Goal: Task Accomplishment & Management: Manage account settings

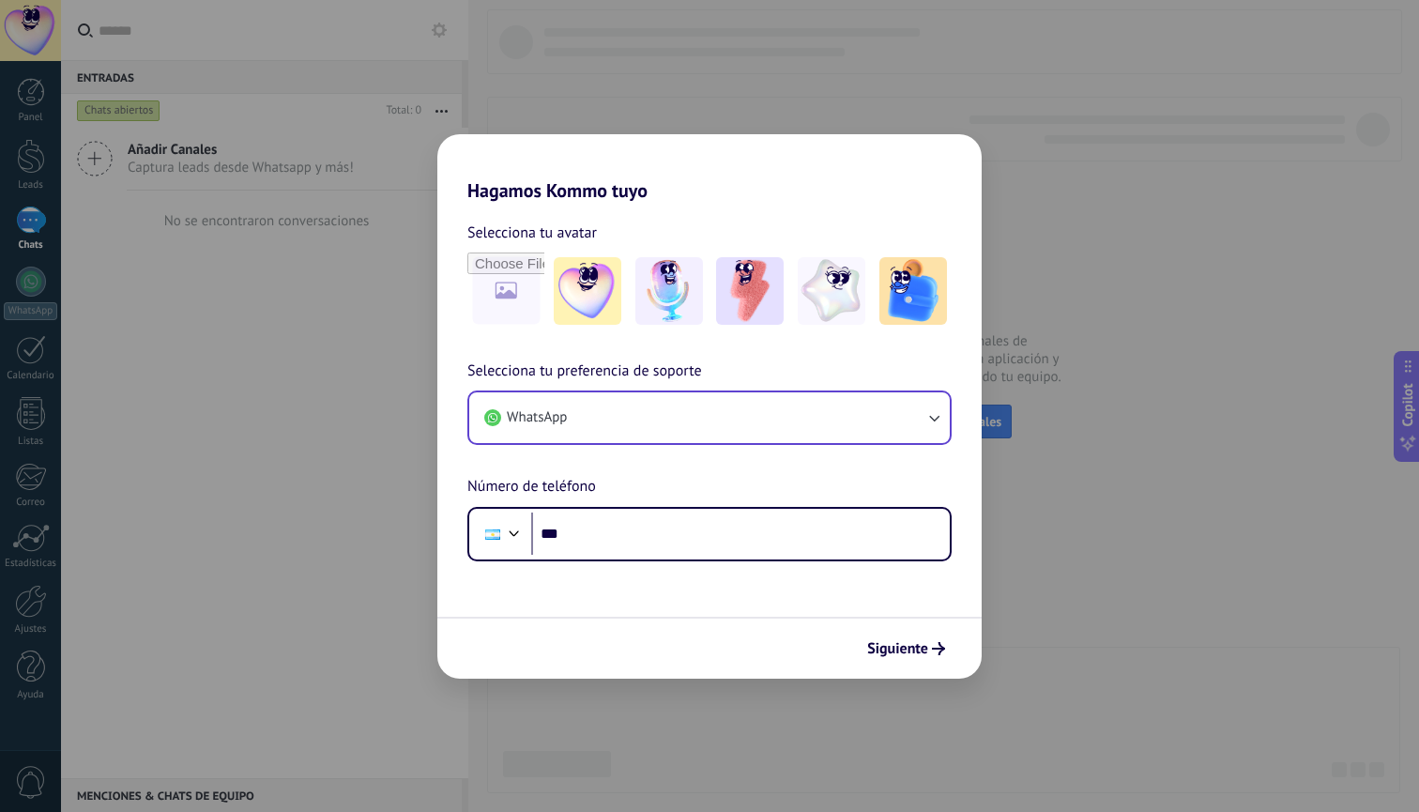
click at [728, 416] on button "WhatsApp" at bounding box center [709, 417] width 481 height 51
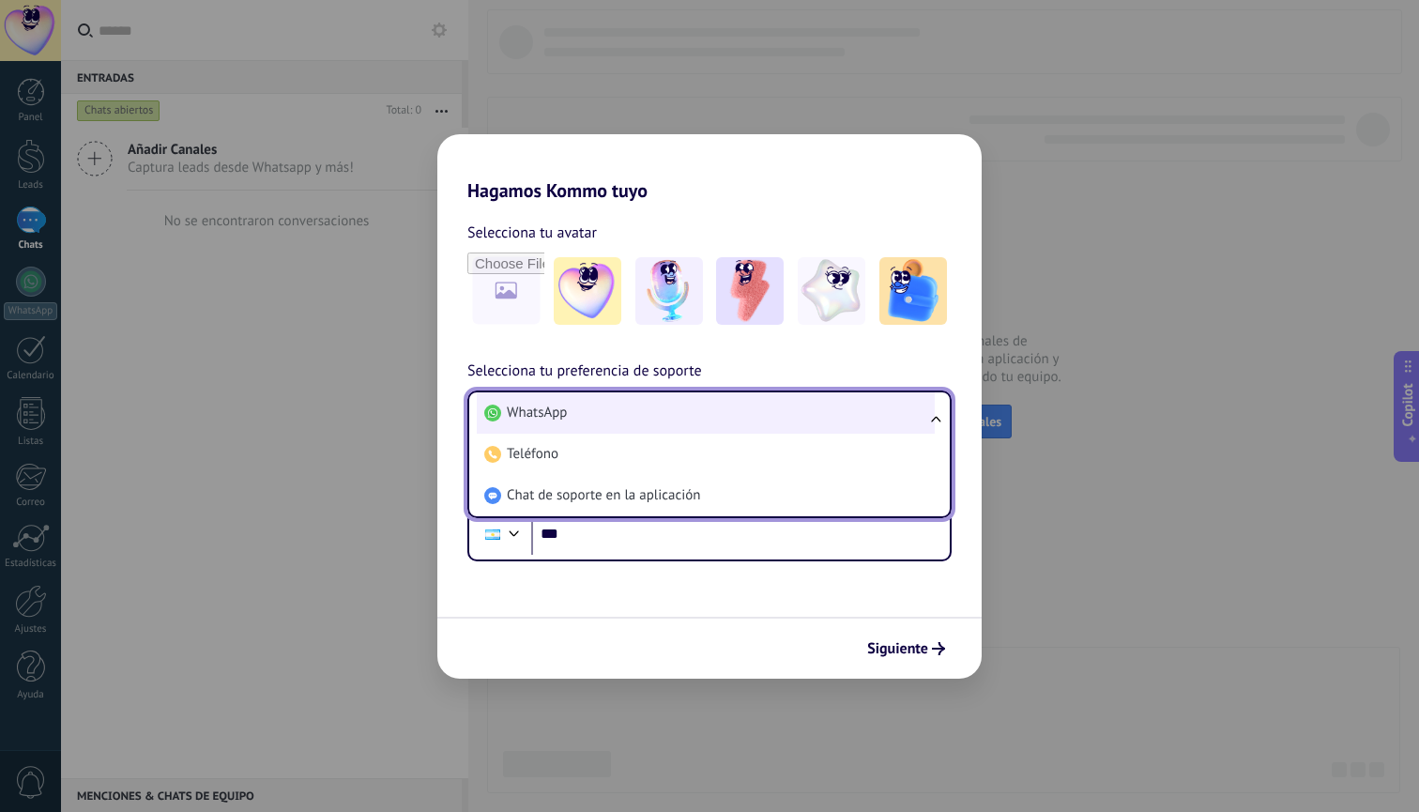
click at [730, 418] on li "WhatsApp" at bounding box center [706, 412] width 458 height 41
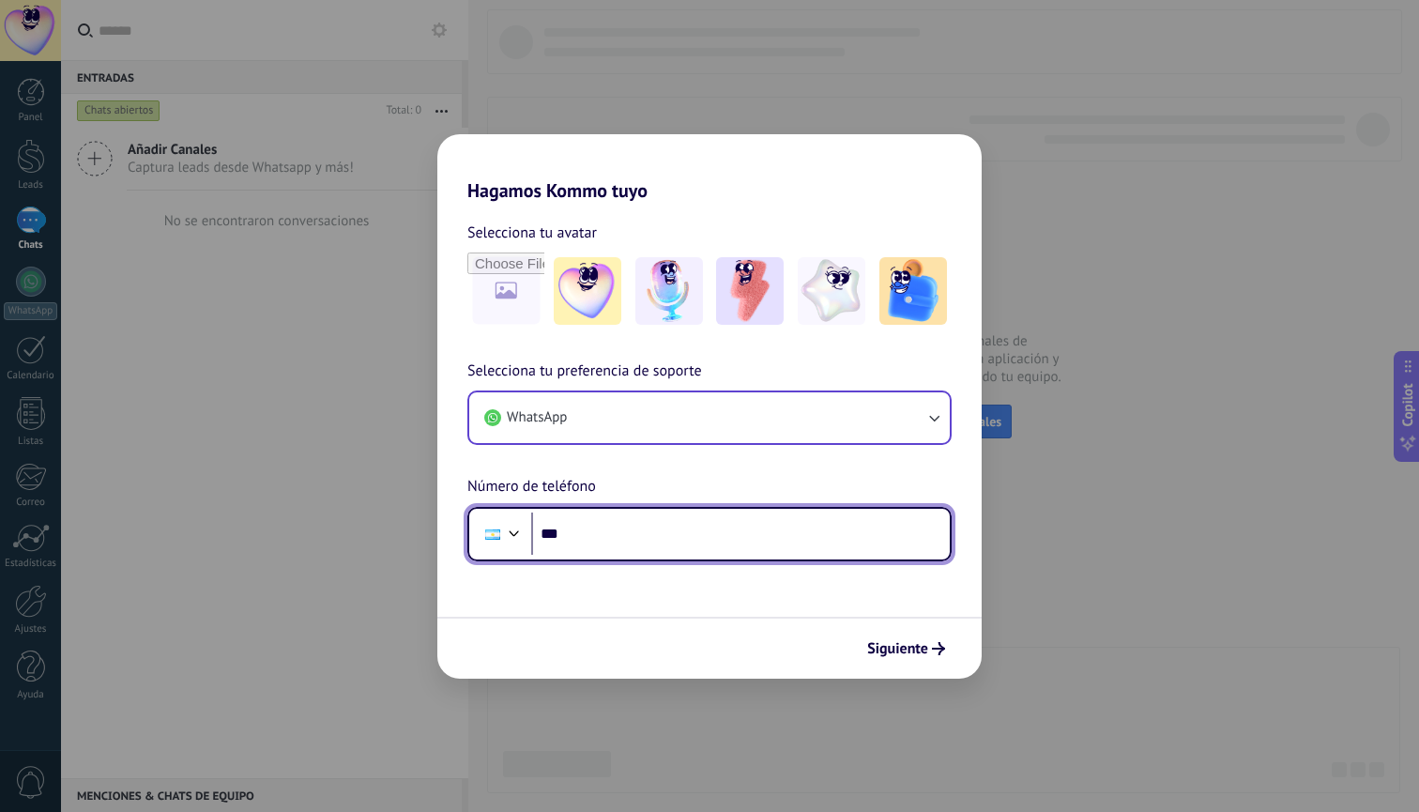
click at [676, 542] on input "***" at bounding box center [740, 533] width 419 height 43
type input "**********"
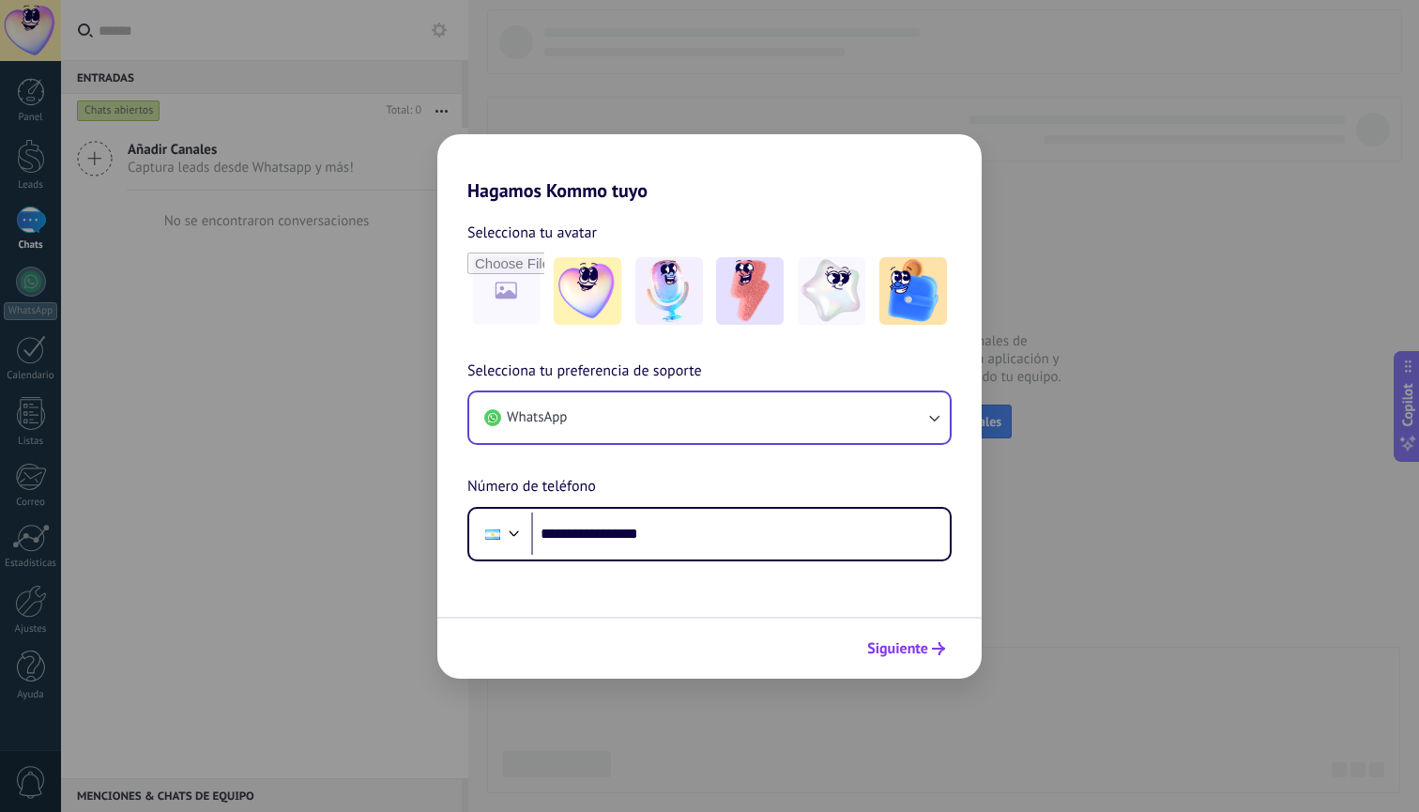
click at [909, 652] on span "Siguiente" at bounding box center [897, 648] width 61 height 13
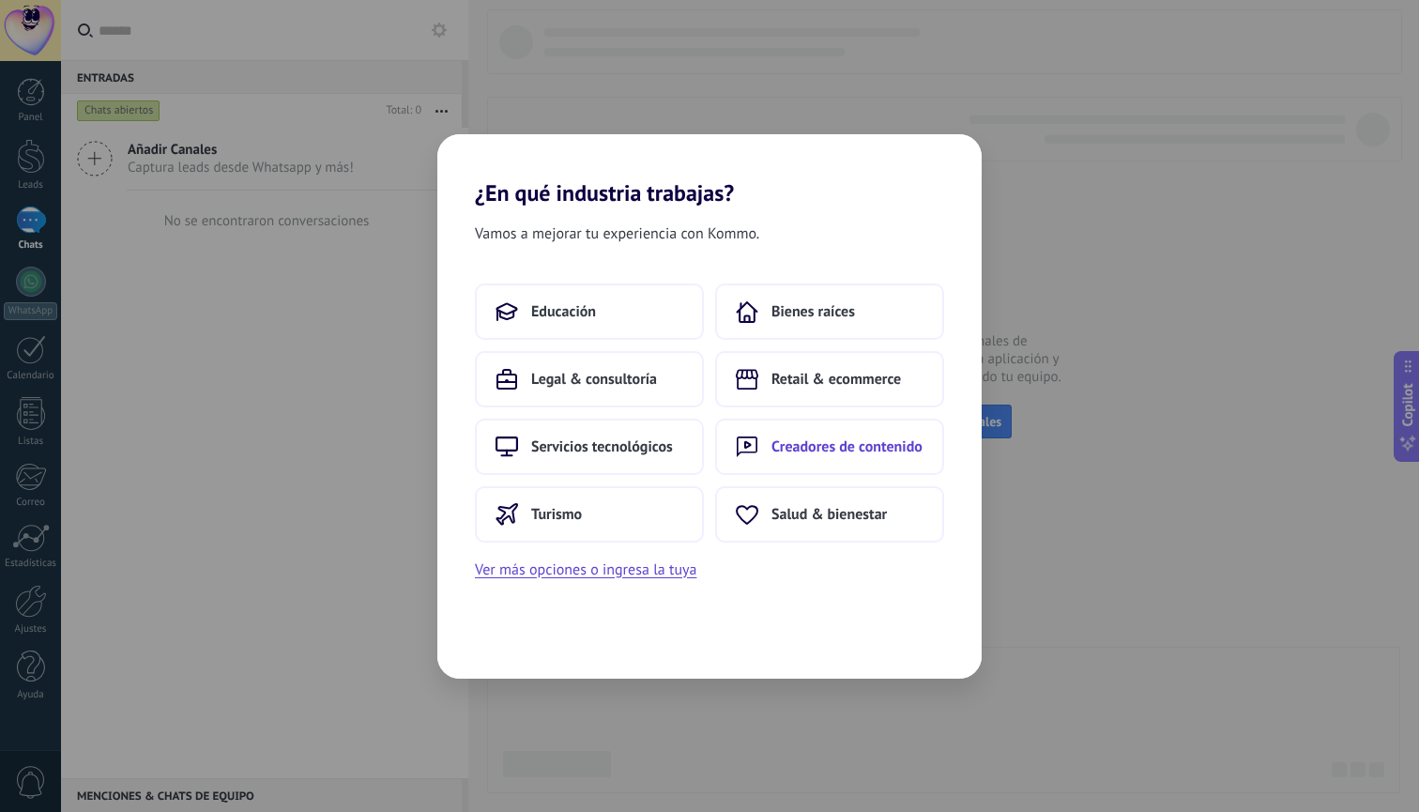
click at [850, 455] on span "Creadores de contenido" at bounding box center [846, 446] width 151 height 19
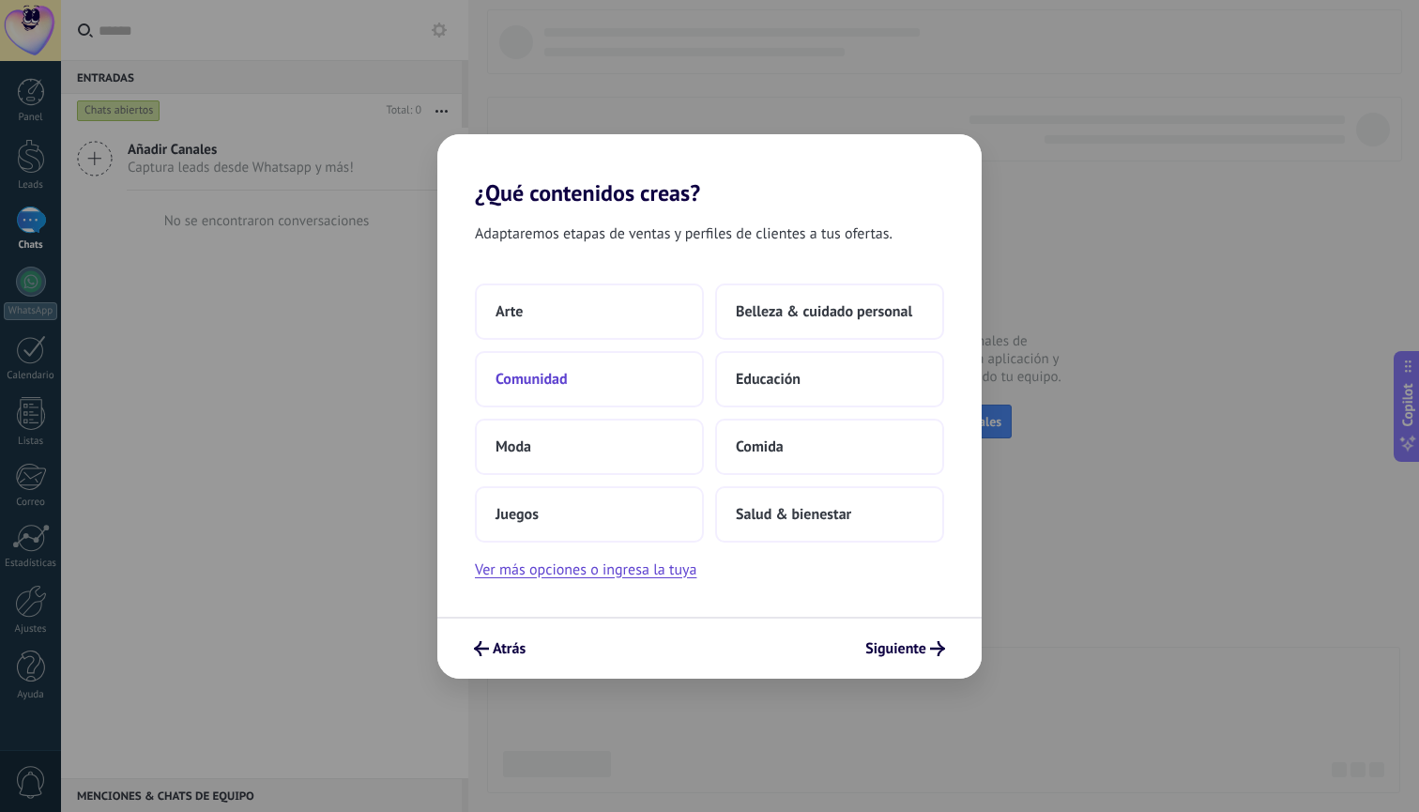
click at [600, 377] on button "Comunidad" at bounding box center [589, 379] width 229 height 56
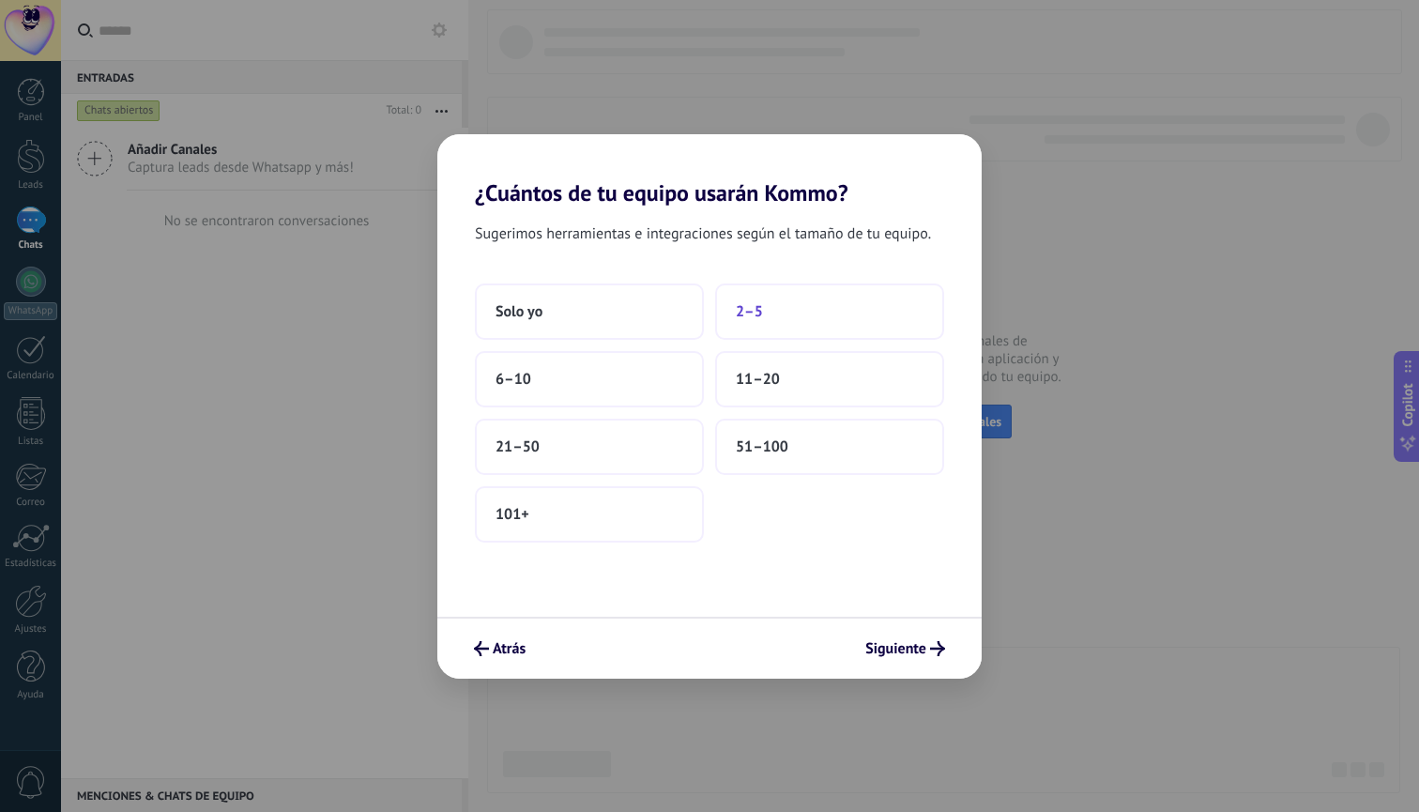
click at [754, 320] on span "2–5" at bounding box center [749, 311] width 27 height 19
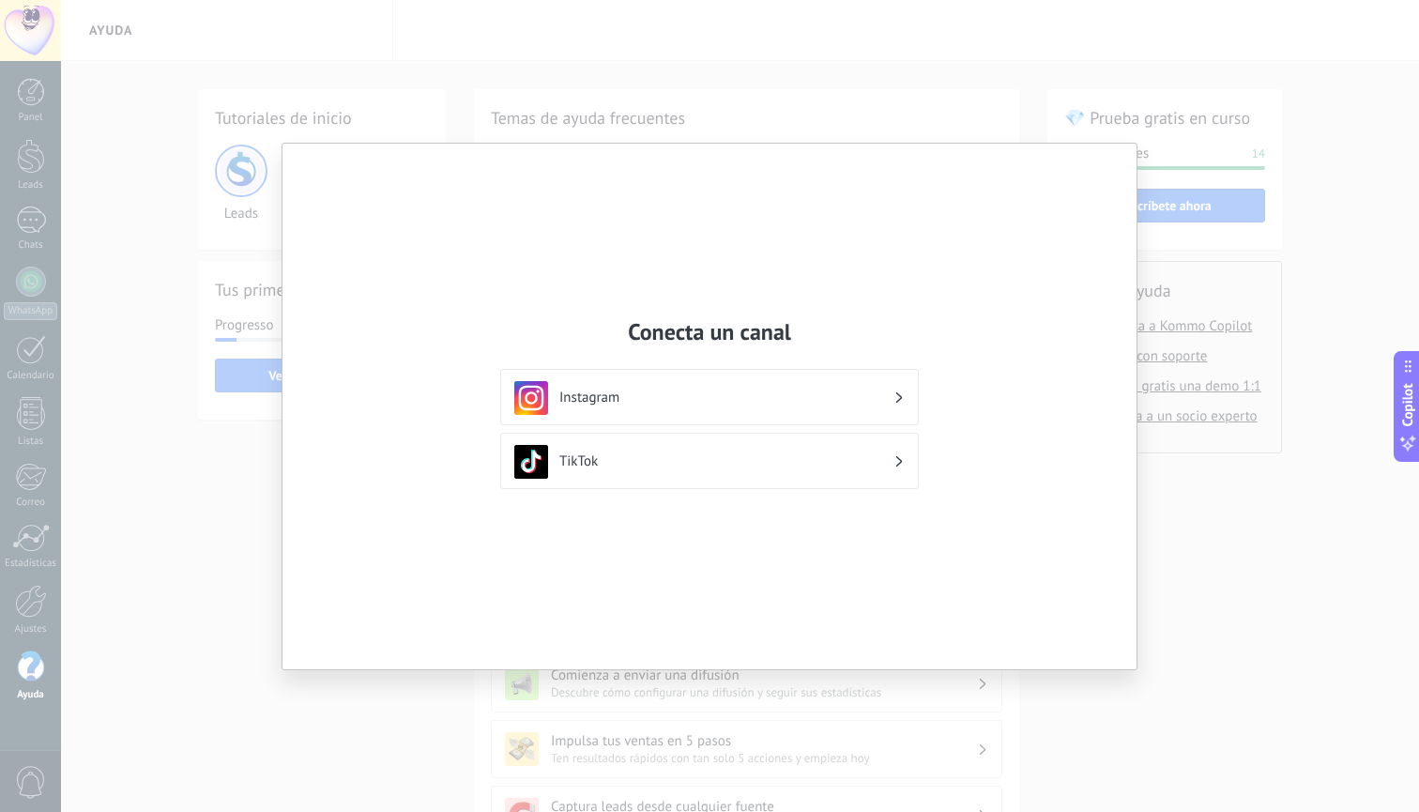
click at [763, 400] on h3 "Instagram" at bounding box center [726, 398] width 334 height 18
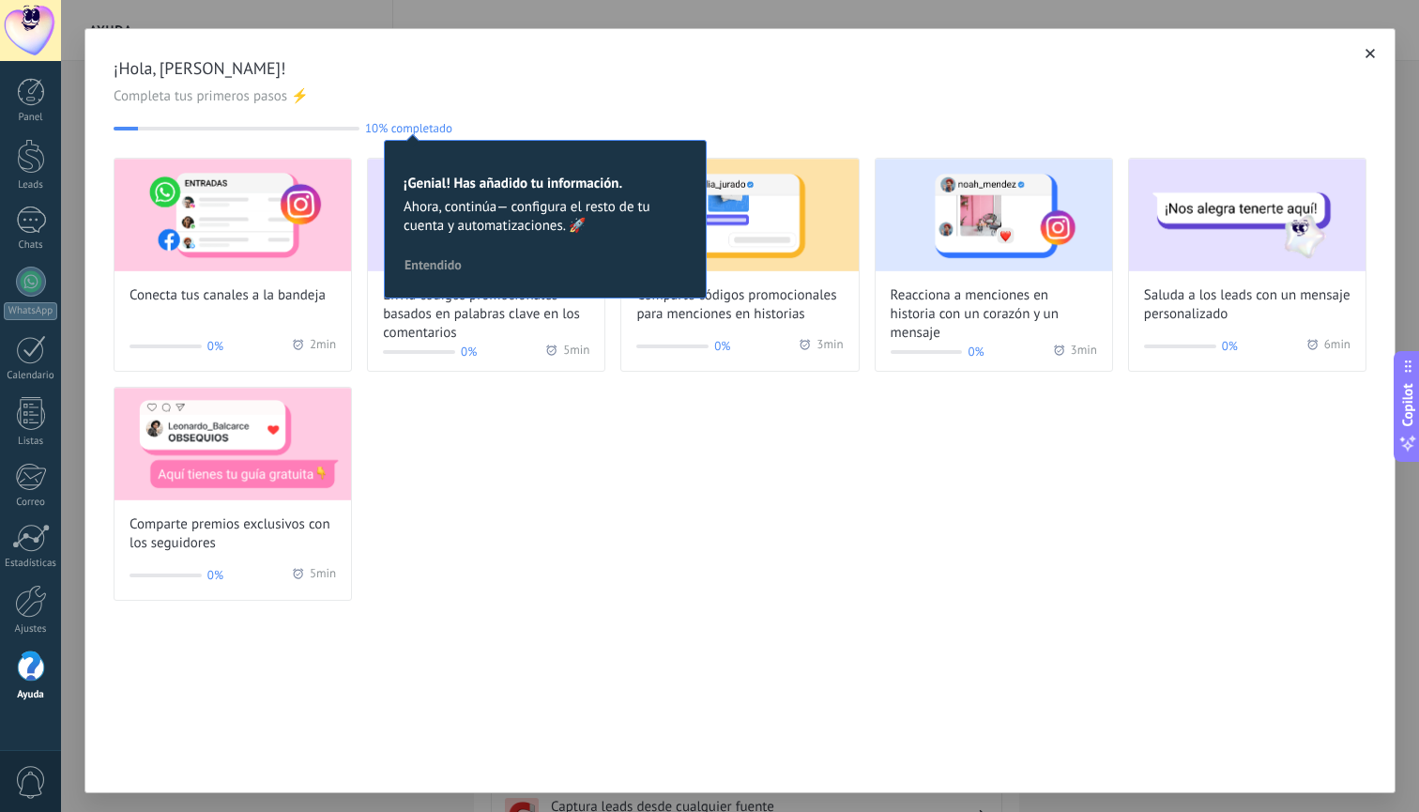
click at [715, 517] on div "Conecta tus canales a la bandeja 0% 2 min Envía códigos promocionales basados e…" at bounding box center [740, 379] width 1253 height 443
click at [446, 271] on span "Entendido" at bounding box center [433, 264] width 57 height 13
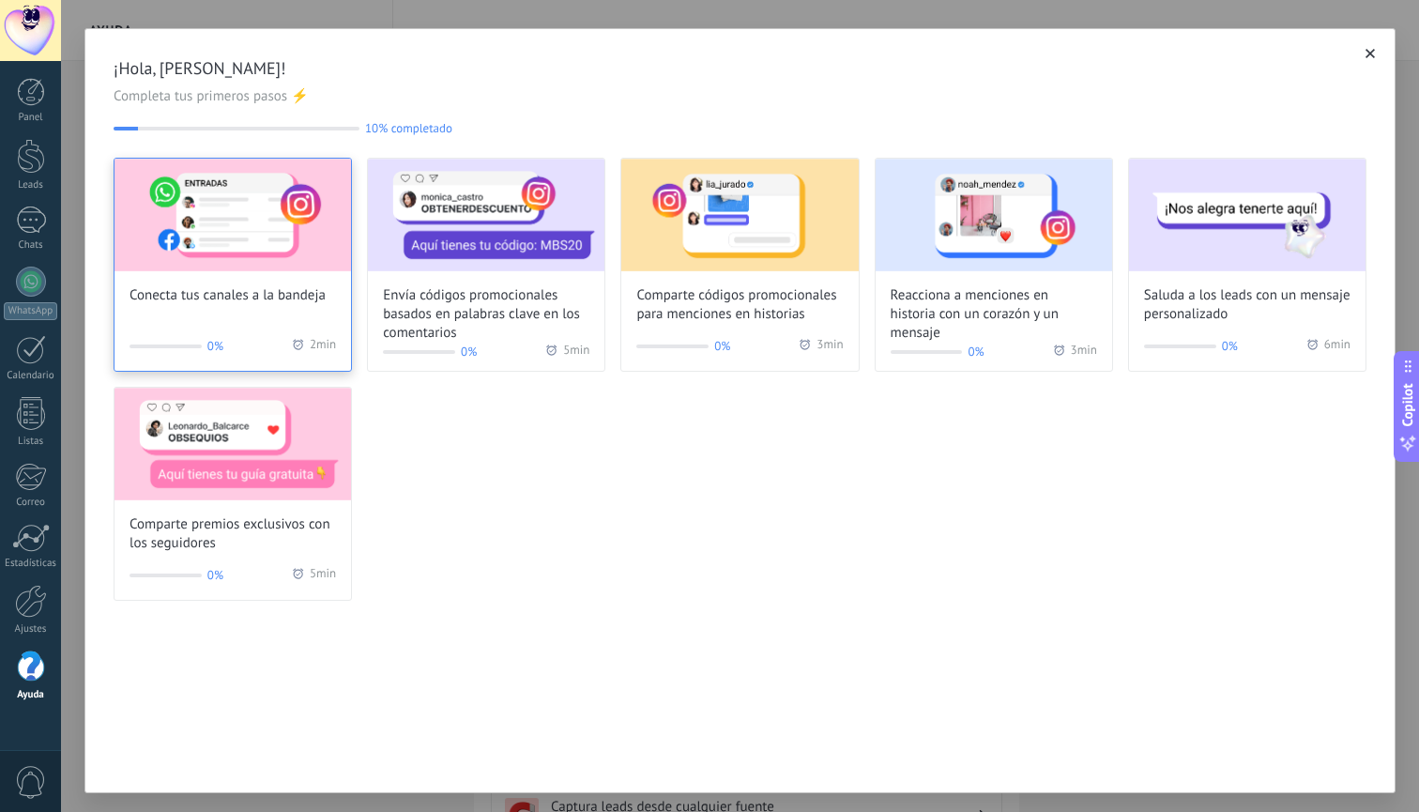
click at [264, 308] on div "Conecta tus canales a la bandeja 0% 2 min" at bounding box center [233, 265] width 238 height 214
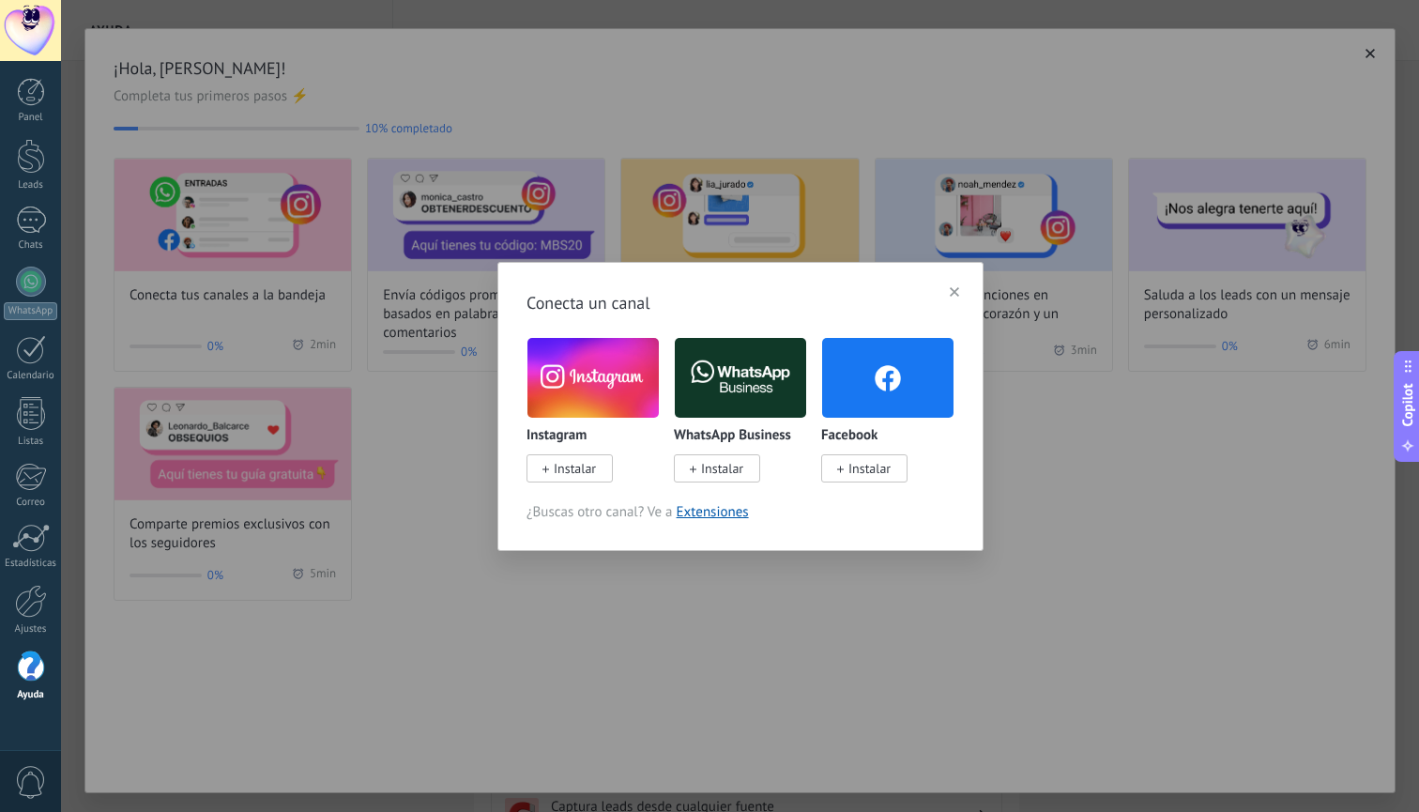
click at [578, 471] on span "Instalar" at bounding box center [575, 468] width 42 height 17
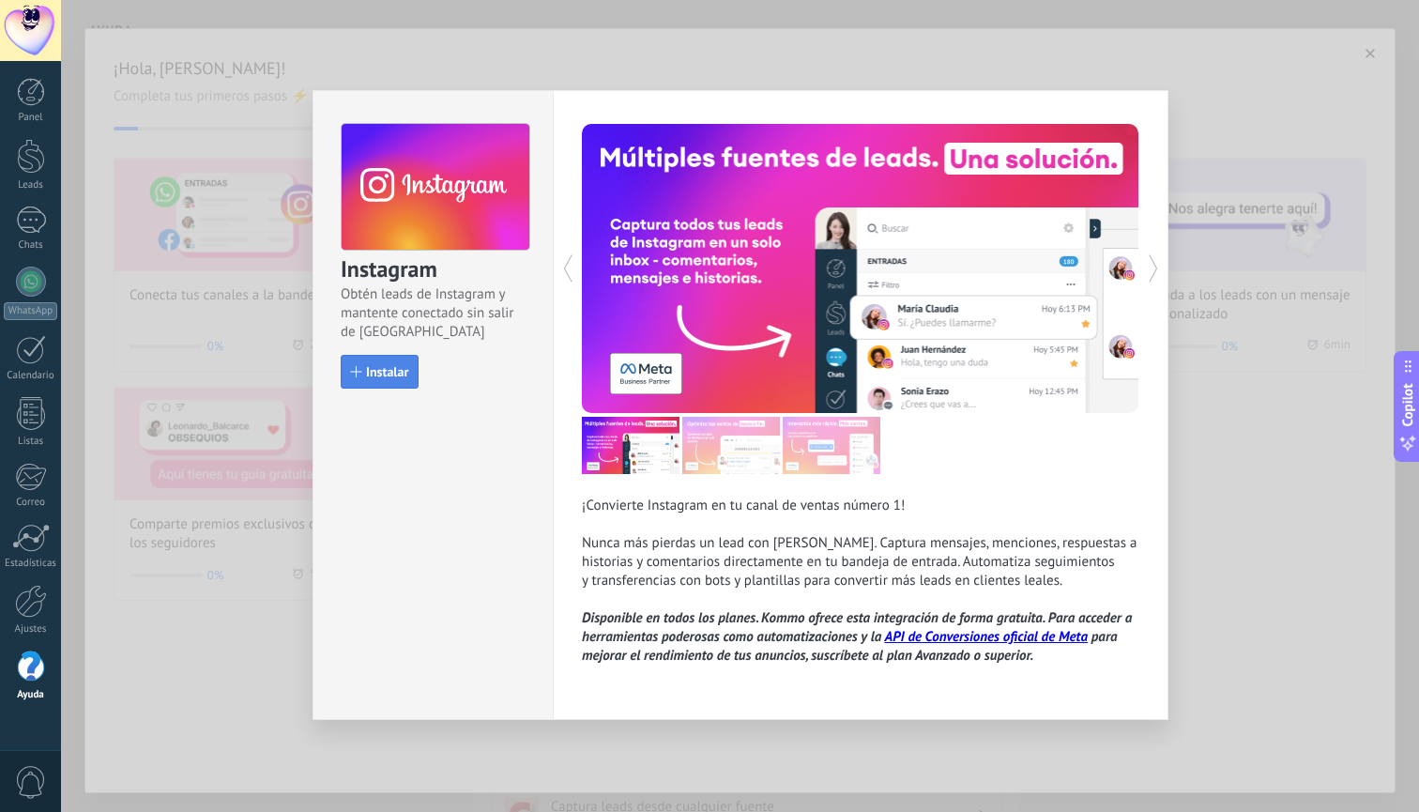
click at [376, 374] on span "Instalar" at bounding box center [387, 371] width 42 height 13
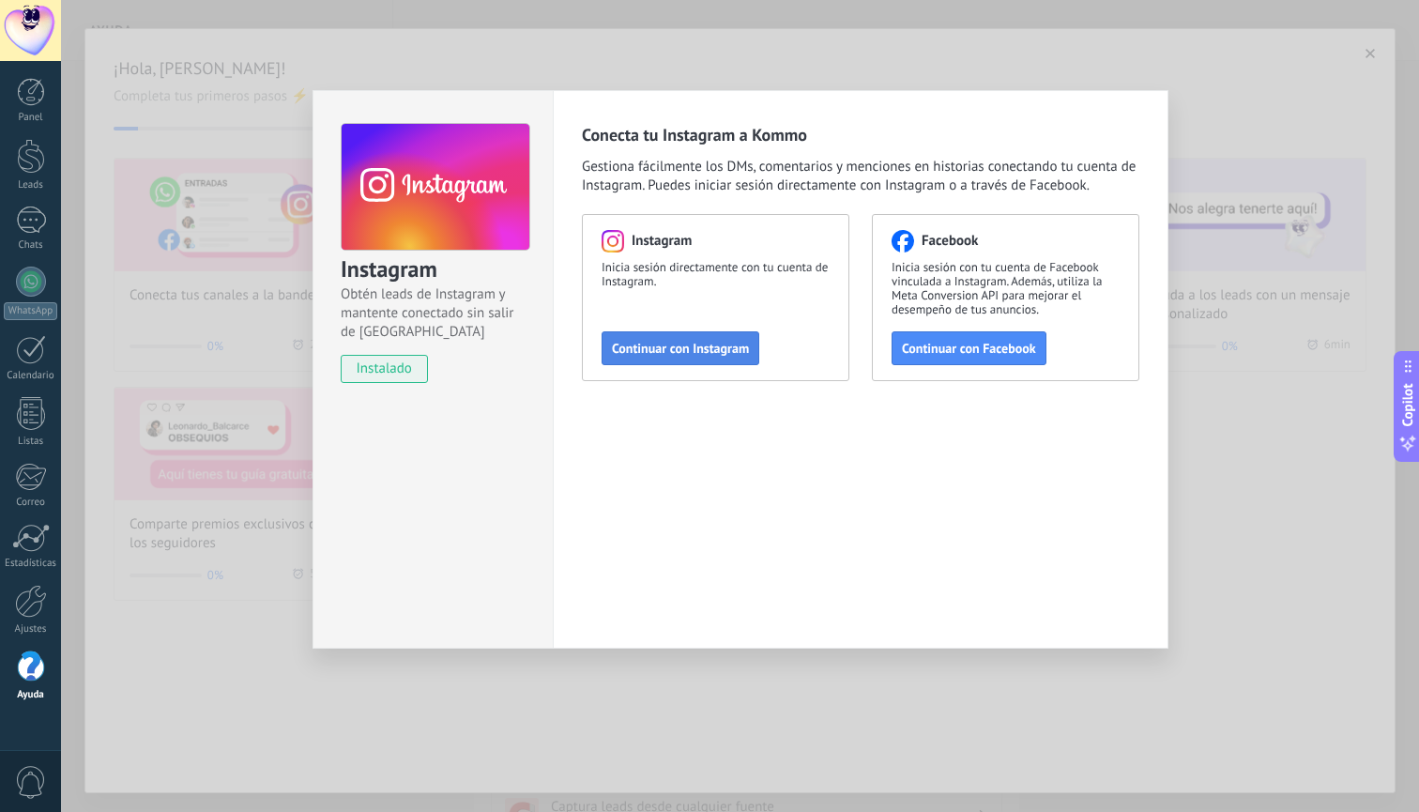
click at [682, 349] on span "Continuar con Instagram" at bounding box center [680, 348] width 137 height 13
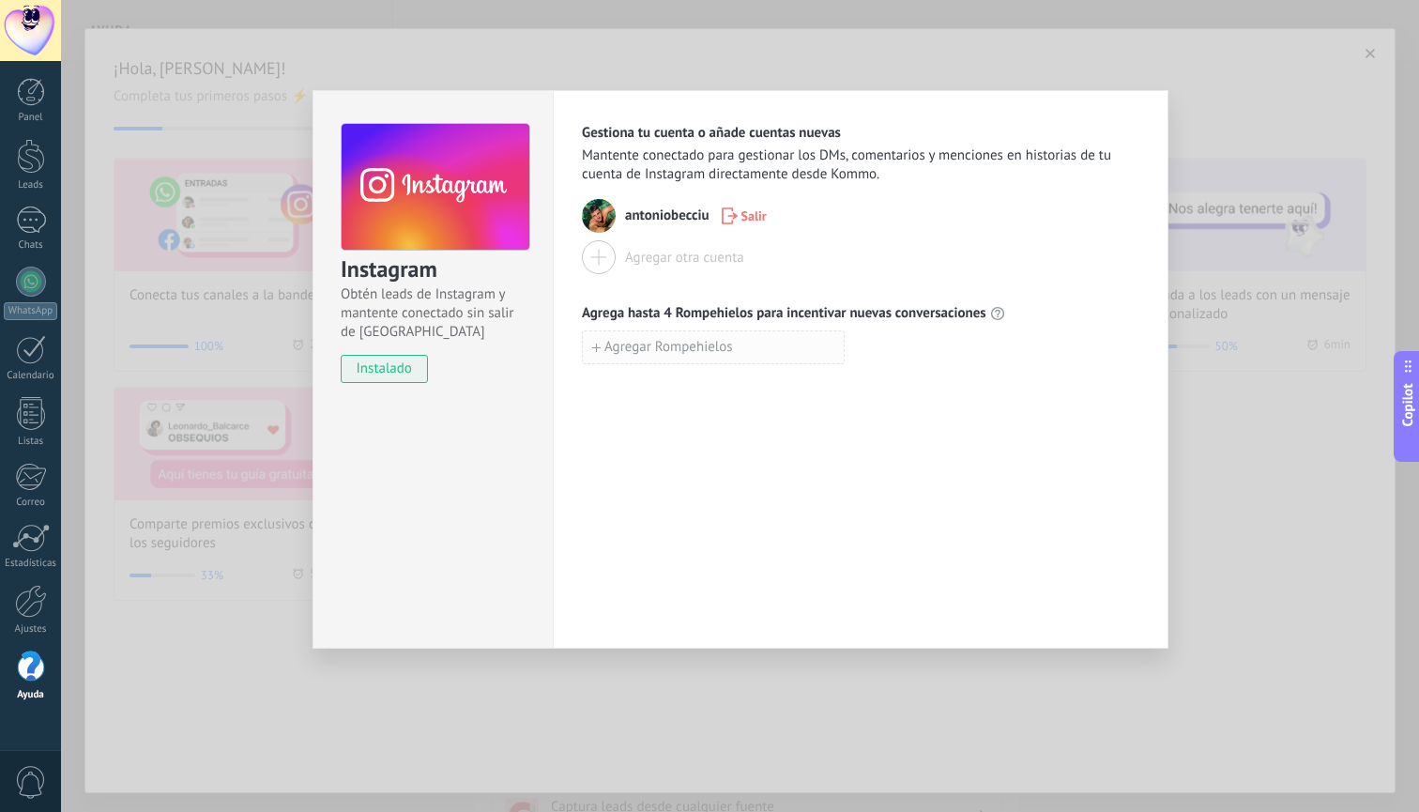
click at [686, 352] on span "Agregar Rompehielos" at bounding box center [668, 347] width 129 height 13
type input "**********"
click at [740, 466] on div "**********" at bounding box center [861, 369] width 616 height 558
click at [1217, 76] on div "**********" at bounding box center [740, 406] width 1358 height 812
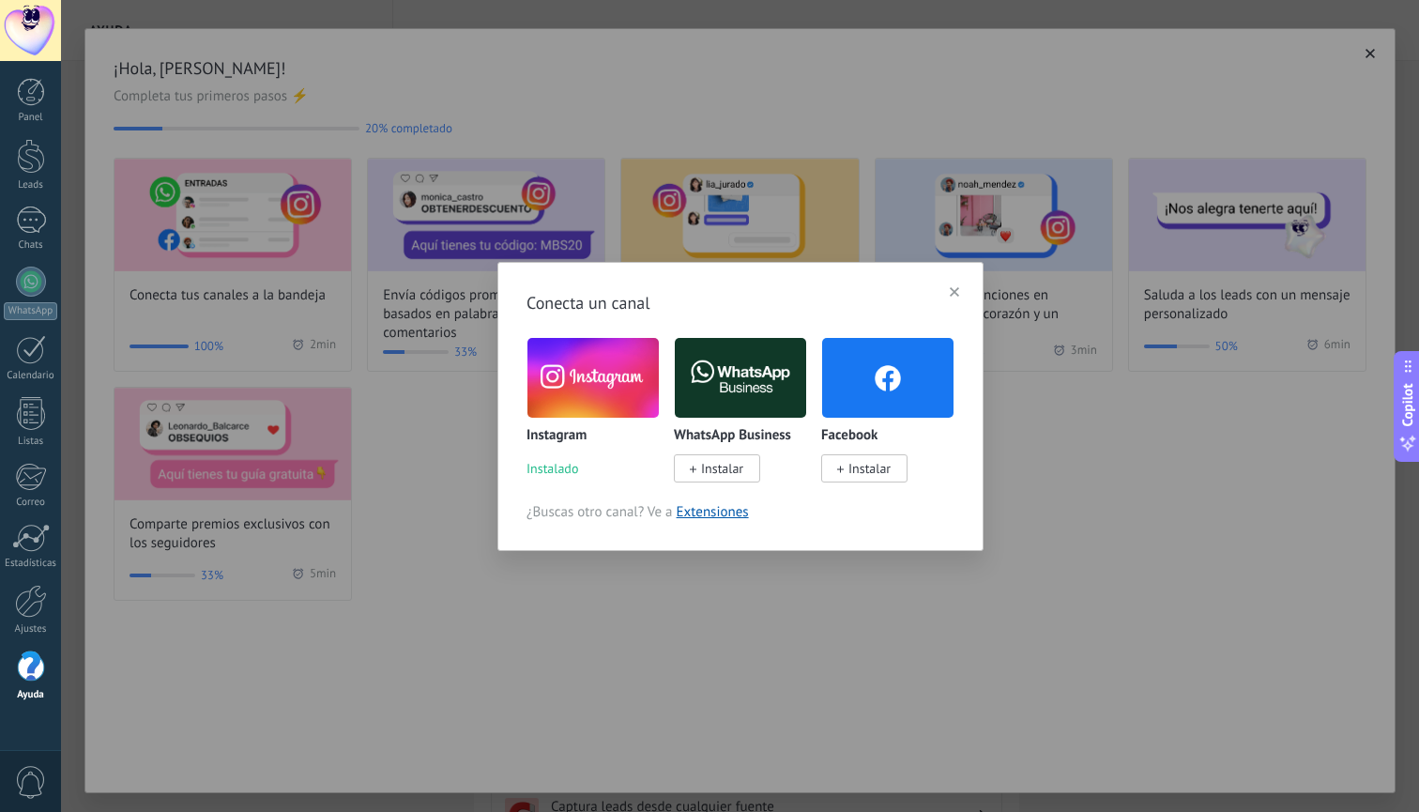
click at [1059, 384] on div "Conecta un canal Instagram Instalado WhatsApp Business Instalar Facebook Instal…" at bounding box center [740, 406] width 1358 height 812
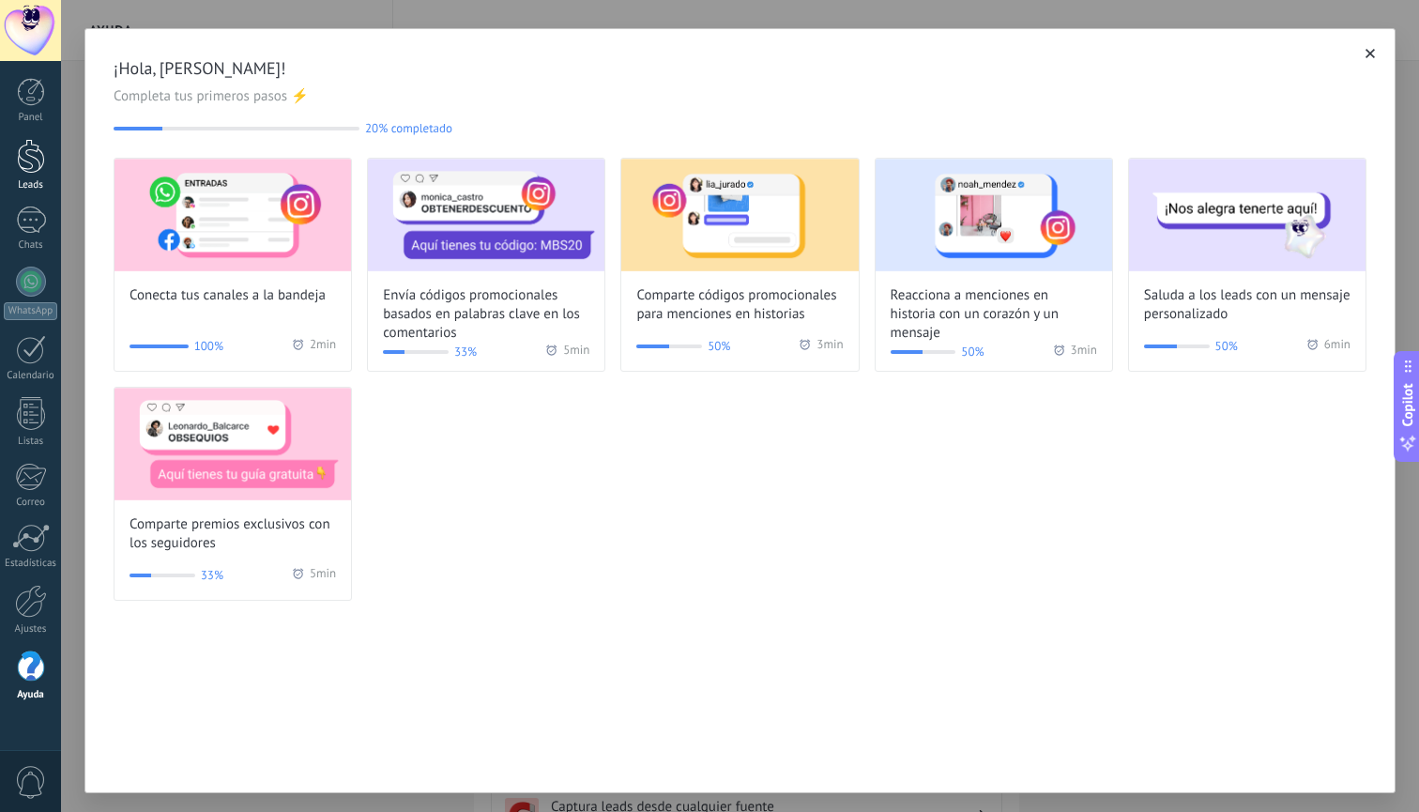
click at [32, 165] on div at bounding box center [31, 156] width 28 height 35
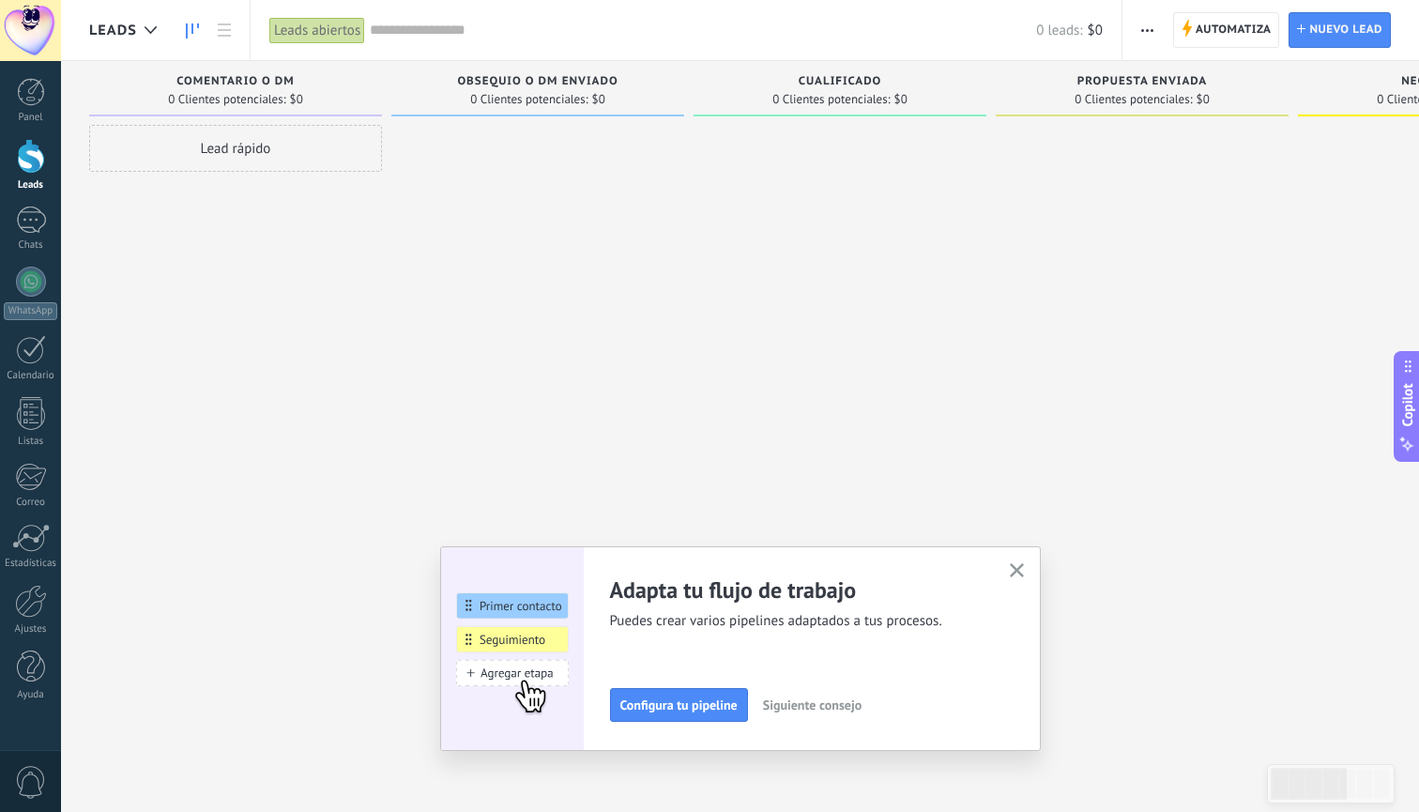
click at [1020, 566] on use "button" at bounding box center [1017, 570] width 14 height 14
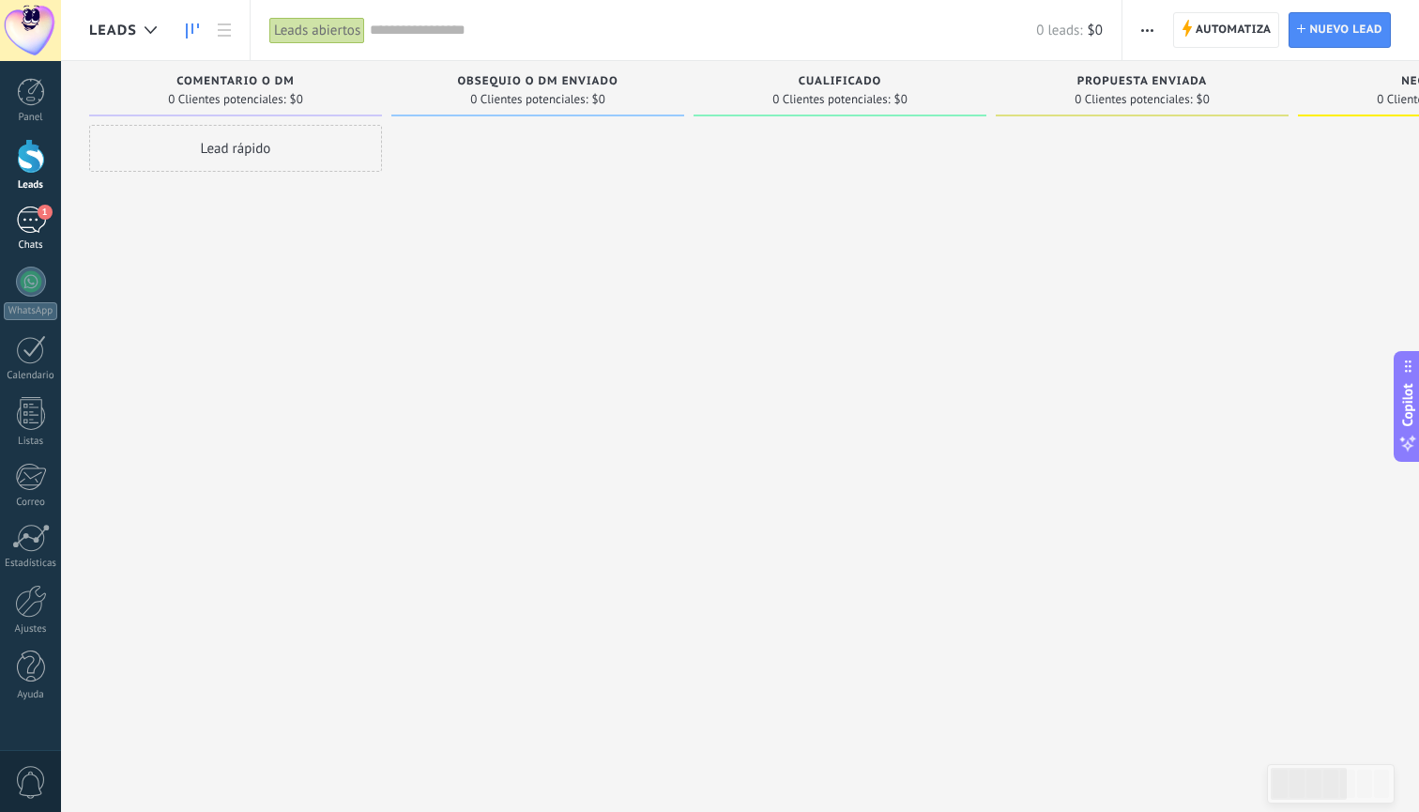
click at [28, 230] on div "1" at bounding box center [31, 219] width 30 height 27
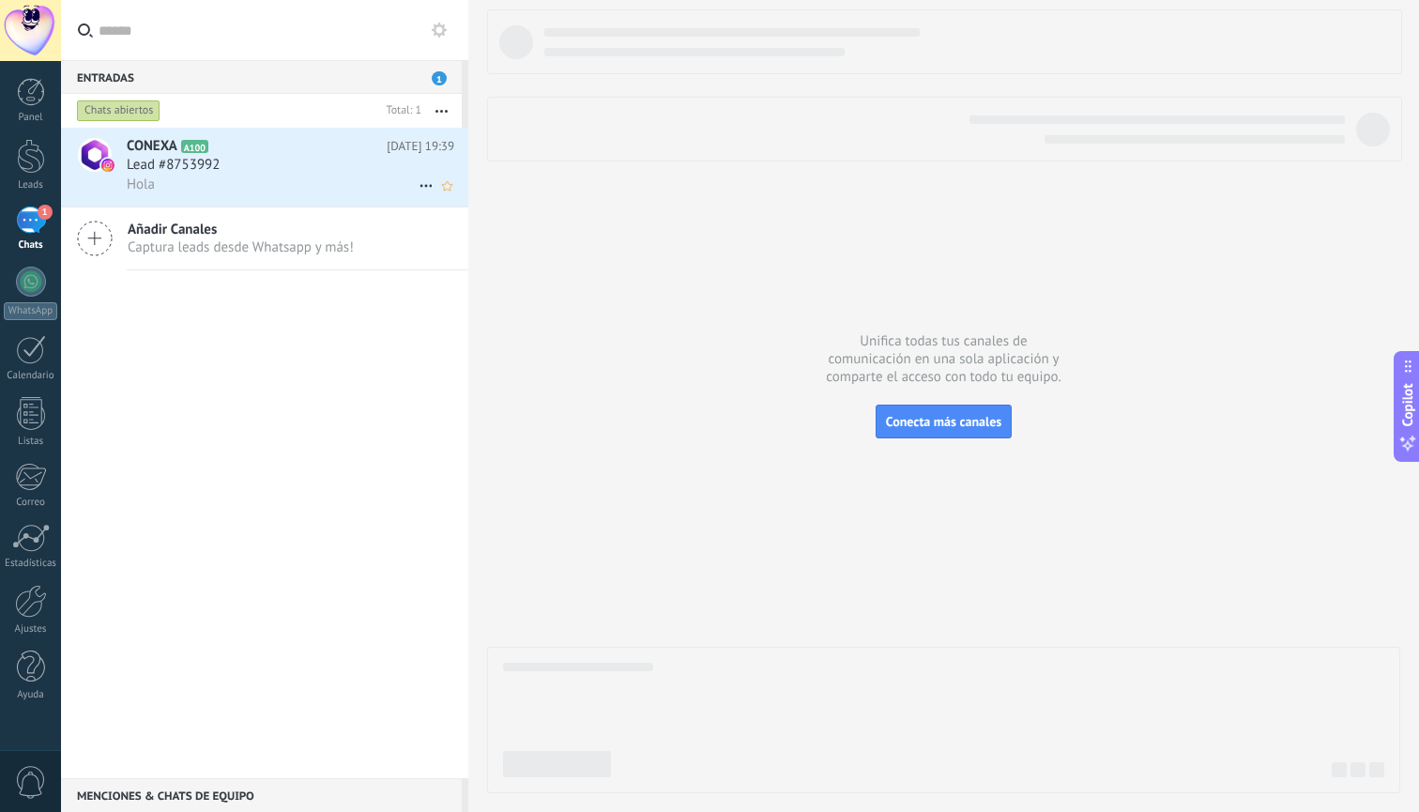
click at [284, 168] on div "Lead #8753992" at bounding box center [291, 165] width 328 height 19
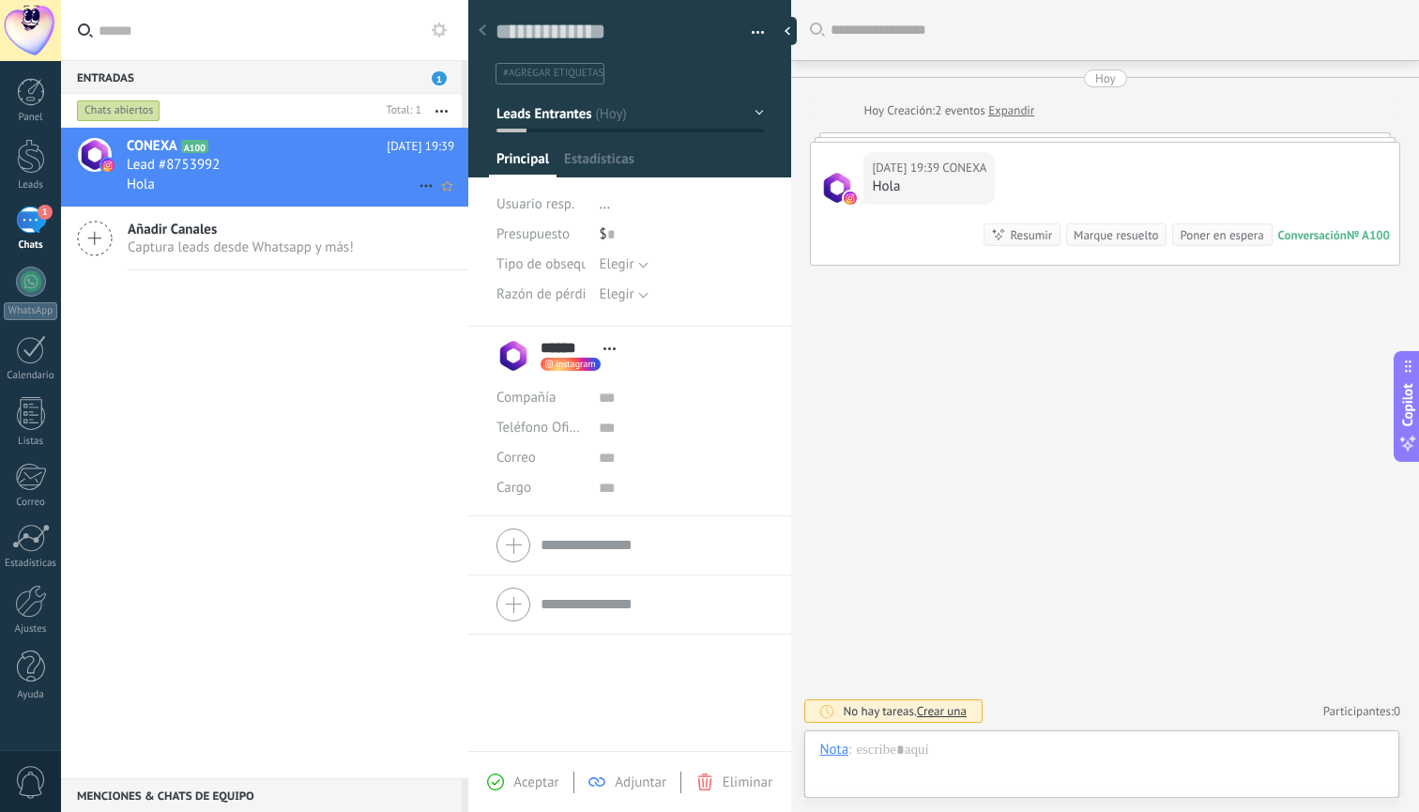
scroll to position [28, 0]
click at [481, 32] on use at bounding box center [483, 29] width 8 height 11
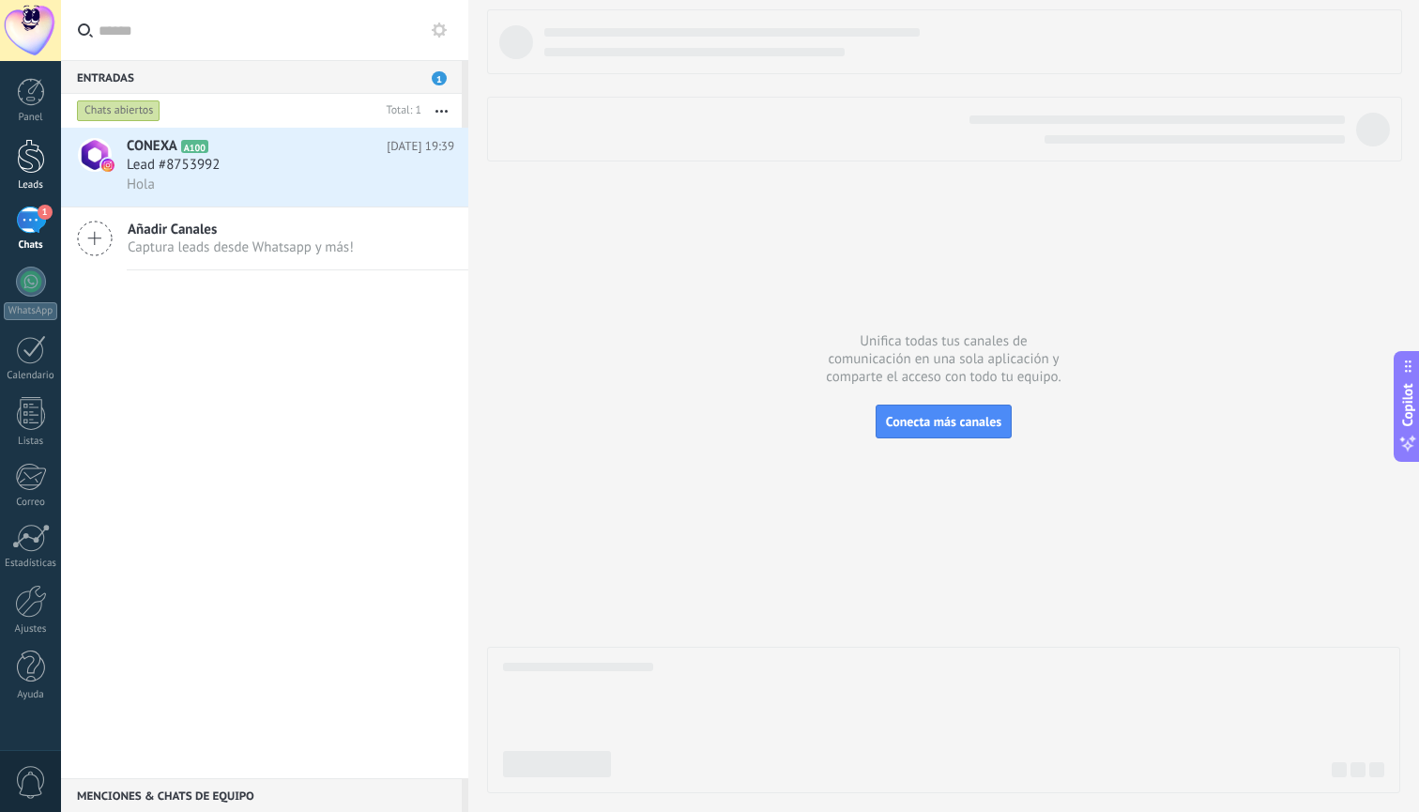
click at [22, 161] on div at bounding box center [31, 156] width 28 height 35
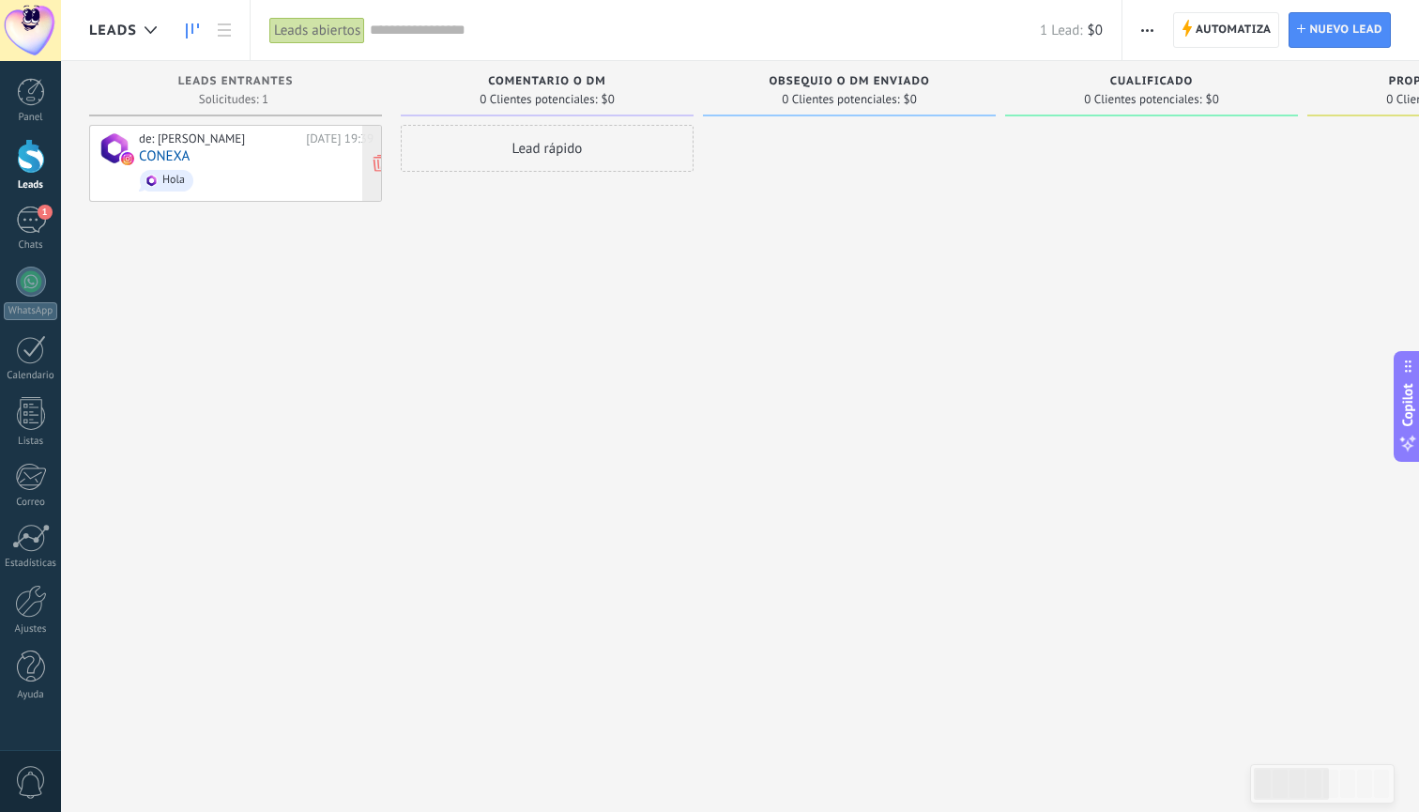
click at [249, 170] on span "Hola" at bounding box center [256, 180] width 235 height 29
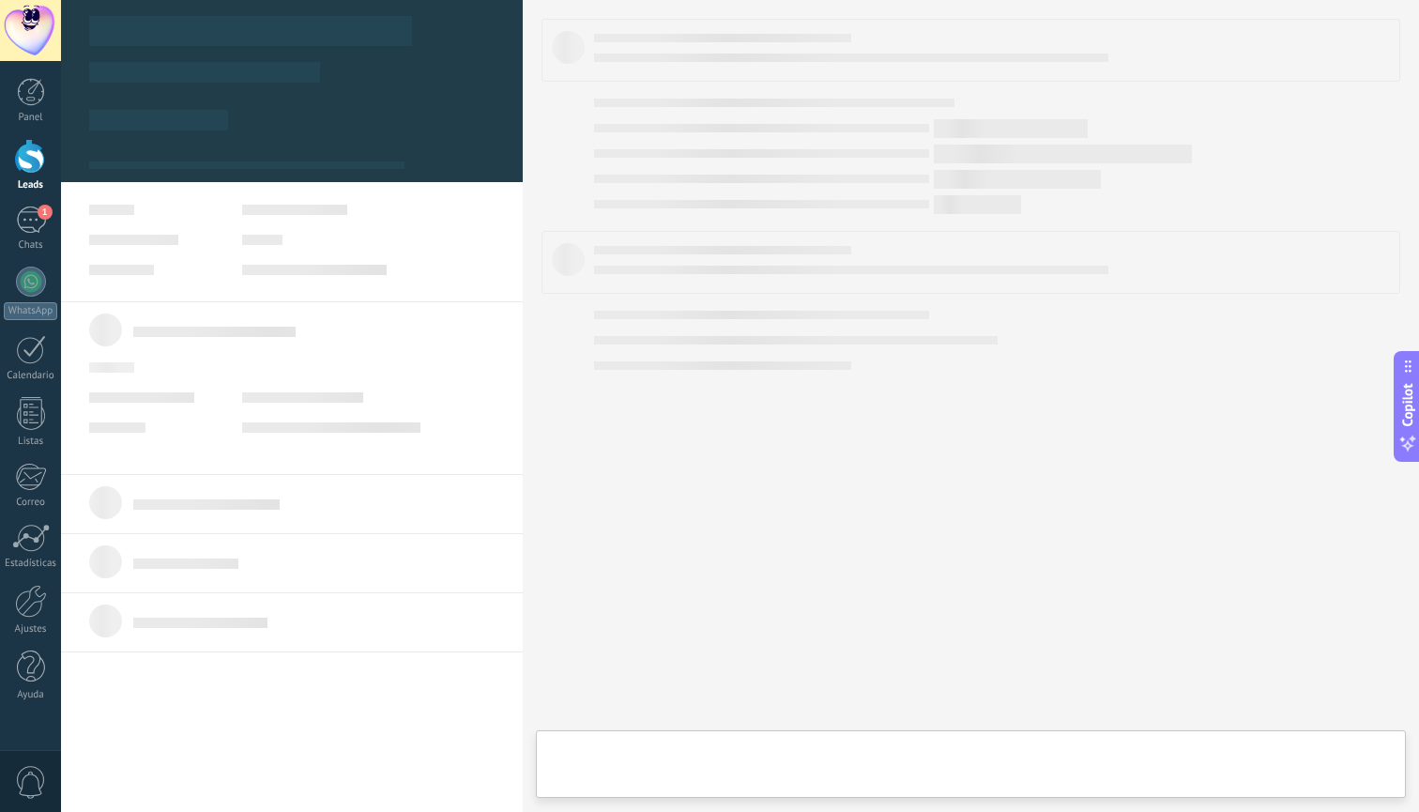
type textarea "**********"
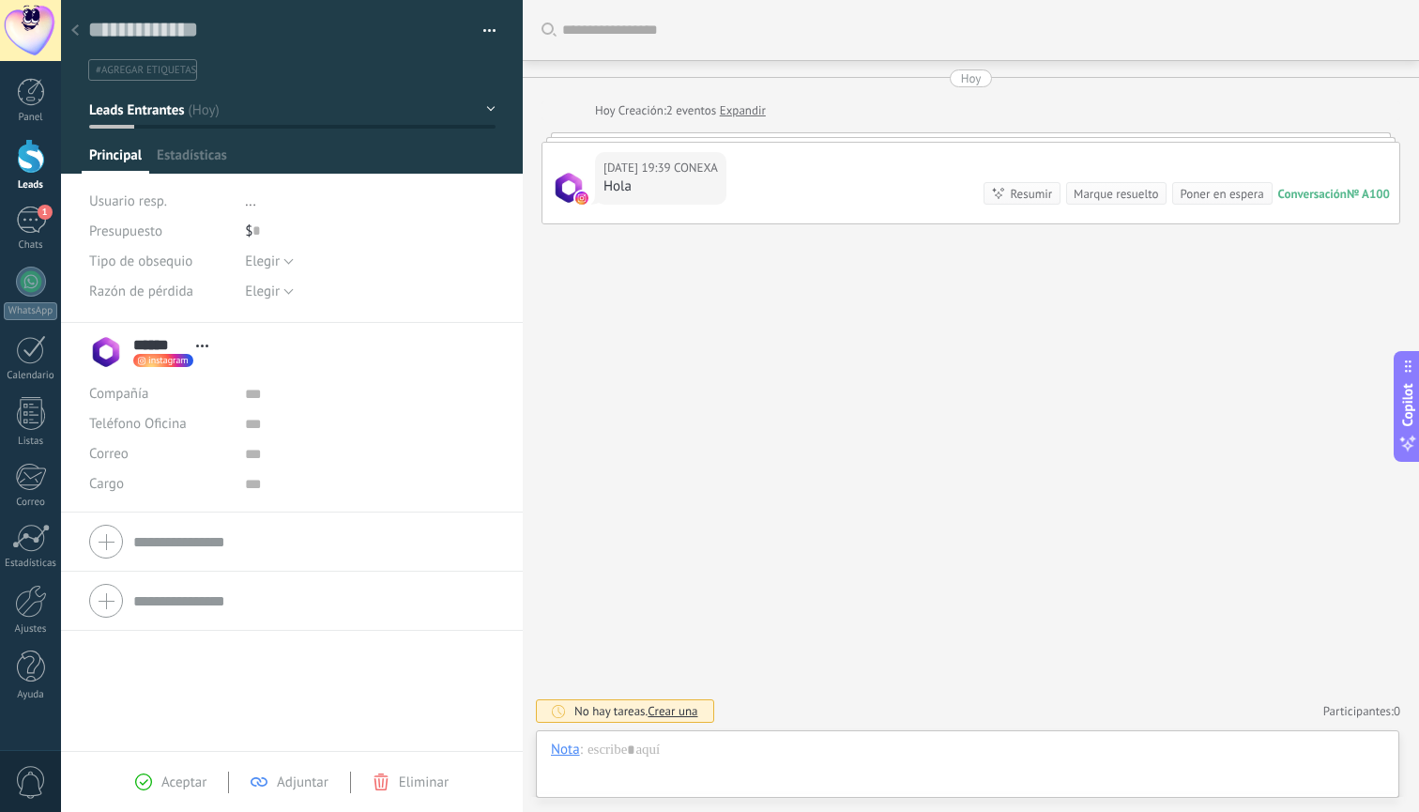
scroll to position [28, 0]
click at [711, 776] on div at bounding box center [967, 768] width 833 height 56
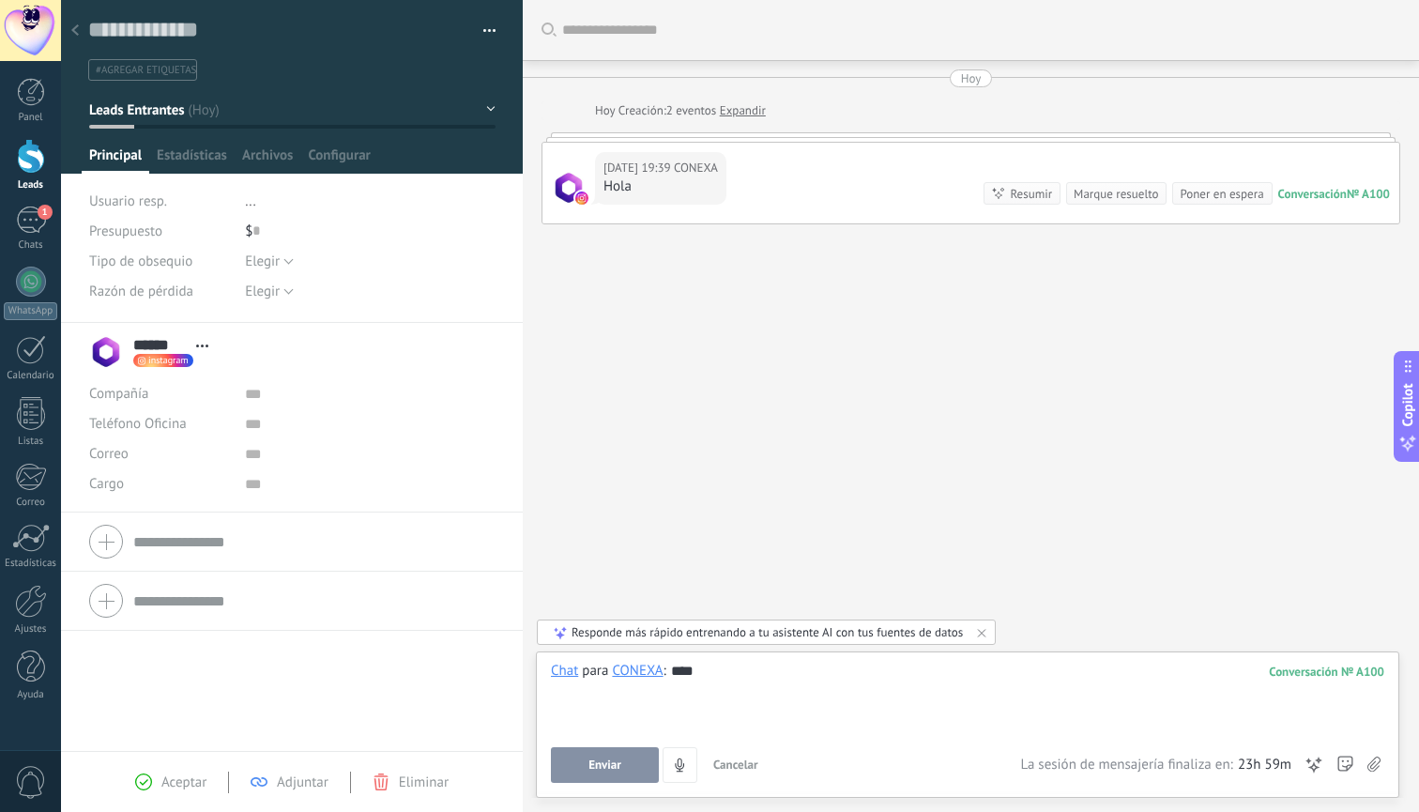
click at [675, 675] on div "****" at bounding box center [967, 697] width 833 height 71
click at [620, 781] on button "Enviar" at bounding box center [605, 765] width 108 height 36
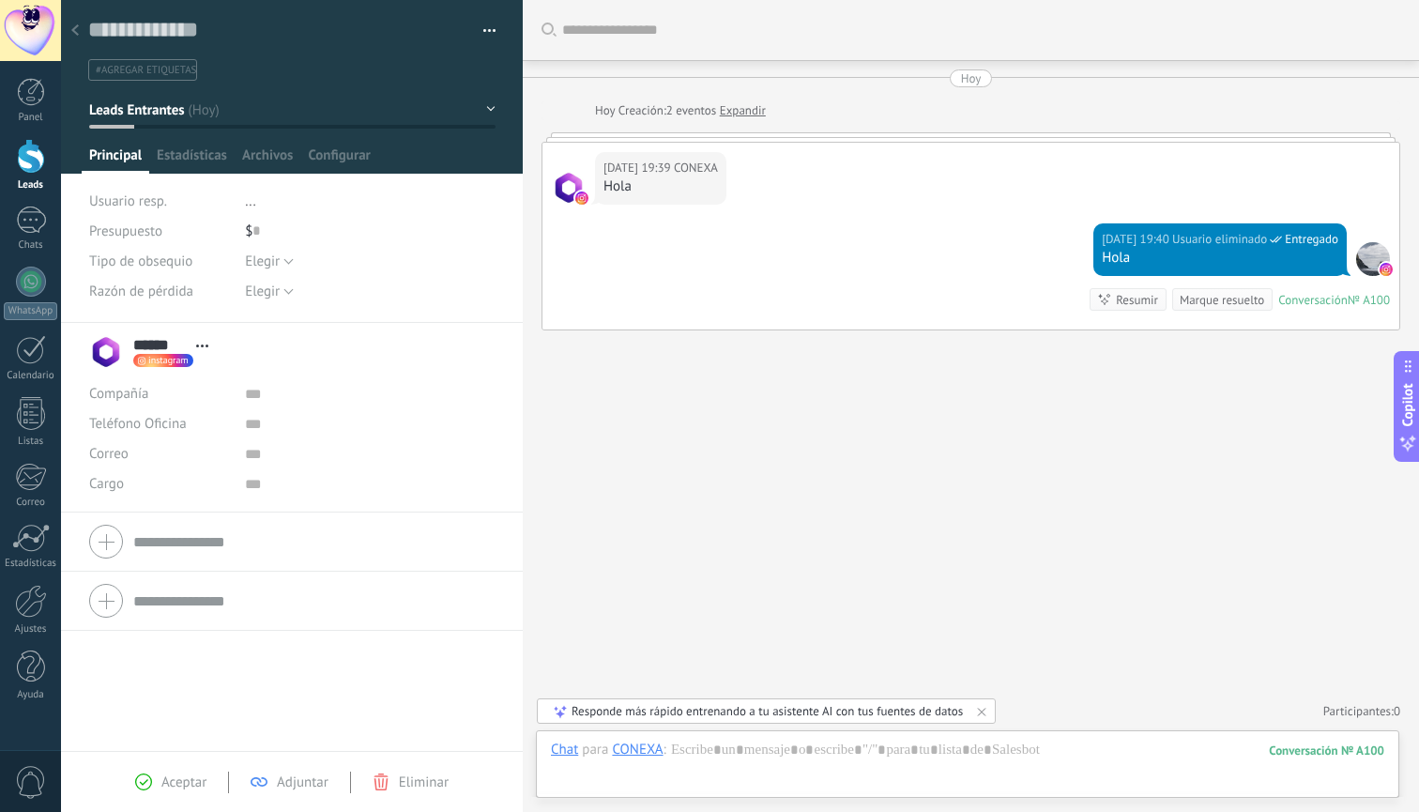
click at [33, 166] on div at bounding box center [31, 156] width 28 height 35
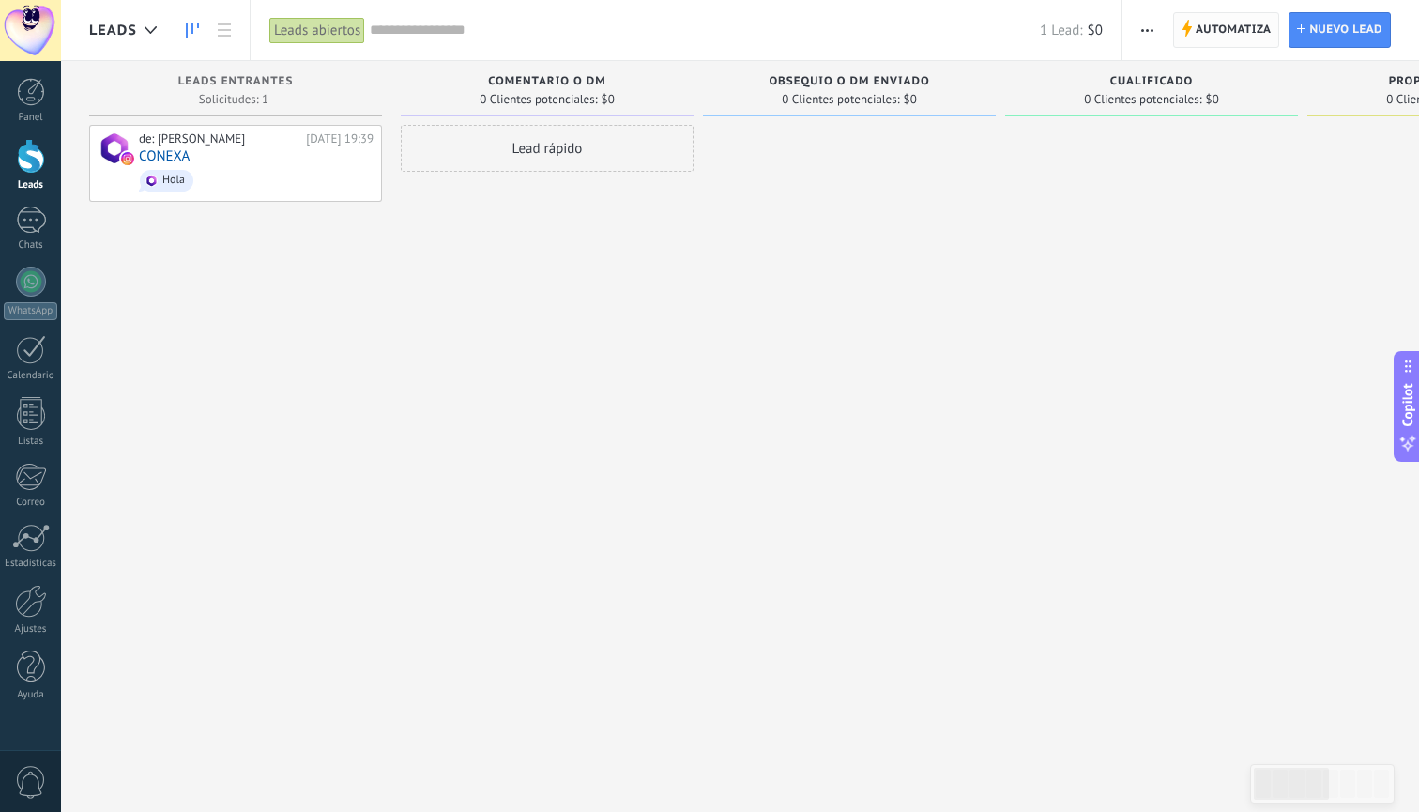
click at [1257, 30] on span "Automatiza" at bounding box center [1234, 30] width 76 height 34
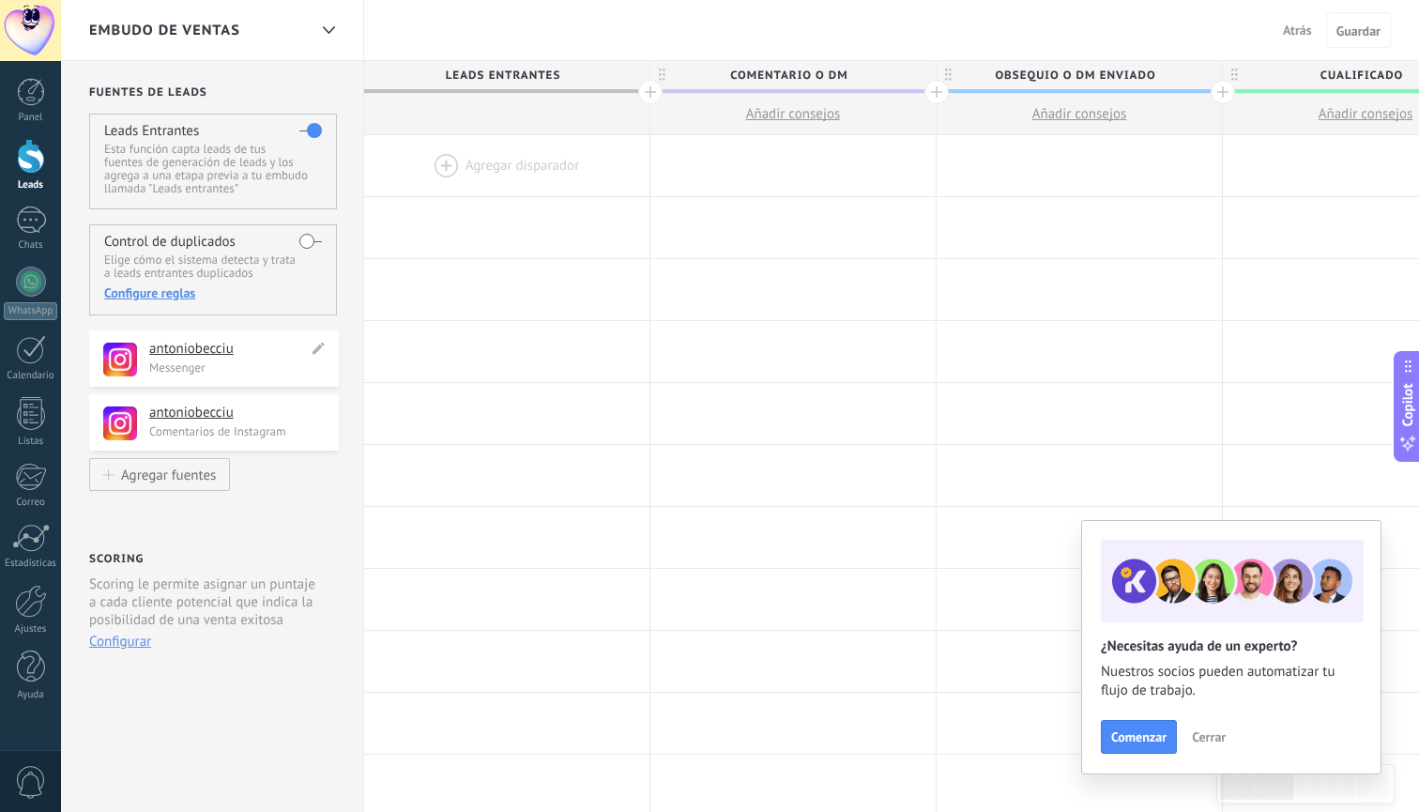
click at [192, 352] on h4 "antoniobecciu" at bounding box center [228, 349] width 159 height 19
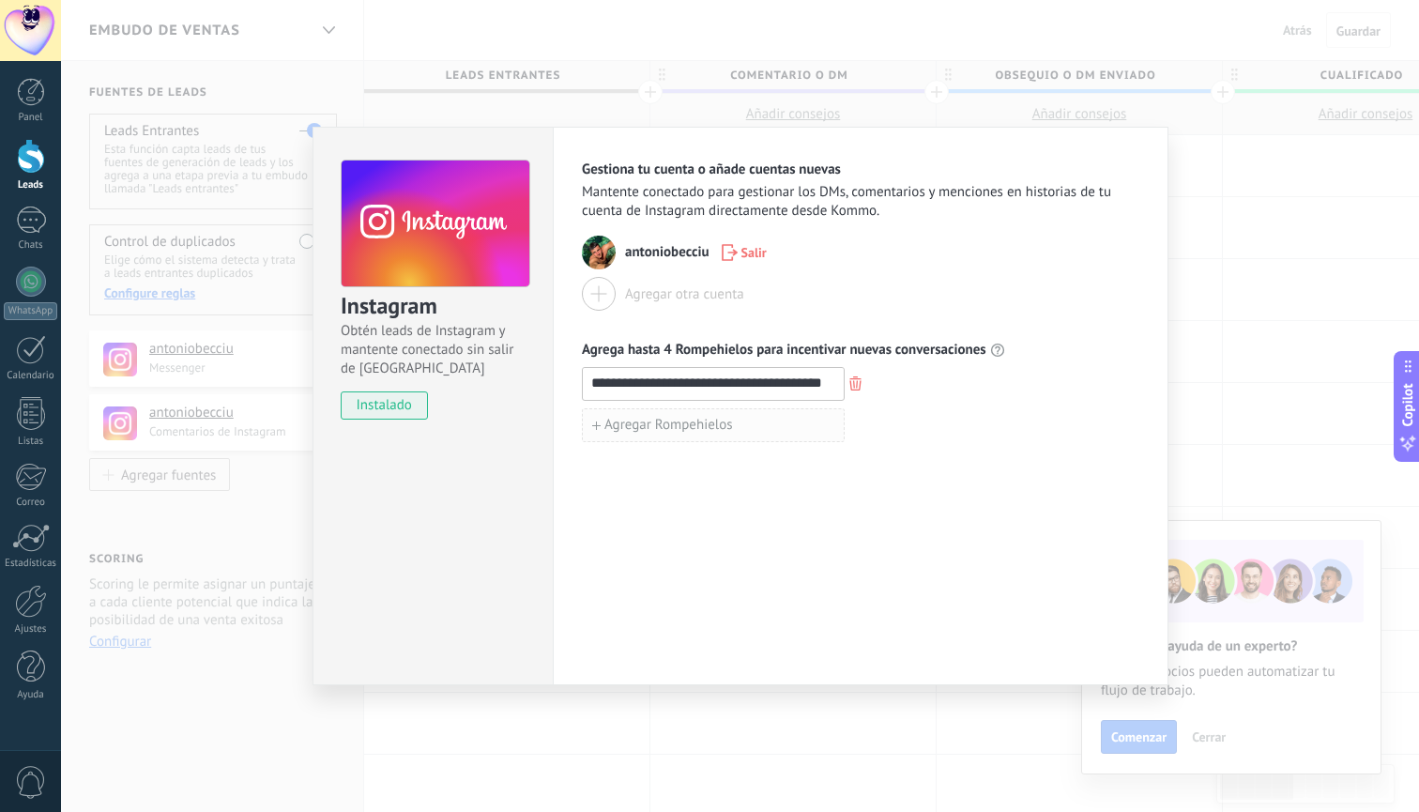
click at [696, 425] on span "Agregar Rompehielos" at bounding box center [668, 425] width 129 height 13
type input "*"
type input "**********"
click at [683, 467] on span "Agregar Rompehielos" at bounding box center [668, 466] width 129 height 13
type input "*"
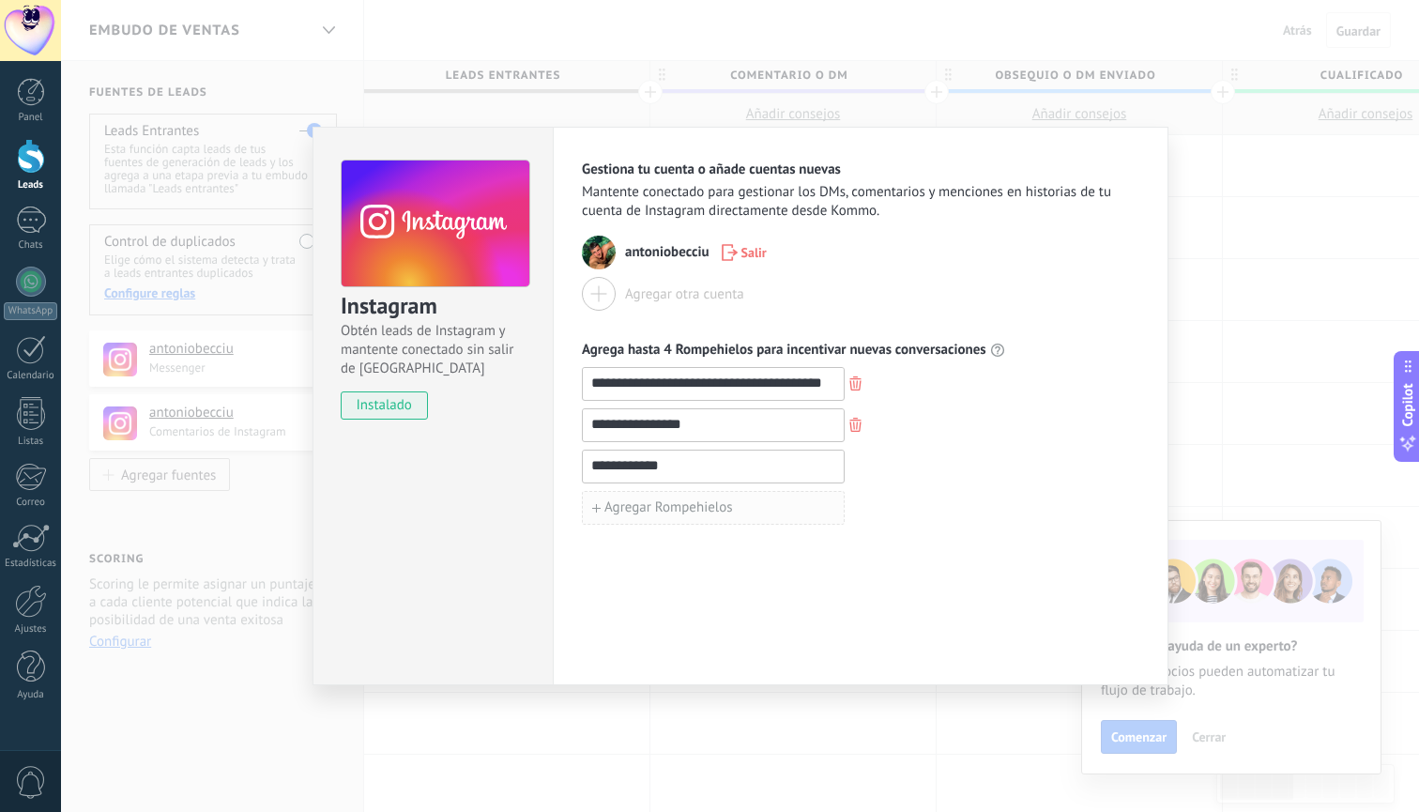
type input "**********"
click at [669, 501] on span "Agregar Rompehielos" at bounding box center [668, 507] width 129 height 13
type input "**********"
click at [754, 582] on div "**********" at bounding box center [861, 406] width 616 height 558
click at [1004, 256] on div "antoniobecciu Salir" at bounding box center [860, 253] width 557 height 34
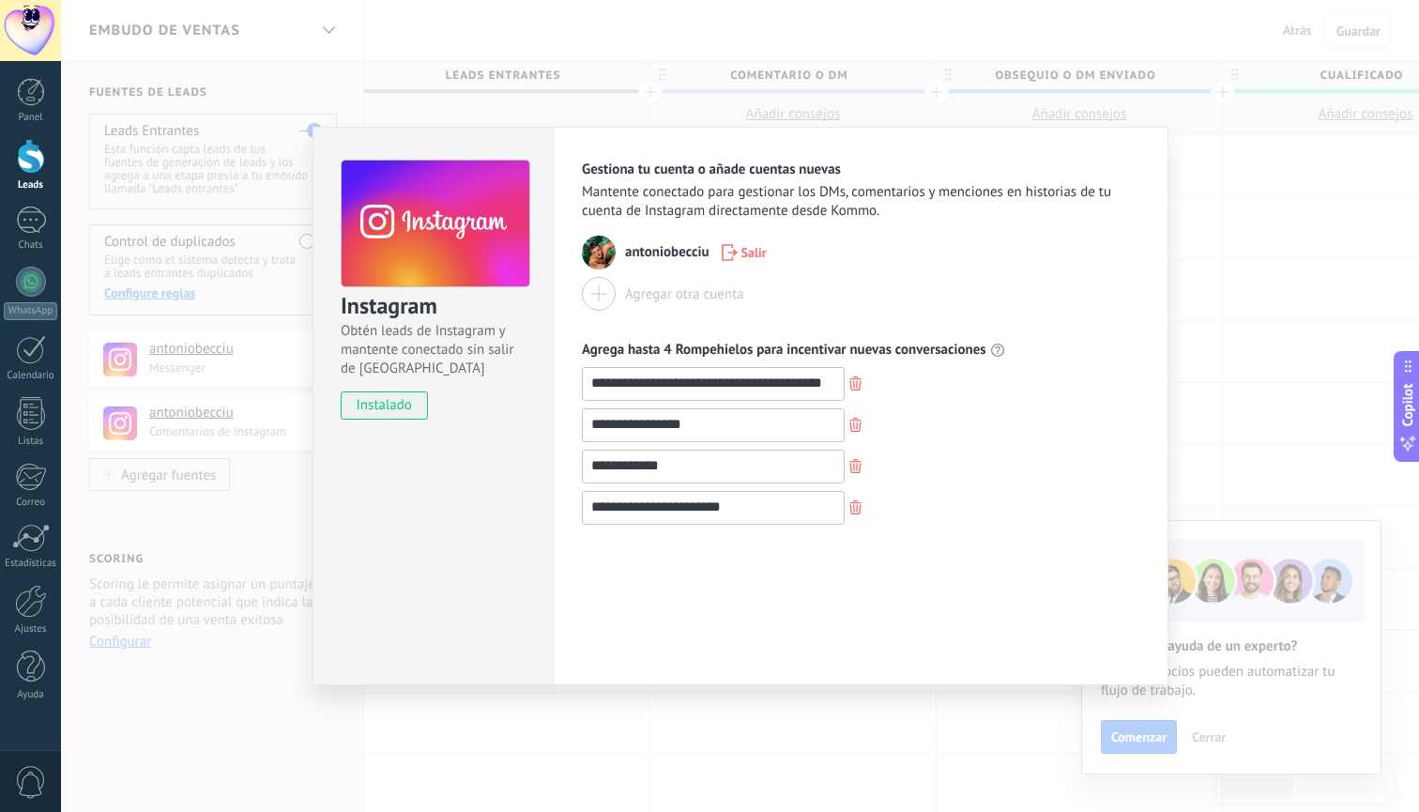
click at [1276, 189] on div "**********" at bounding box center [740, 406] width 1358 height 812
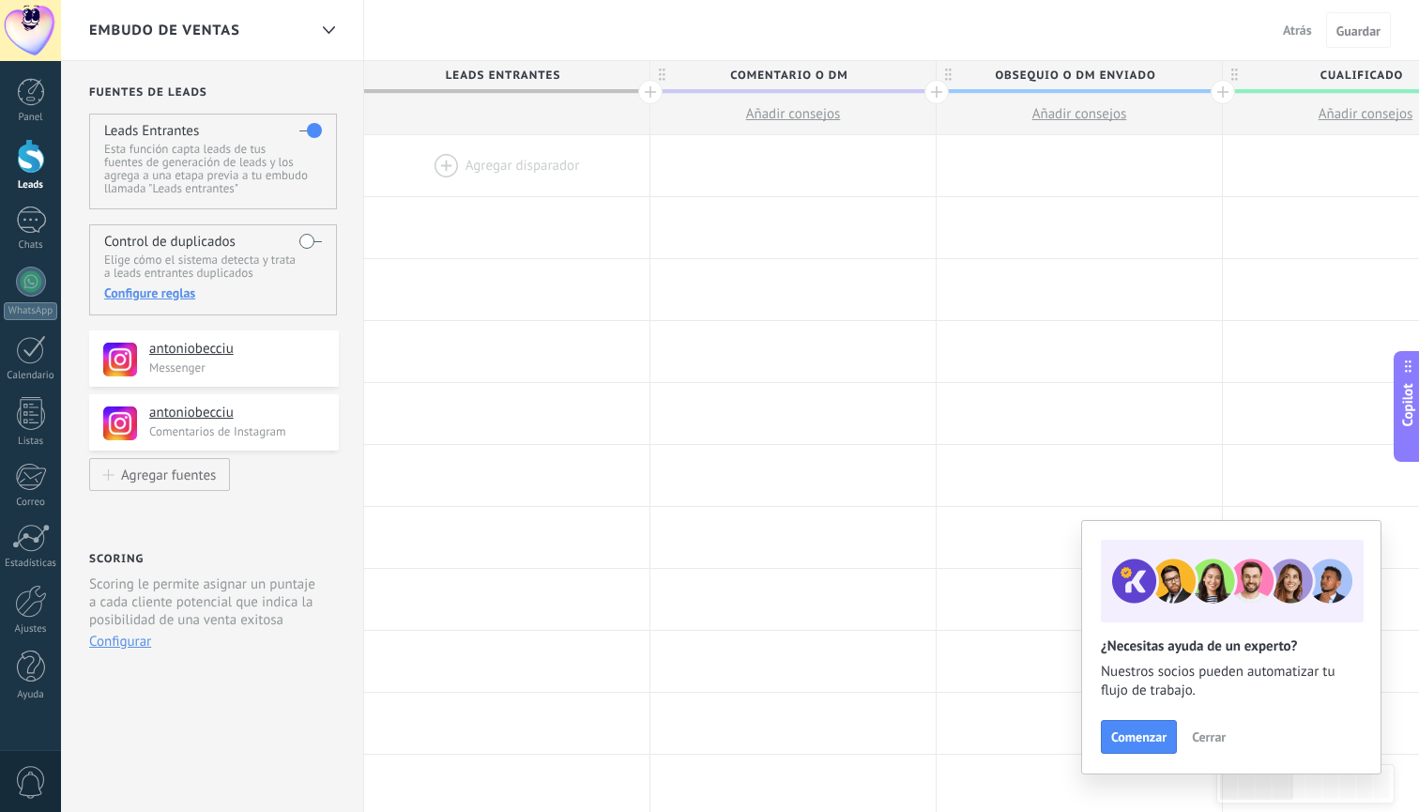
drag, startPoint x: 180, startPoint y: 349, endPoint x: 509, endPoint y: 153, distance: 382.6
click at [507, 162] on div at bounding box center [506, 165] width 285 height 61
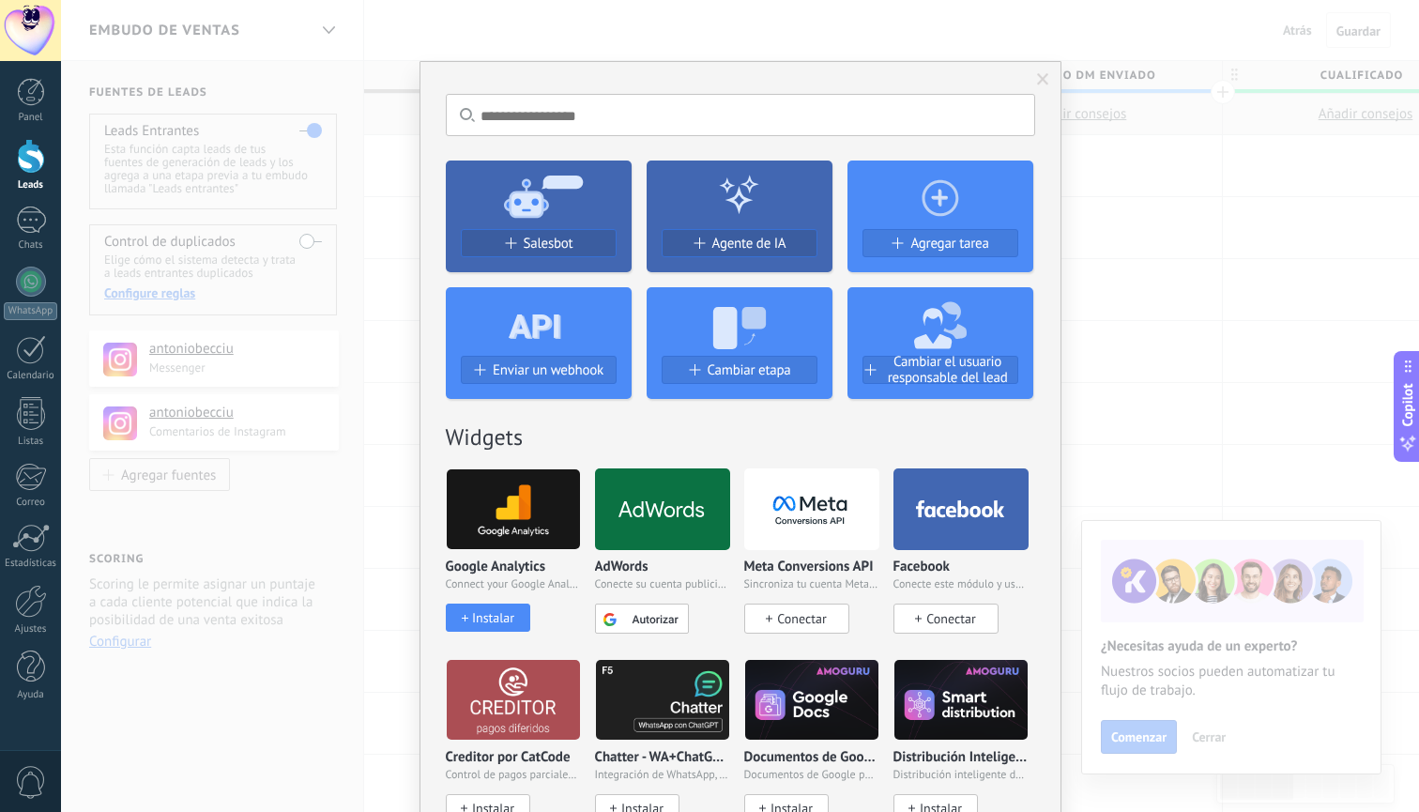
click at [1041, 79] on span at bounding box center [1043, 79] width 12 height 13
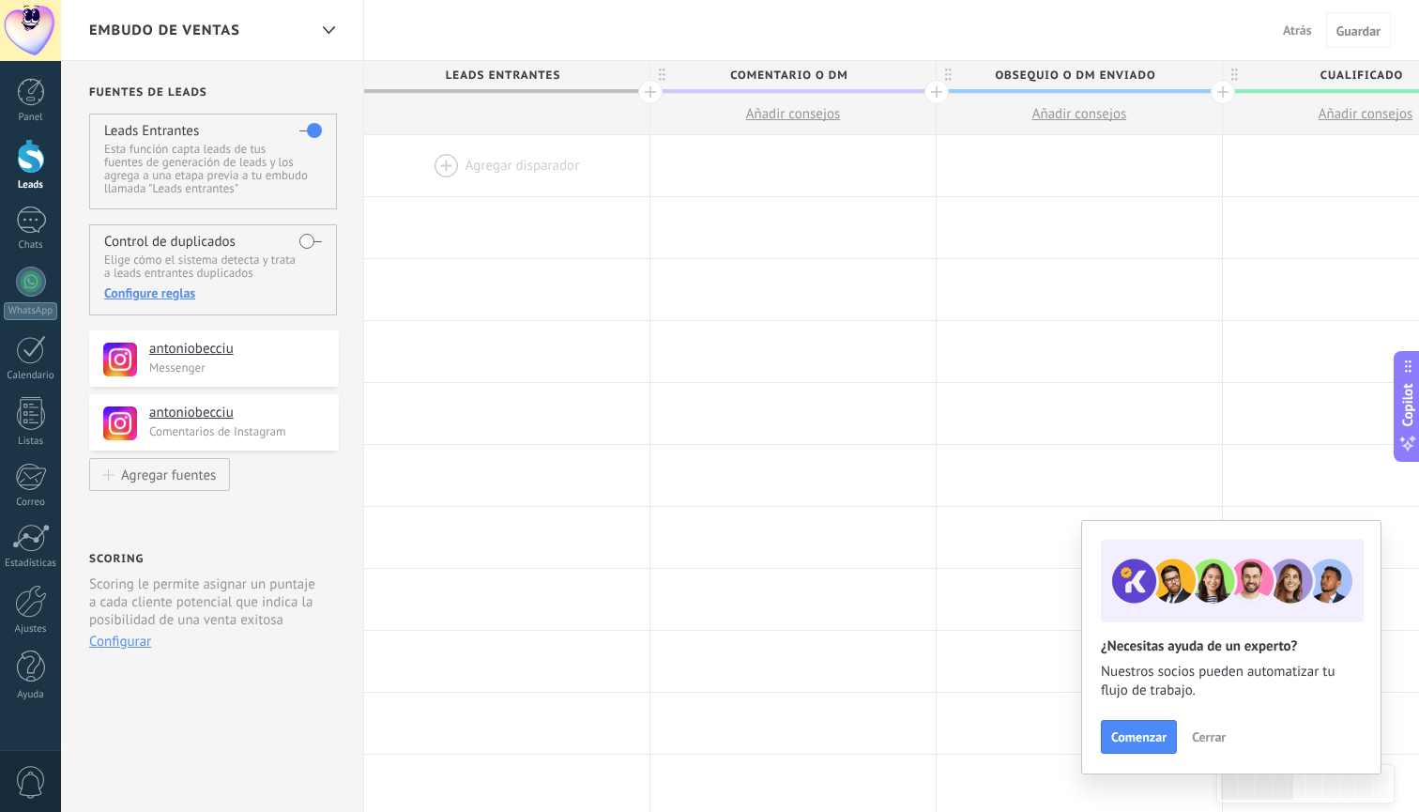
click at [528, 169] on div at bounding box center [506, 165] width 285 height 61
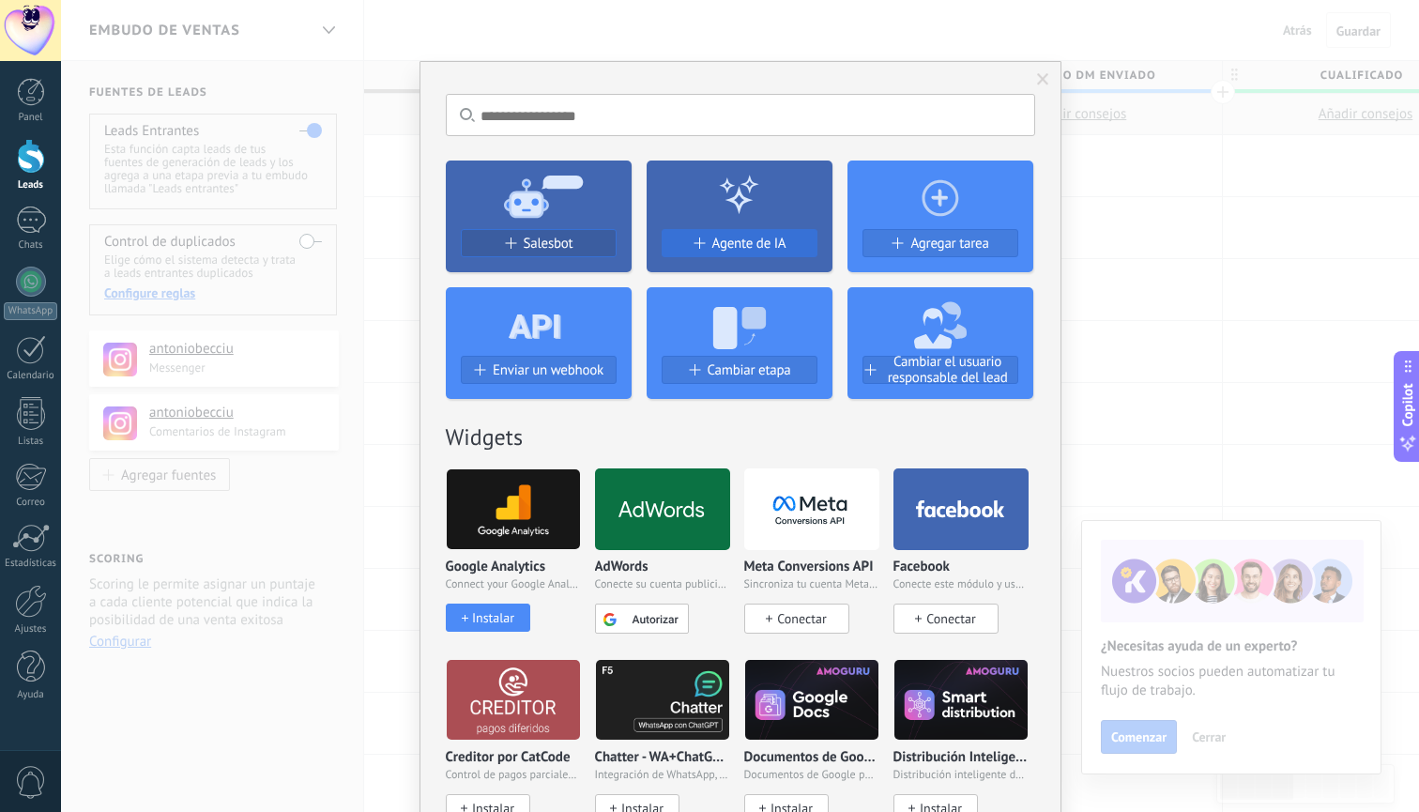
click at [741, 247] on span "Agente de IA" at bounding box center [749, 244] width 74 height 16
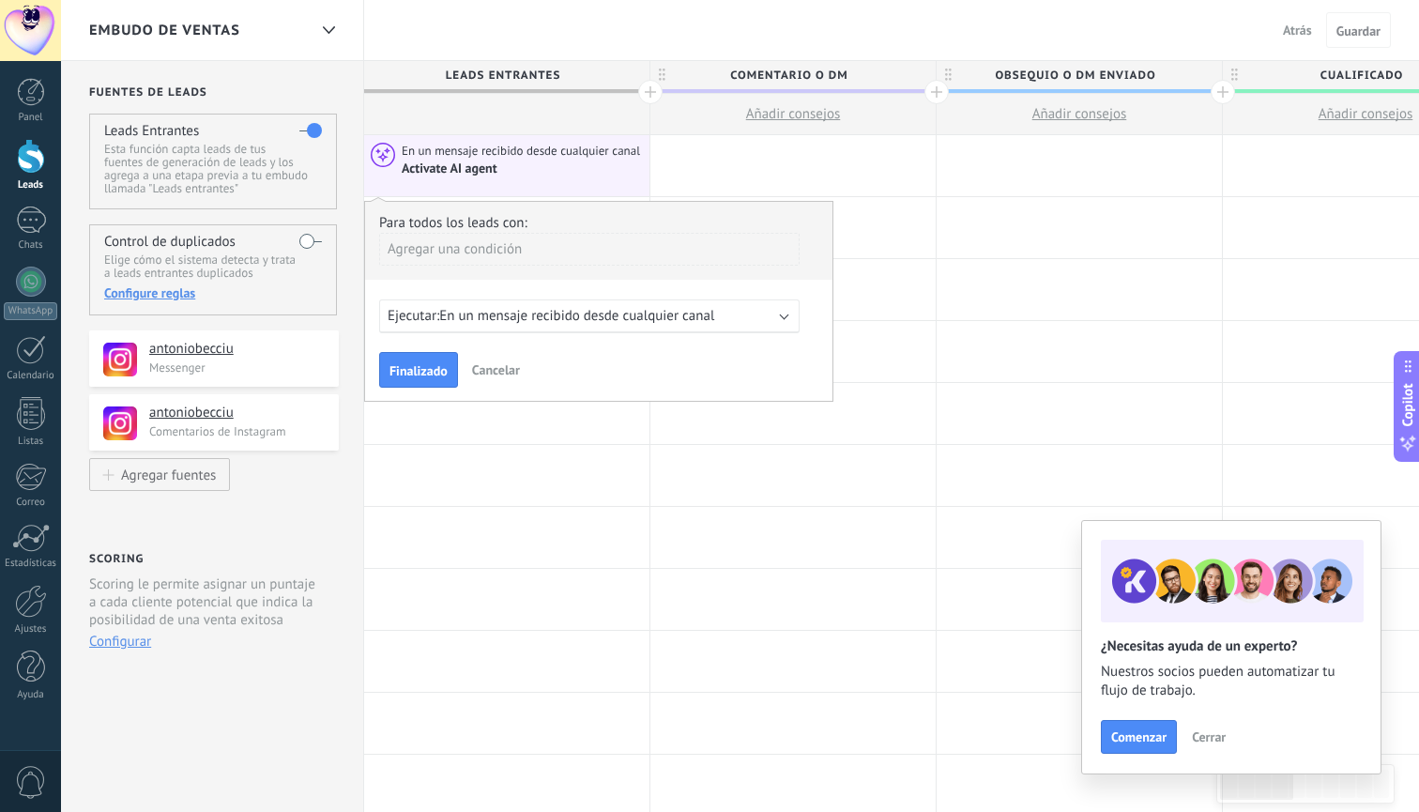
click at [492, 250] on div "Agregar una condición" at bounding box center [589, 249] width 420 height 33
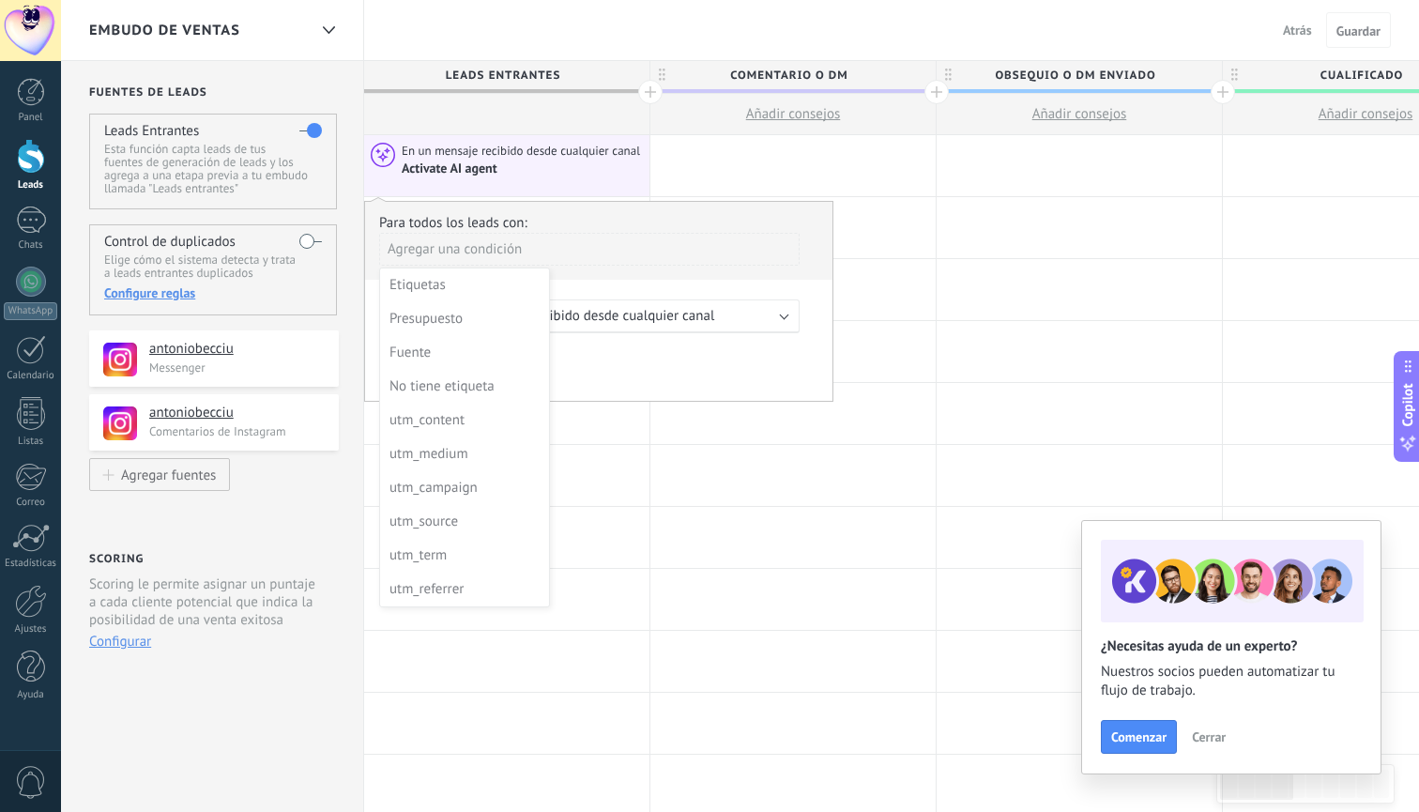
click at [618, 337] on div at bounding box center [598, 301] width 467 height 199
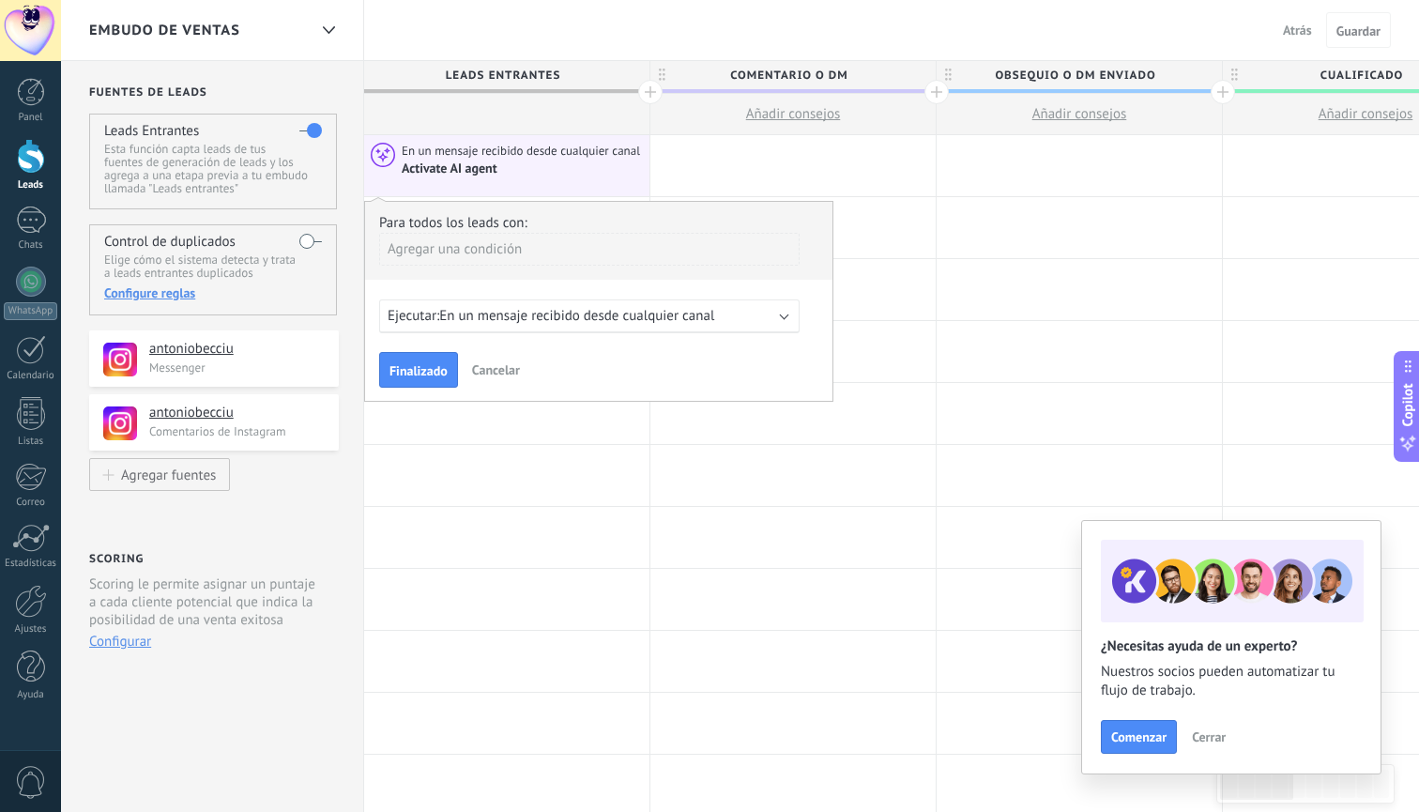
click at [493, 366] on span "Cancelar" at bounding box center [496, 369] width 48 height 17
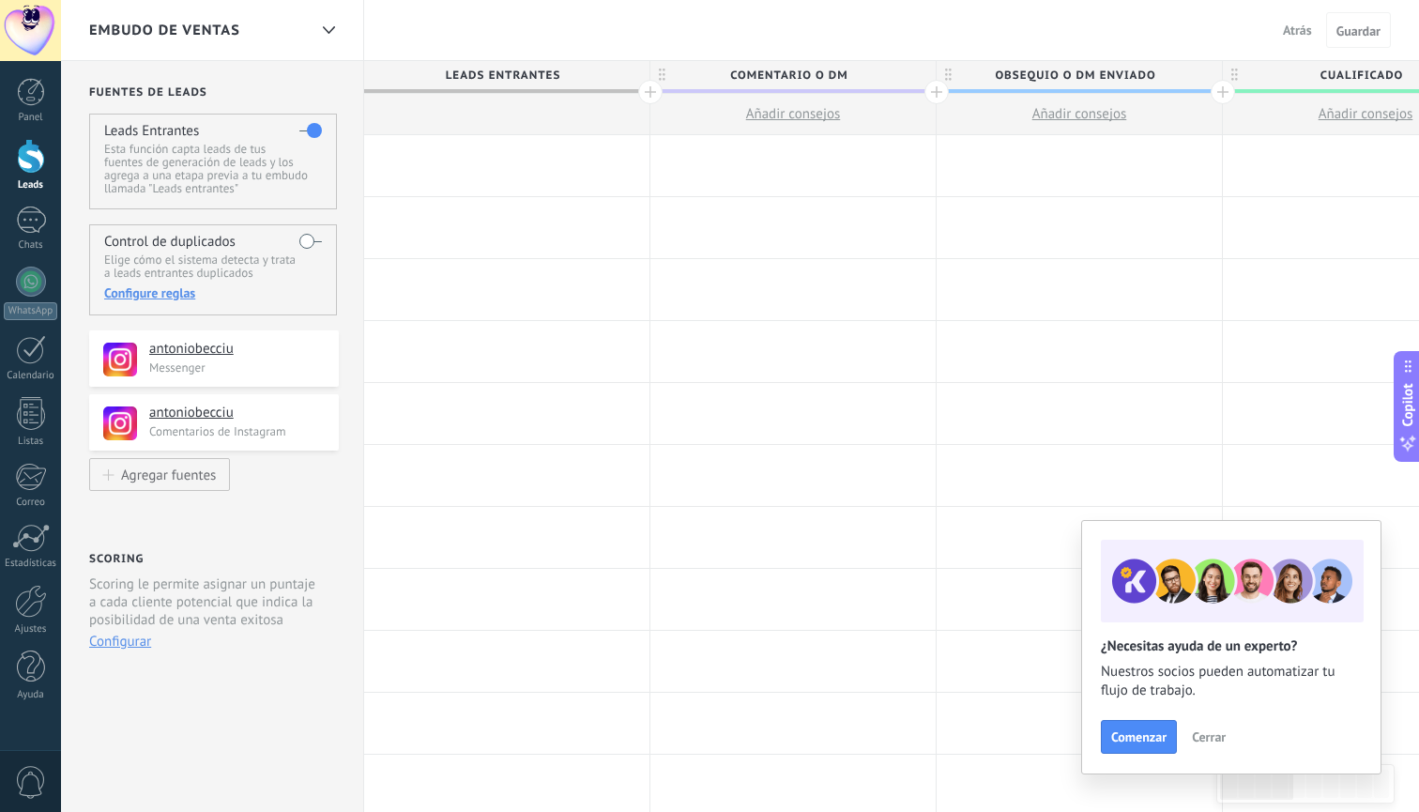
click at [527, 159] on div at bounding box center [506, 165] width 285 height 61
click at [503, 168] on div at bounding box center [506, 165] width 285 height 61
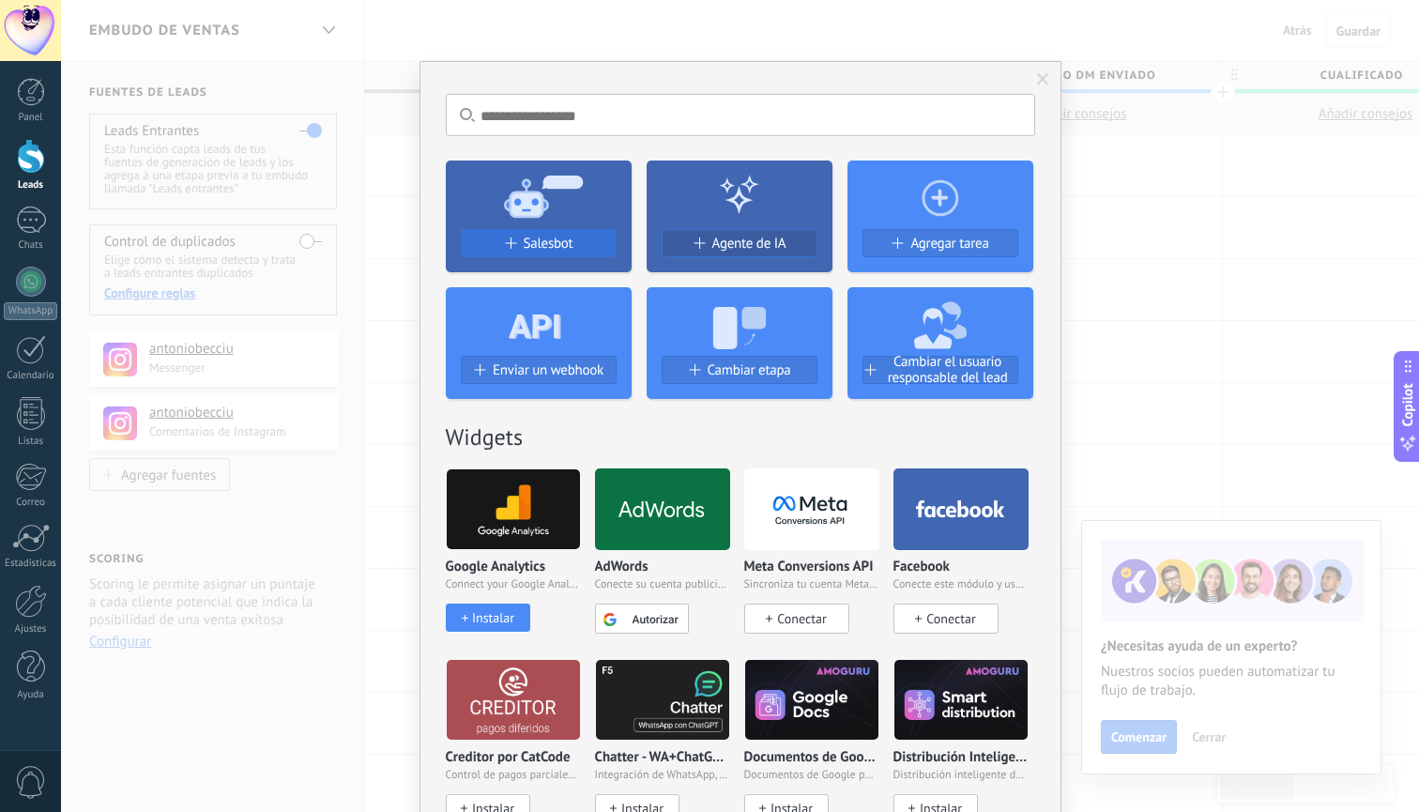
click at [536, 245] on span "Salesbot" at bounding box center [549, 244] width 50 height 16
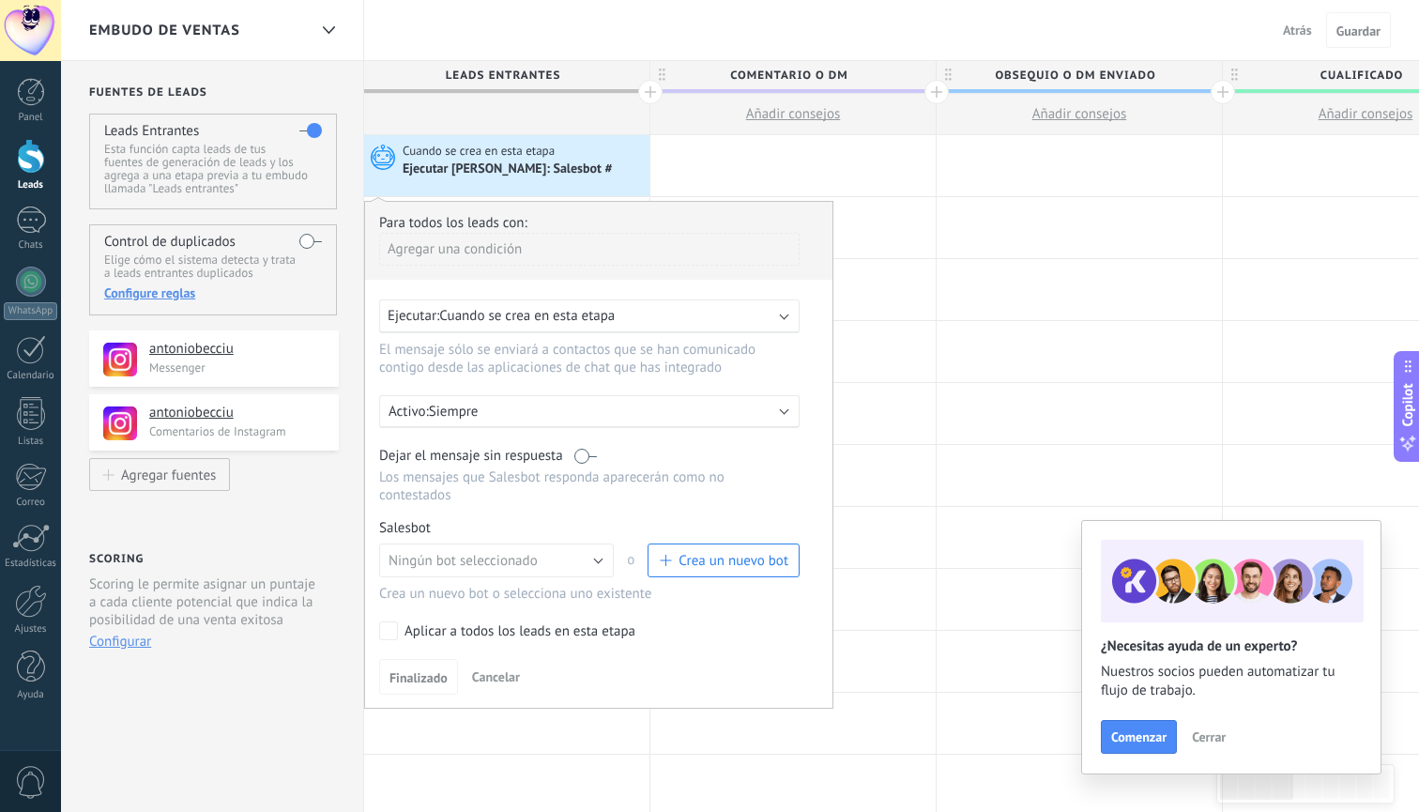
click at [530, 553] on span "Ningún bot seleccionado" at bounding box center [463, 561] width 149 height 18
click at [529, 562] on span "Ningún bot seleccionado" at bounding box center [487, 561] width 239 height 18
click at [717, 569] on span "Crea un nuevo bot" at bounding box center [734, 561] width 110 height 18
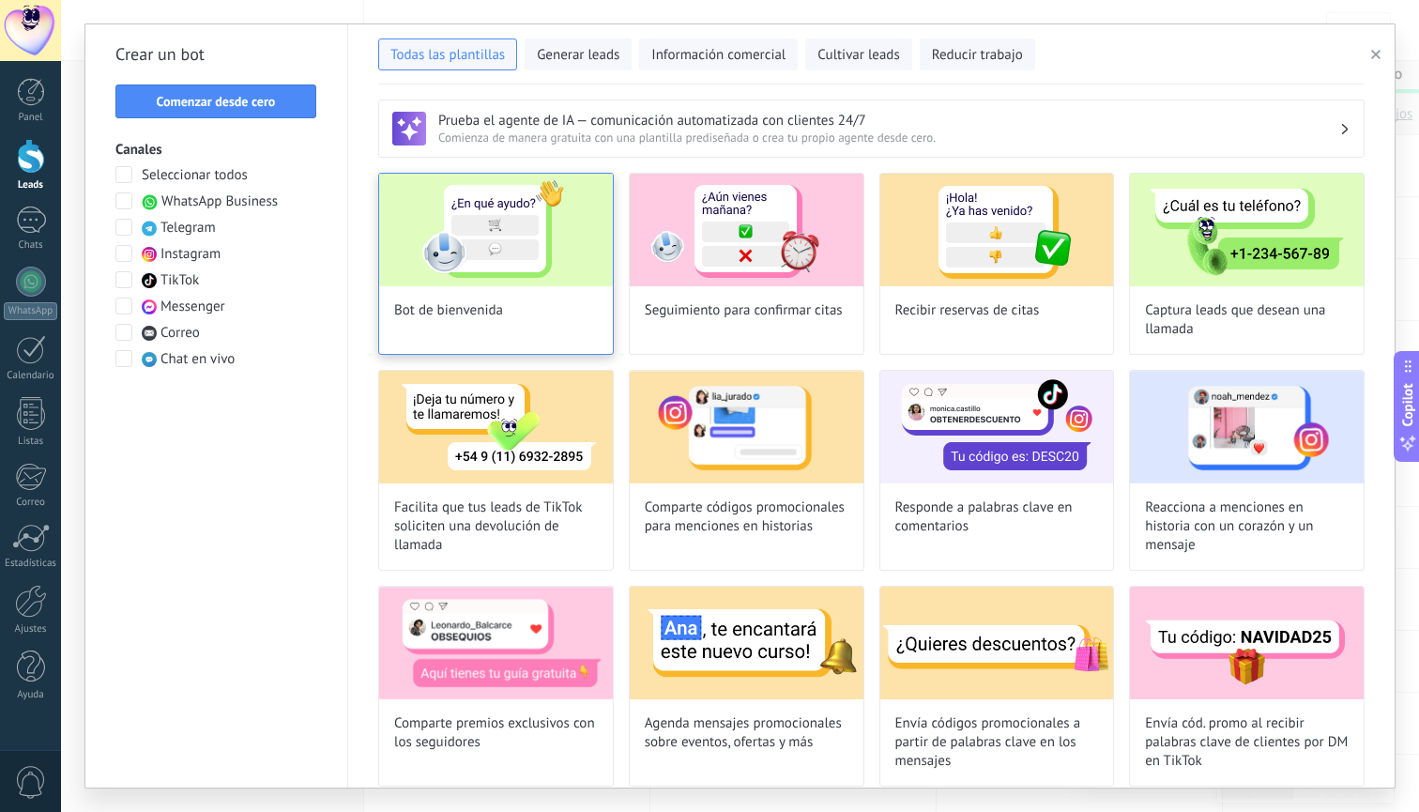
click at [510, 267] on img at bounding box center [496, 230] width 234 height 113
type input "**********"
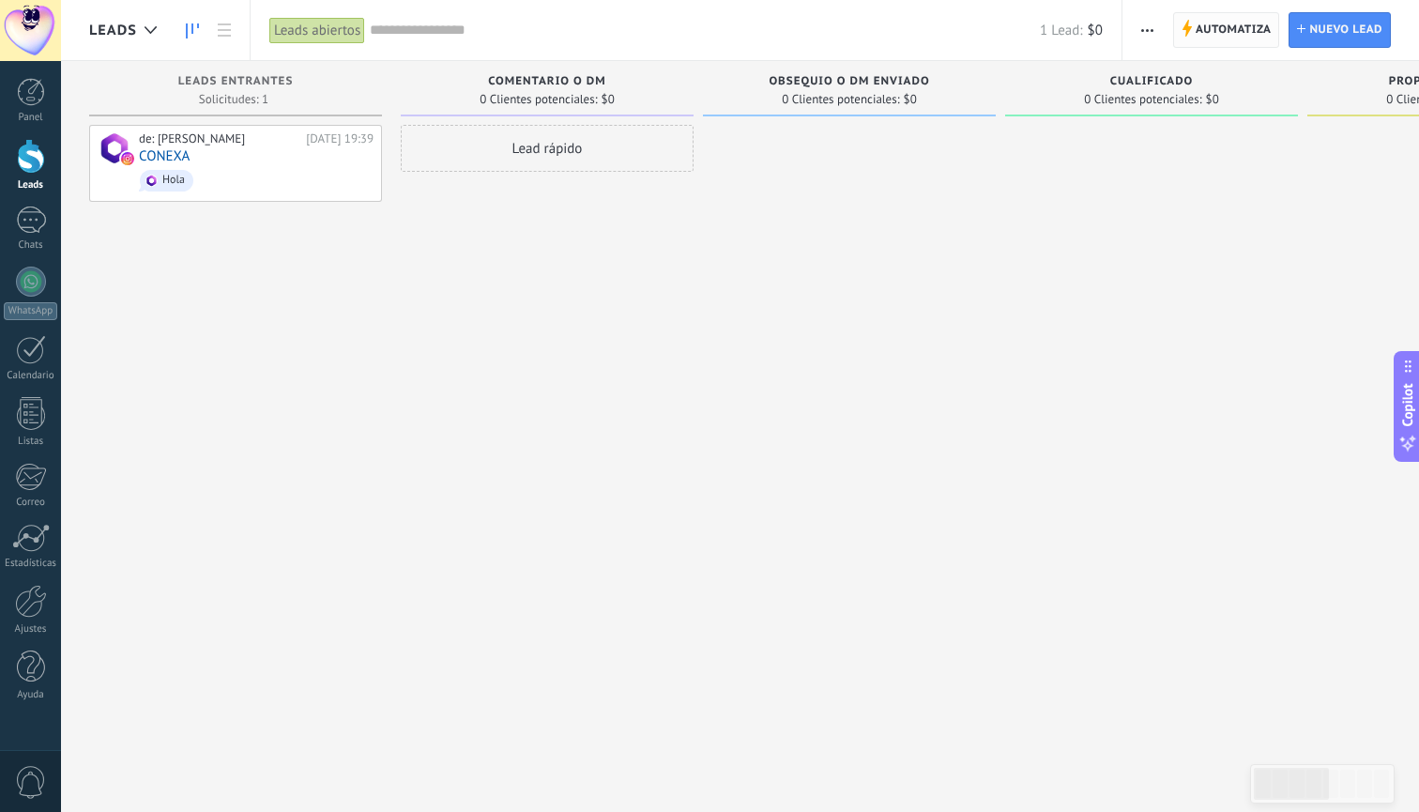
click at [1231, 18] on span "Automatiza" at bounding box center [1234, 30] width 76 height 34
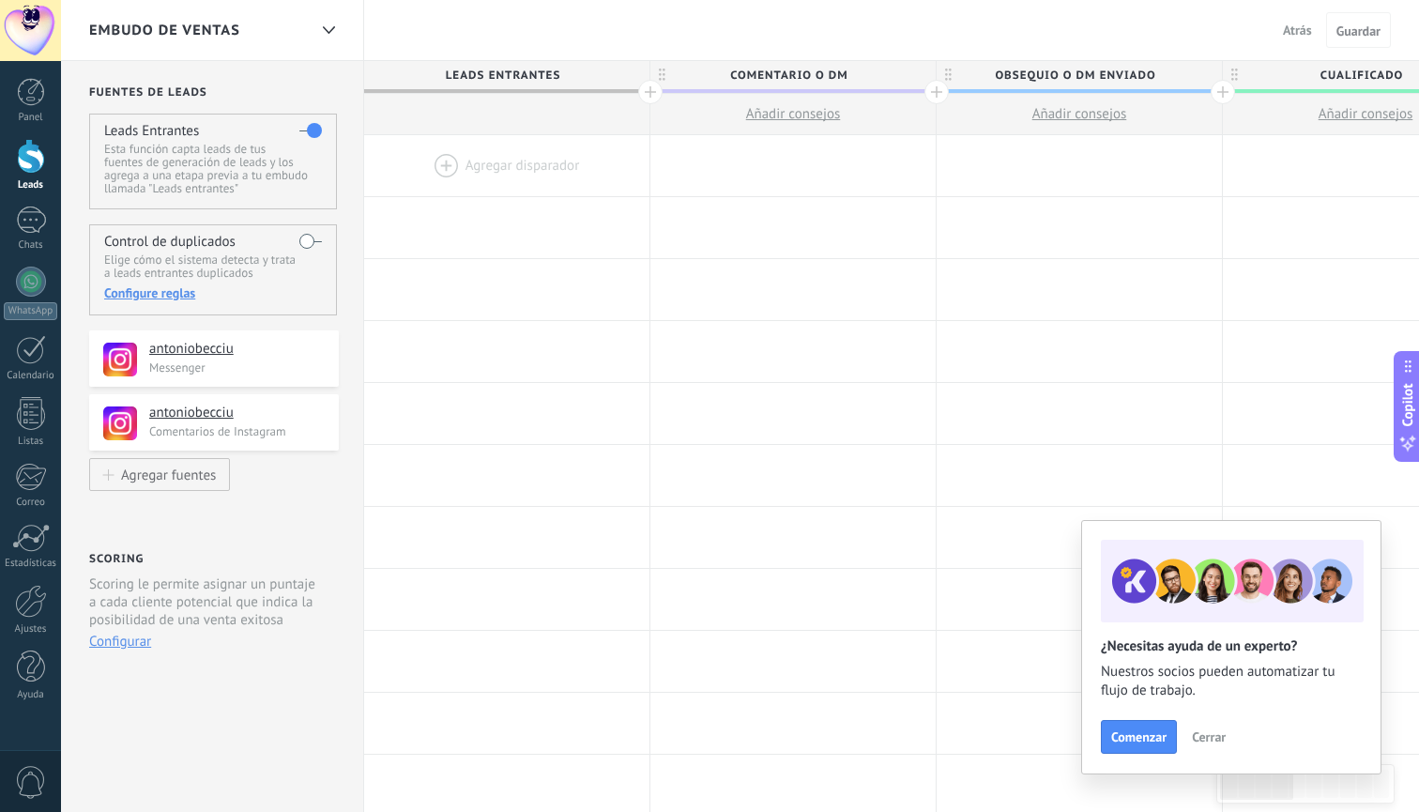
click at [500, 165] on div at bounding box center [506, 165] width 285 height 61
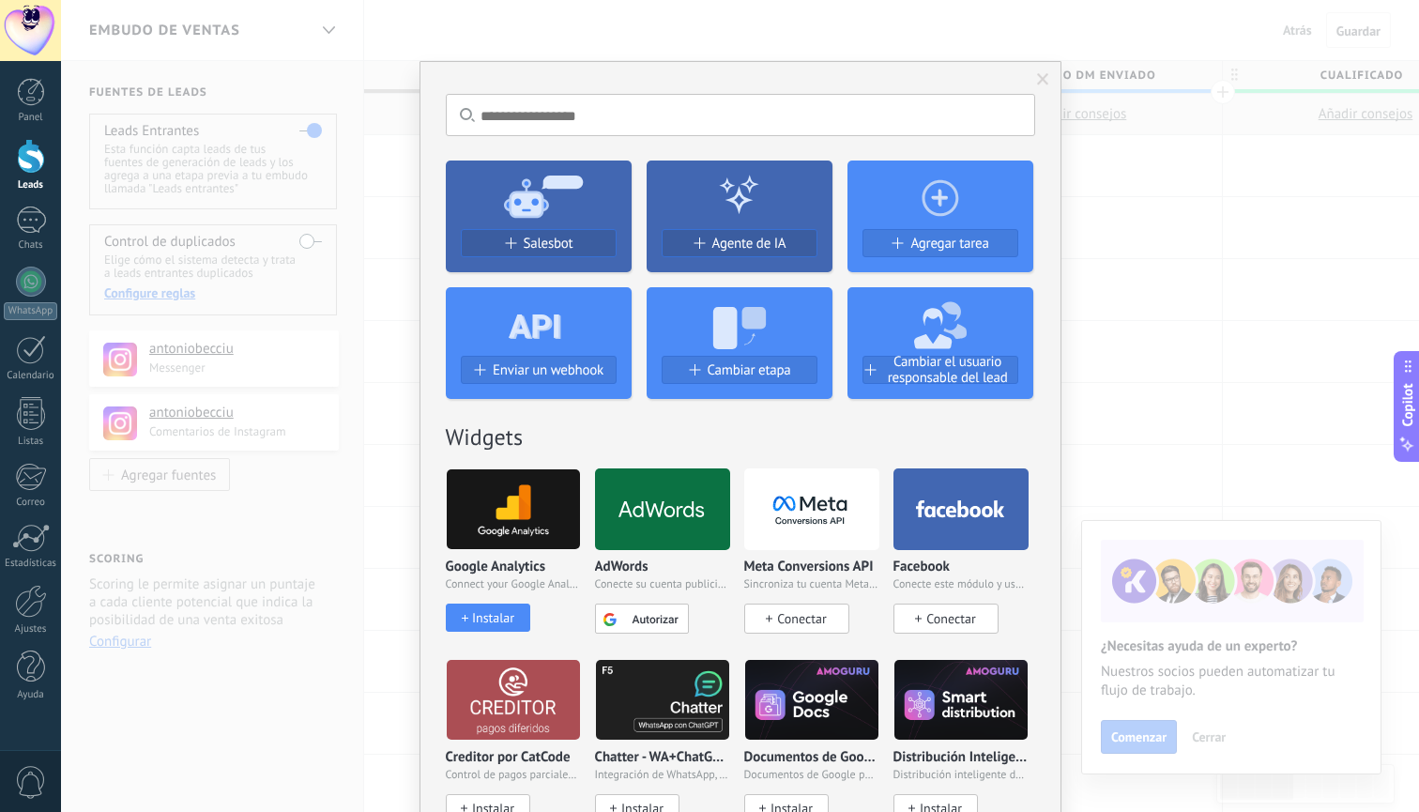
click at [1040, 83] on span at bounding box center [1043, 79] width 12 height 13
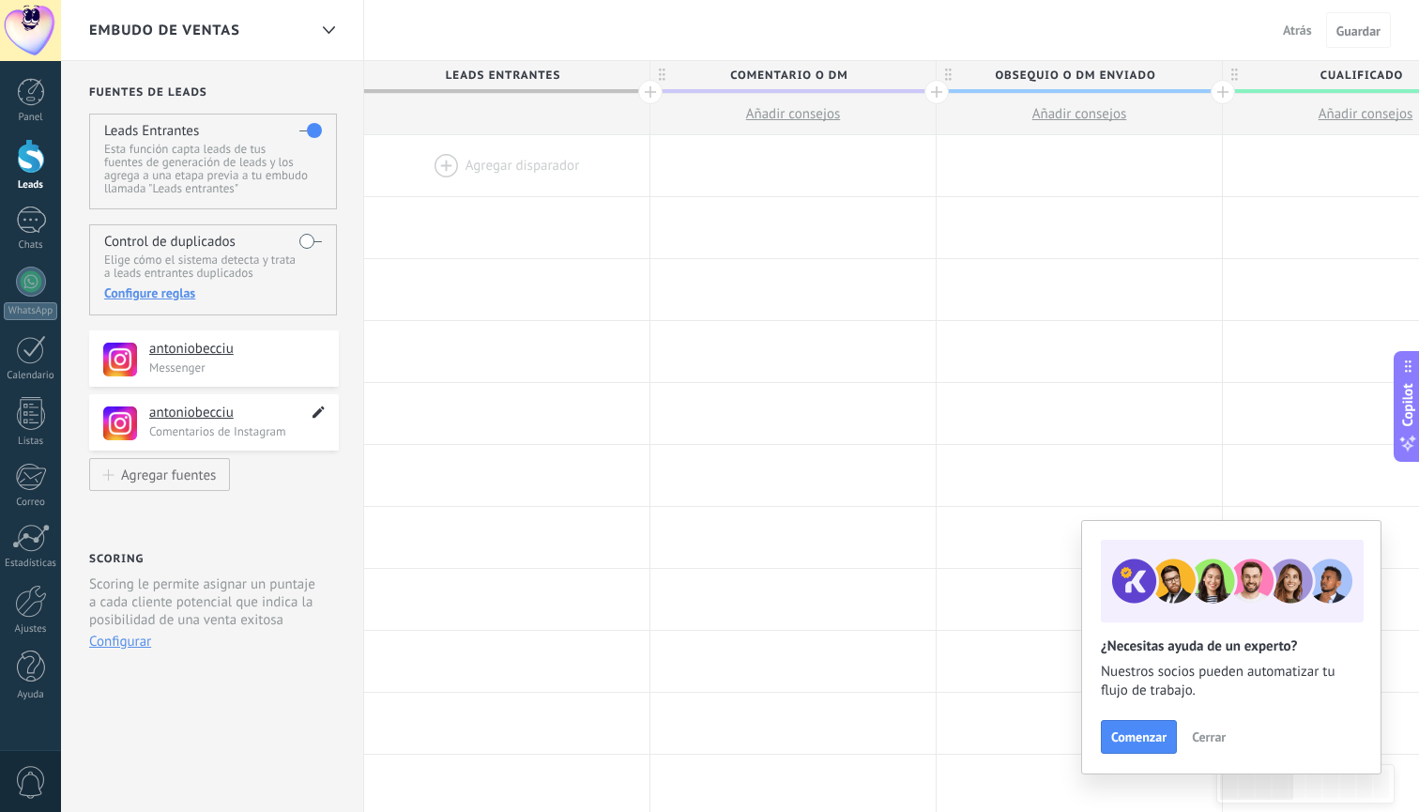
click at [320, 410] on use at bounding box center [319, 412] width 12 height 12
click at [281, 433] on p "Comentarios de Instagram" at bounding box center [238, 431] width 178 height 16
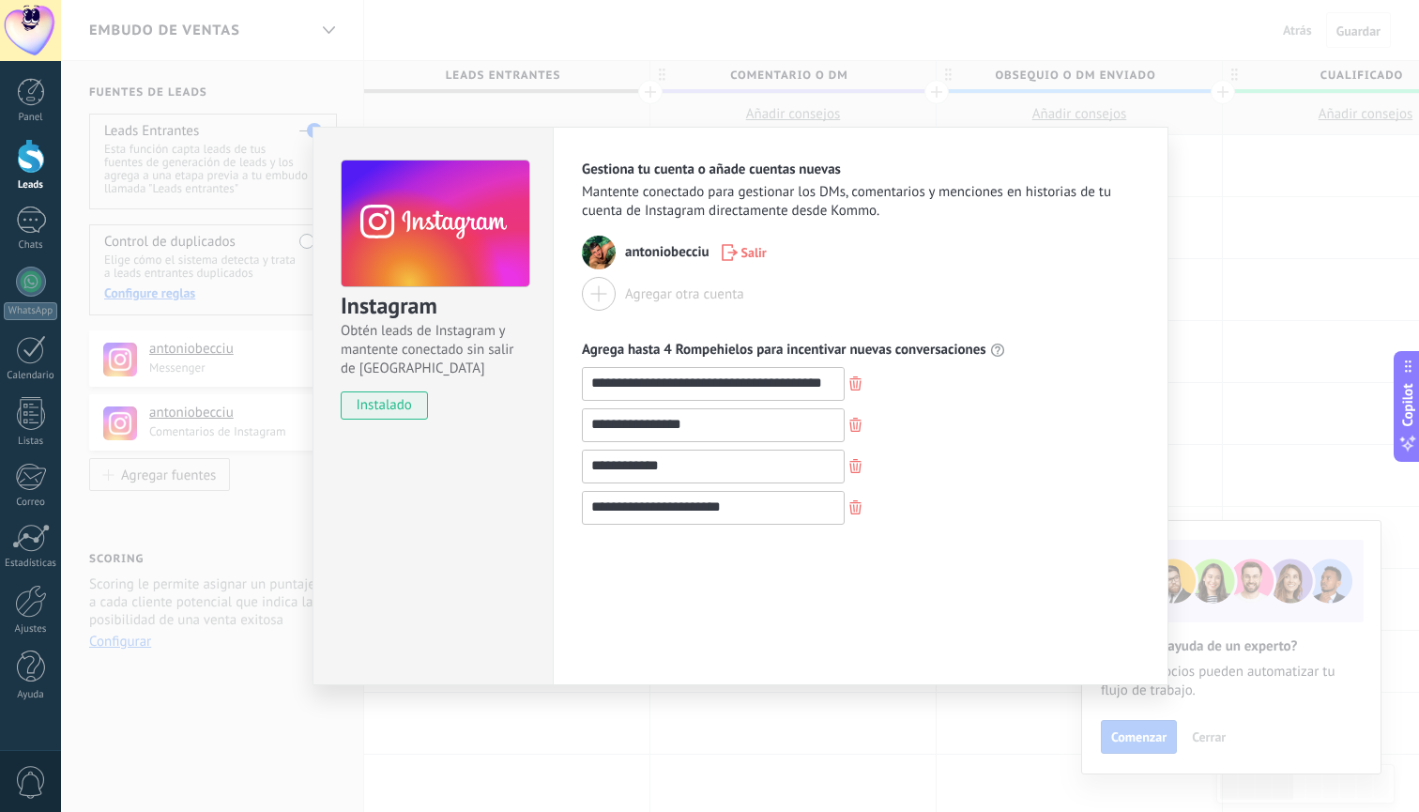
click at [1333, 159] on div "**********" at bounding box center [740, 406] width 1358 height 812
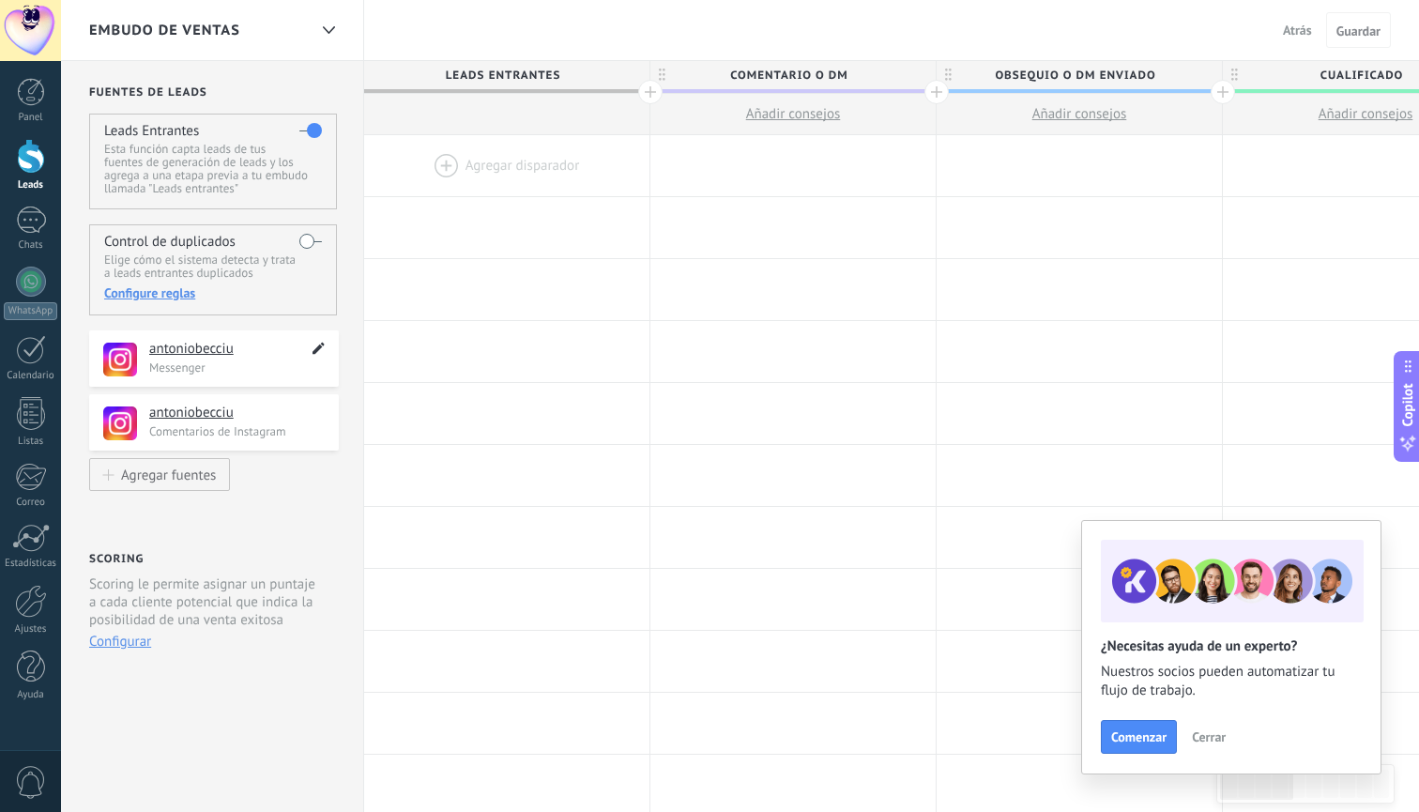
click at [322, 352] on icon at bounding box center [319, 348] width 22 height 23
click at [287, 368] on p "Messenger" at bounding box center [238, 367] width 178 height 16
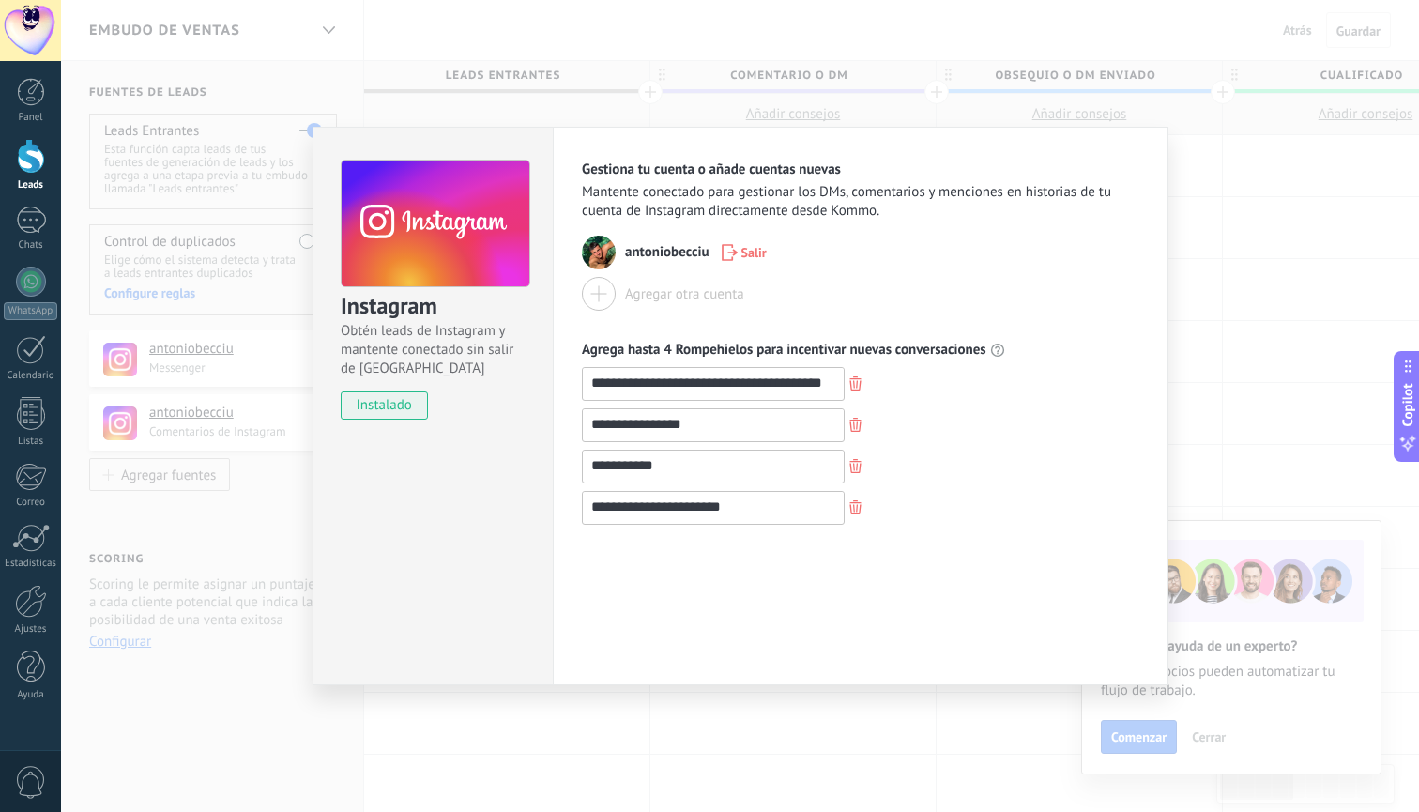
click at [1315, 164] on div "**********" at bounding box center [740, 406] width 1358 height 812
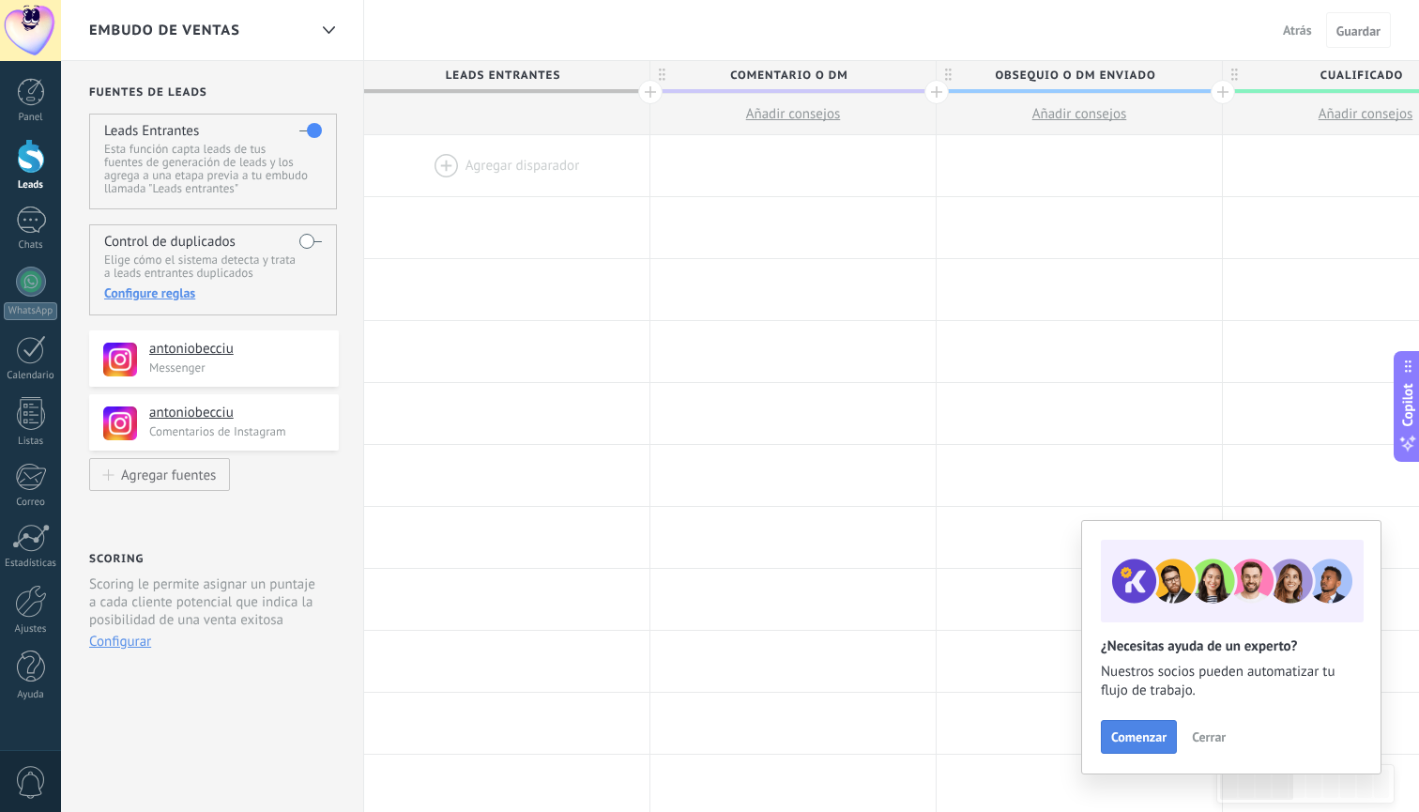
click at [1154, 731] on span "Comenzar" at bounding box center [1138, 736] width 55 height 13
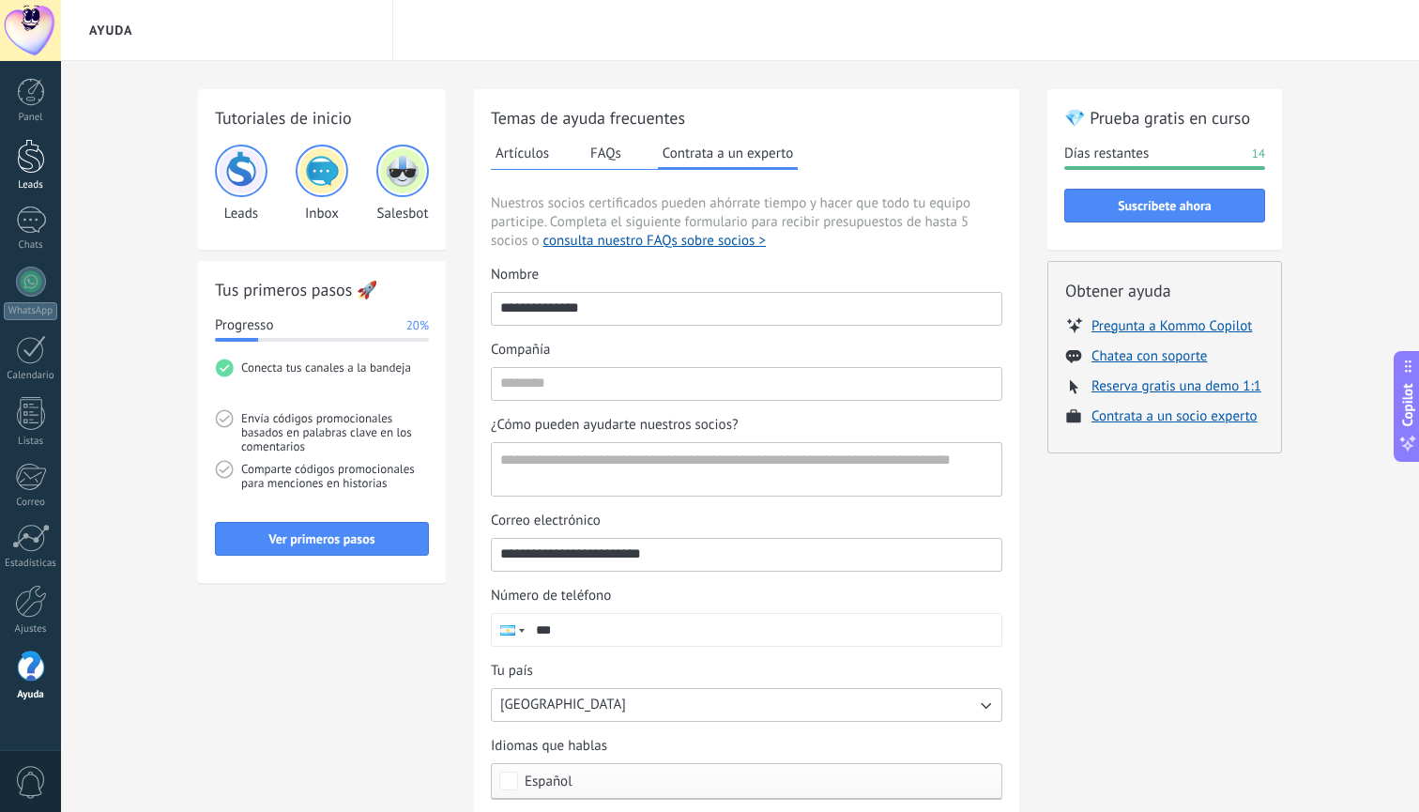
click at [25, 160] on div at bounding box center [31, 156] width 28 height 35
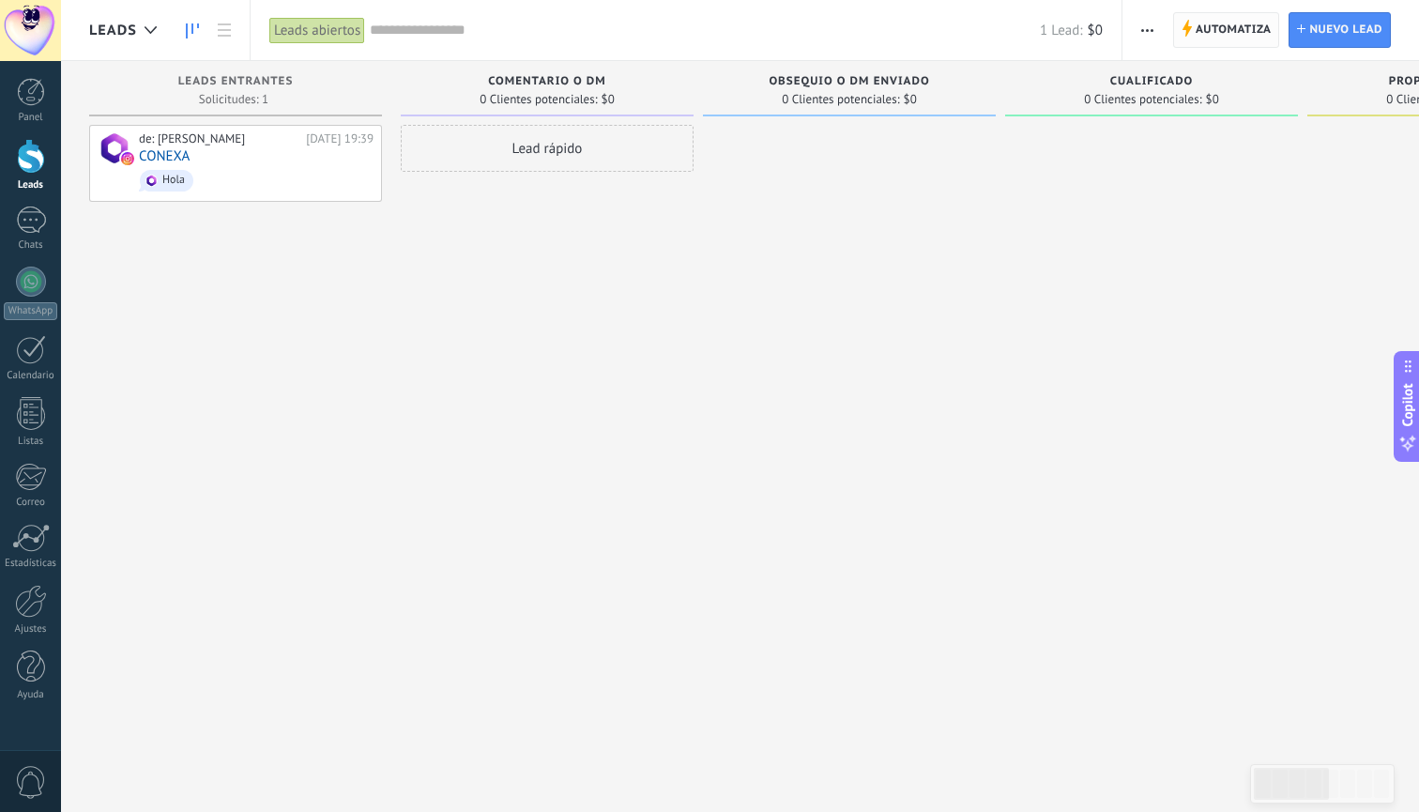
click at [1200, 35] on span "Automatiza" at bounding box center [1234, 30] width 76 height 34
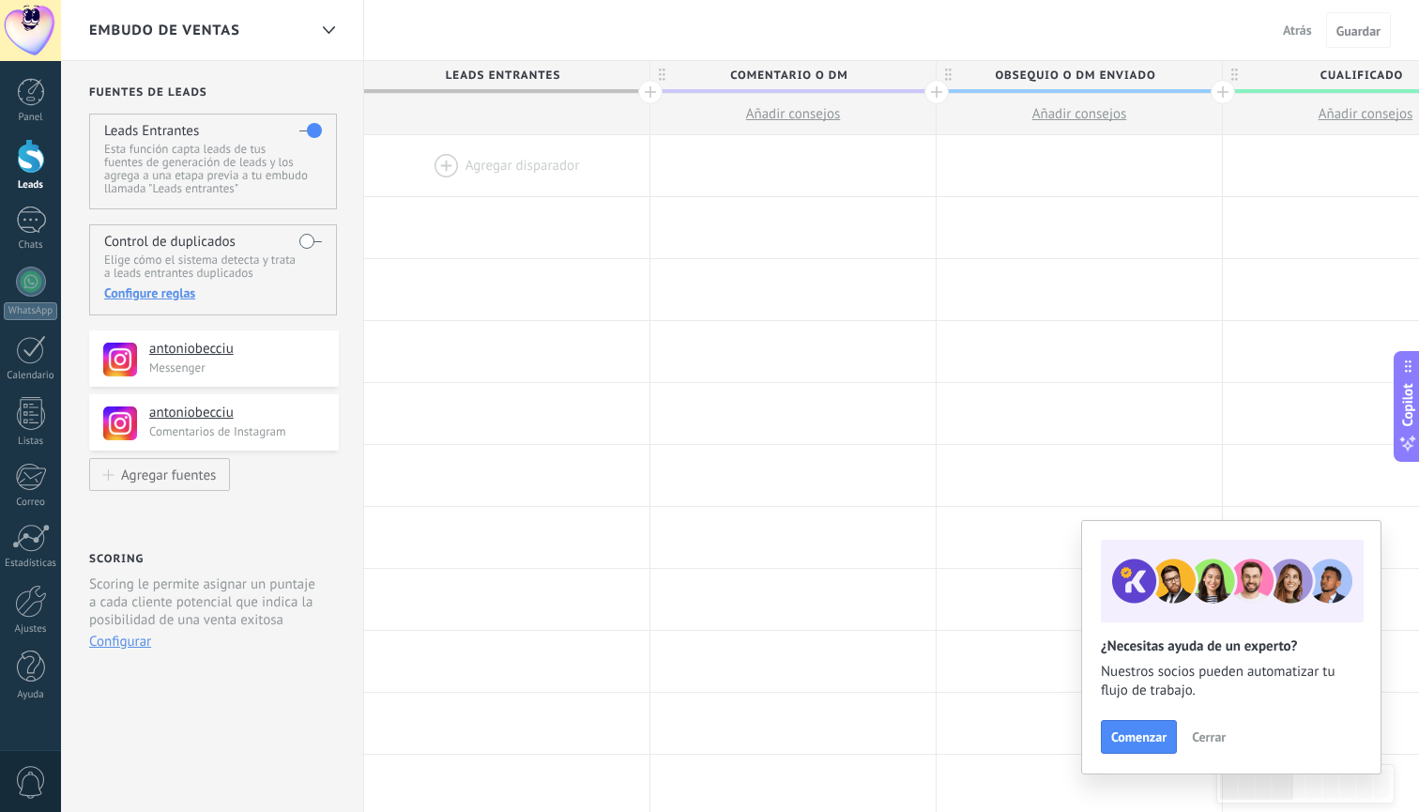
click at [527, 167] on div at bounding box center [506, 165] width 285 height 61
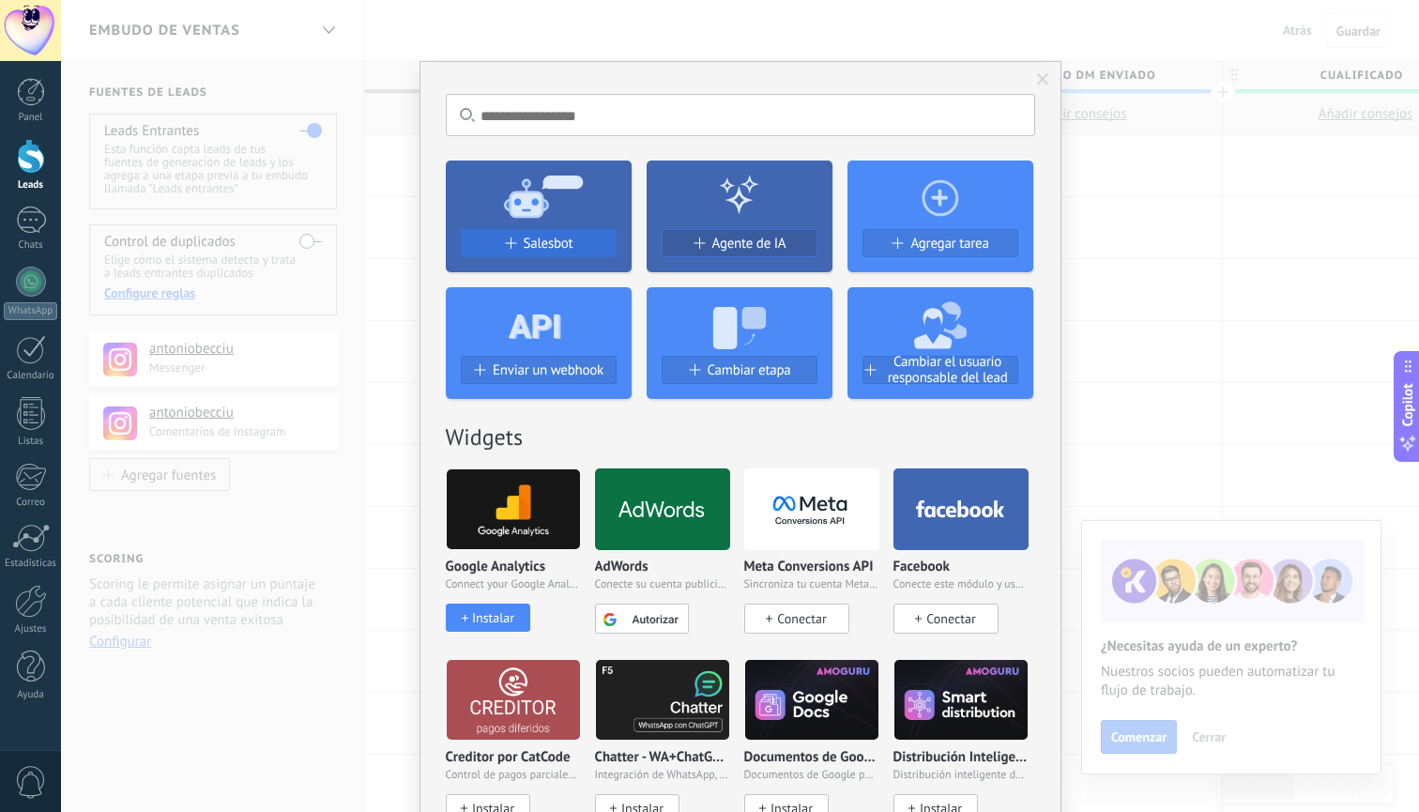
click at [556, 241] on span "Salesbot" at bounding box center [549, 244] width 50 height 16
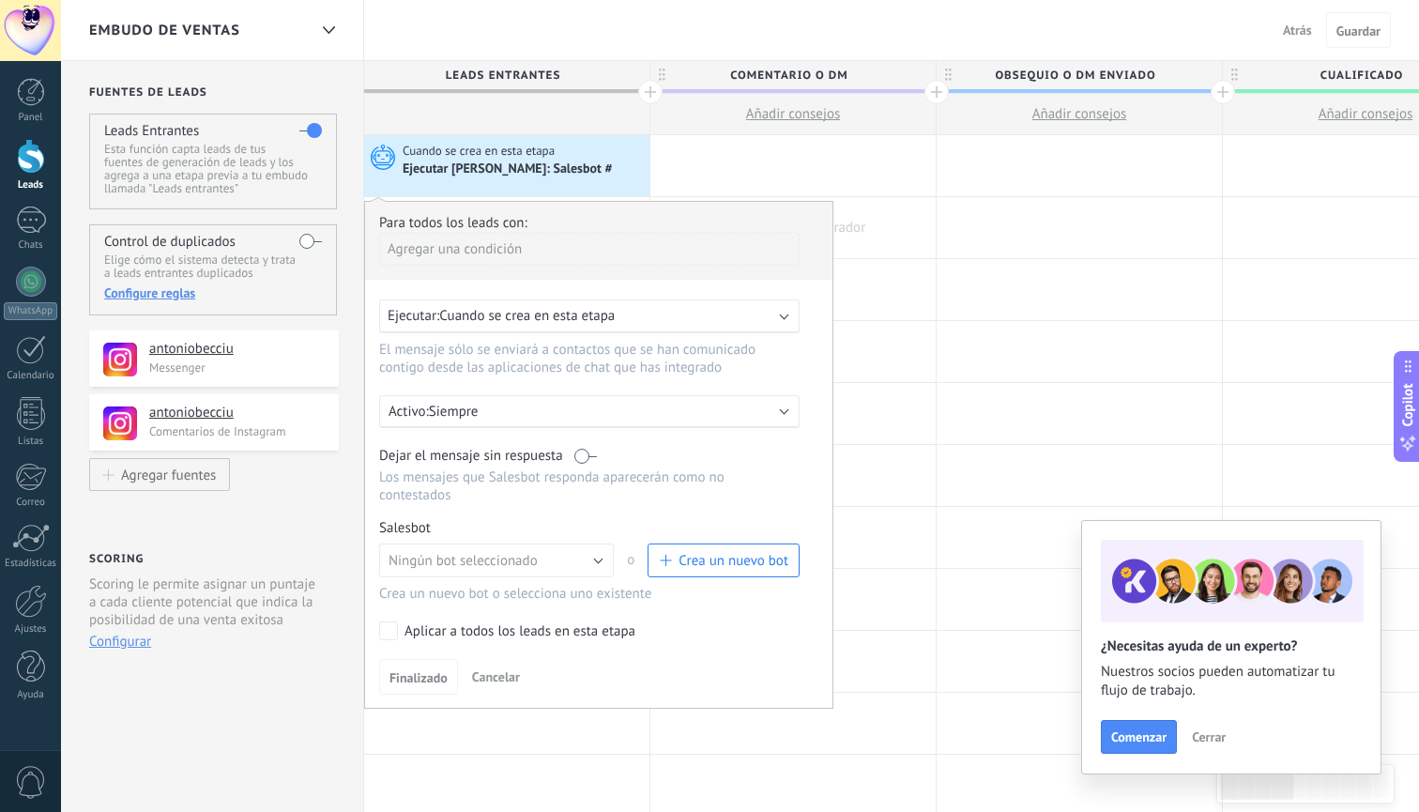
click at [892, 204] on div at bounding box center [792, 227] width 285 height 61
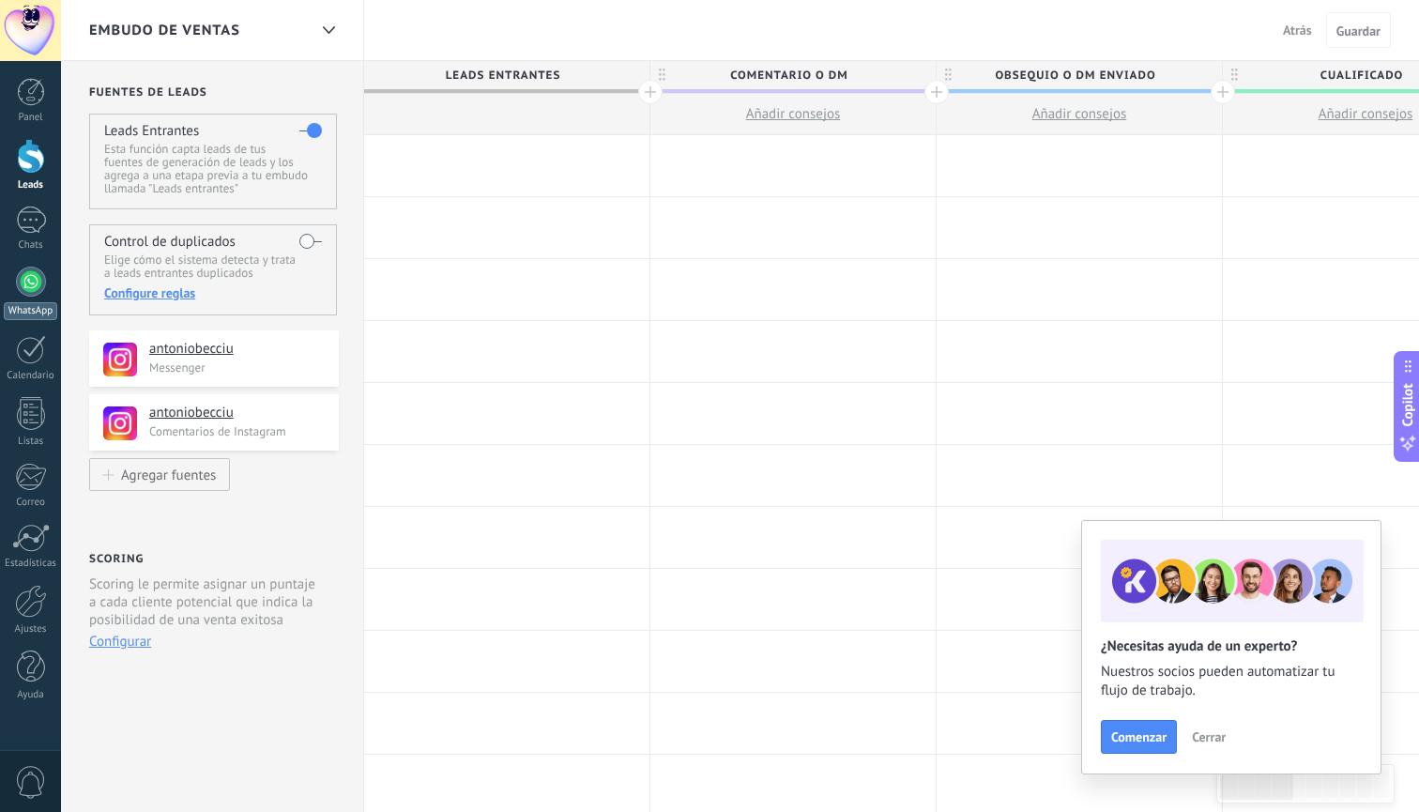
click at [30, 284] on div at bounding box center [31, 282] width 30 height 30
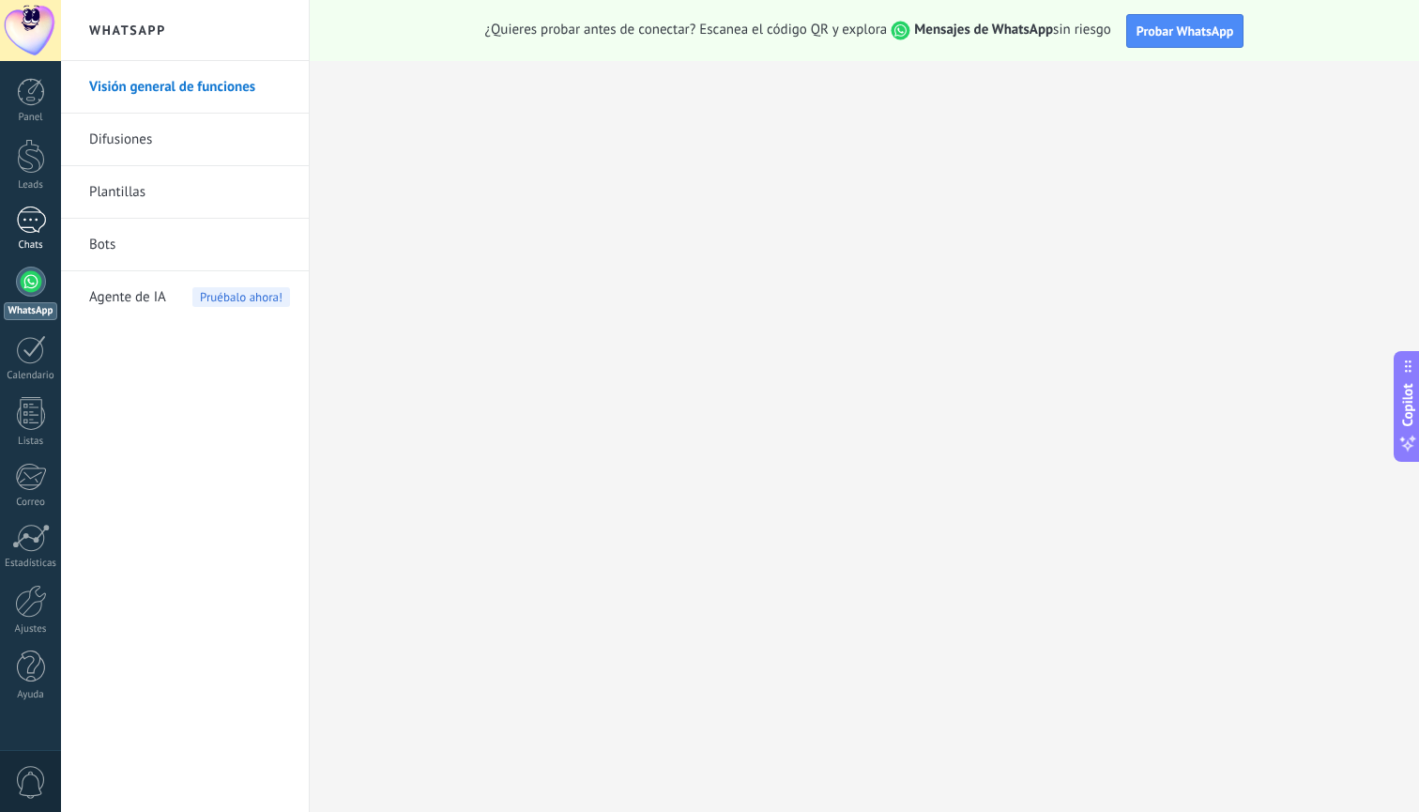
click at [27, 228] on div "1" at bounding box center [31, 219] width 30 height 27
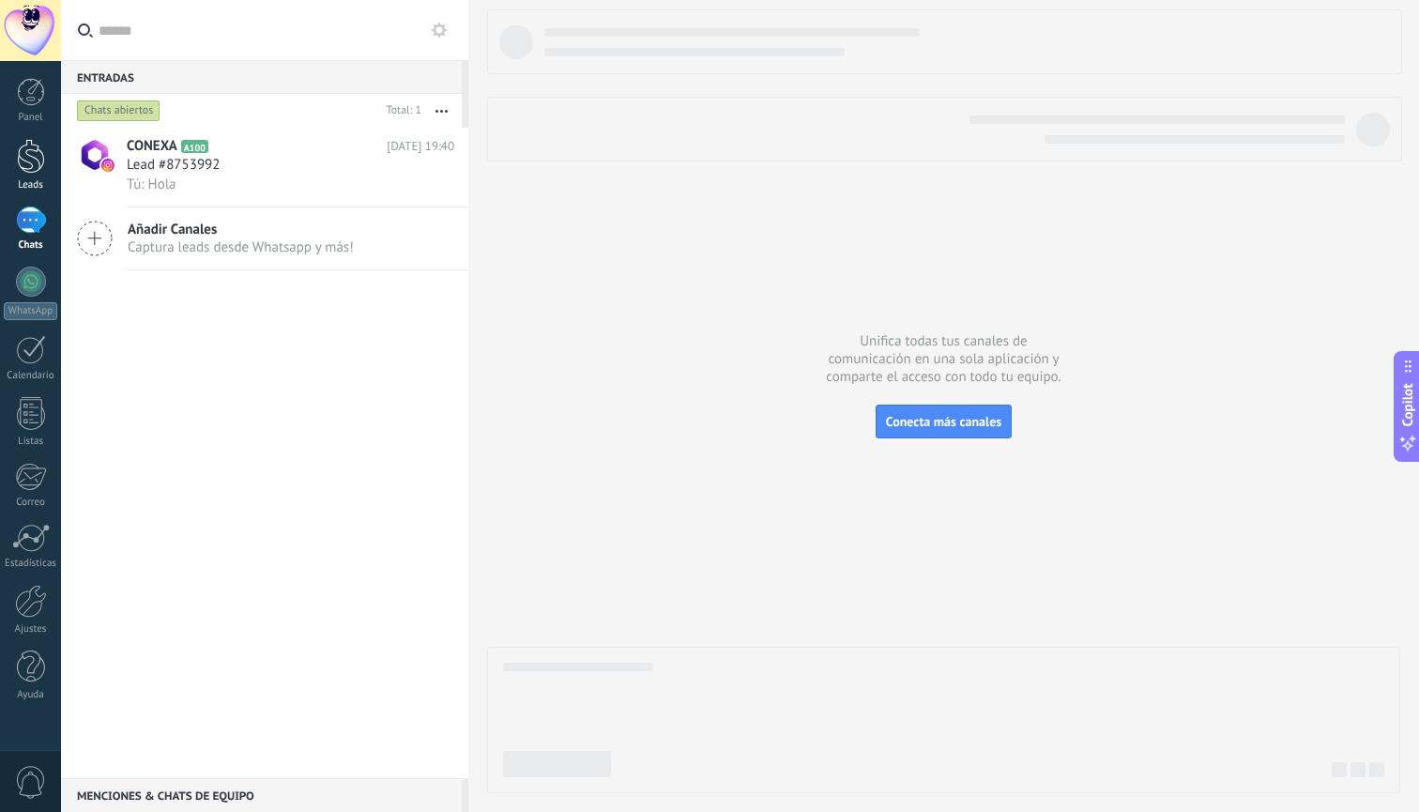
click at [31, 170] on div at bounding box center [31, 156] width 28 height 35
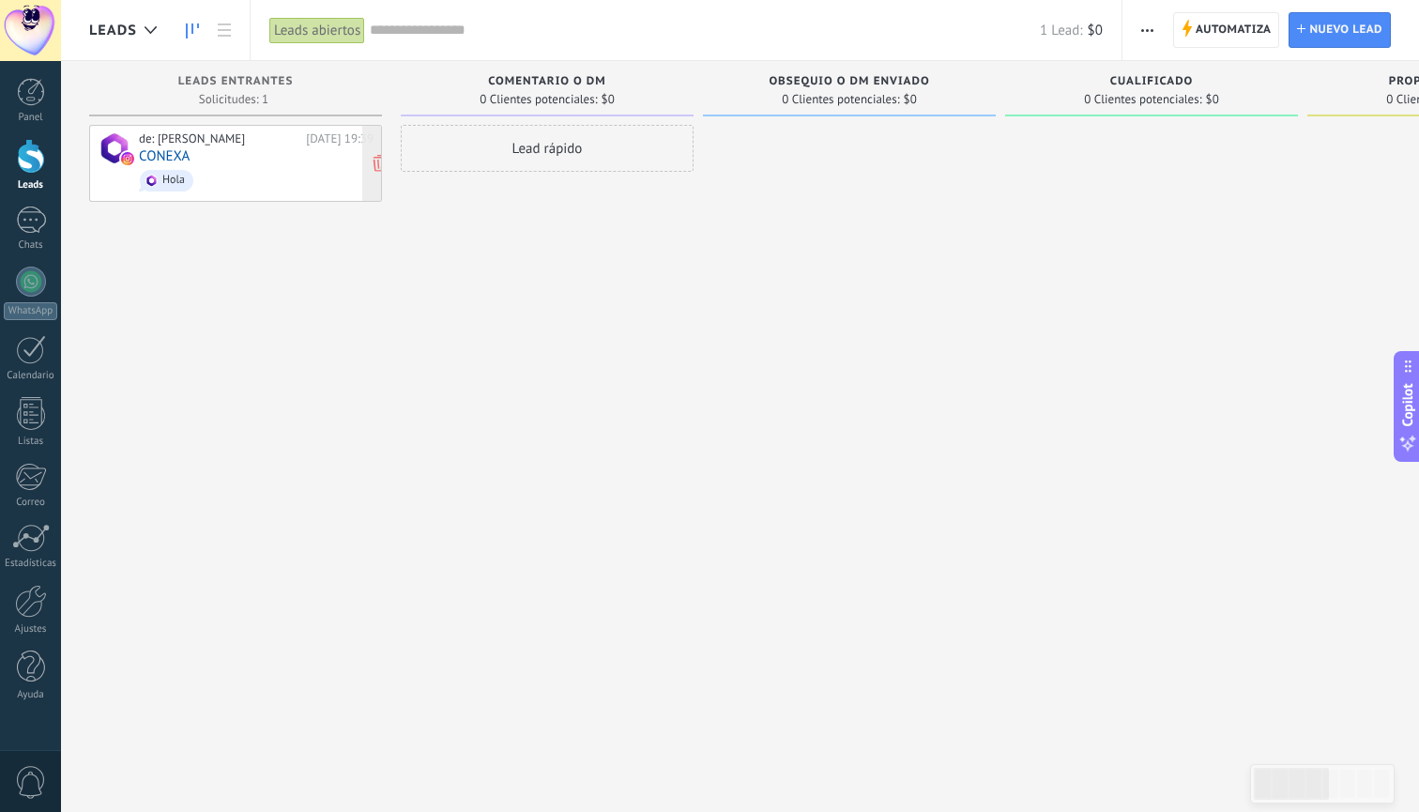
click at [248, 161] on div "de: antoniobecciu Hoy 19:39 CONEXA Hola" at bounding box center [256, 163] width 235 height 64
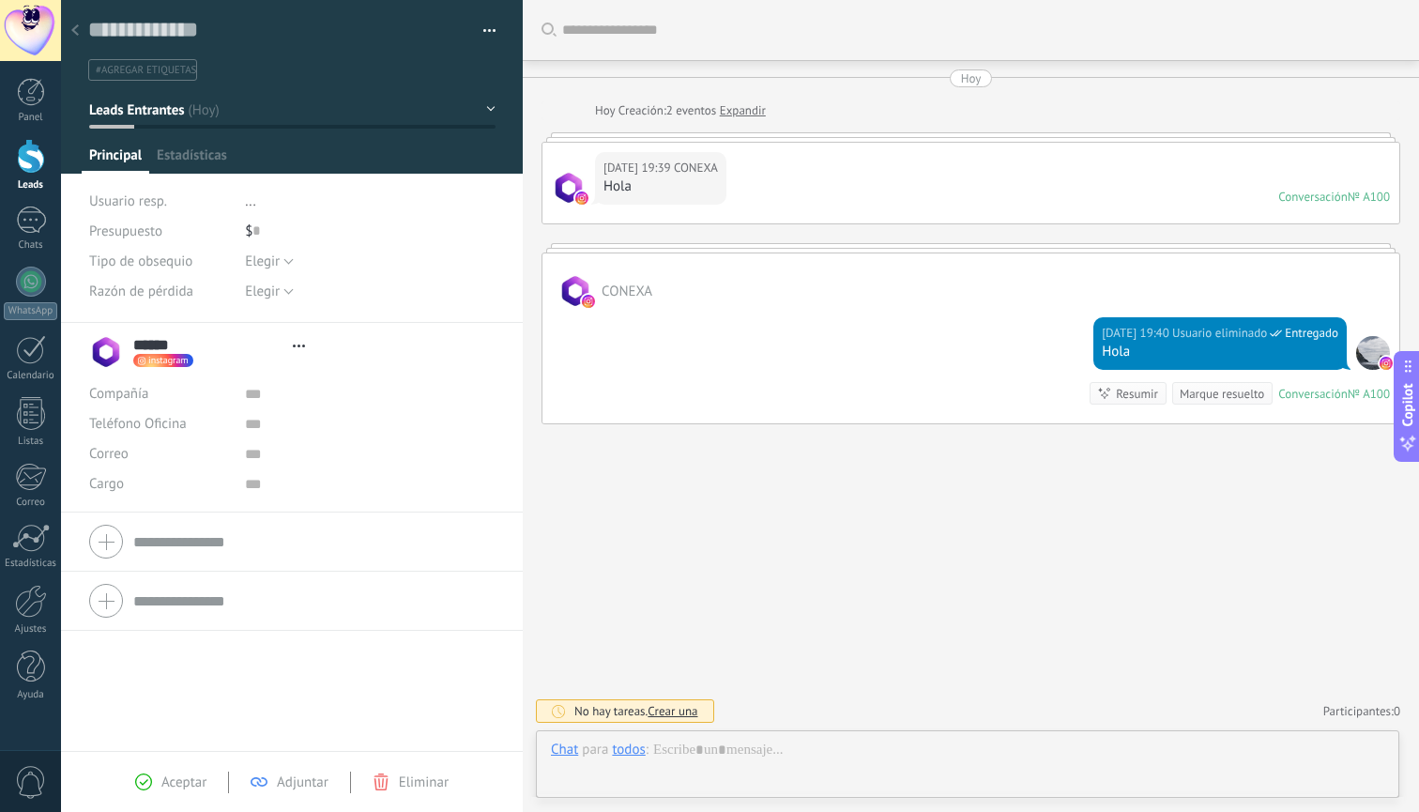
scroll to position [28, 0]
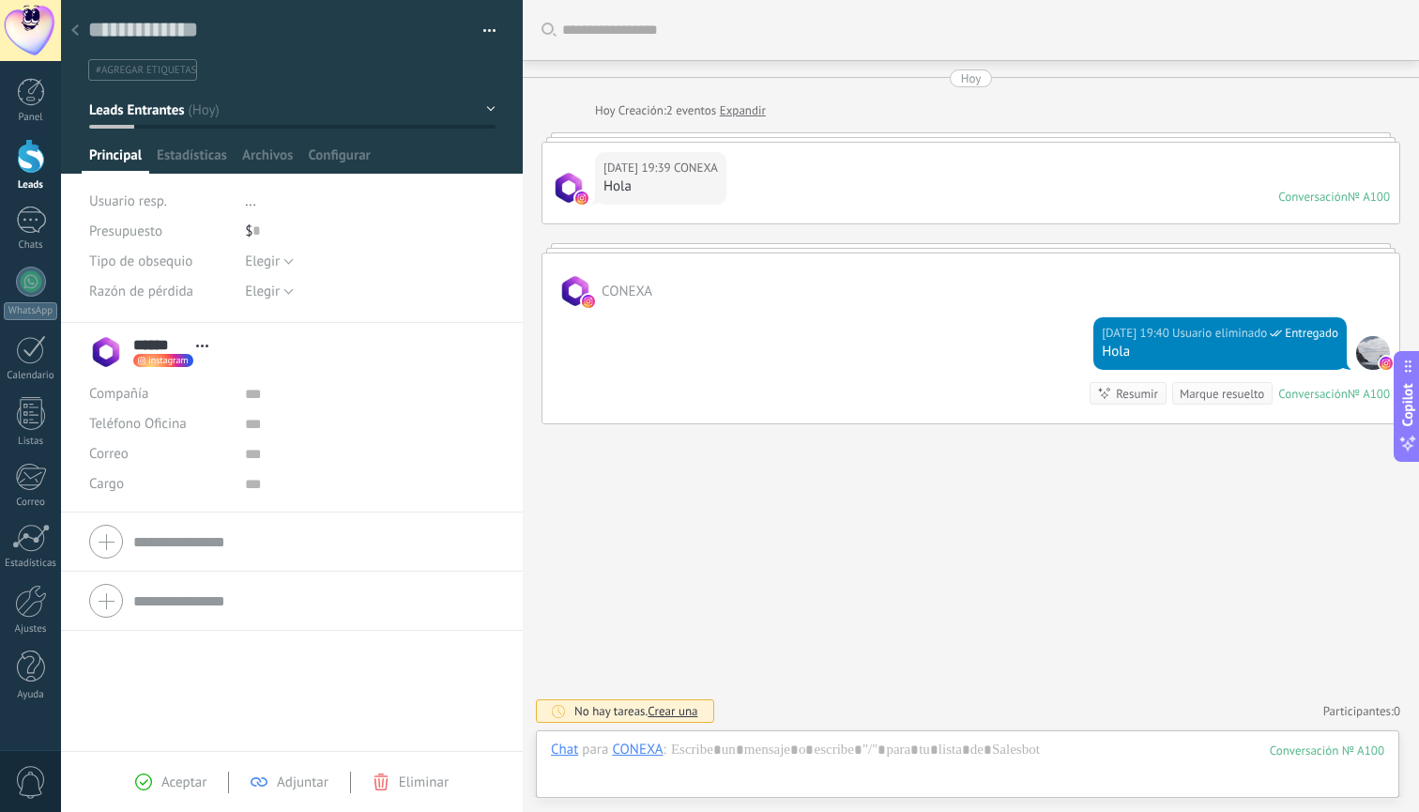
click at [80, 31] on div at bounding box center [75, 31] width 26 height 37
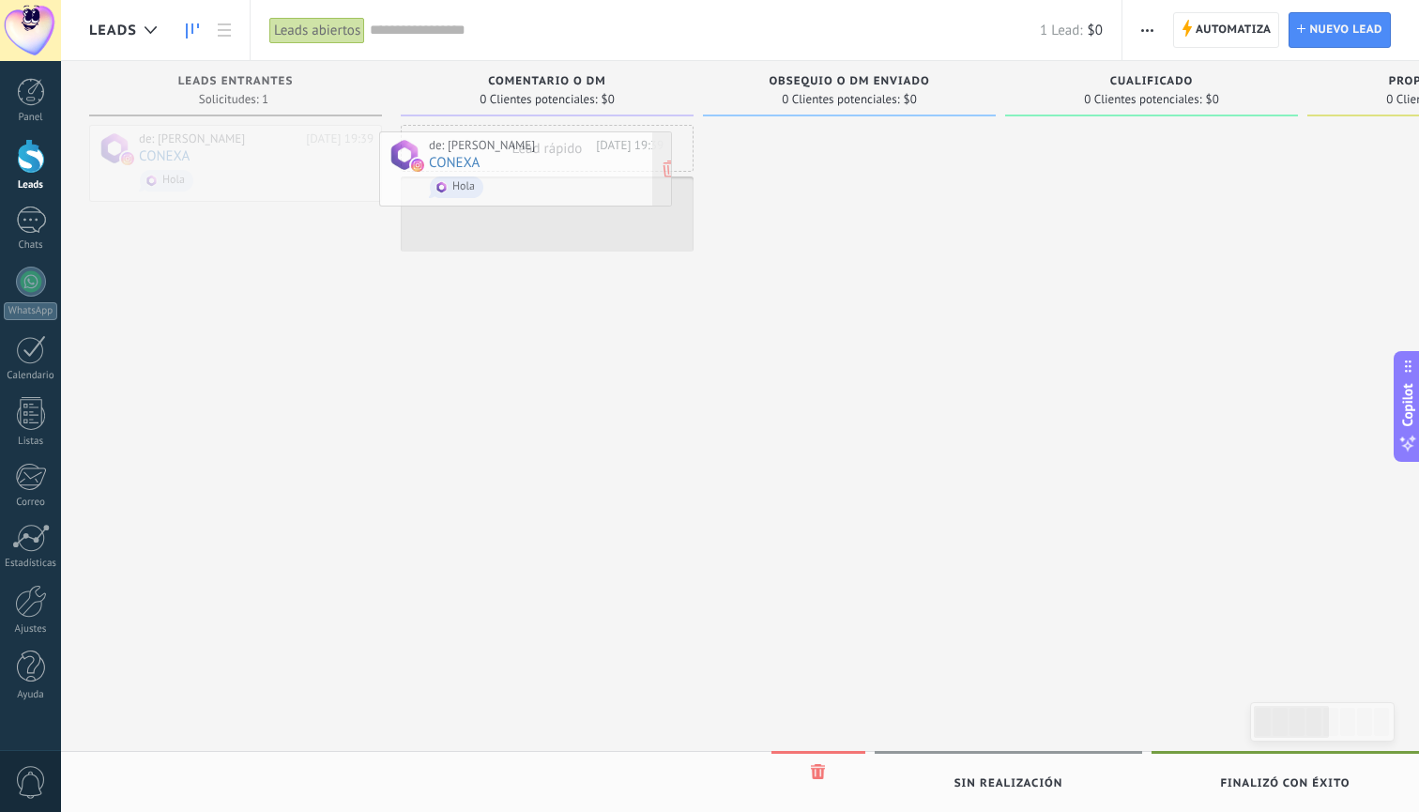
drag, startPoint x: 252, startPoint y: 173, endPoint x: 549, endPoint y: 167, distance: 297.6
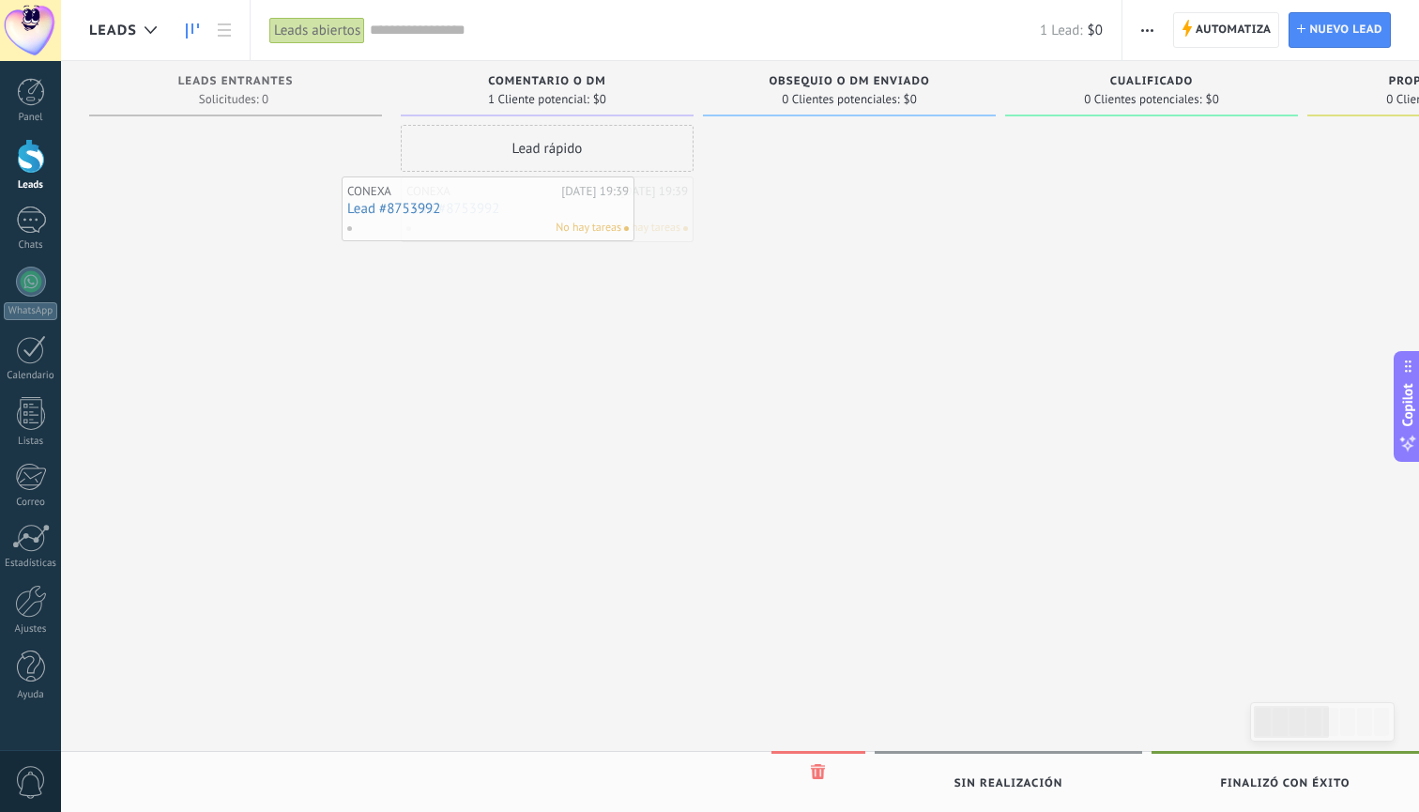
drag, startPoint x: 536, startPoint y: 213, endPoint x: 285, endPoint y: 178, distance: 253.0
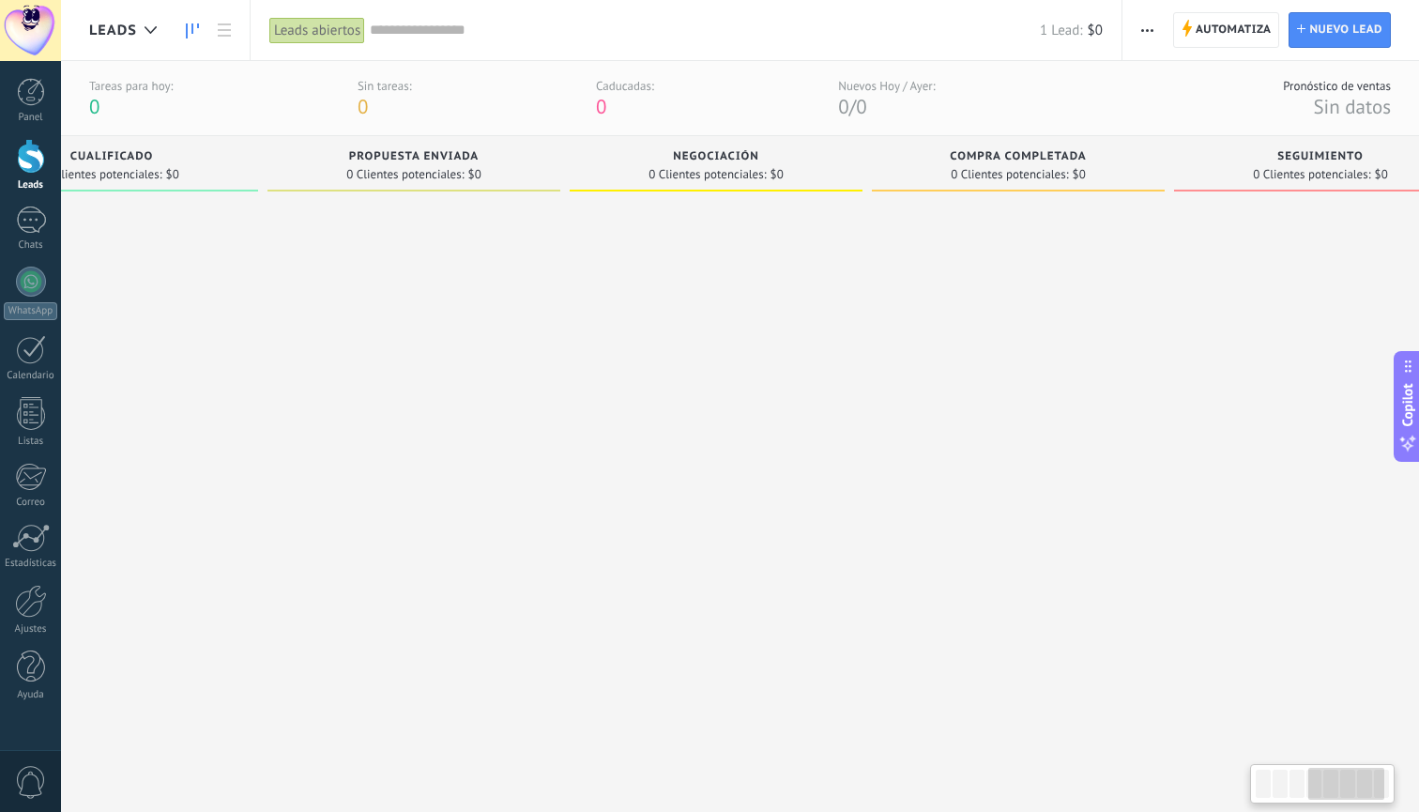
scroll to position [0, 1108]
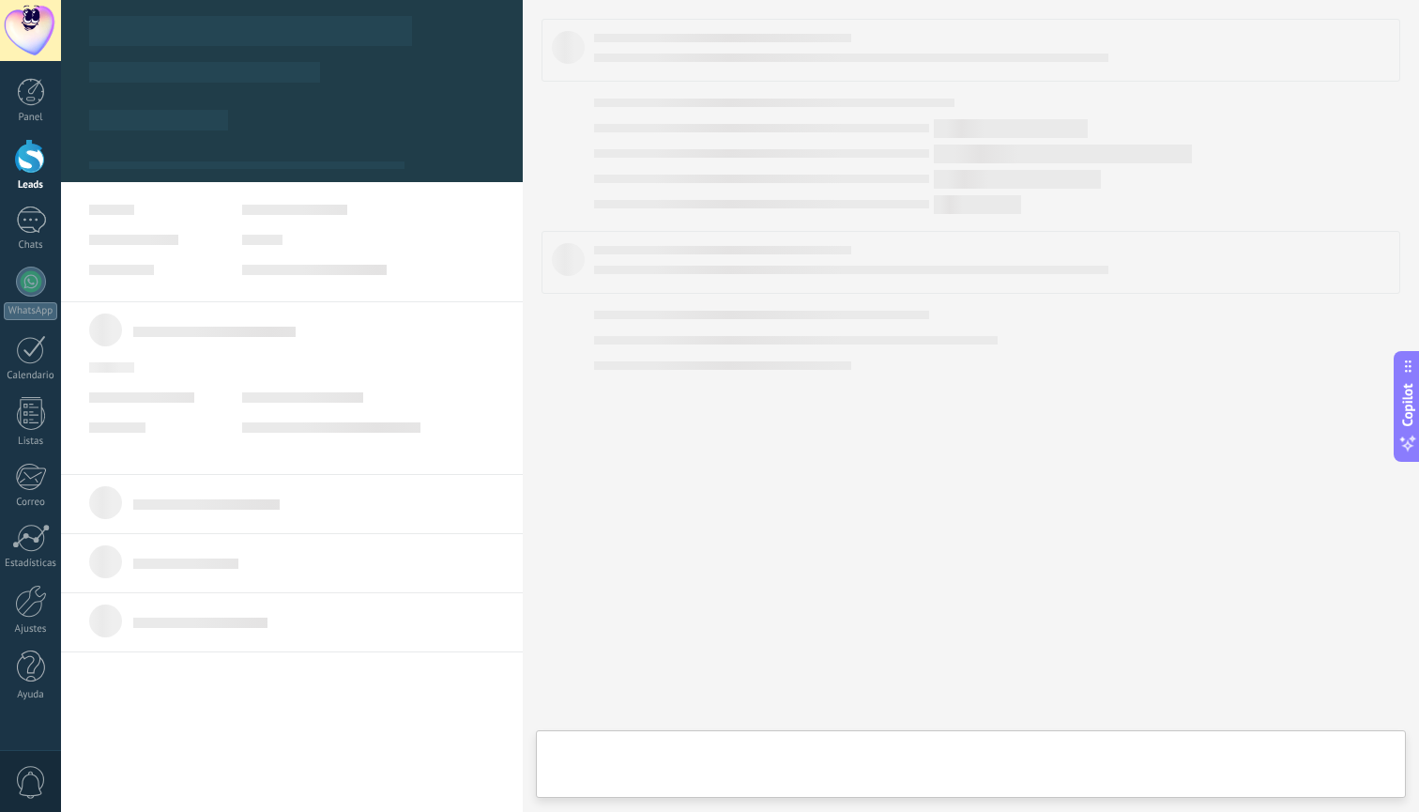
scroll to position [0, 1116]
type textarea "**********"
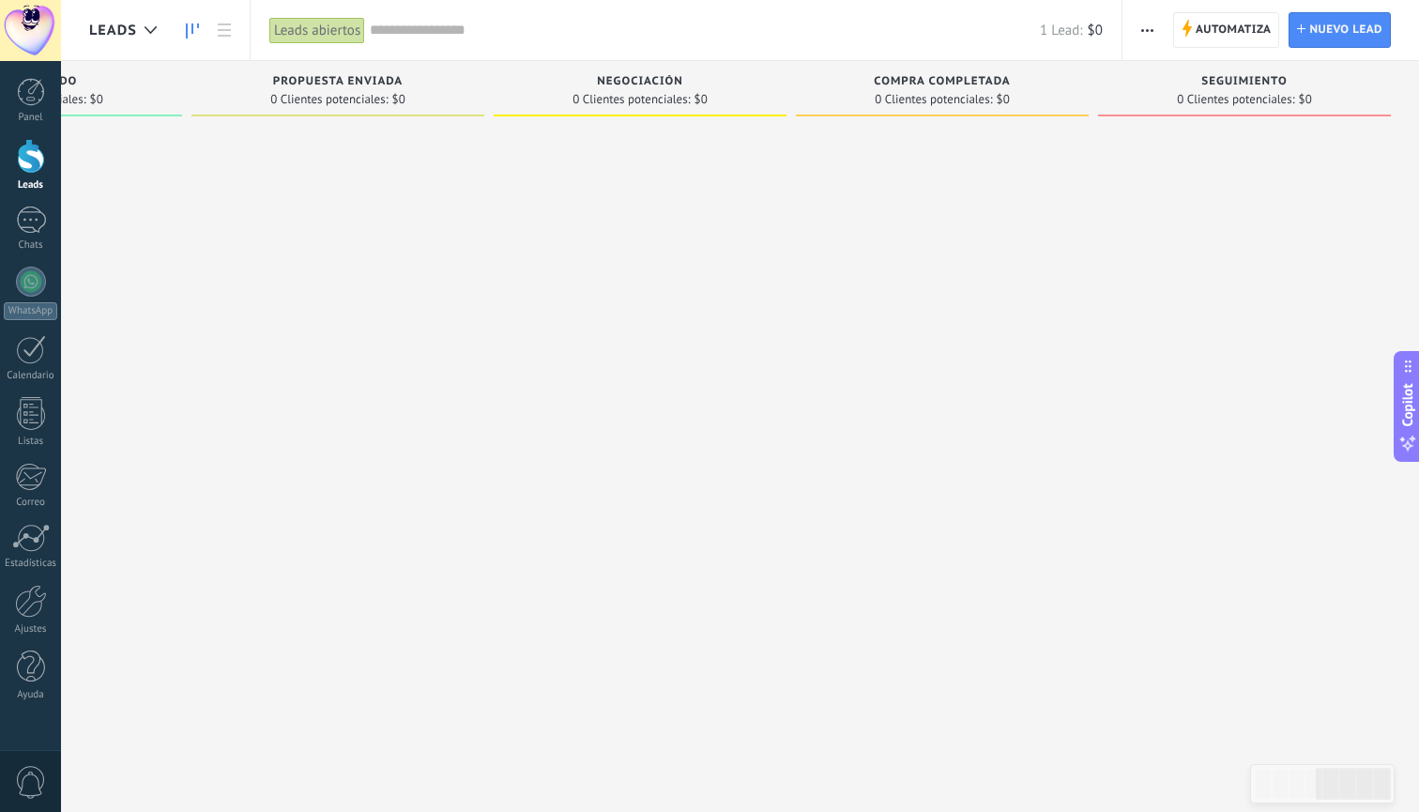
click at [31, 175] on link "Leads" at bounding box center [30, 165] width 61 height 53
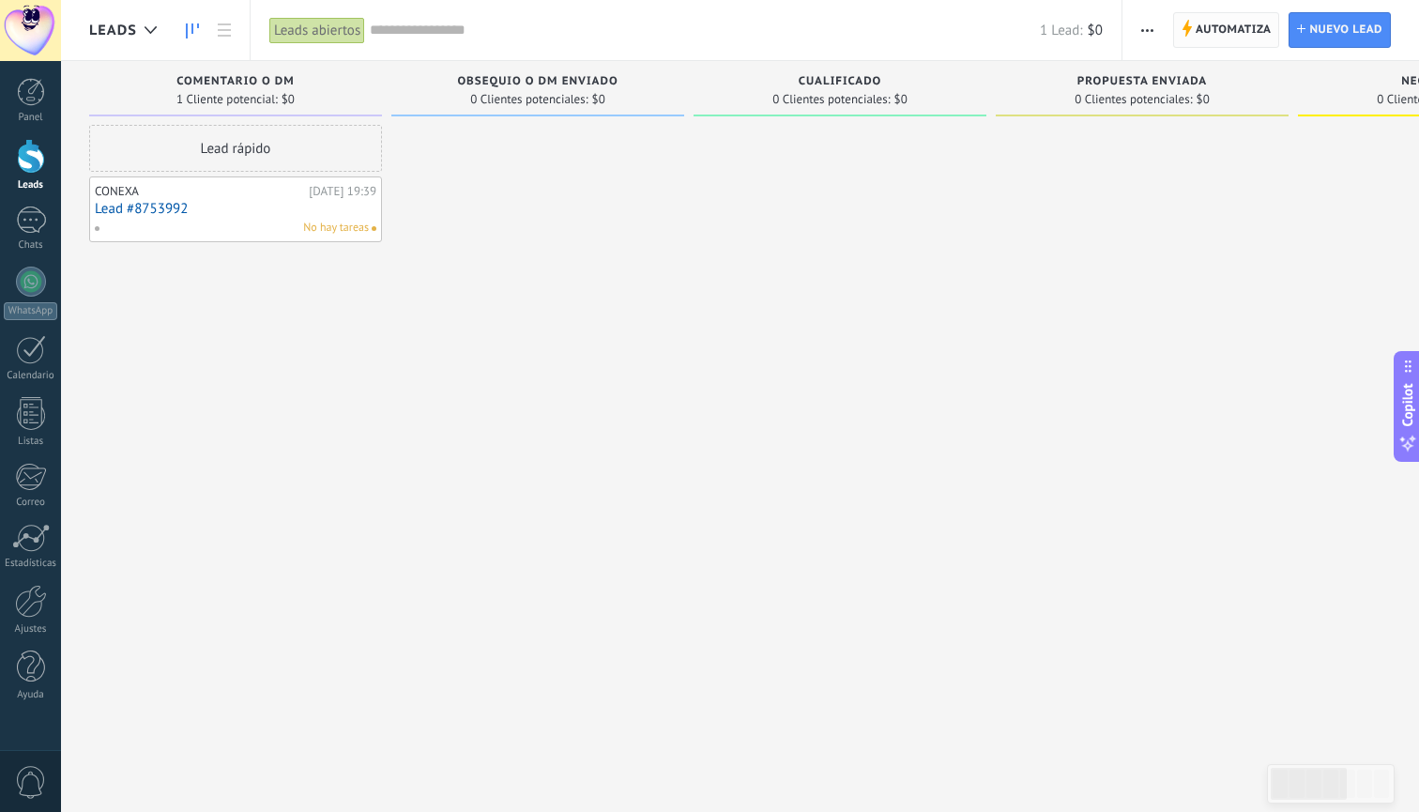
click at [1239, 36] on span "Automatiza" at bounding box center [1234, 30] width 76 height 34
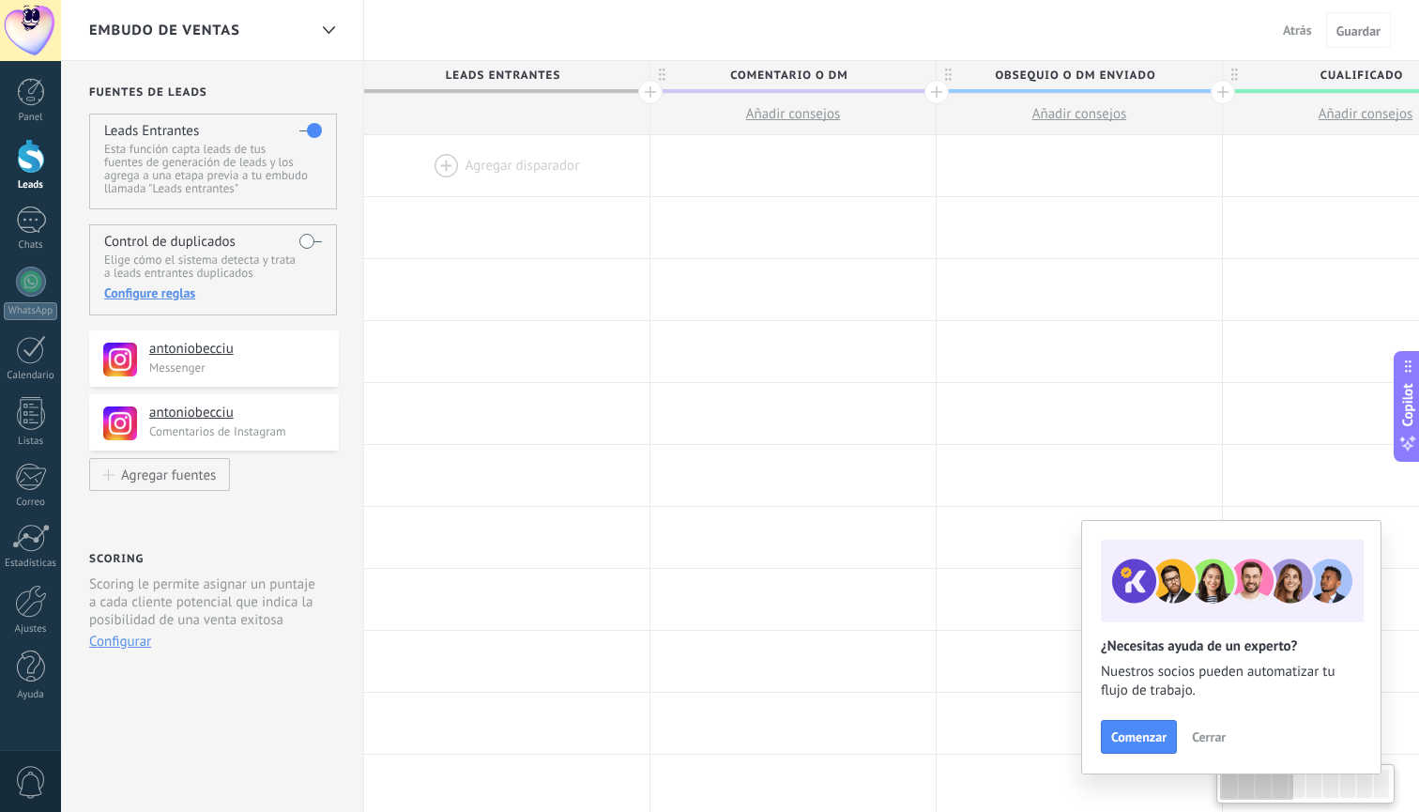
click at [518, 160] on div at bounding box center [506, 165] width 285 height 61
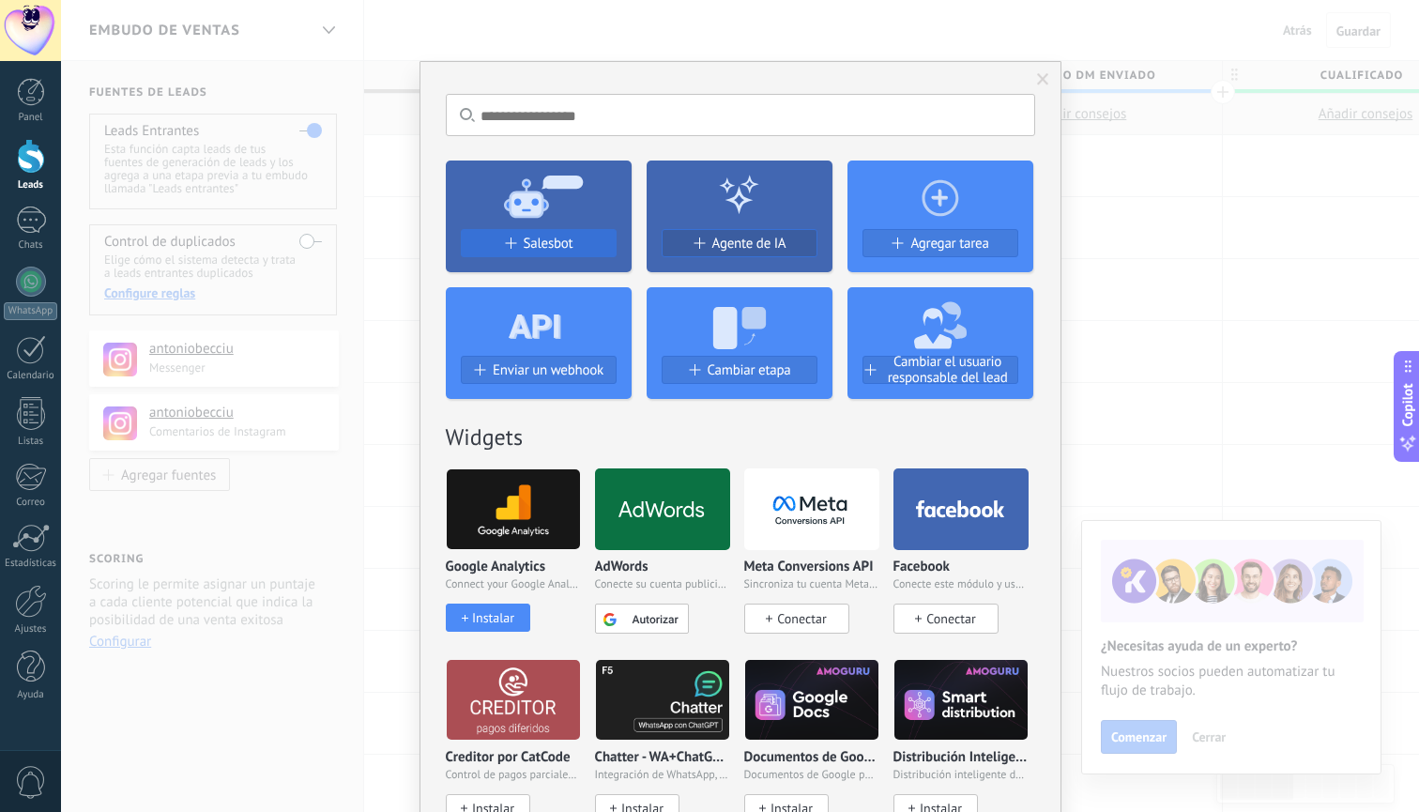
click at [553, 246] on span "Salesbot" at bounding box center [549, 244] width 50 height 16
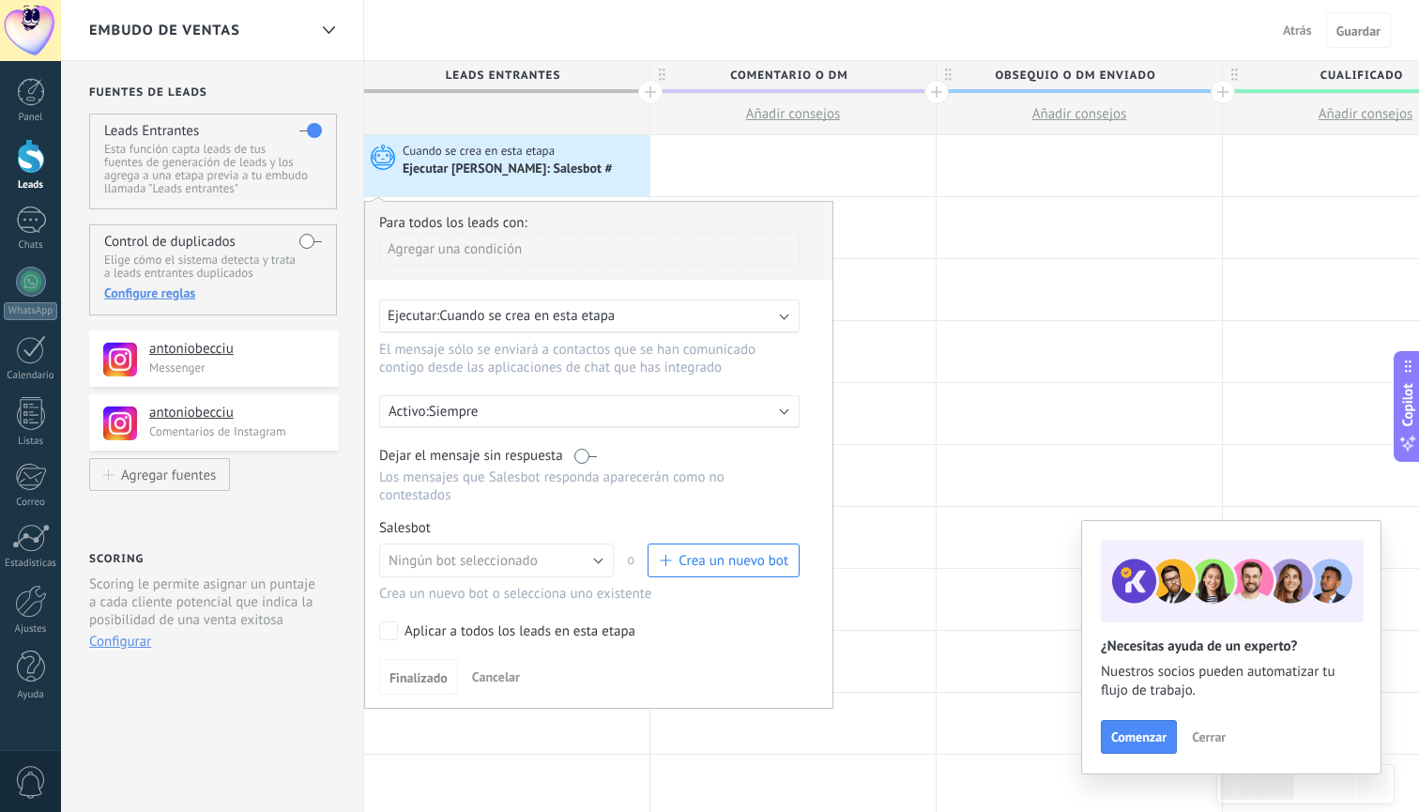
click at [715, 556] on span "Crea un nuevo bot" at bounding box center [734, 561] width 110 height 18
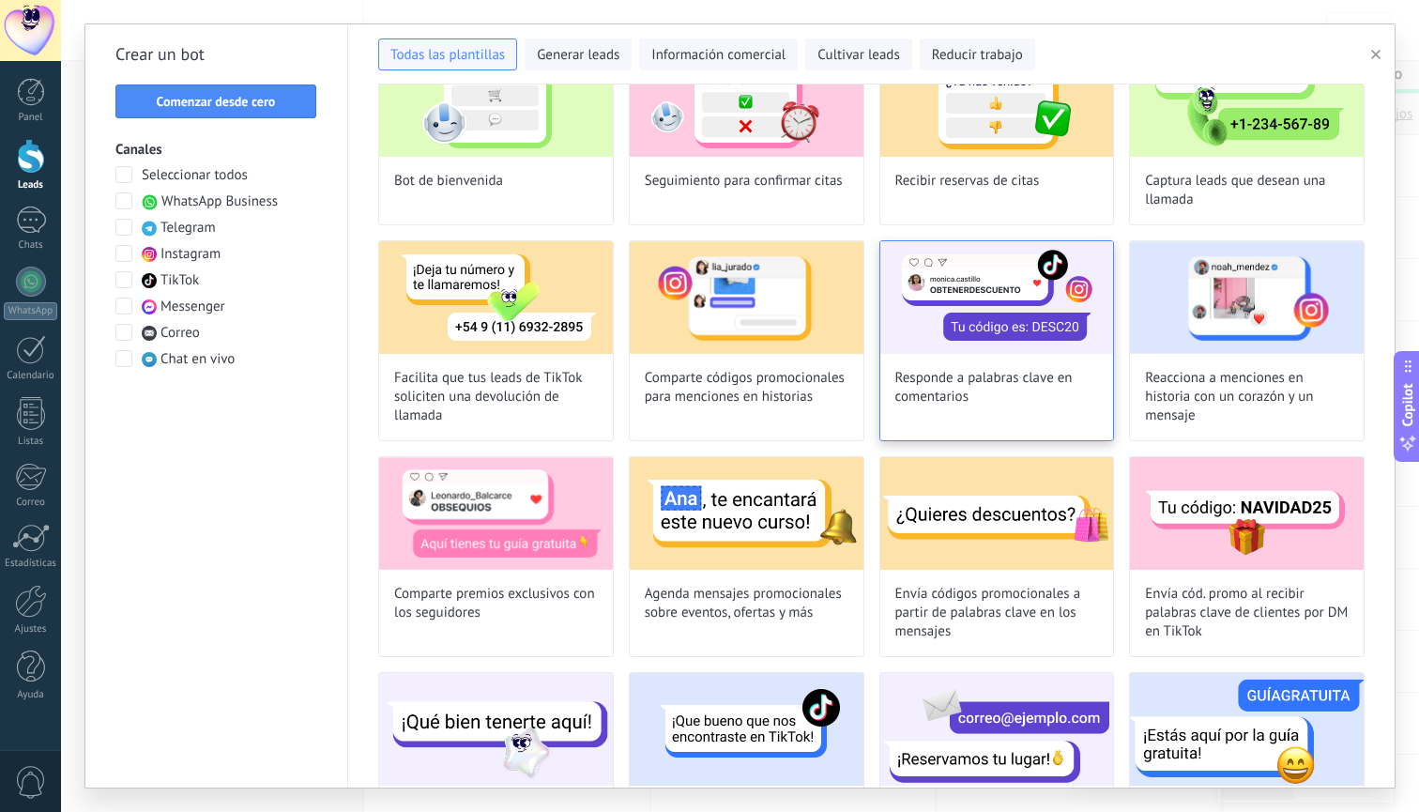
scroll to position [128, 0]
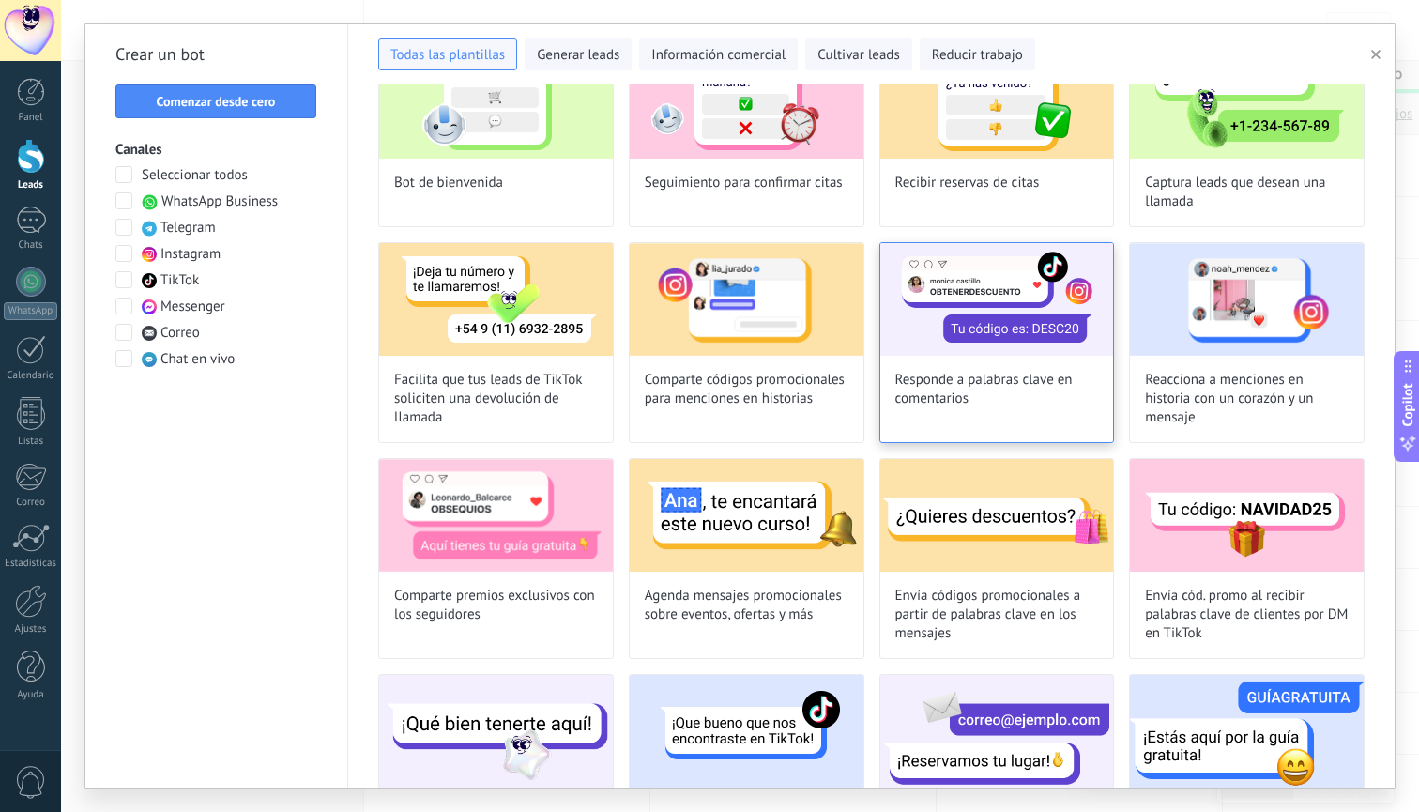
click at [970, 351] on img at bounding box center [997, 299] width 234 height 113
type input "**********"
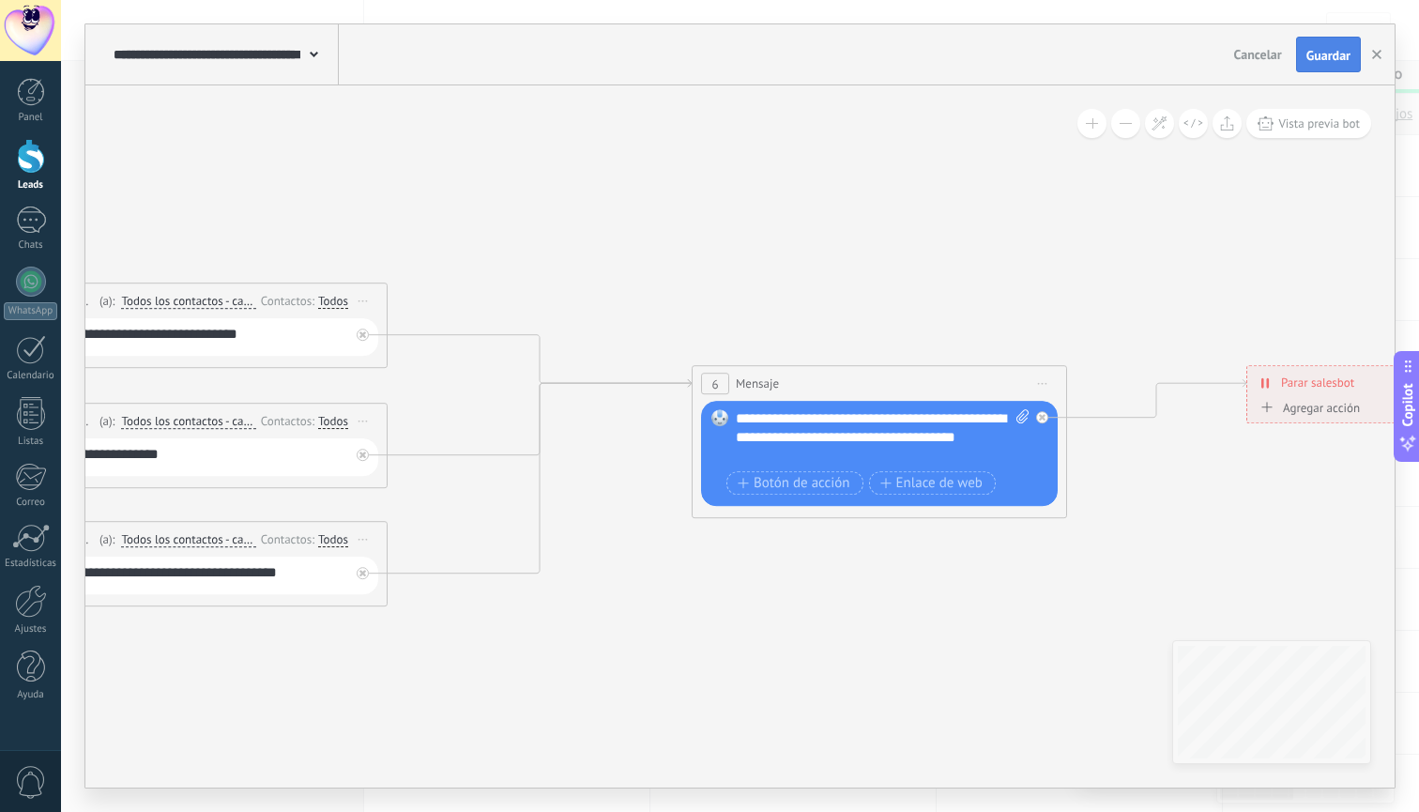
click at [1336, 59] on span "Guardar" at bounding box center [1328, 55] width 44 height 13
click at [1381, 53] on icon "button" at bounding box center [1376, 54] width 9 height 9
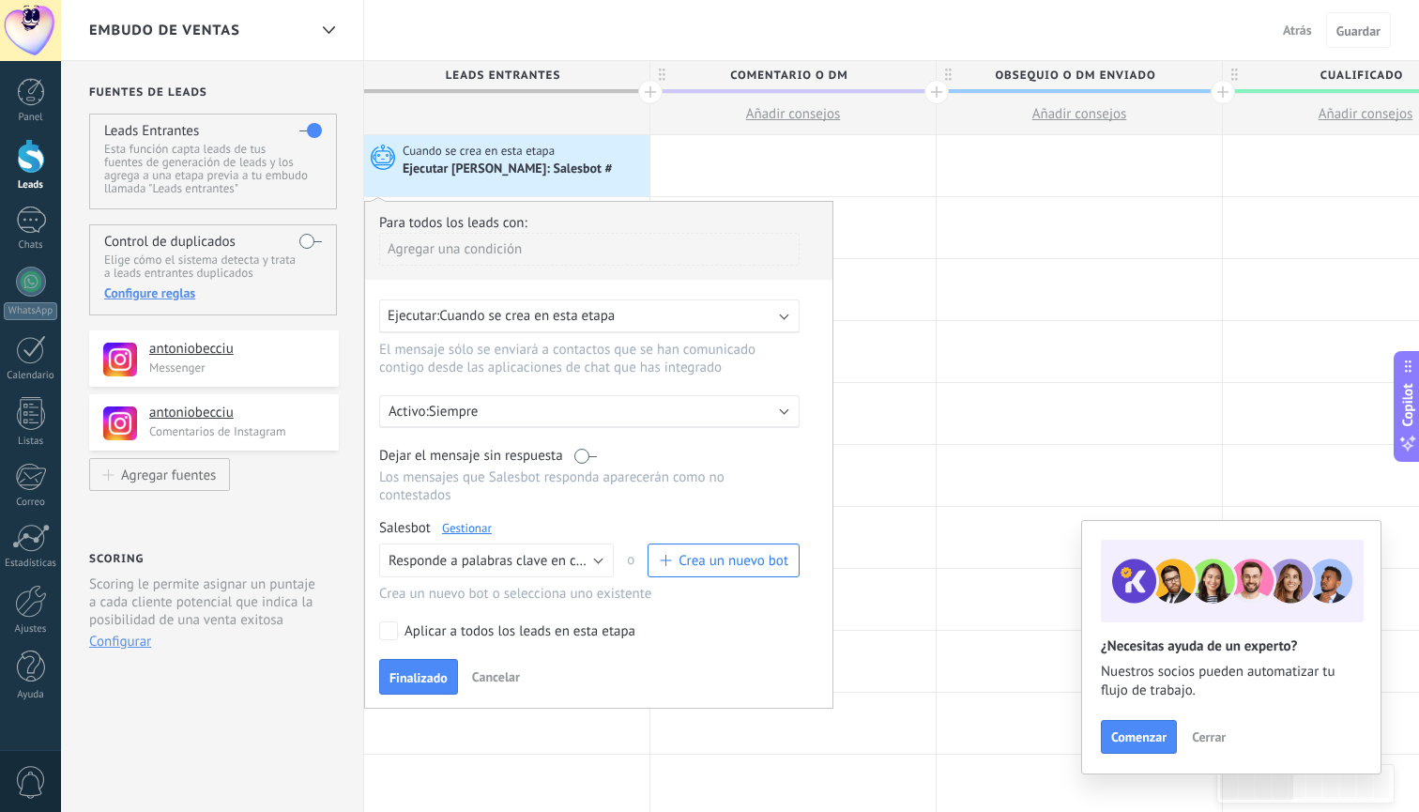
click at [406, 631] on div "Aplicar a todos los leads en esta etapa" at bounding box center [520, 631] width 231 height 19
click at [413, 680] on span "Finalizado" at bounding box center [418, 677] width 58 height 13
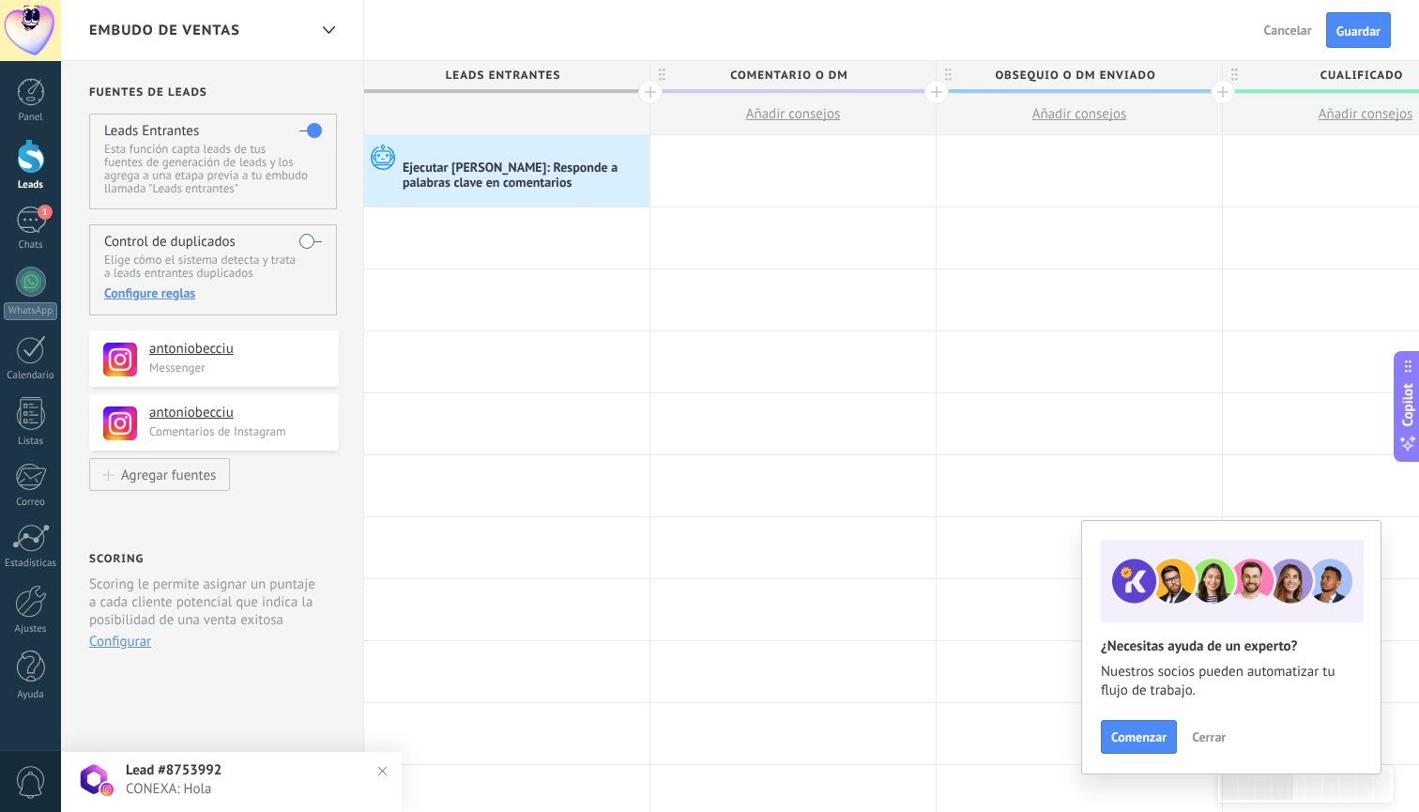
click at [28, 169] on div at bounding box center [31, 156] width 28 height 35
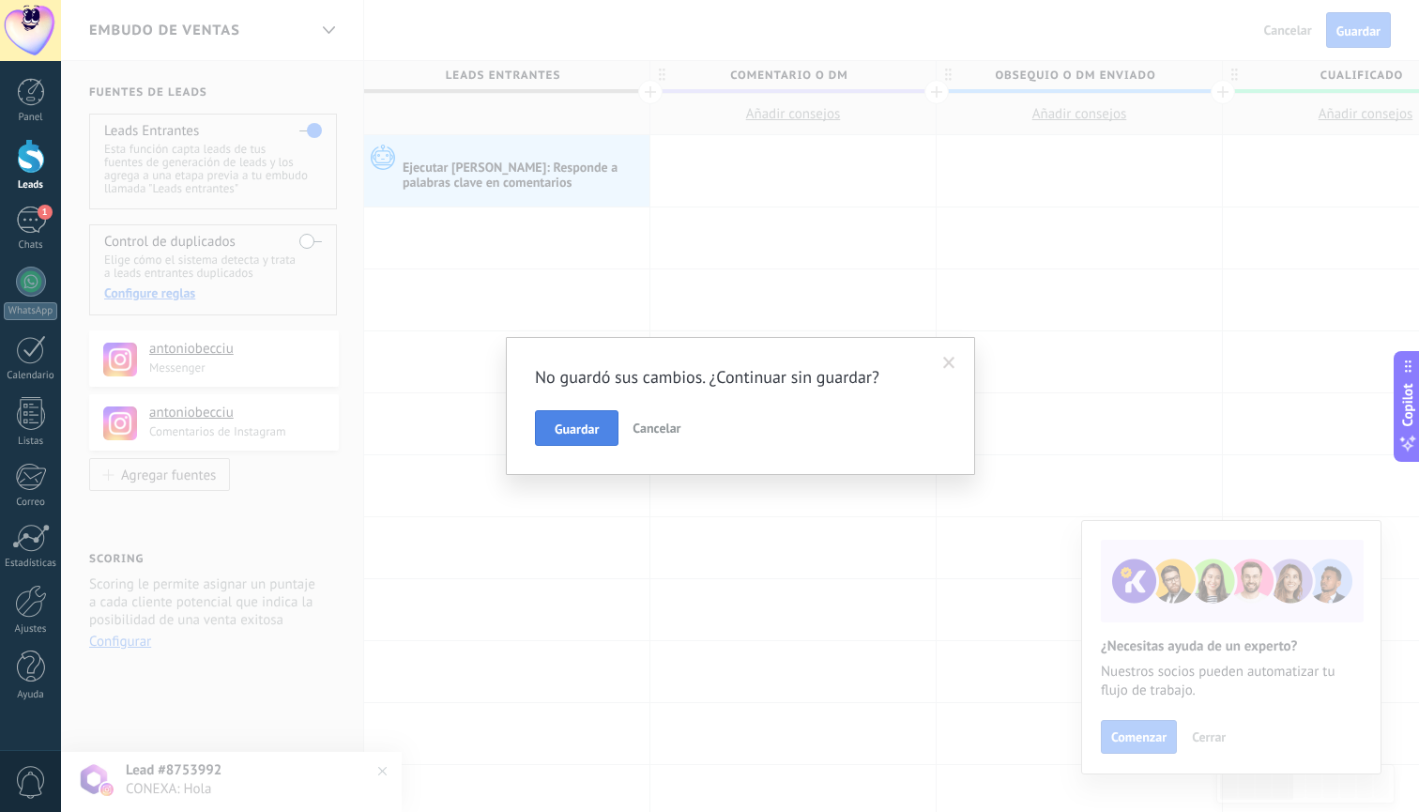
click at [576, 428] on span "Guardar" at bounding box center [577, 428] width 44 height 13
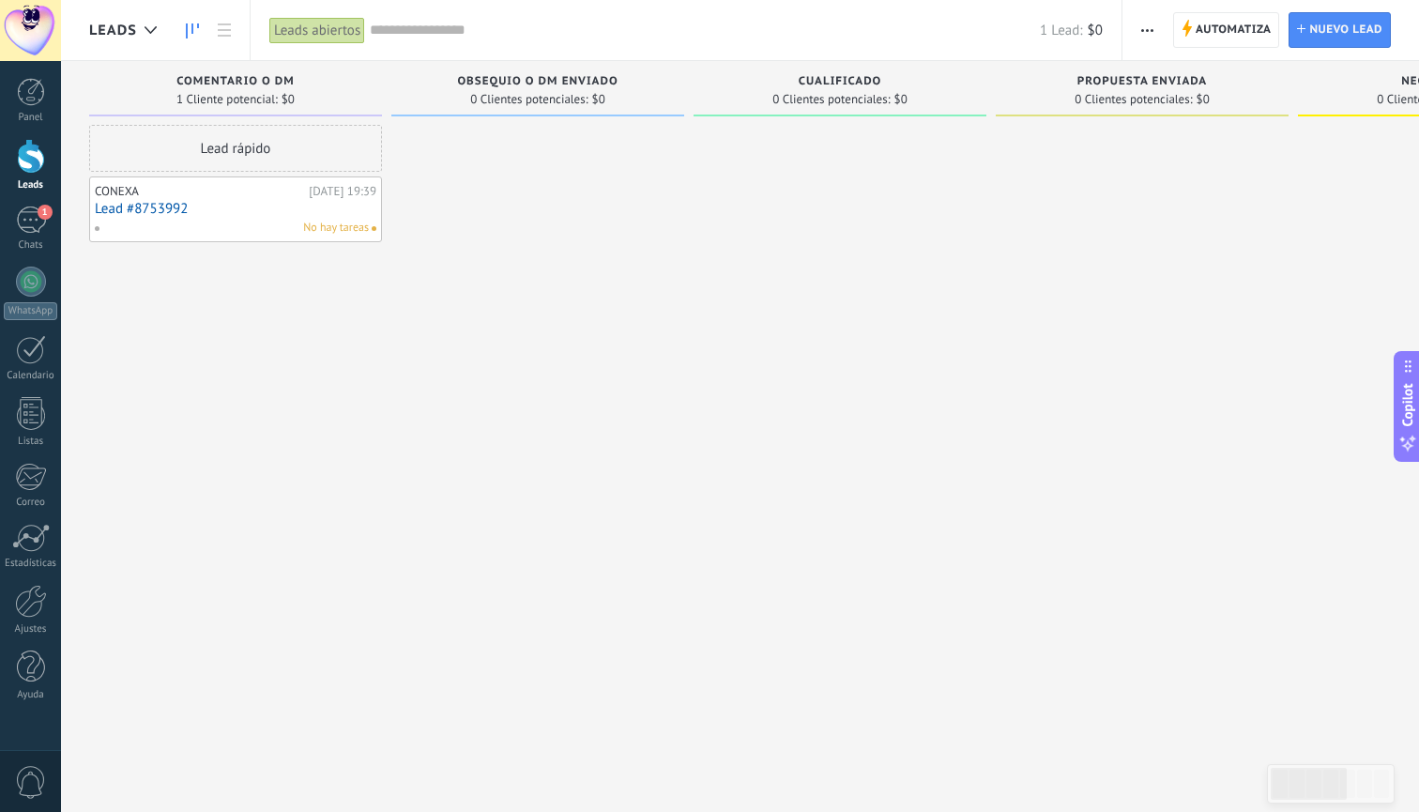
click at [268, 212] on link "Lead #8753992" at bounding box center [236, 209] width 282 height 16
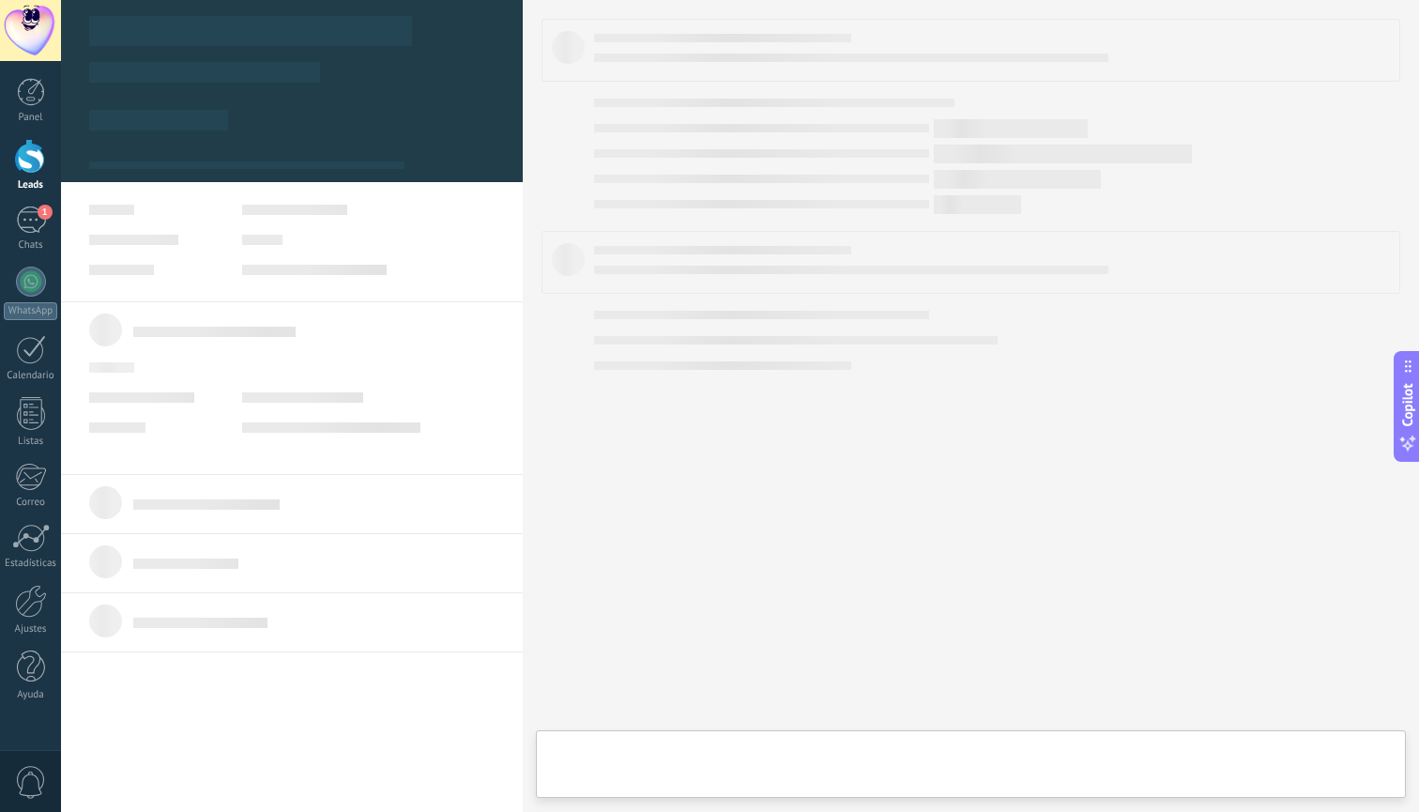
type textarea "**********"
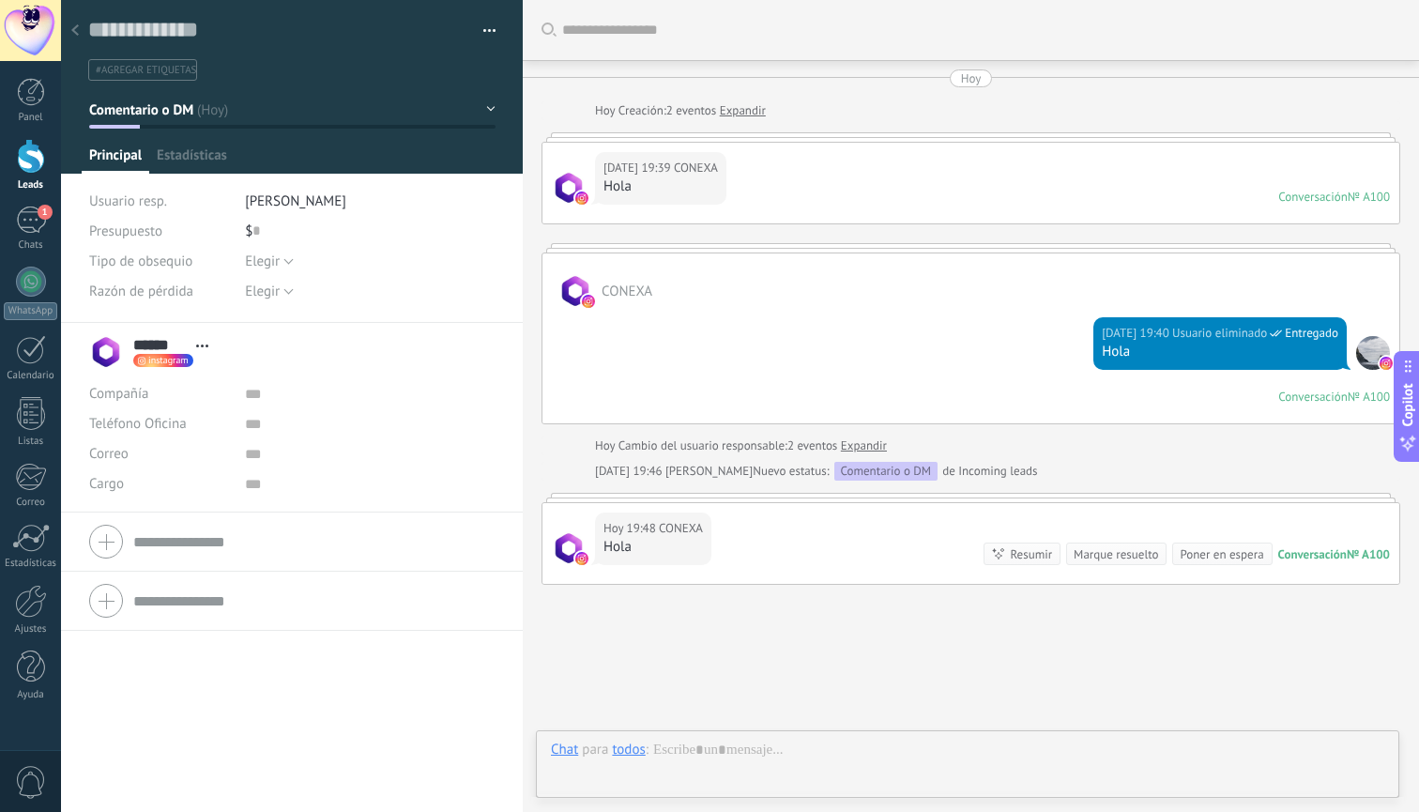
scroll to position [100, 0]
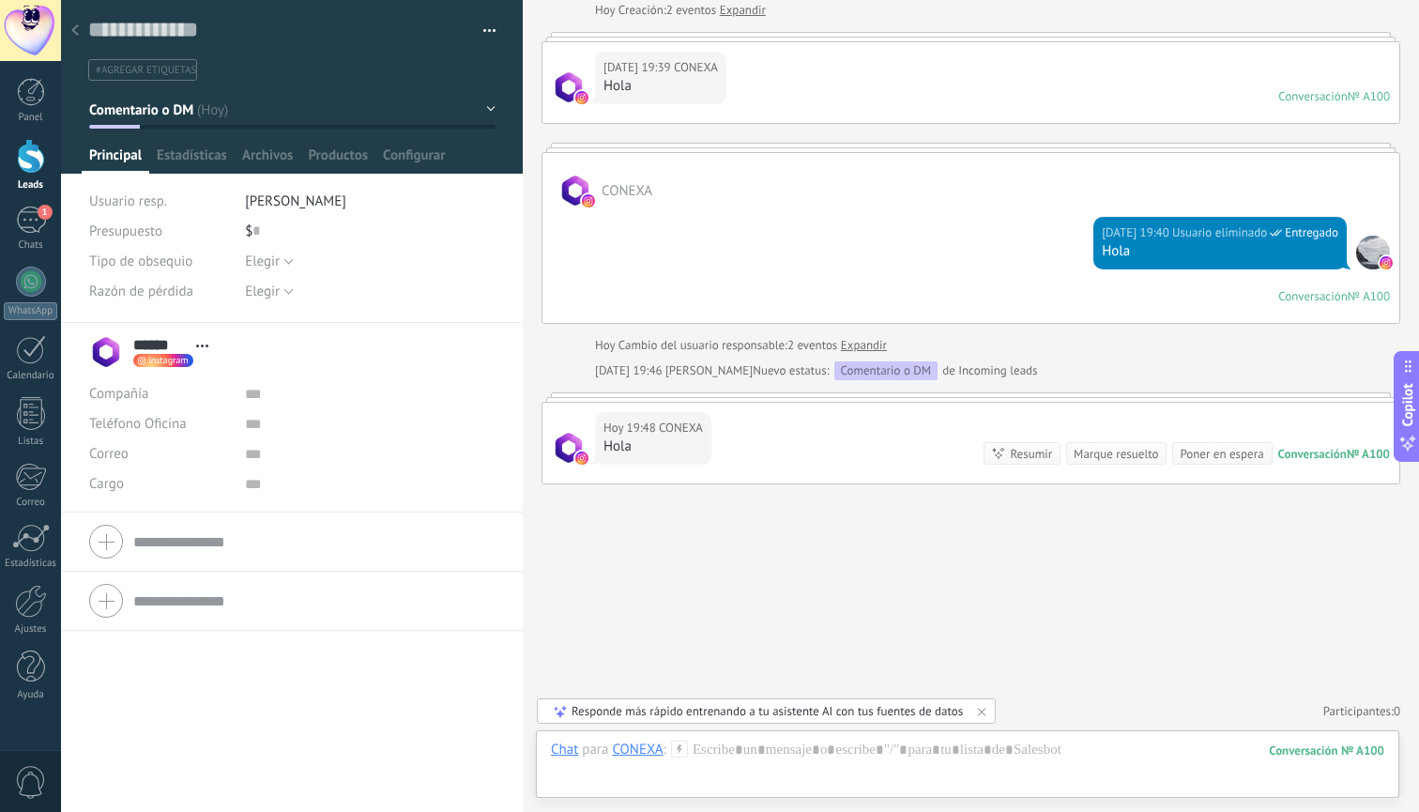
click at [986, 712] on icon at bounding box center [981, 711] width 15 height 15
click at [743, 751] on div at bounding box center [967, 768] width 833 height 56
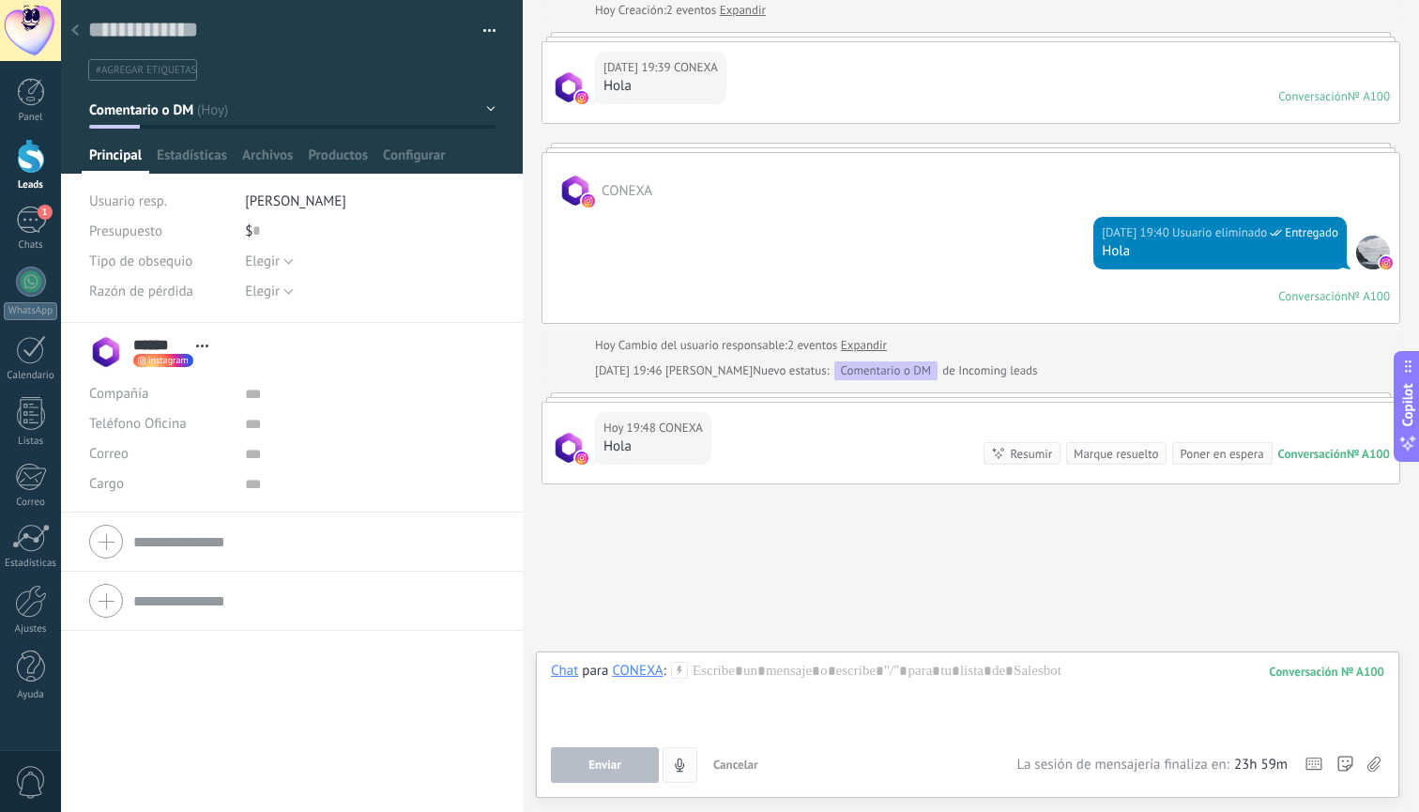
click at [681, 769] on icon "4" at bounding box center [680, 765] width 16 height 16
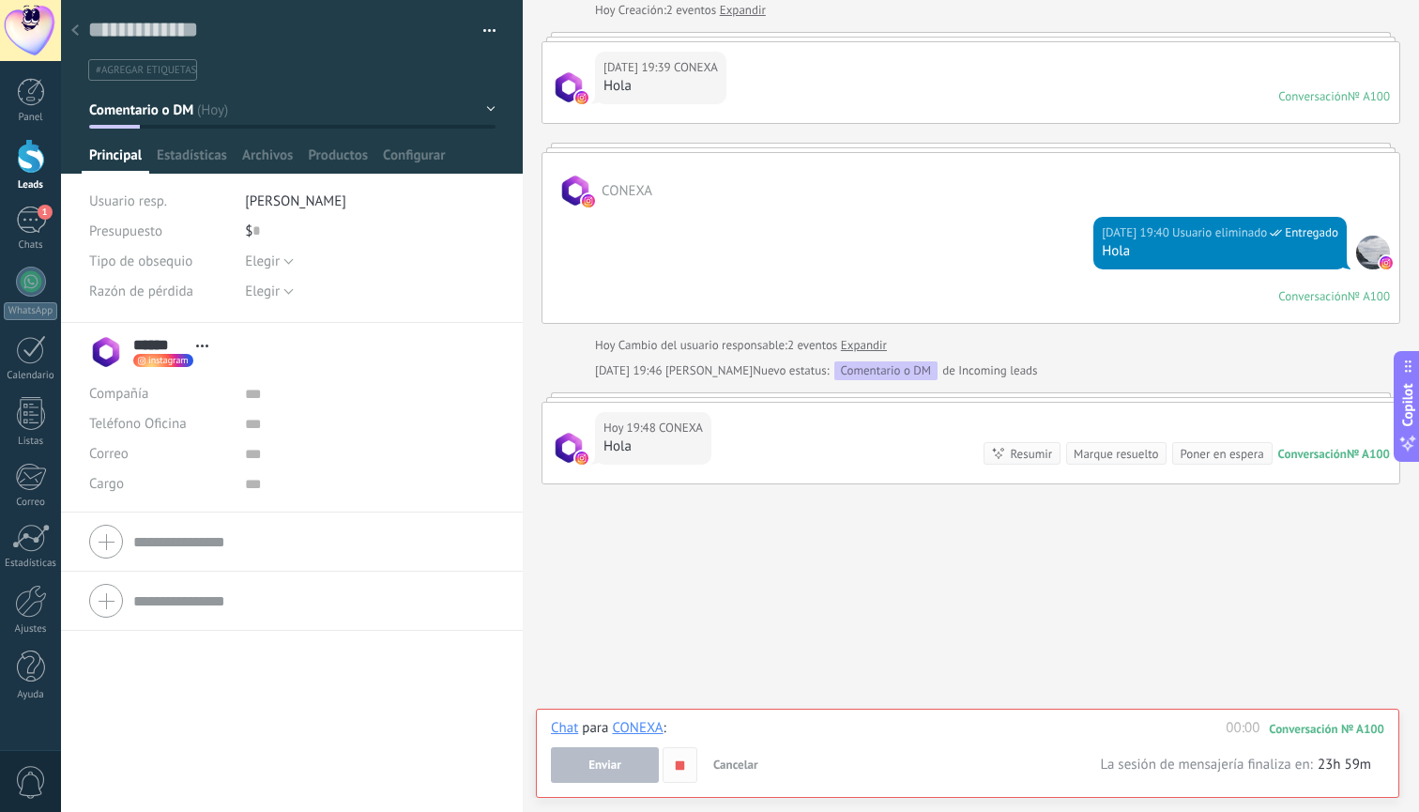
click at [682, 762] on use "button" at bounding box center [680, 764] width 8 height 8
click at [690, 766] on button "button" at bounding box center [680, 765] width 35 height 36
click at [609, 764] on span "Enviar" at bounding box center [604, 764] width 33 height 13
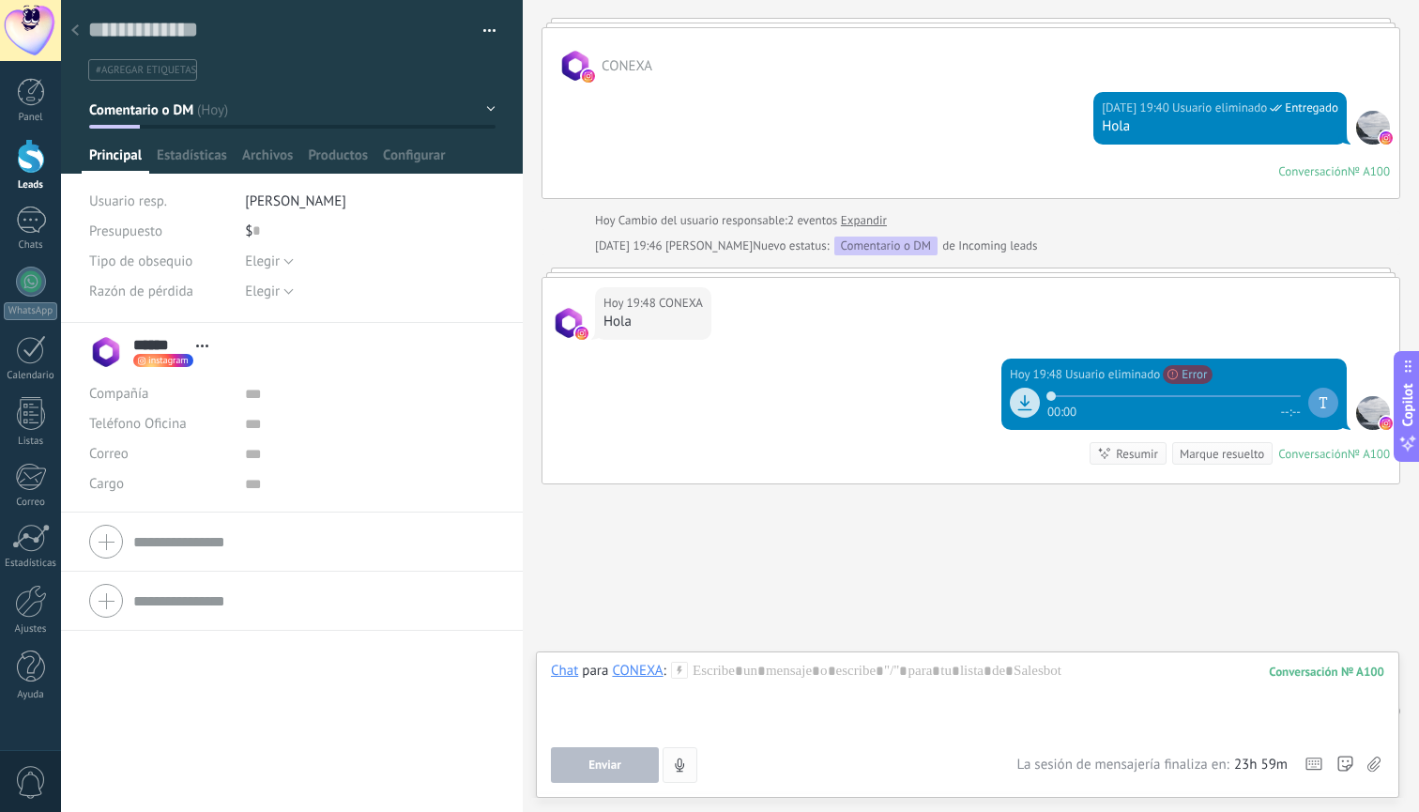
click at [685, 769] on icon "button" at bounding box center [680, 765] width 16 height 16
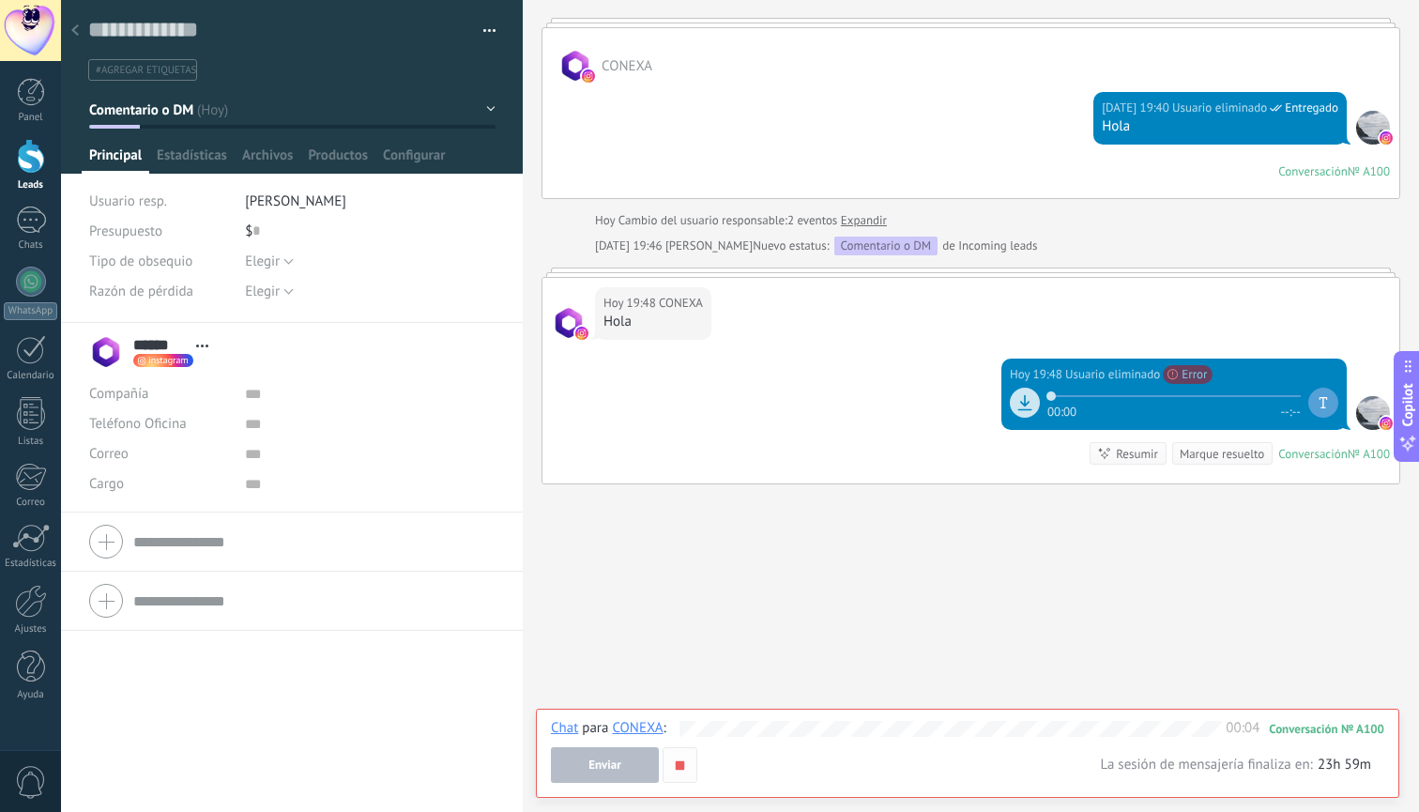
click at [690, 774] on button "button" at bounding box center [680, 765] width 35 height 36
click at [602, 766] on span "Enviar" at bounding box center [604, 764] width 33 height 13
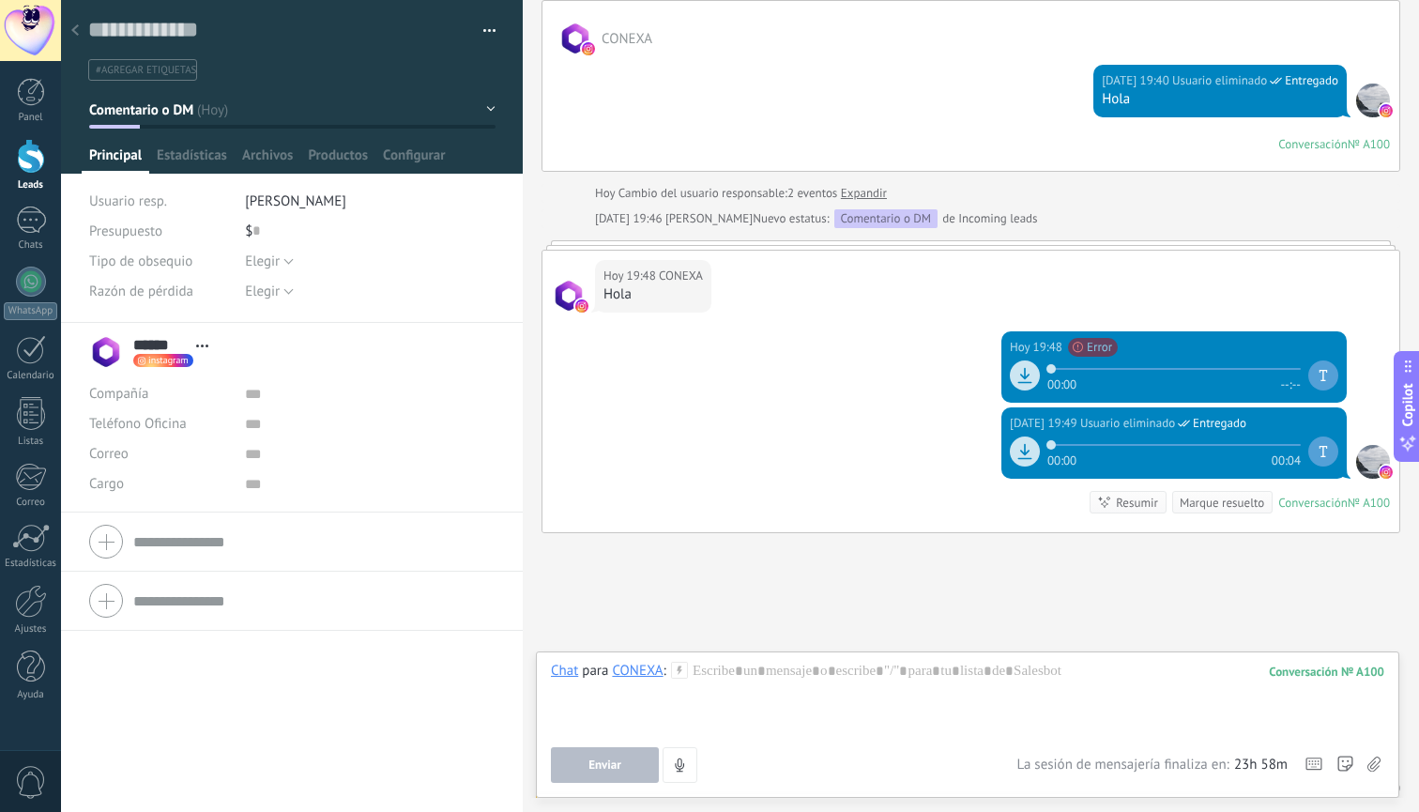
click at [27, 167] on div at bounding box center [31, 156] width 28 height 35
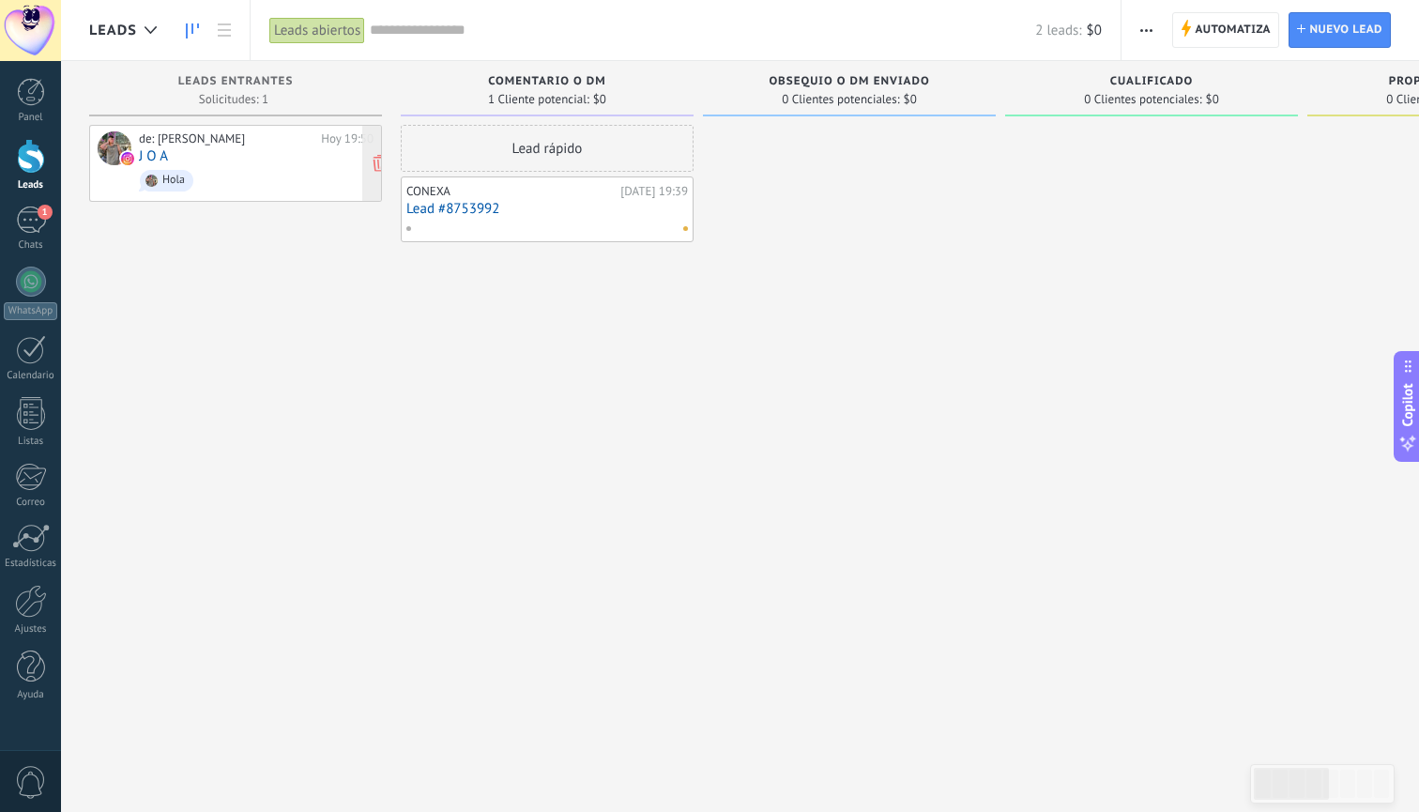
click at [271, 161] on div "de: antoniobecciu Hoy 19:50 J O A Hola" at bounding box center [256, 163] width 235 height 64
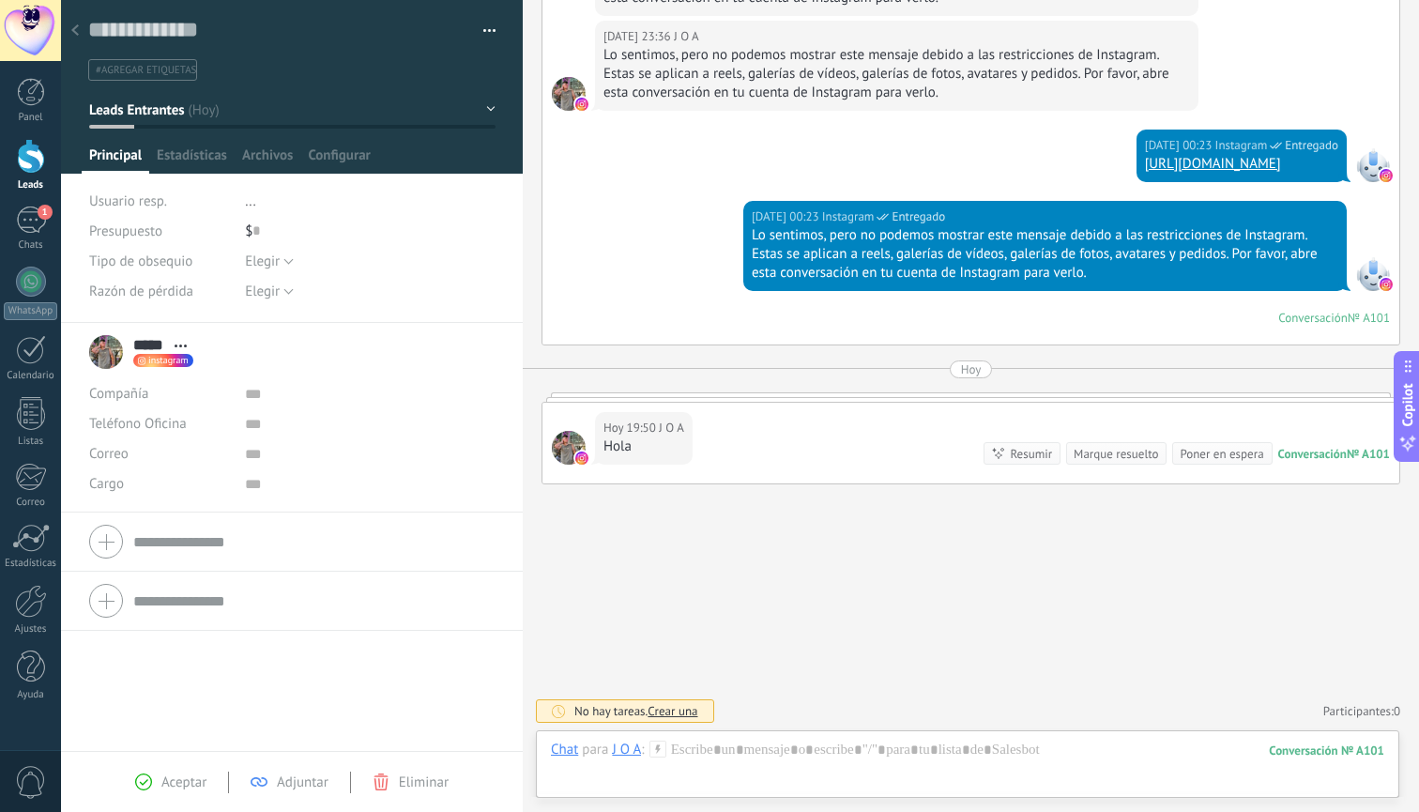
scroll to position [820, 0]
click at [76, 35] on use at bounding box center [75, 29] width 8 height 11
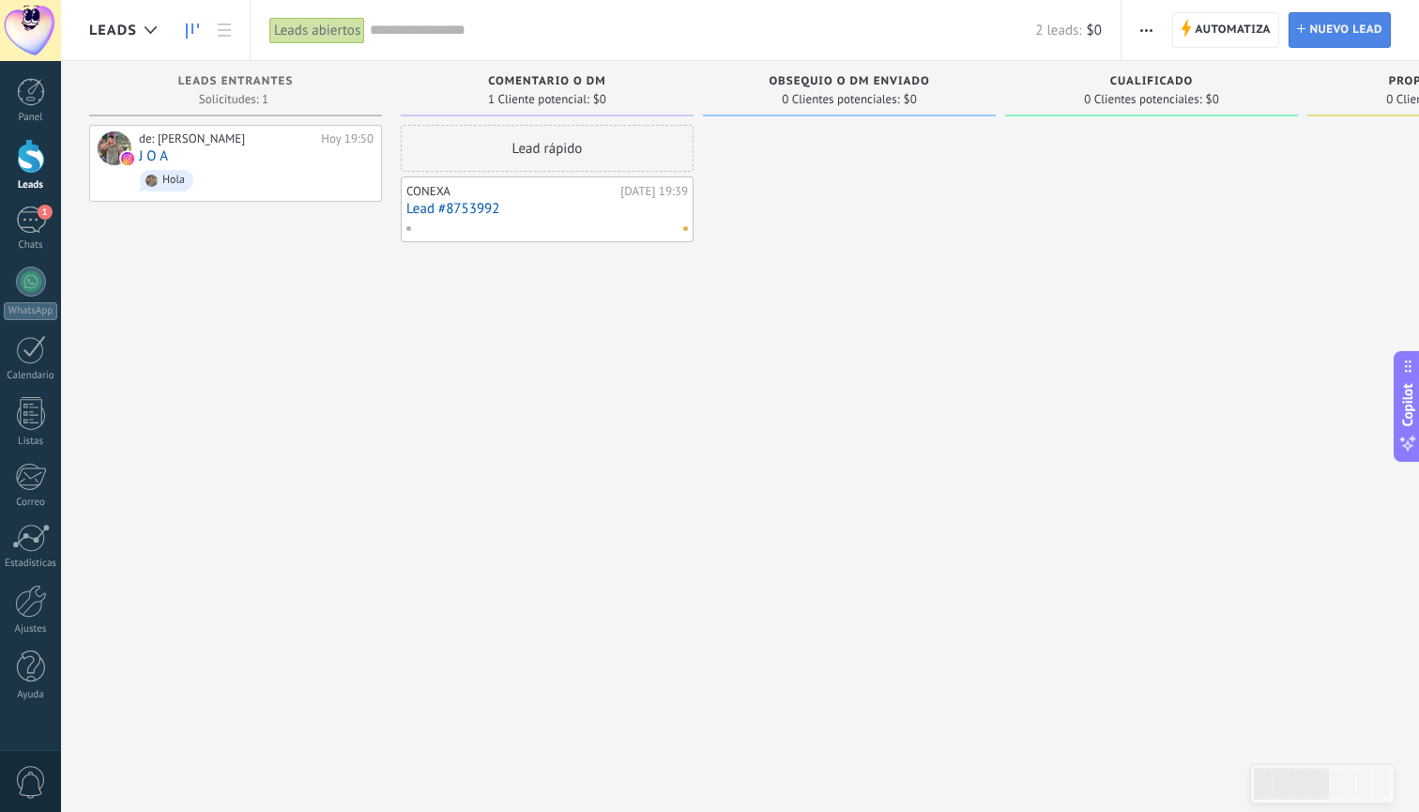
click at [1361, 32] on span "Nuevo lead" at bounding box center [1345, 30] width 73 height 34
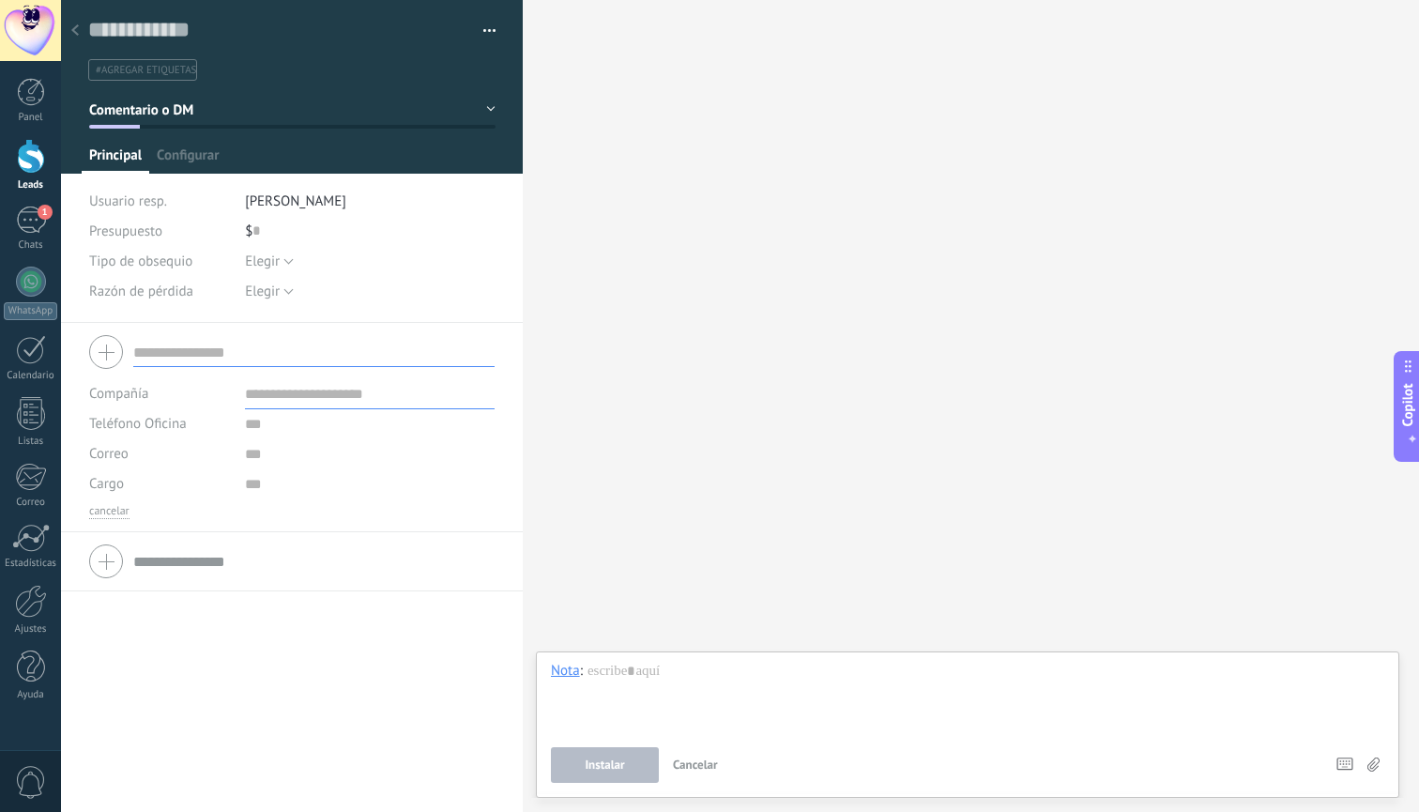
click at [74, 28] on icon at bounding box center [75, 29] width 8 height 11
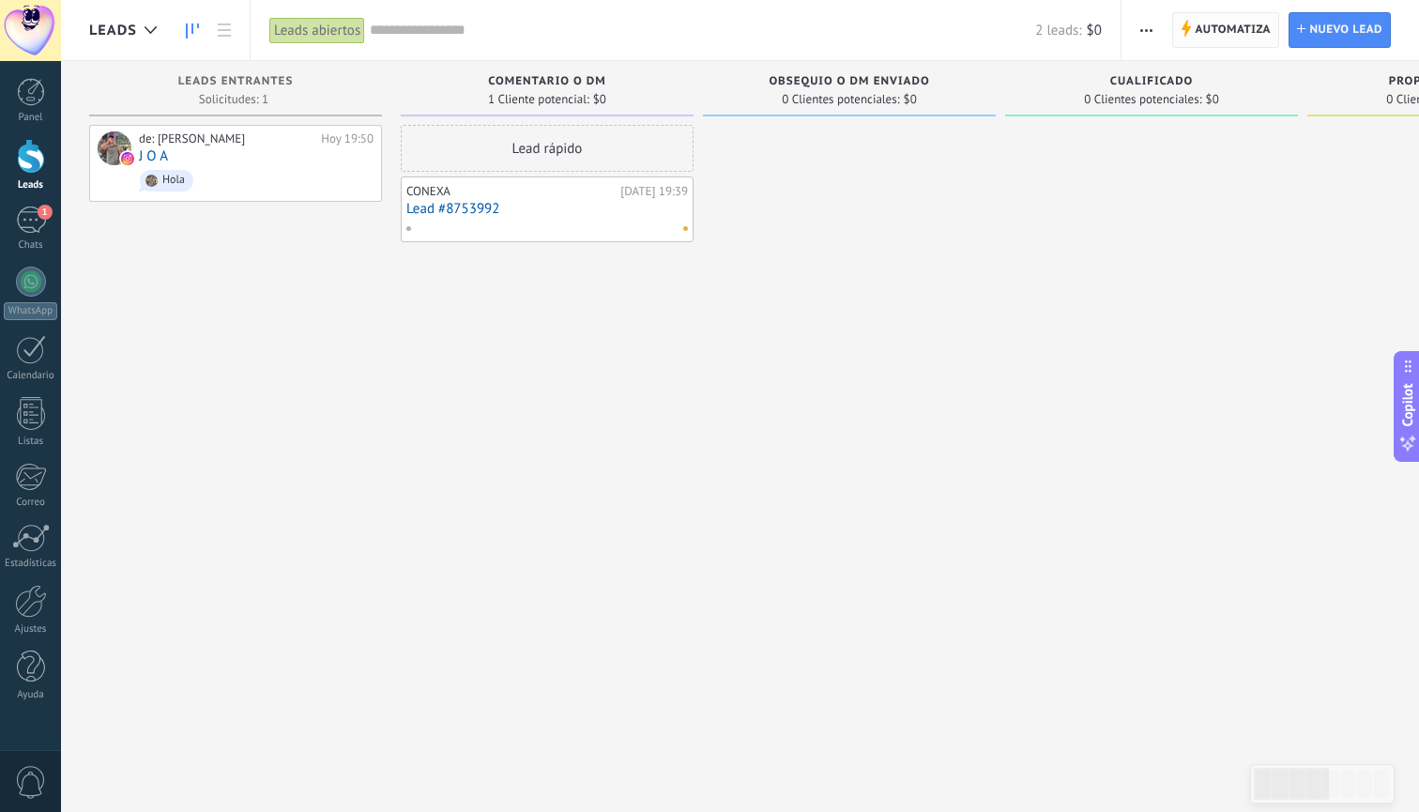
click at [1226, 32] on span "Automatiza" at bounding box center [1233, 30] width 76 height 34
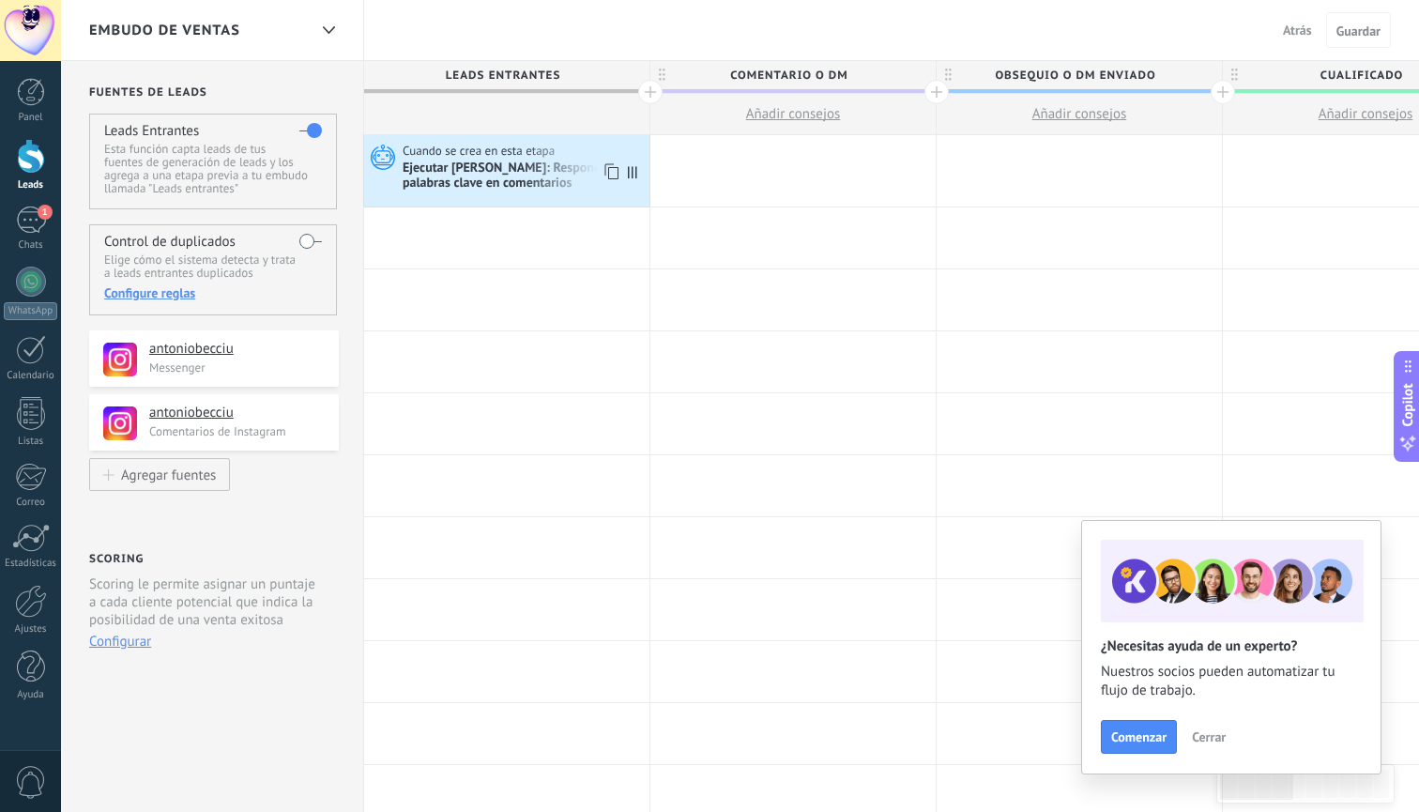
click at [571, 175] on div "Ejecutar Salesbot: Responde a palabras clave en comentarios" at bounding box center [524, 176] width 242 height 32
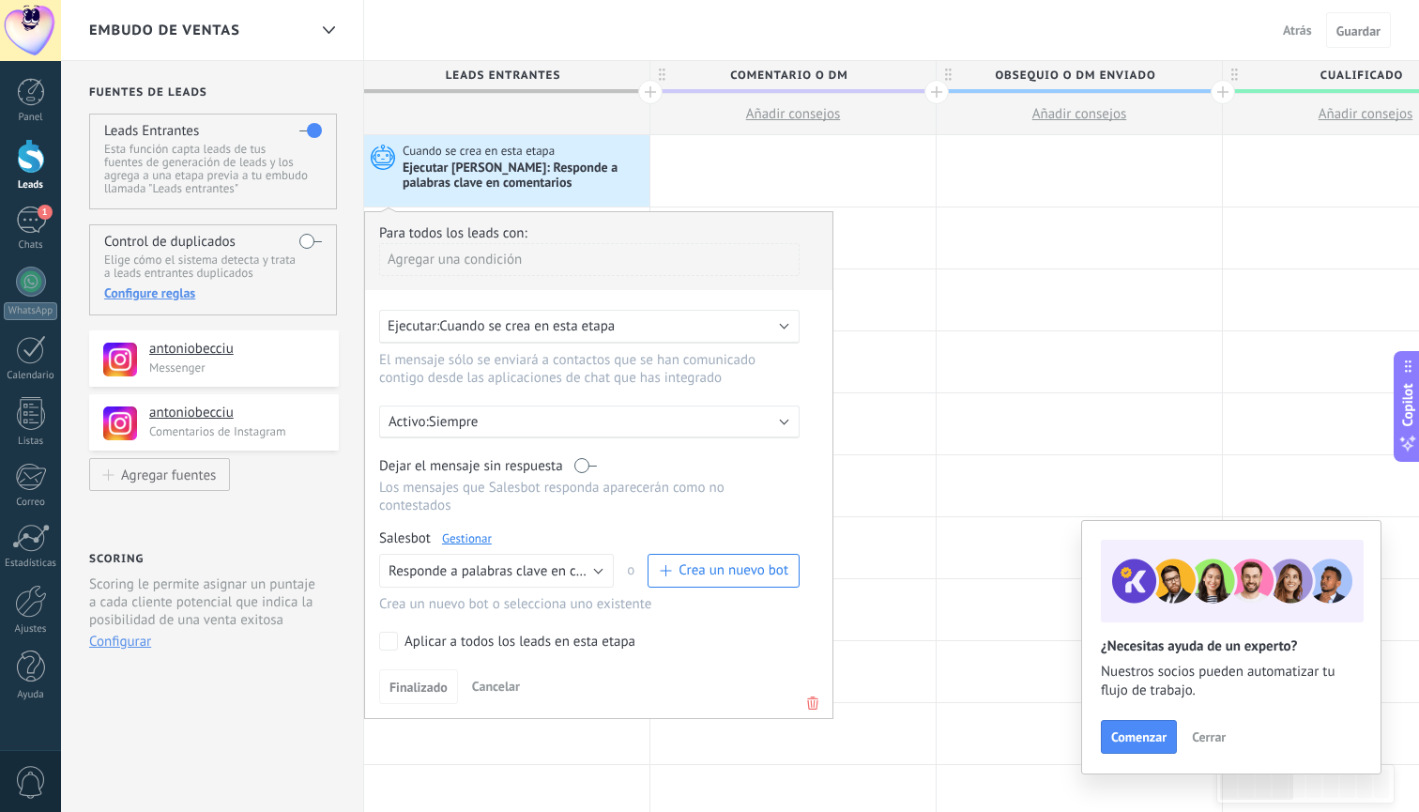
click at [815, 702] on use at bounding box center [812, 702] width 11 height 13
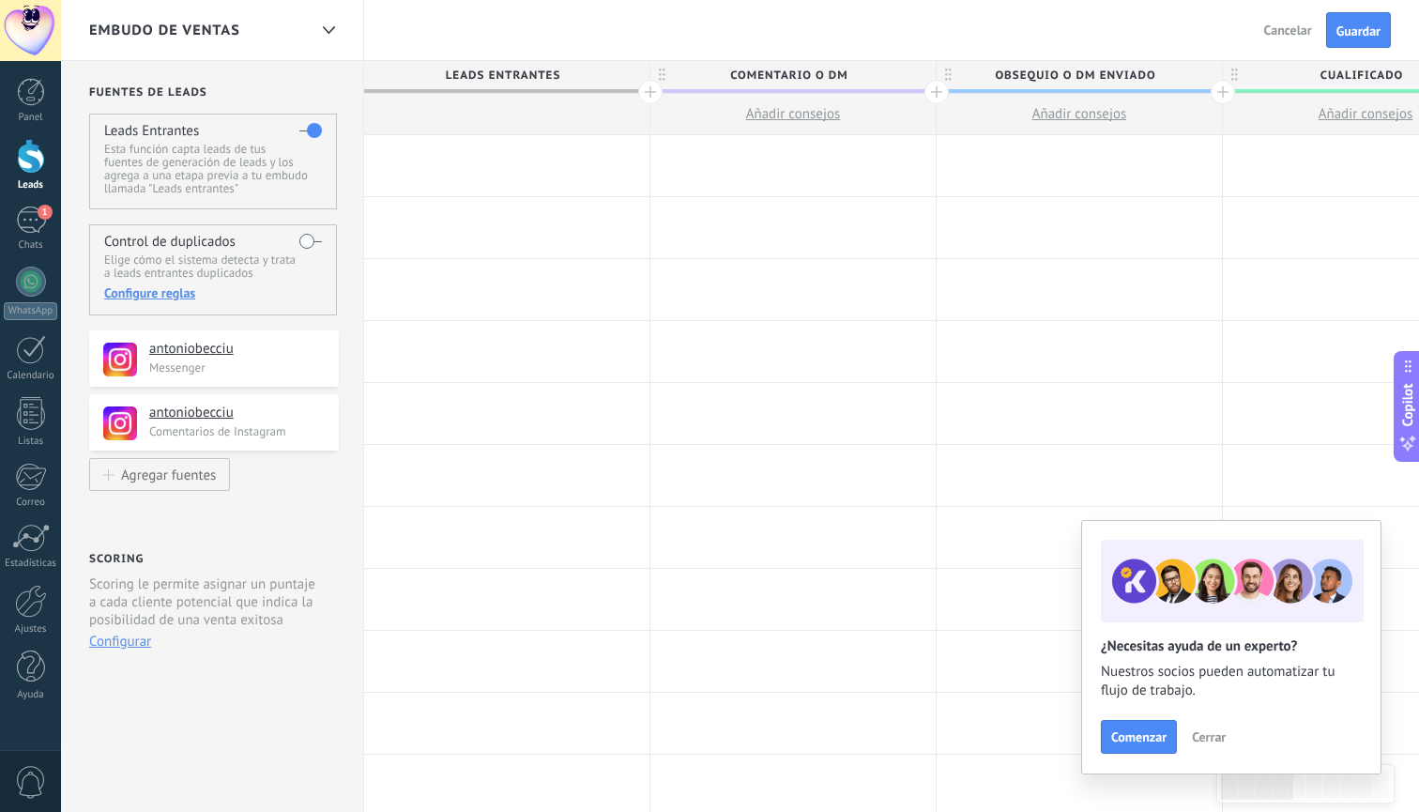
click at [524, 167] on div at bounding box center [506, 165] width 285 height 61
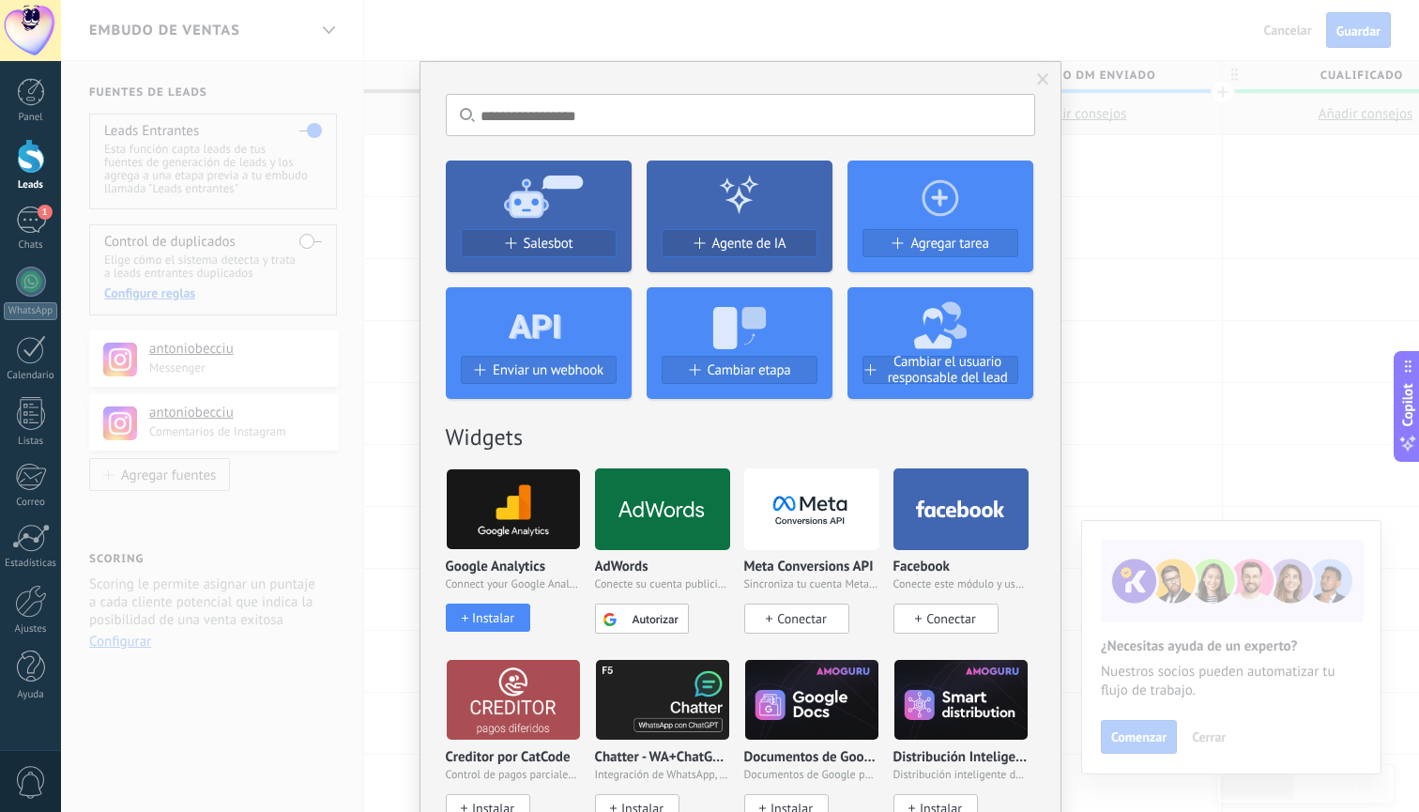
click at [1044, 84] on span at bounding box center [1043, 79] width 12 height 13
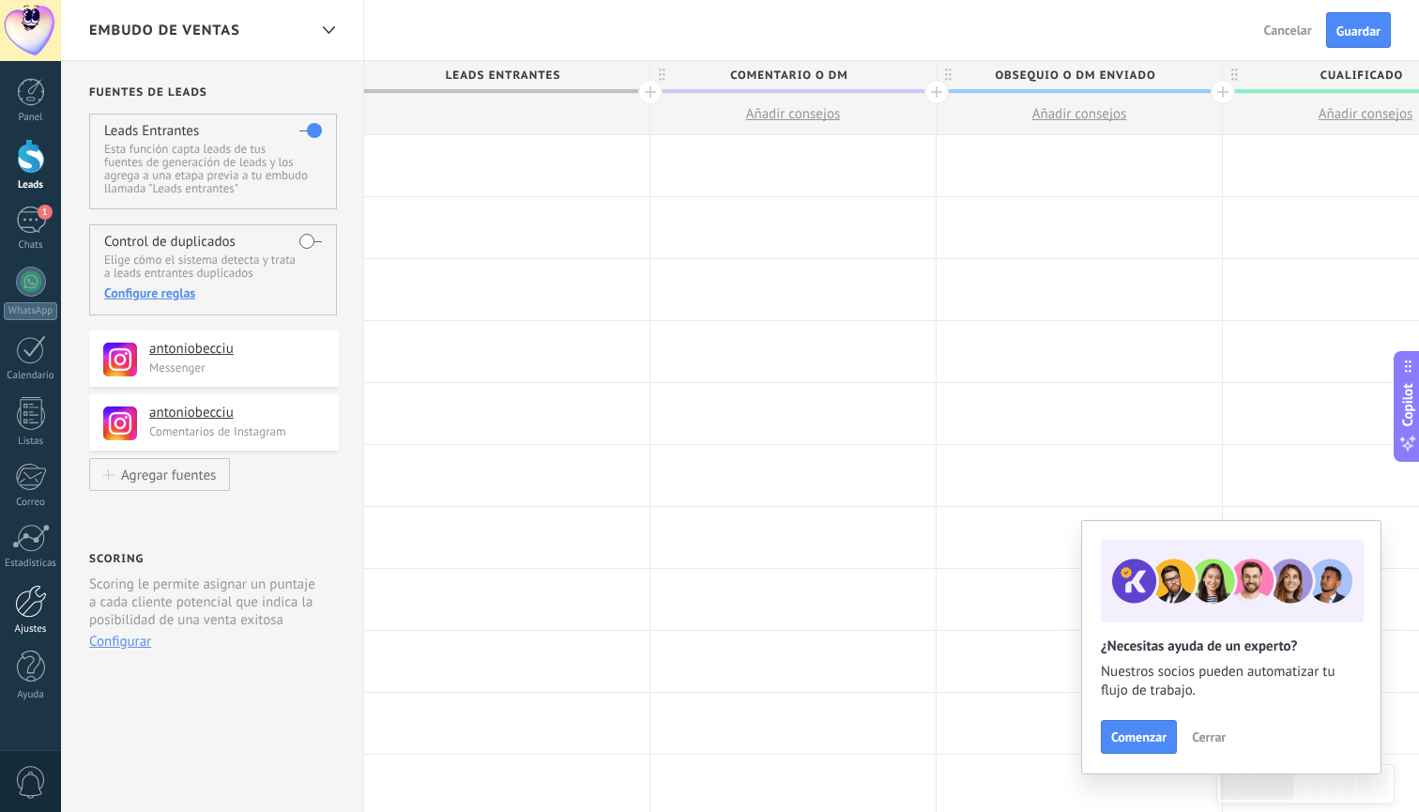
click at [20, 615] on div at bounding box center [31, 601] width 32 height 33
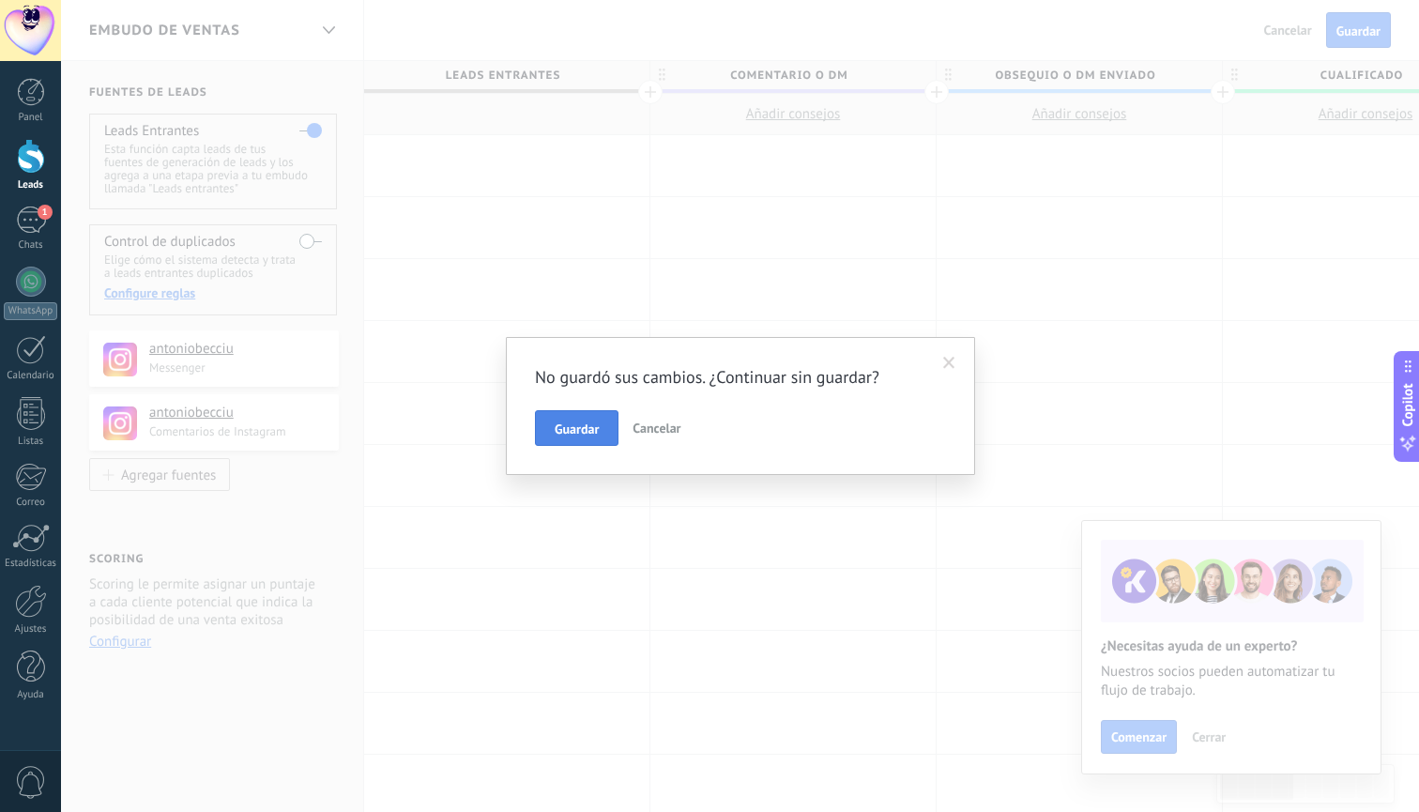
click at [585, 433] on span "Guardar" at bounding box center [577, 428] width 44 height 13
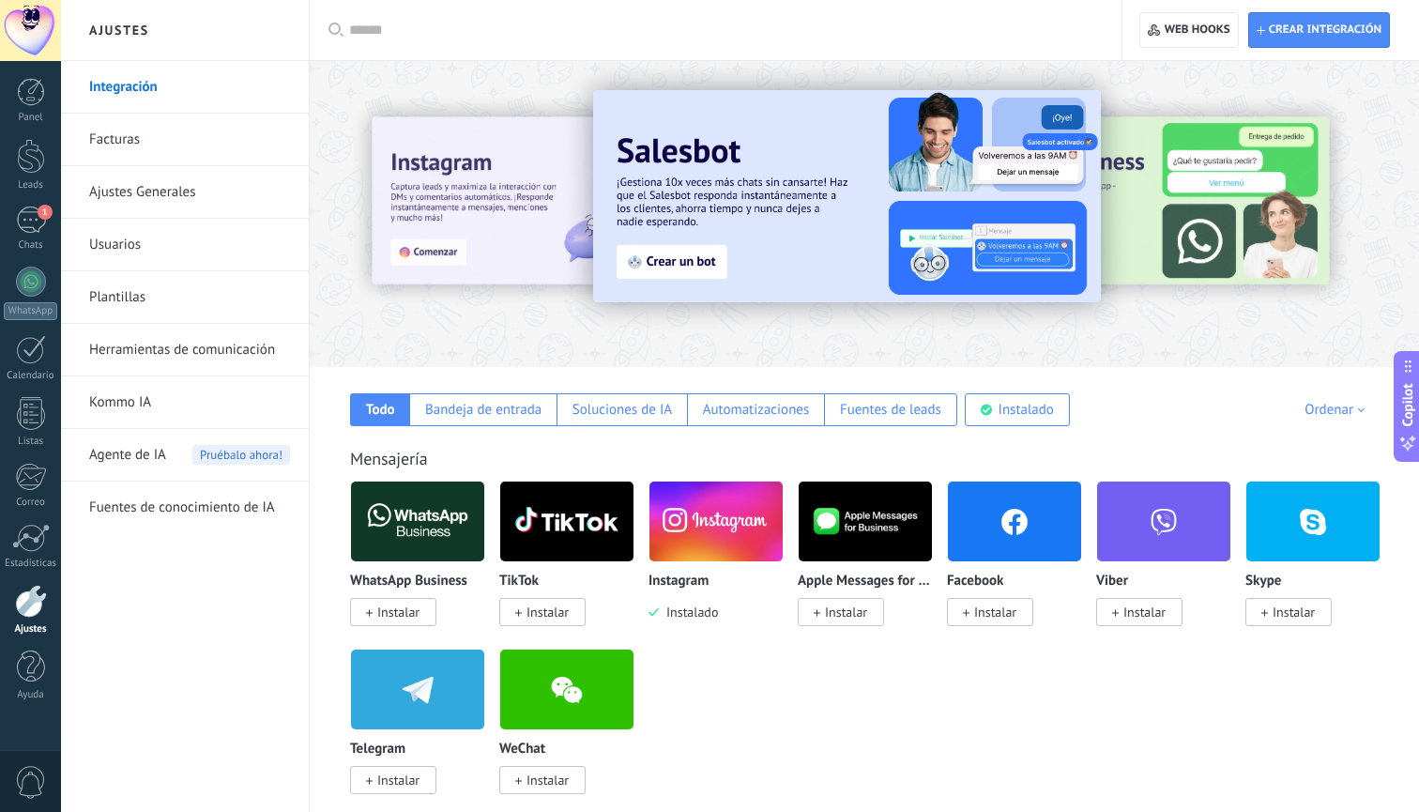
click at [407, 615] on span "Instalar" at bounding box center [398, 611] width 42 height 17
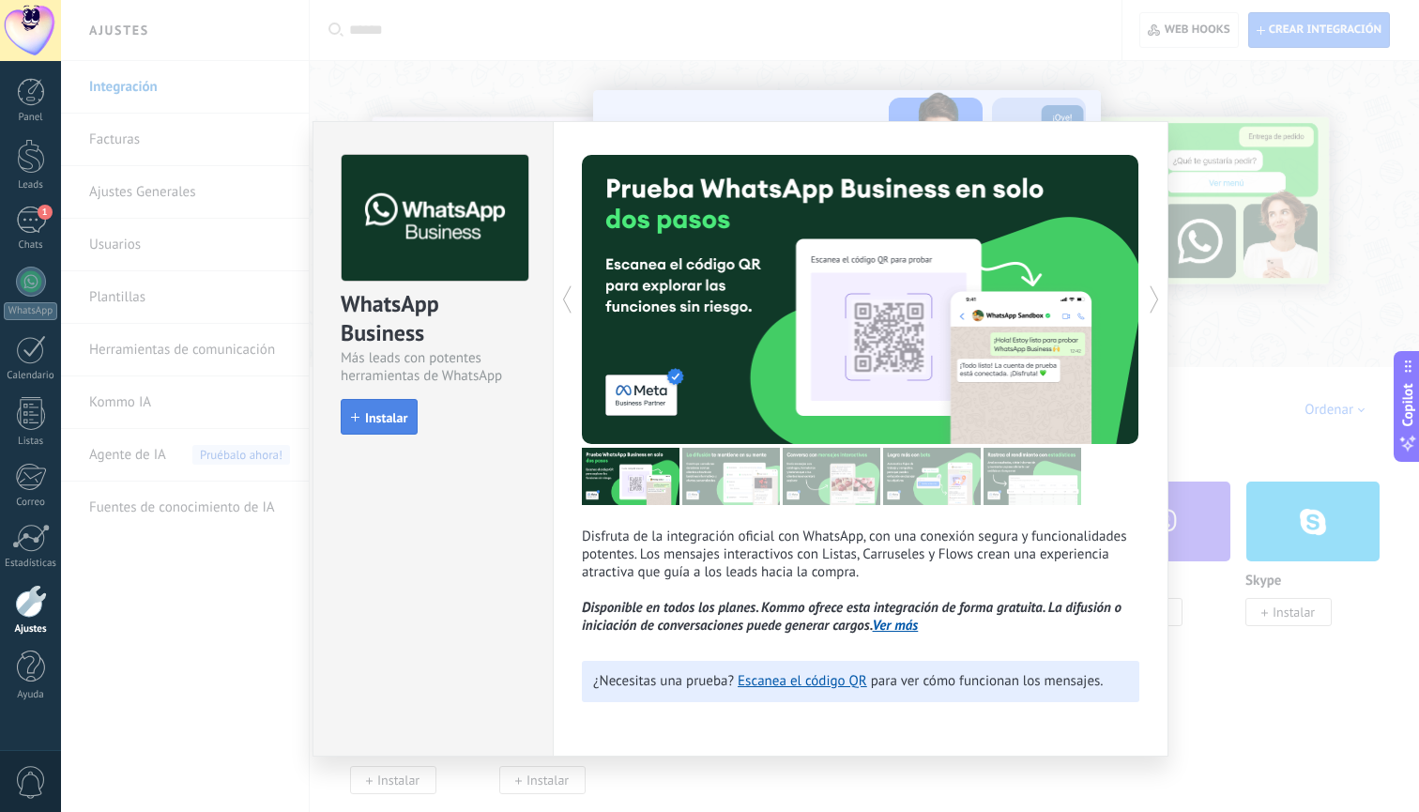
click at [381, 420] on span "Instalar" at bounding box center [386, 417] width 42 height 13
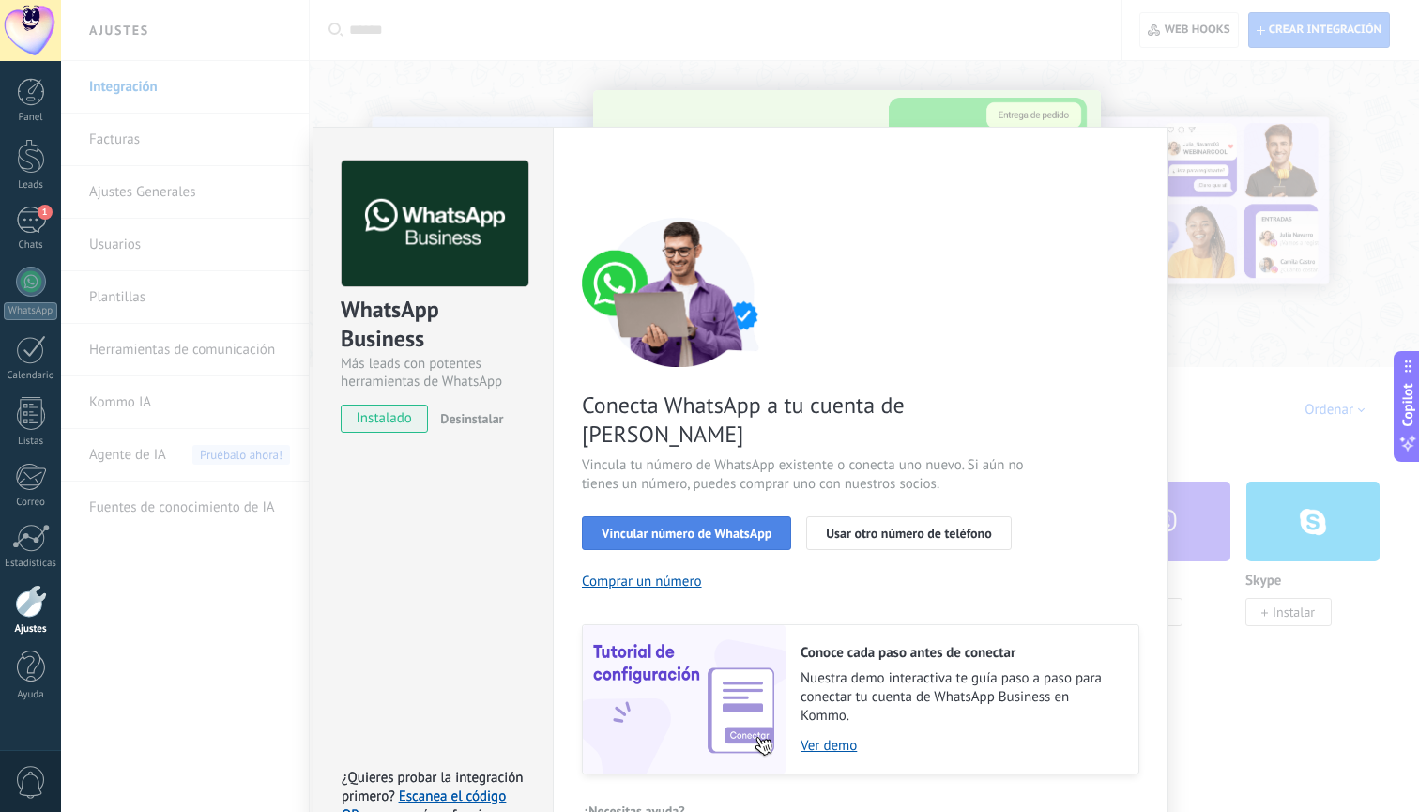
click at [727, 516] on button "Vincular número de WhatsApp" at bounding box center [686, 533] width 209 height 34
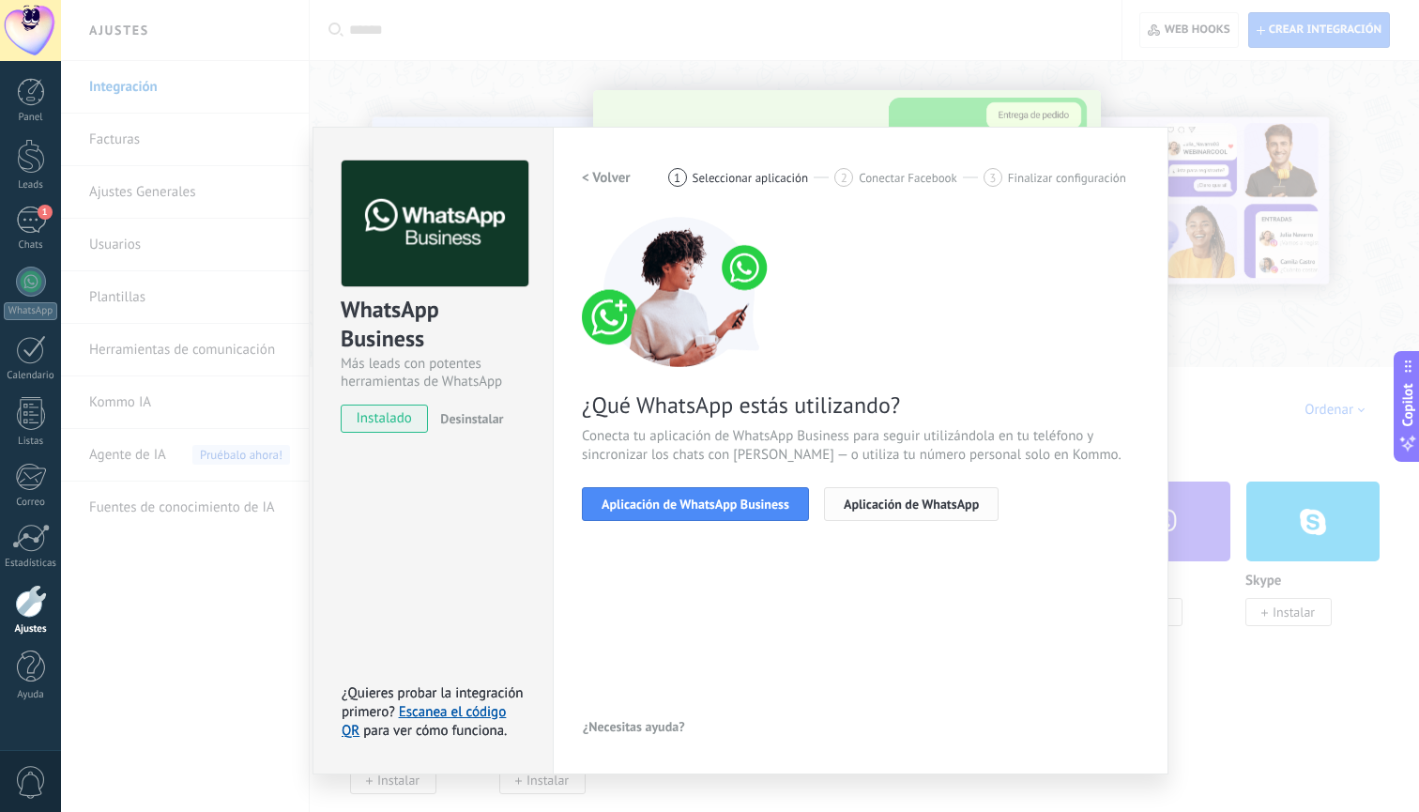
click at [920, 500] on span "Aplicación de WhatsApp" at bounding box center [911, 503] width 135 height 13
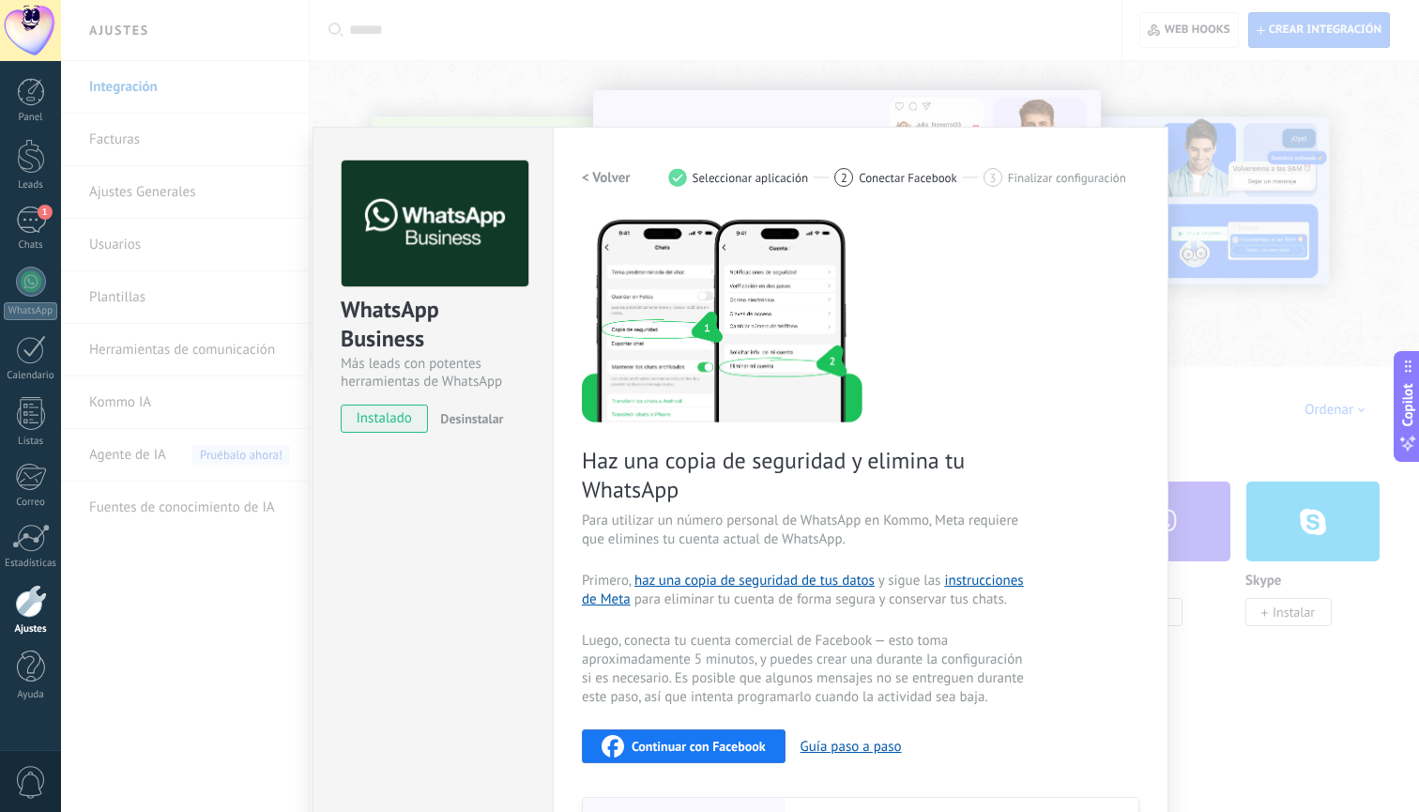
click at [1214, 186] on div "WhatsApp Business Más leads con potentes herramientas de WhatsApp instalado Des…" at bounding box center [740, 406] width 1358 height 812
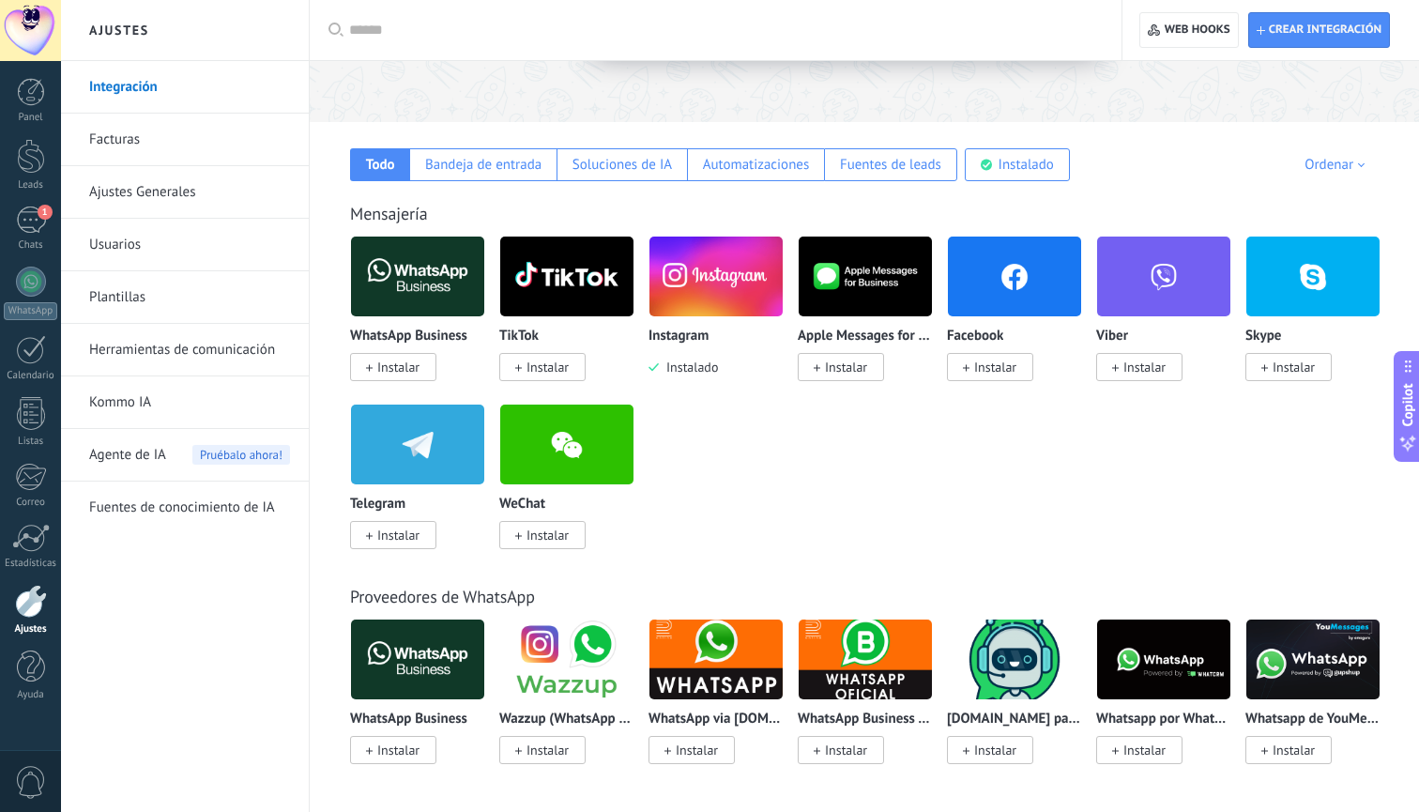
scroll to position [211, 0]
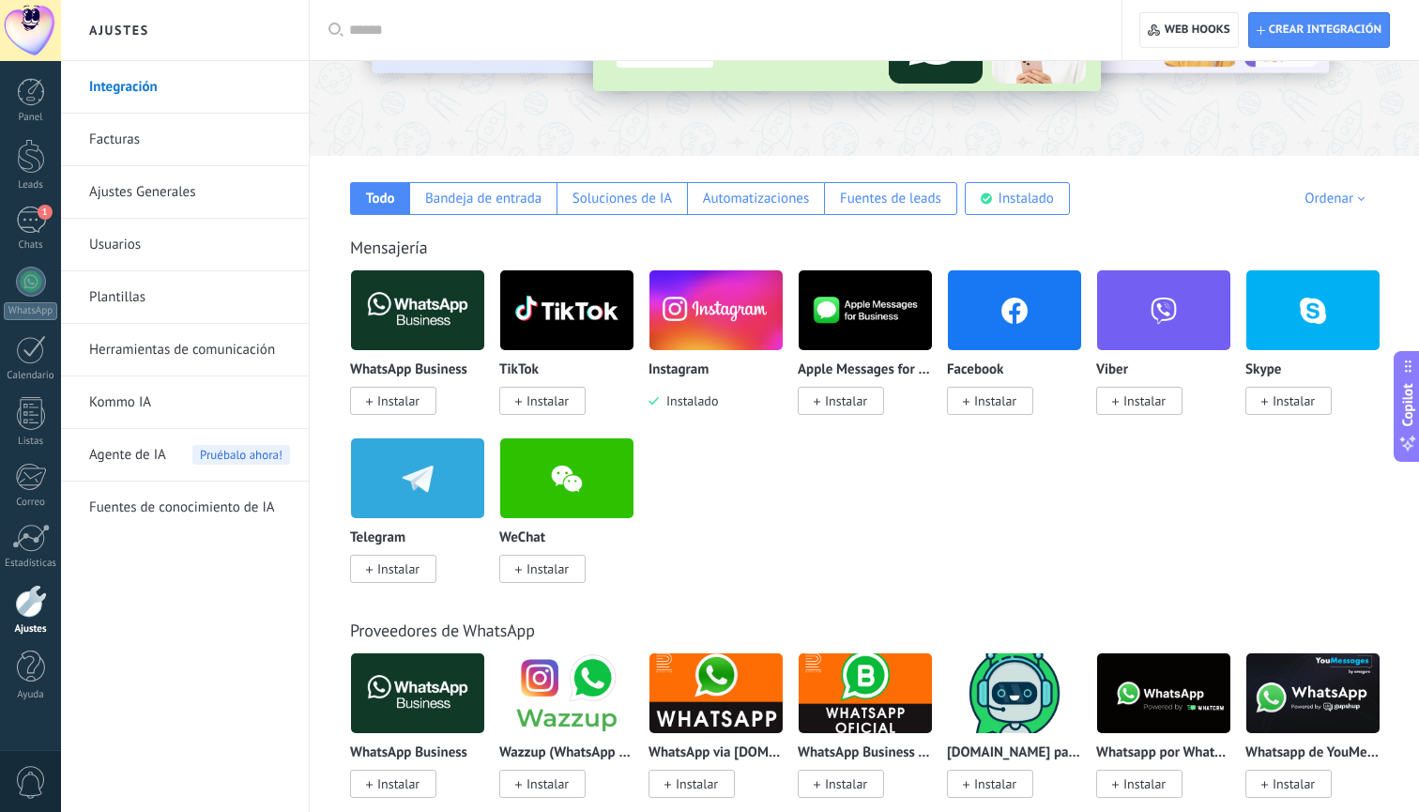
click at [134, 395] on link "Kommo IA" at bounding box center [189, 402] width 201 height 53
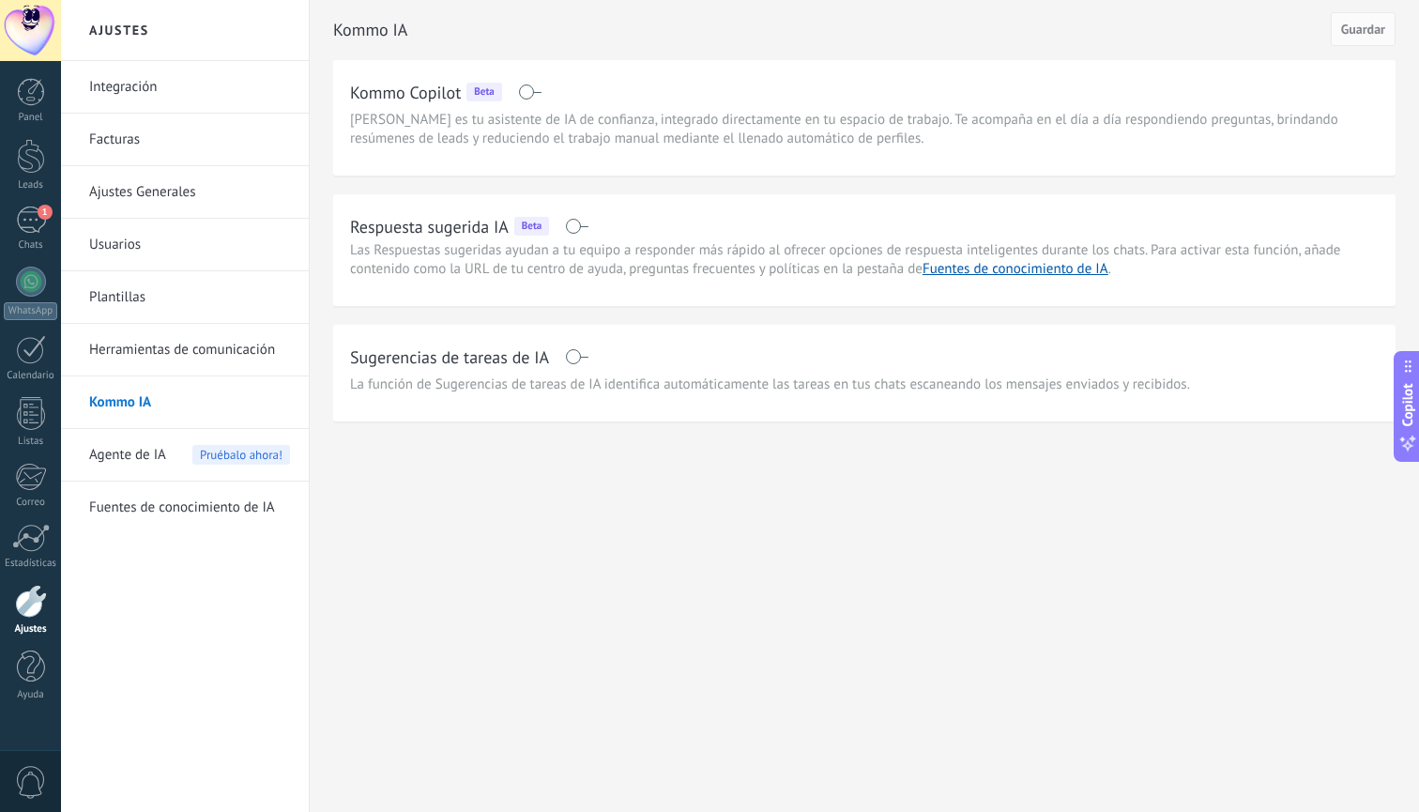
click at [150, 462] on span "Agente de IA" at bounding box center [127, 455] width 77 height 53
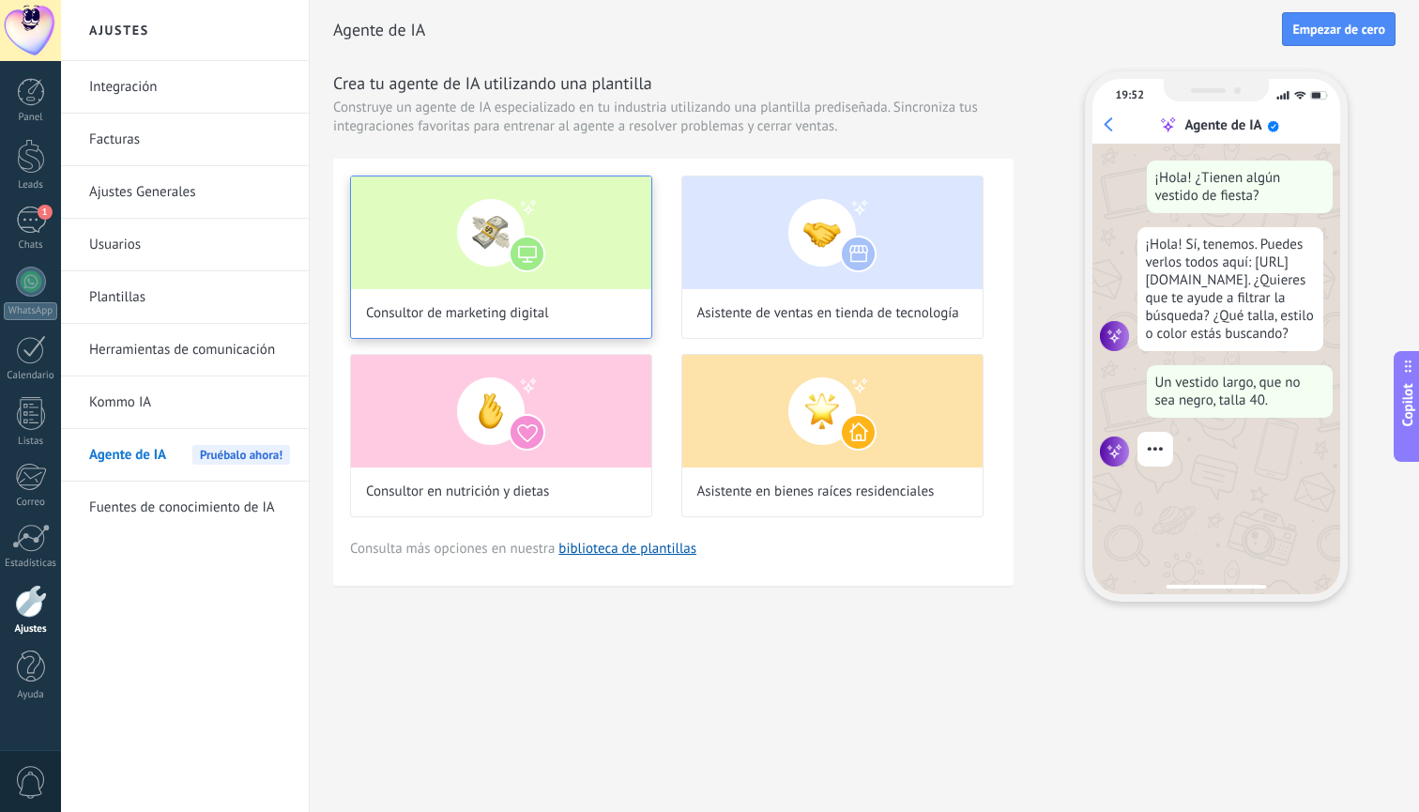
click at [501, 226] on img at bounding box center [501, 232] width 300 height 113
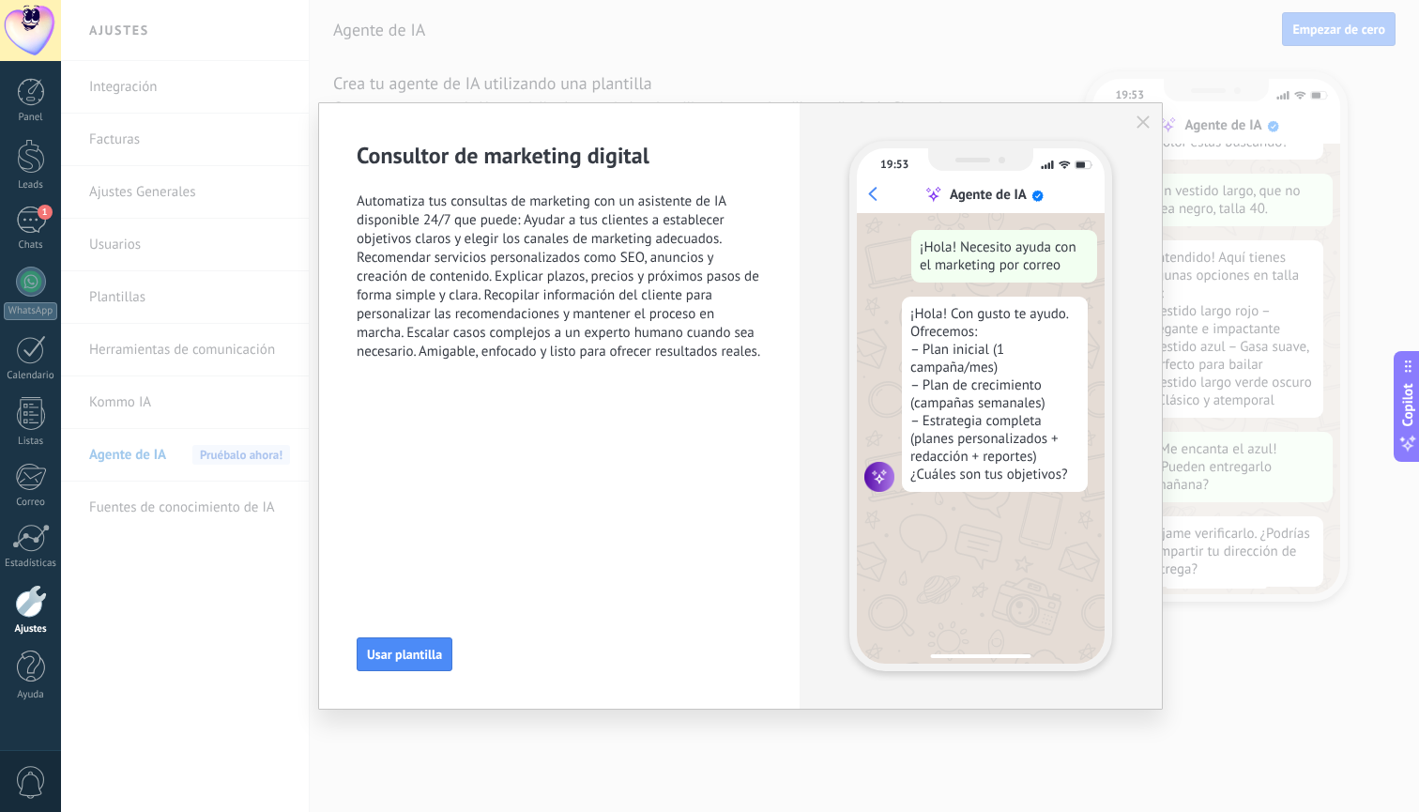
scroll to position [225, 0]
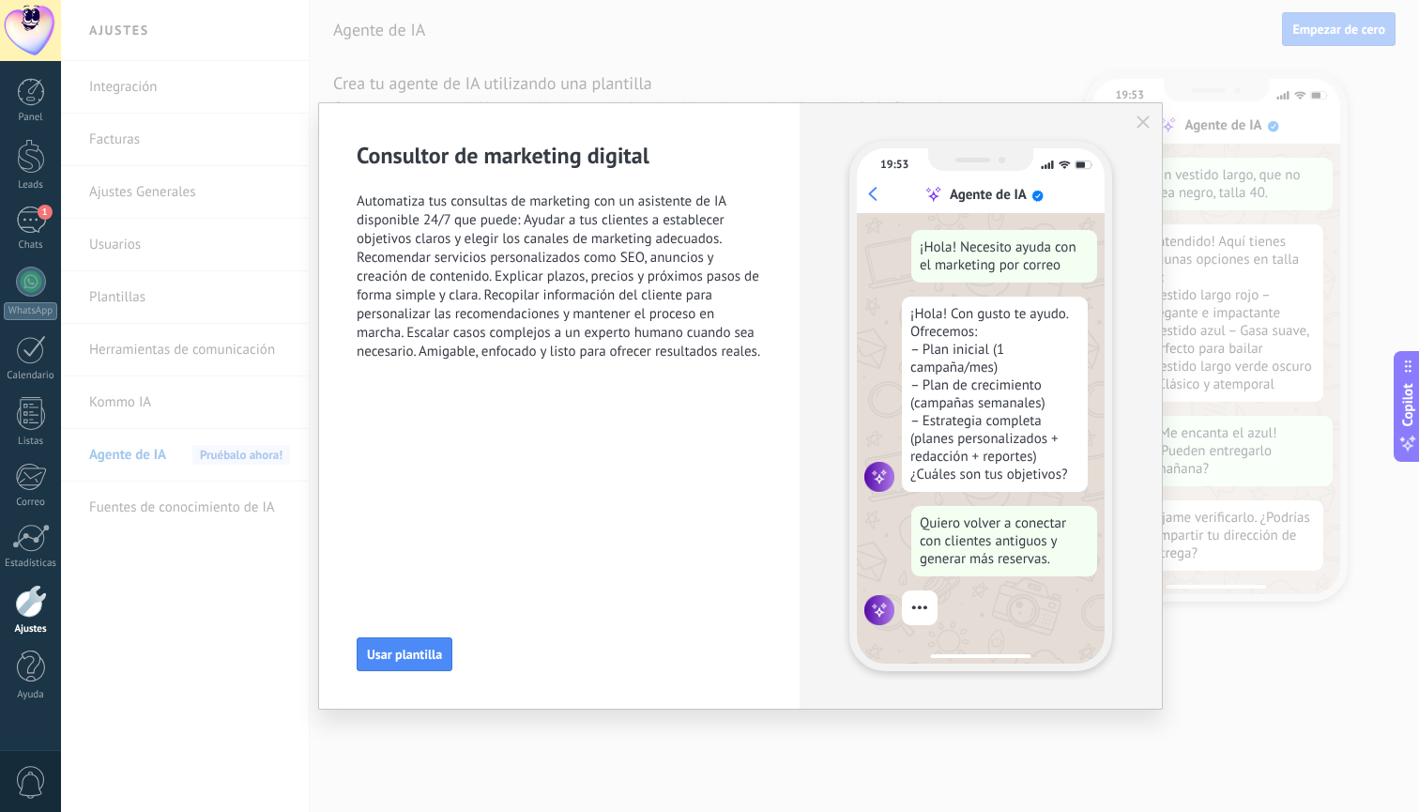
click at [1141, 120] on use "button" at bounding box center [1143, 121] width 13 height 13
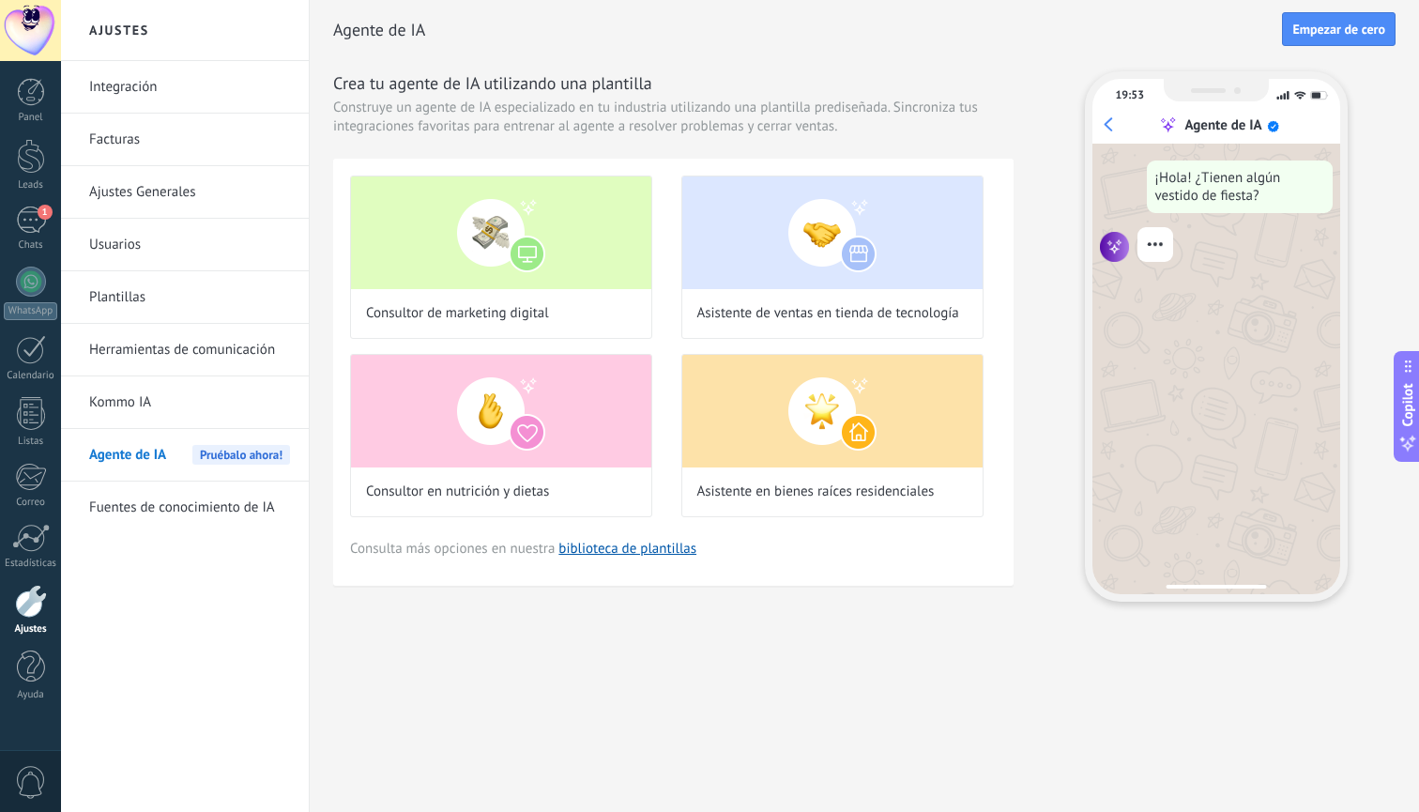
scroll to position [0, 0]
click at [31, 164] on div at bounding box center [31, 156] width 28 height 35
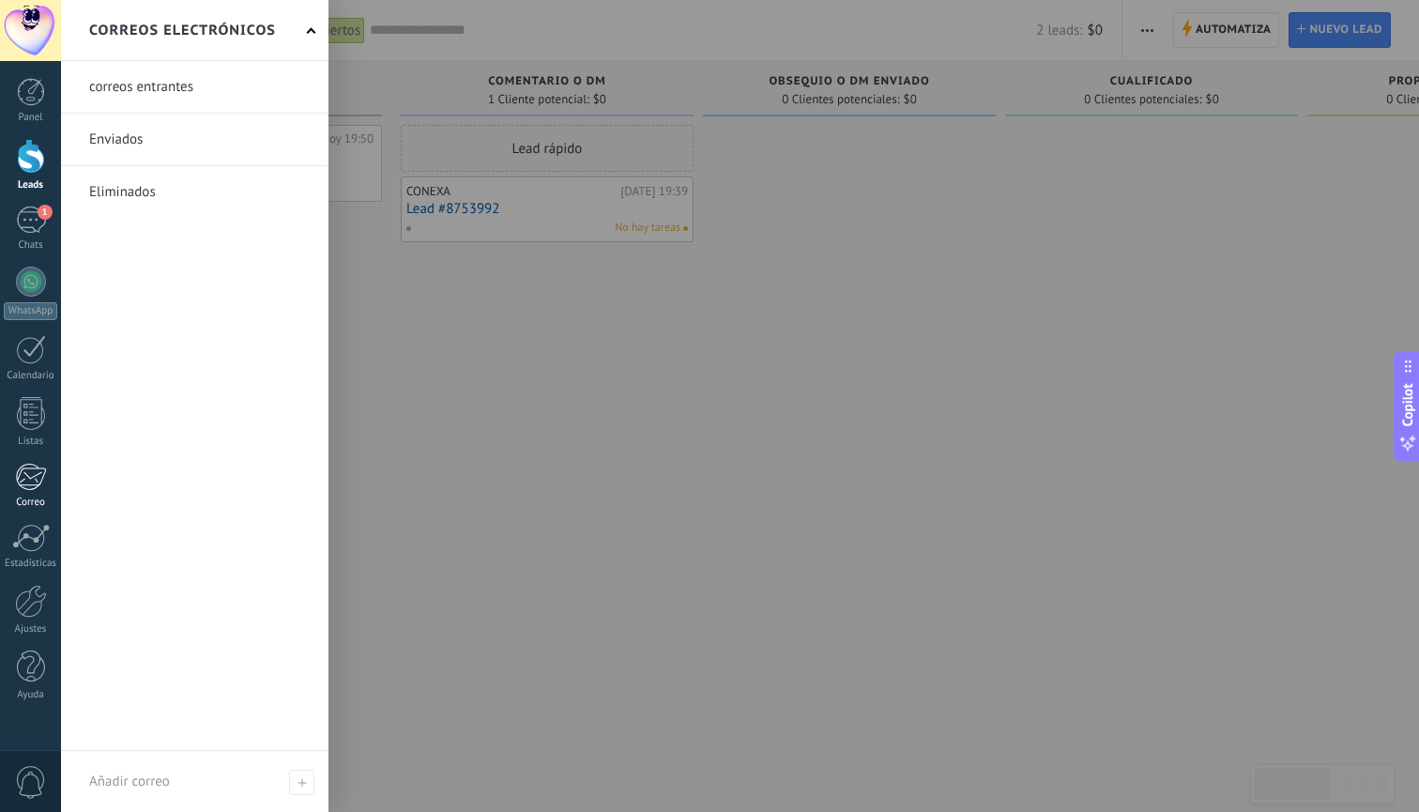
click at [34, 470] on div at bounding box center [30, 477] width 31 height 28
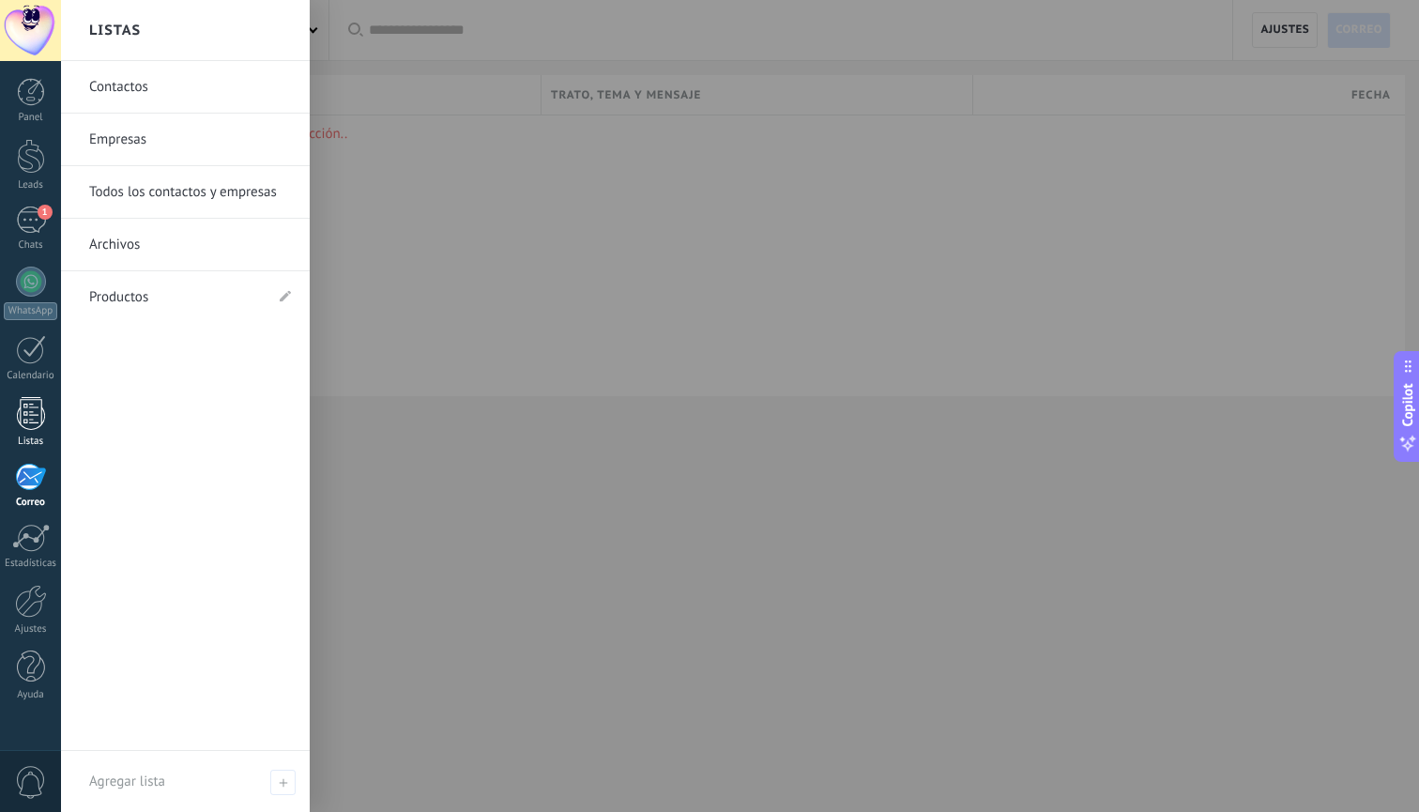
click at [27, 428] on div at bounding box center [31, 413] width 28 height 33
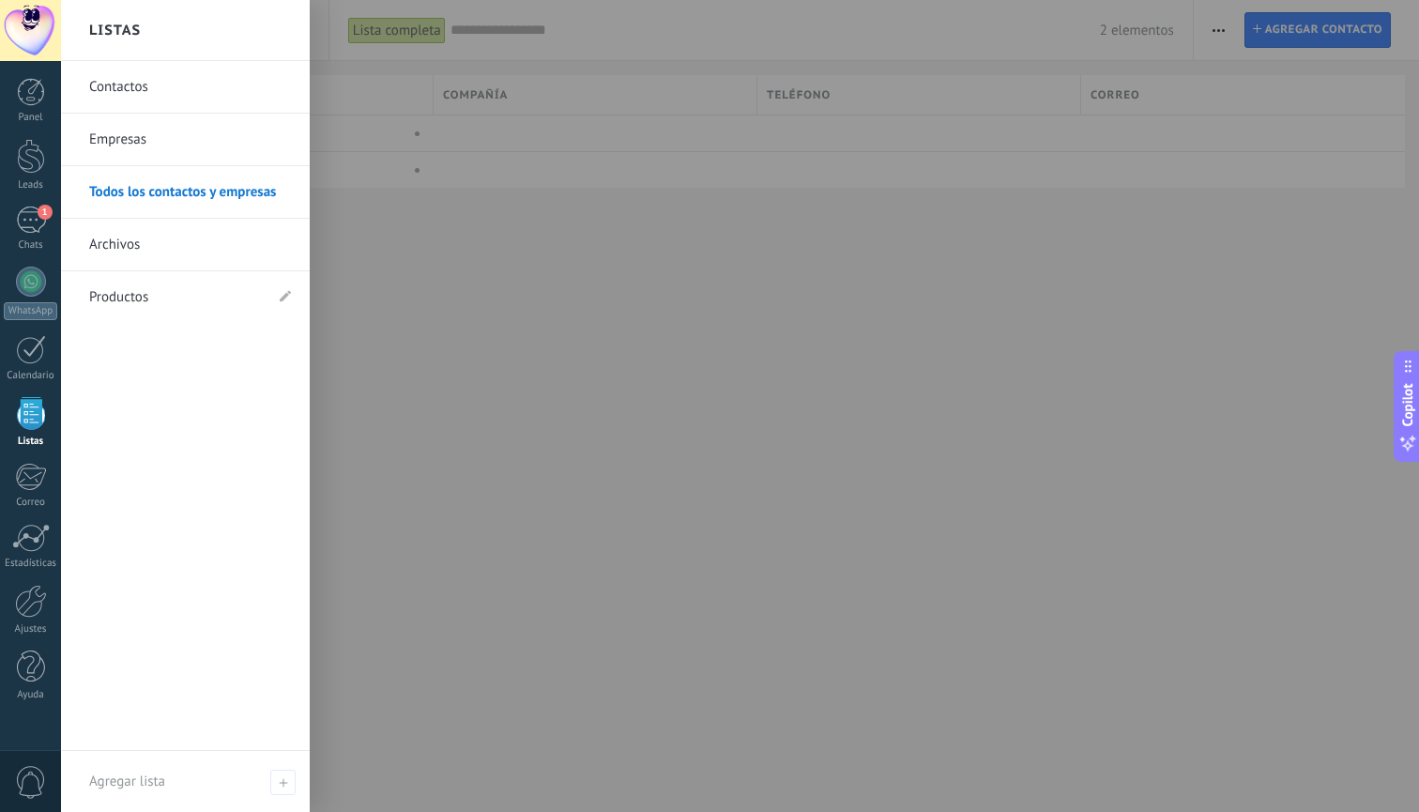
click at [25, 418] on div at bounding box center [31, 413] width 28 height 33
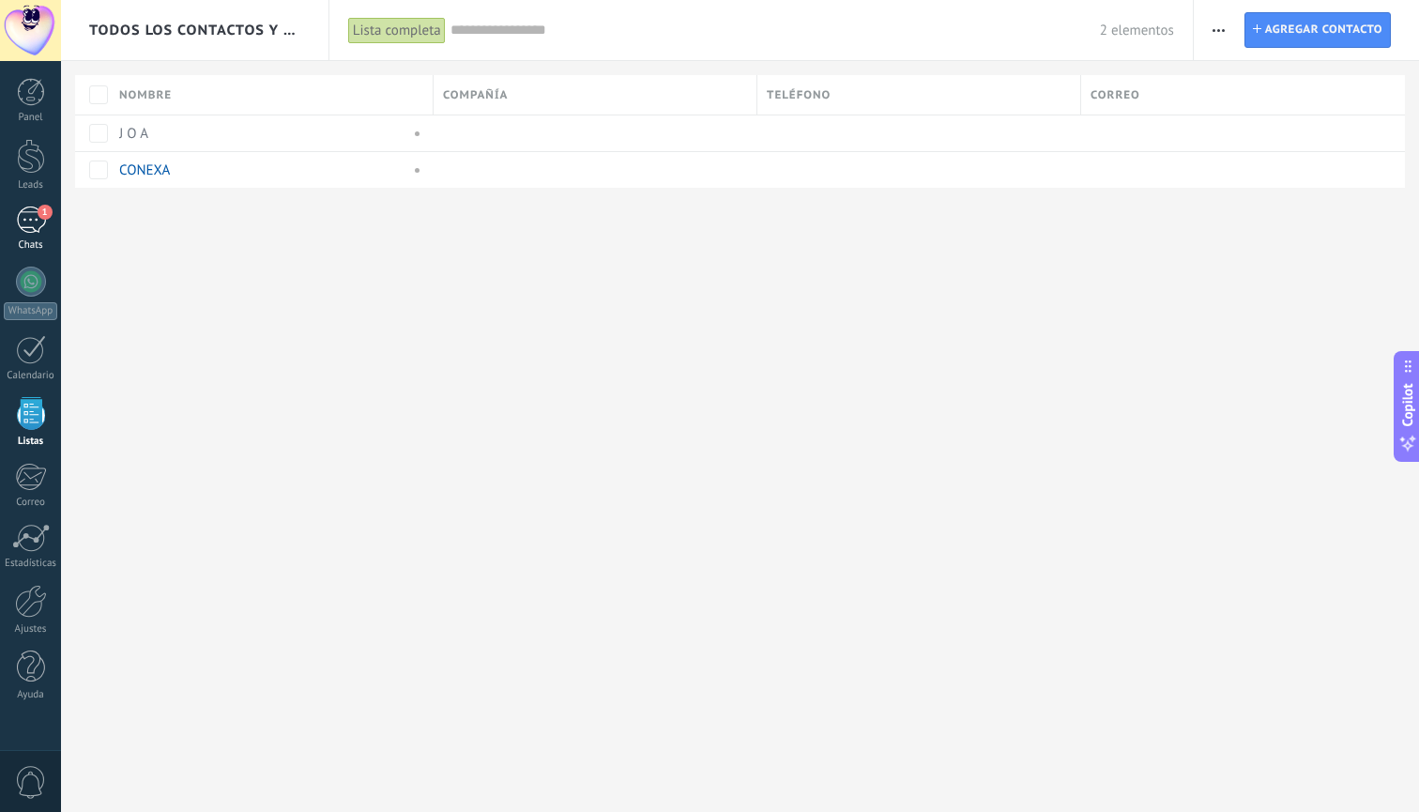
click at [33, 231] on div "1" at bounding box center [31, 219] width 30 height 27
click at [30, 239] on div "Chats" at bounding box center [31, 245] width 54 height 12
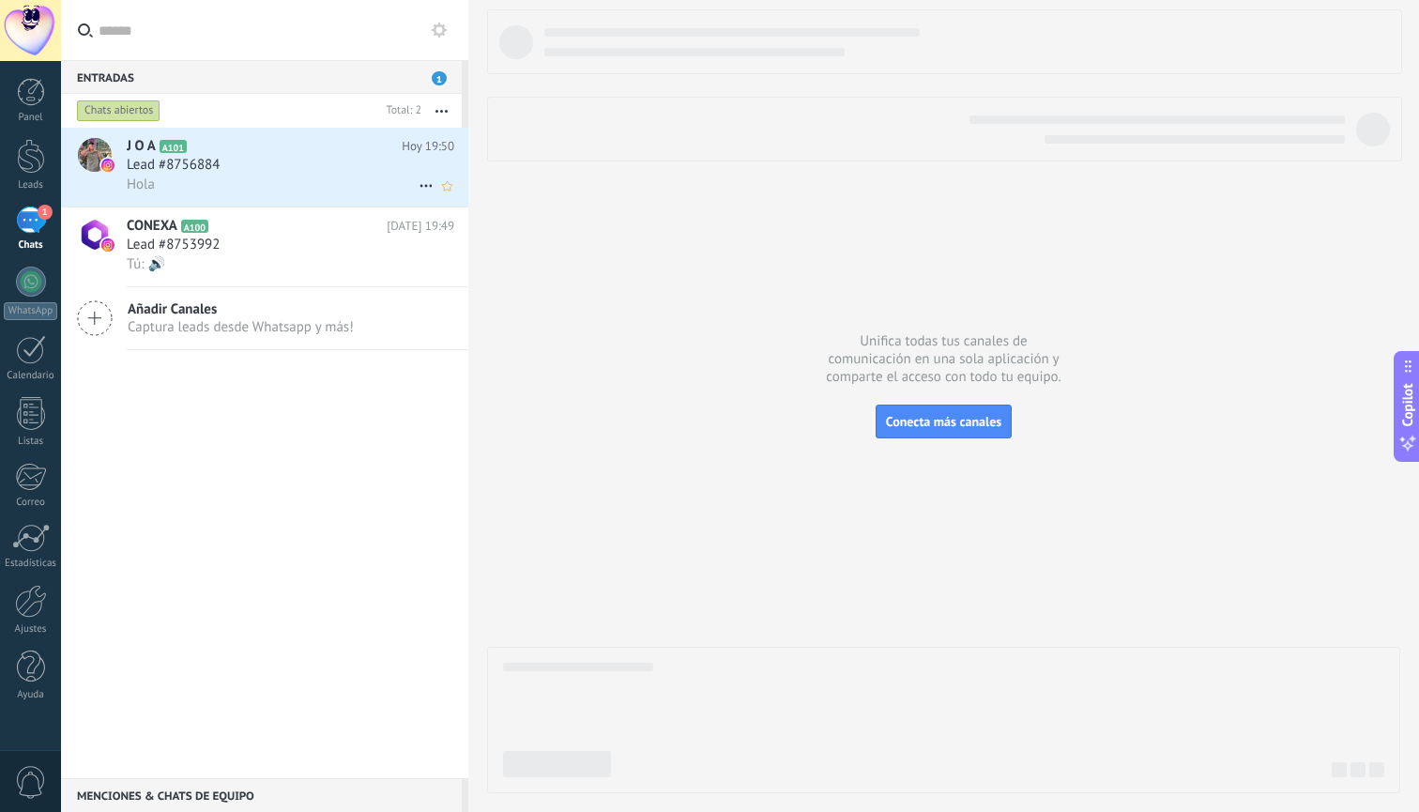
click at [264, 187] on div "Hola" at bounding box center [291, 185] width 328 height 20
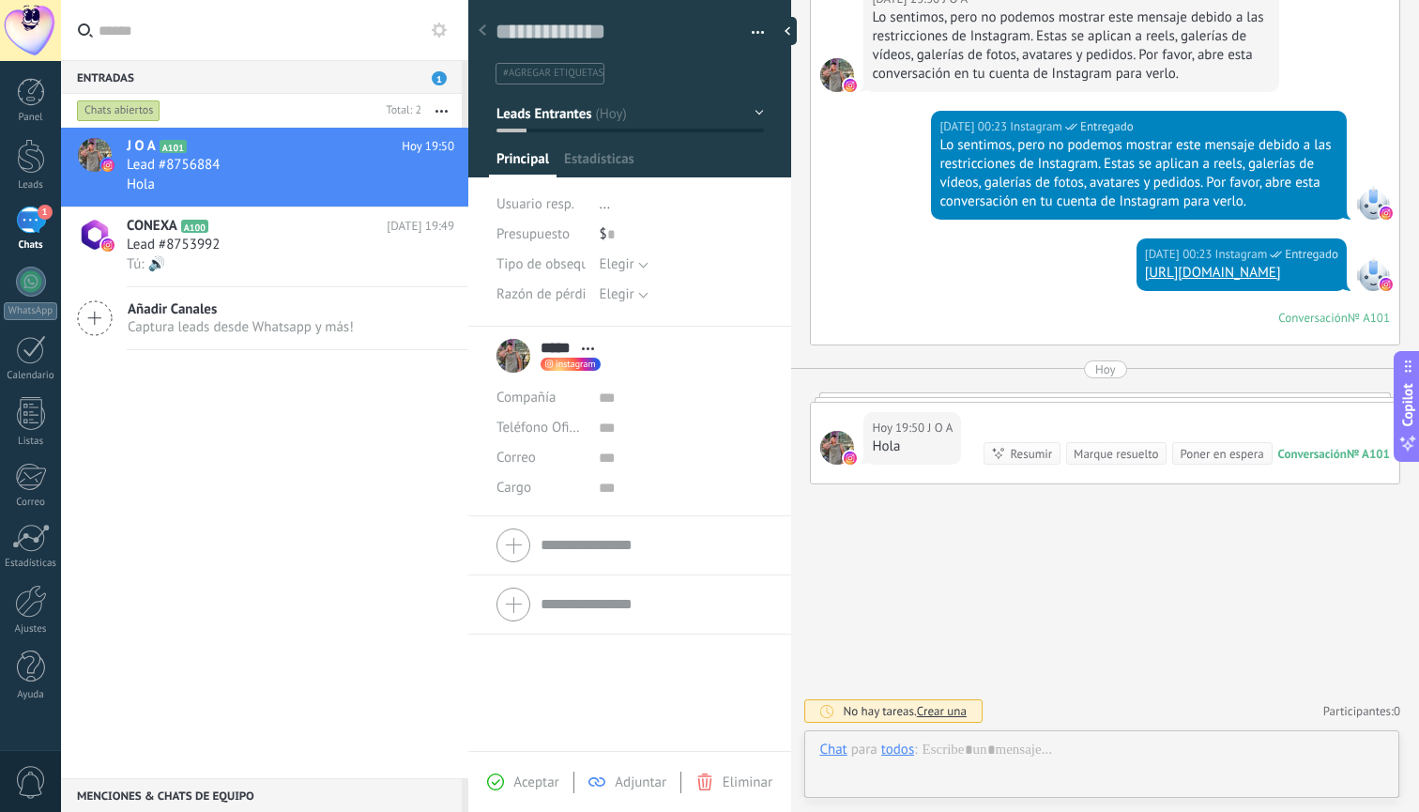
scroll to position [28, 0]
click at [617, 276] on button "Elegir" at bounding box center [624, 265] width 49 height 30
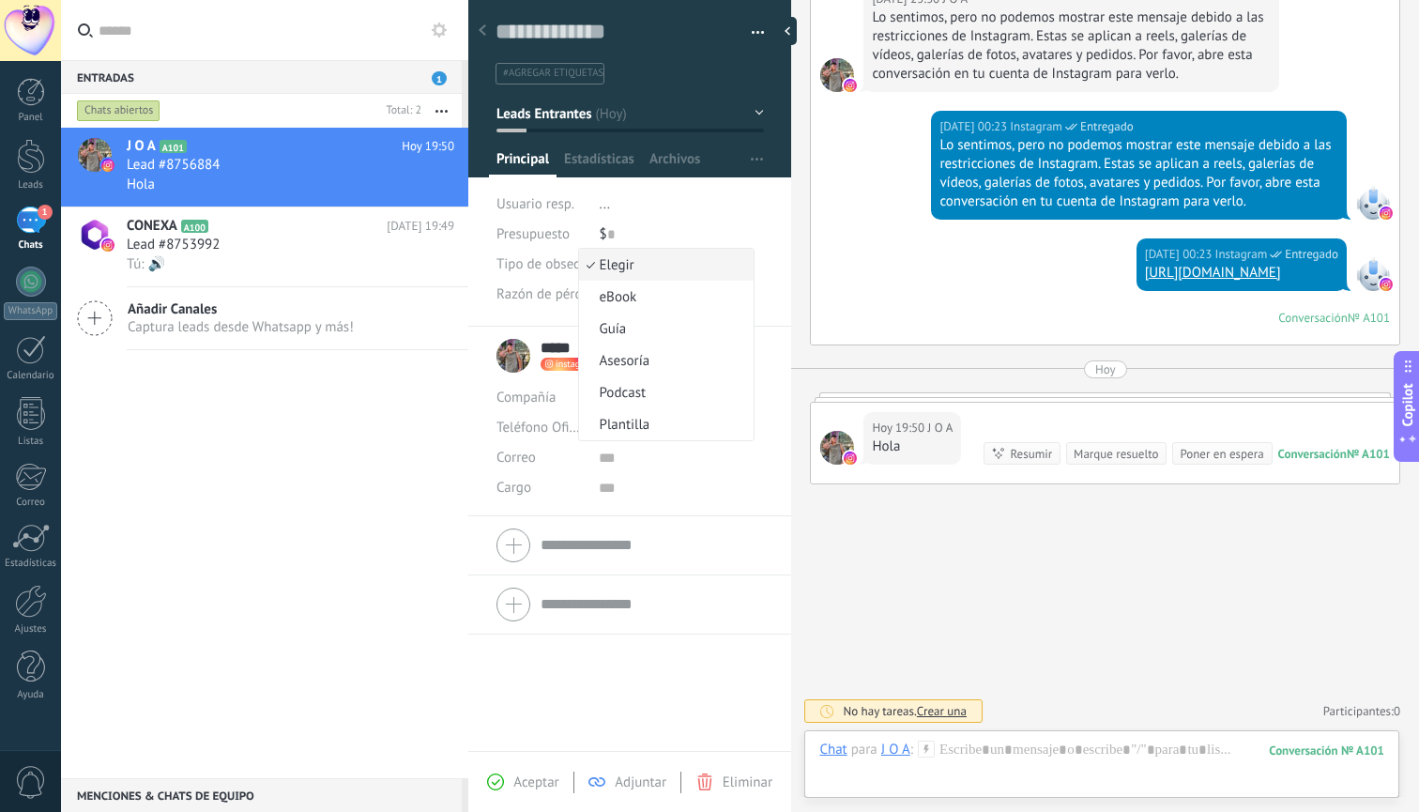
click at [617, 276] on li "Elegir" at bounding box center [667, 265] width 176 height 32
click at [613, 298] on span "Elegir" at bounding box center [617, 294] width 35 height 18
click at [613, 298] on span "Elegir" at bounding box center [664, 295] width 170 height 18
click at [933, 714] on span "Crear una" at bounding box center [942, 711] width 50 height 16
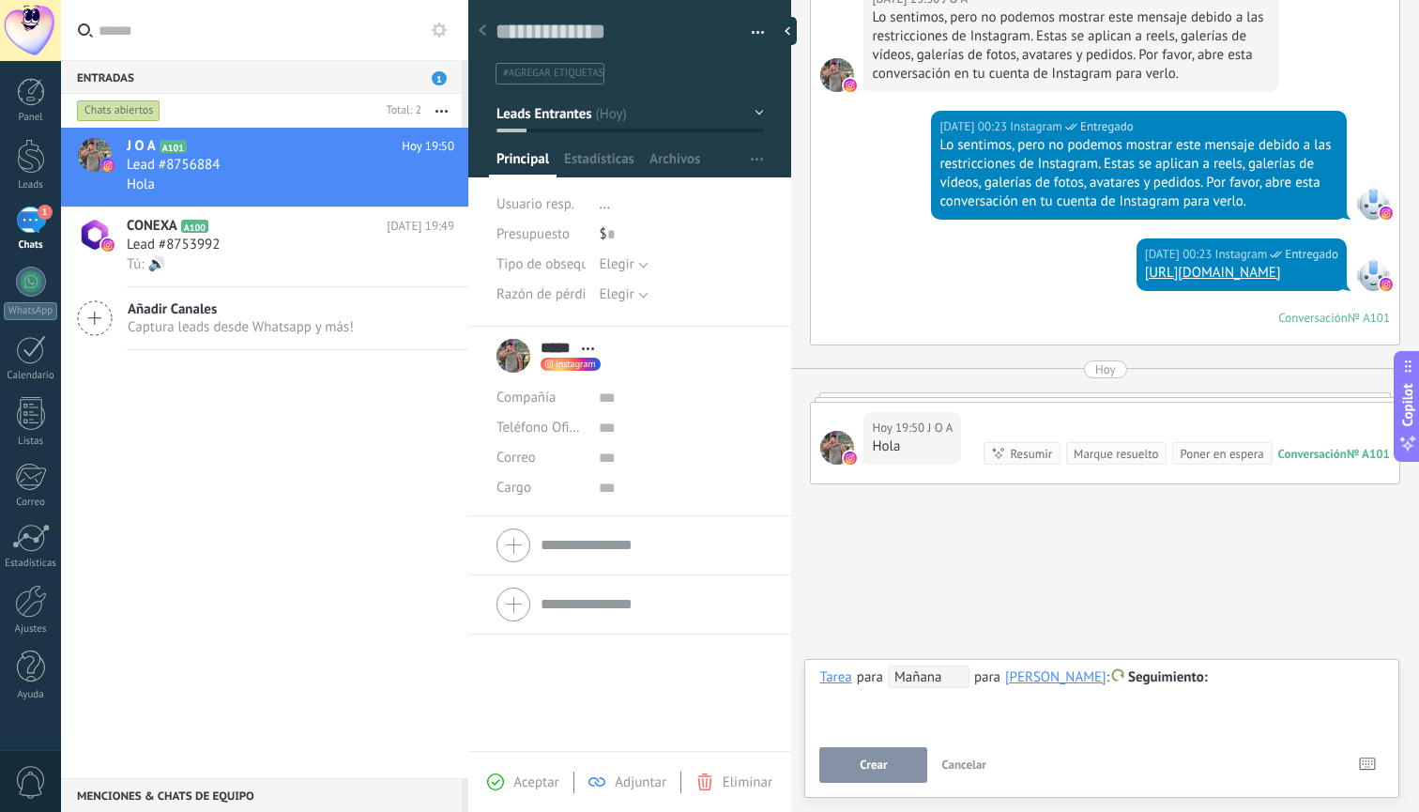
click at [951, 768] on span "Cancelar" at bounding box center [963, 764] width 45 height 16
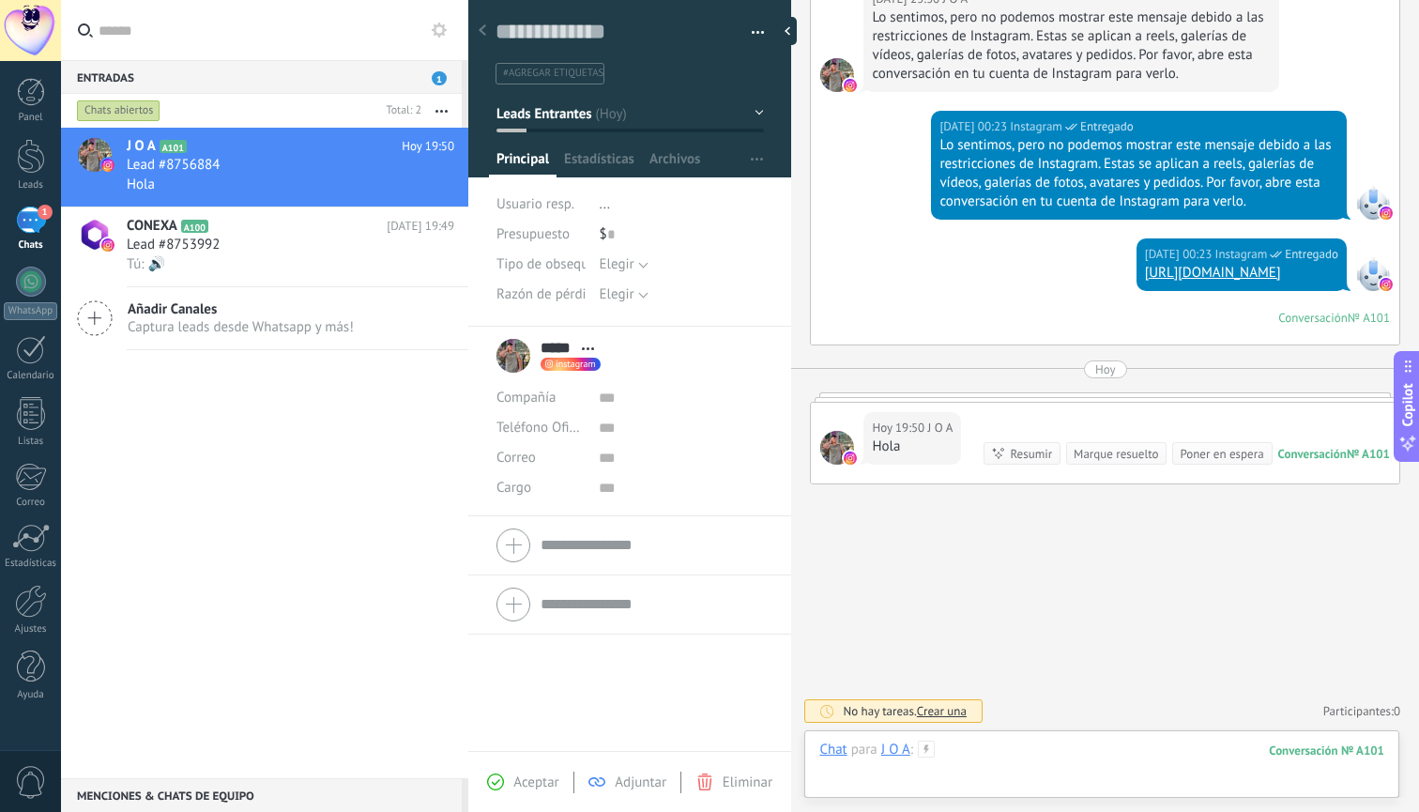
click at [1080, 756] on div at bounding box center [1101, 768] width 565 height 56
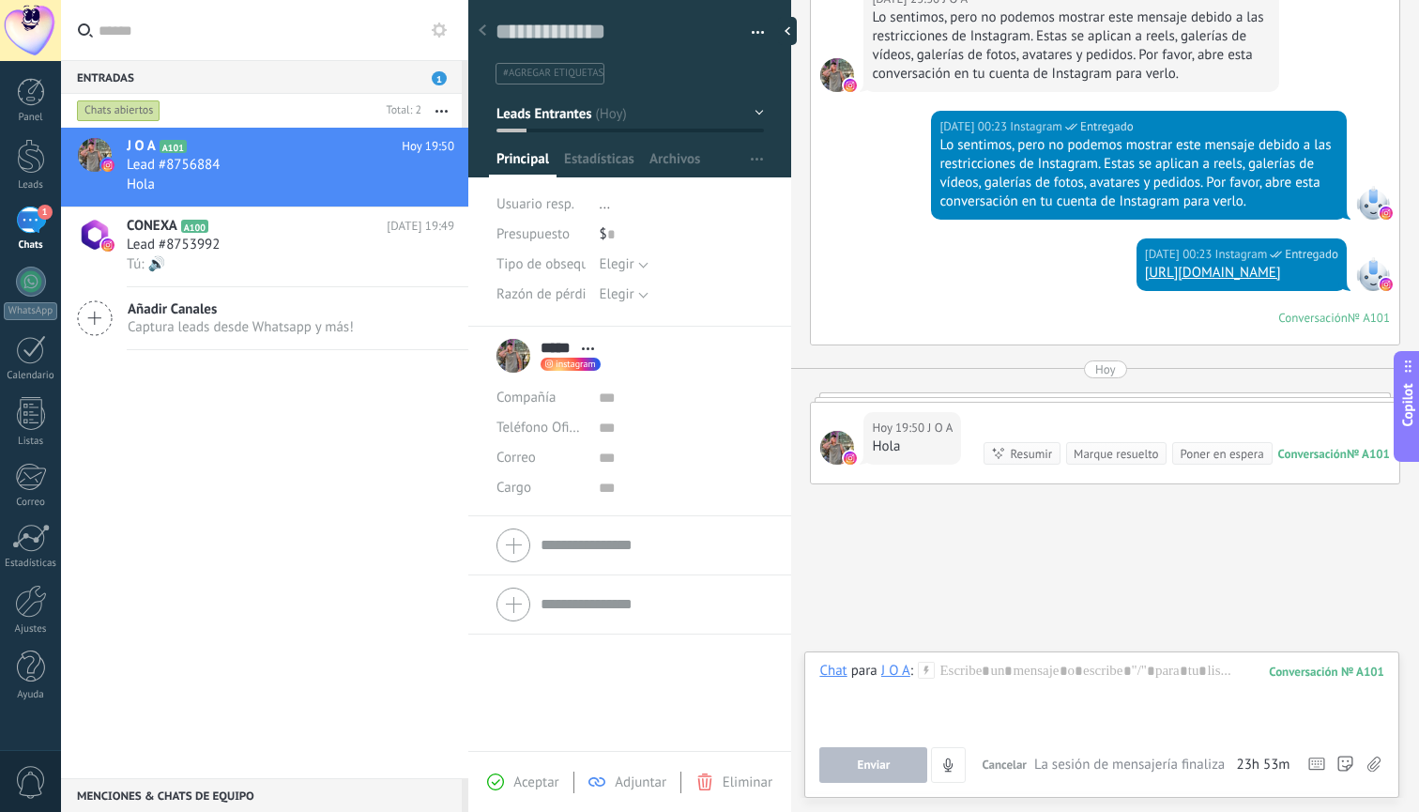
click at [661, 705] on div "***** J O A ***** J O A Apellido Abrir detalle Copie el nombre" at bounding box center [629, 539] width 323 height 425
click at [40, 421] on div at bounding box center [31, 413] width 28 height 33
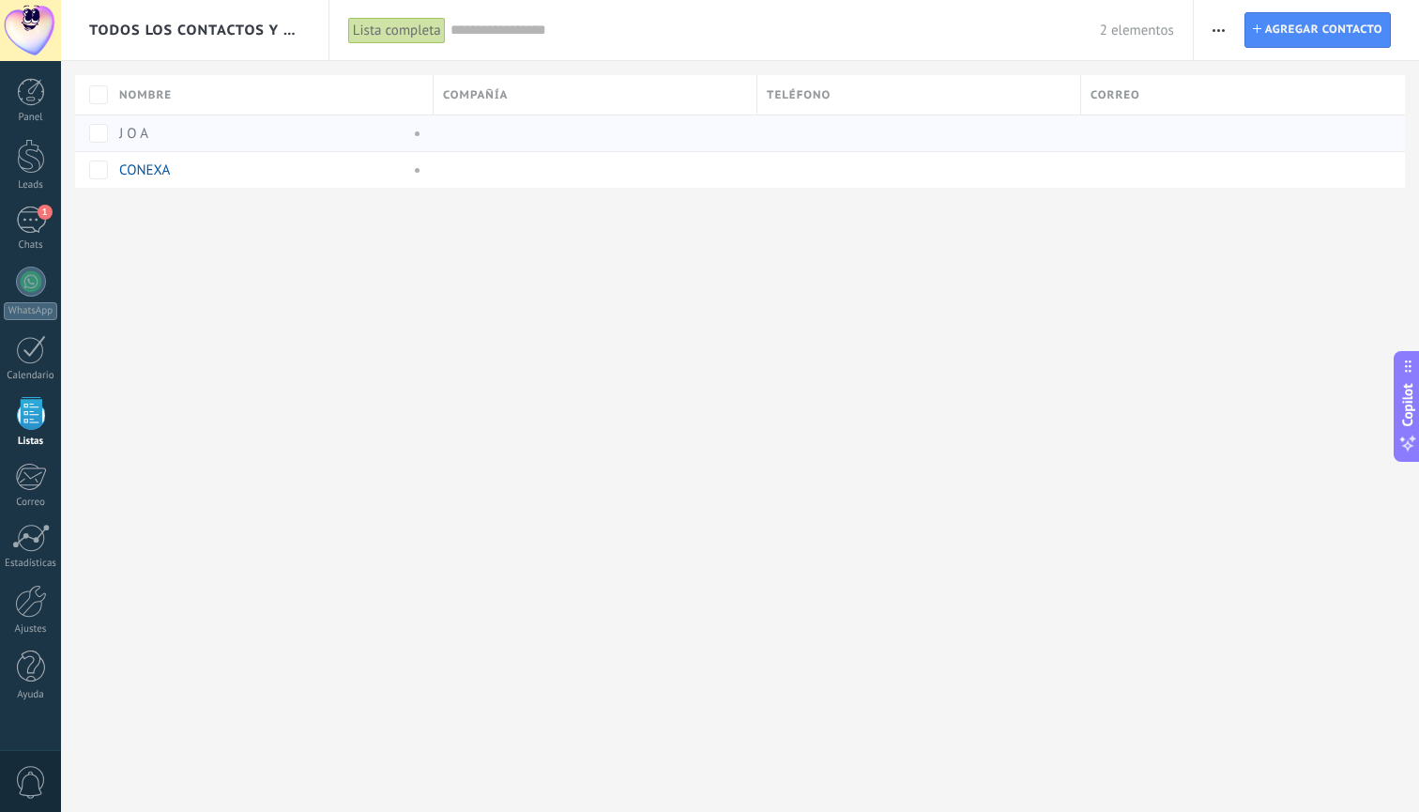
click at [224, 130] on div "J O A" at bounding box center [260, 133] width 282 height 17
click at [129, 134] on link "J O A" at bounding box center [133, 134] width 29 height 18
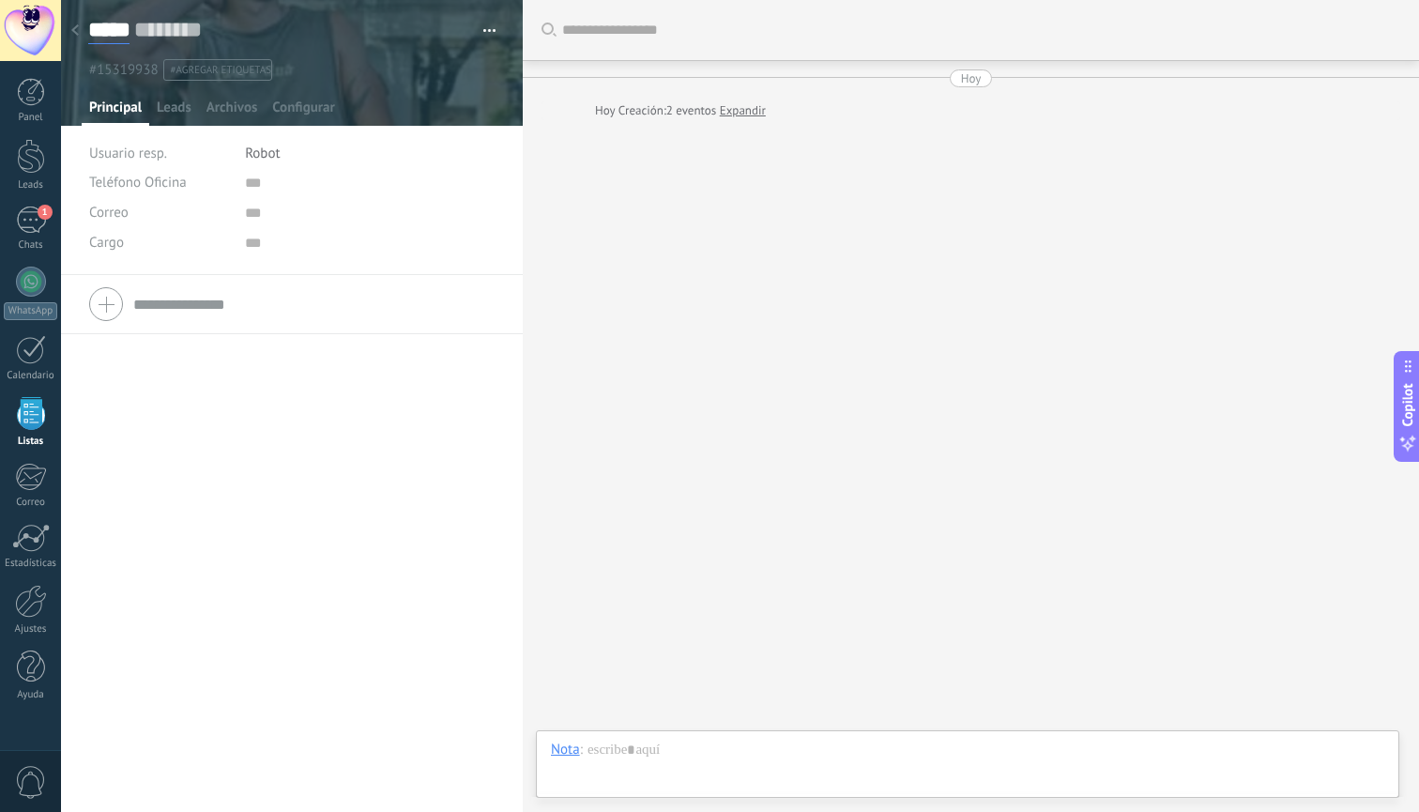
click at [96, 31] on input "*****" at bounding box center [108, 30] width 41 height 28
click at [77, 31] on icon at bounding box center [75, 29] width 8 height 11
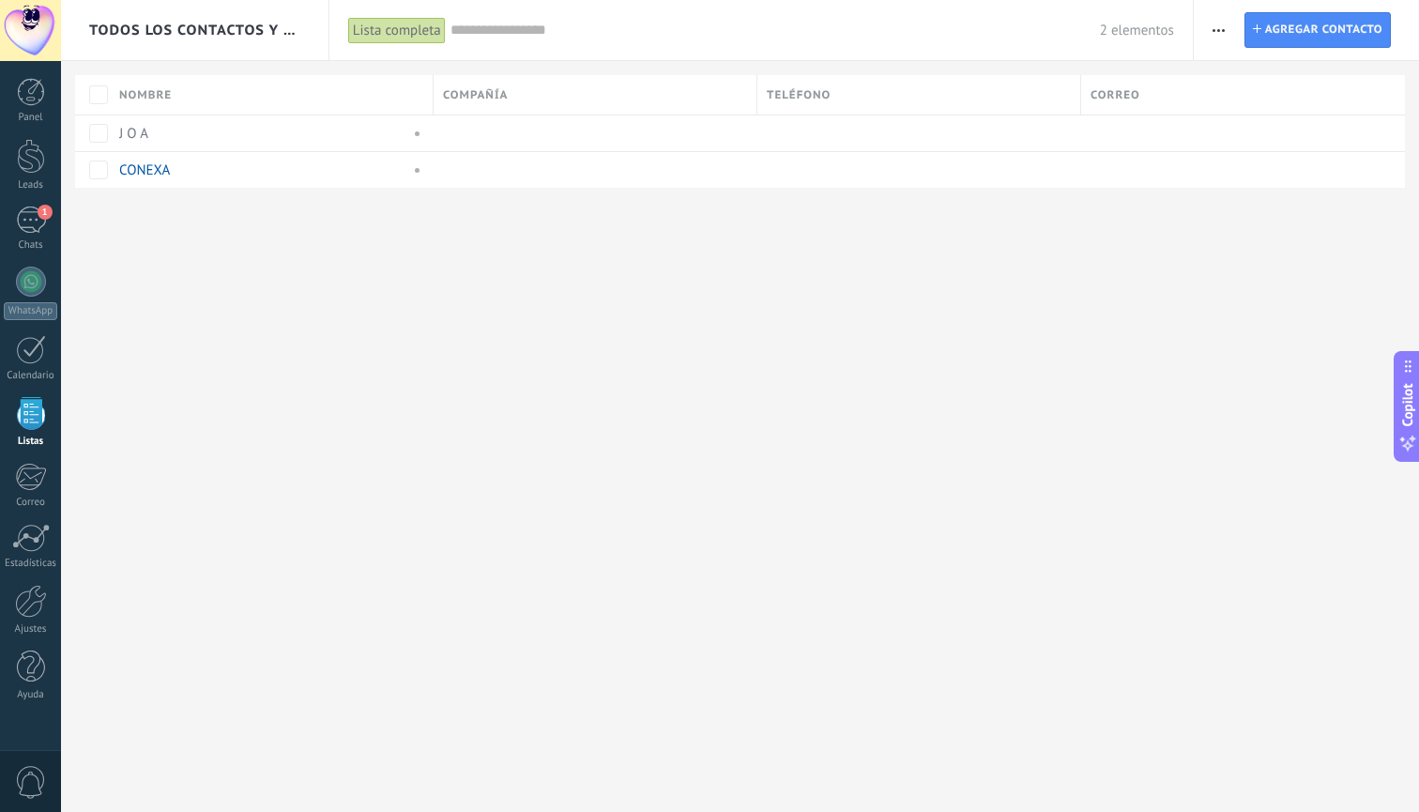
click at [32, 127] on div "Panel Leads 1 Chats WhatsApp Clientes" at bounding box center [30, 399] width 61 height 642
click at [35, 108] on link "Panel" at bounding box center [30, 101] width 61 height 46
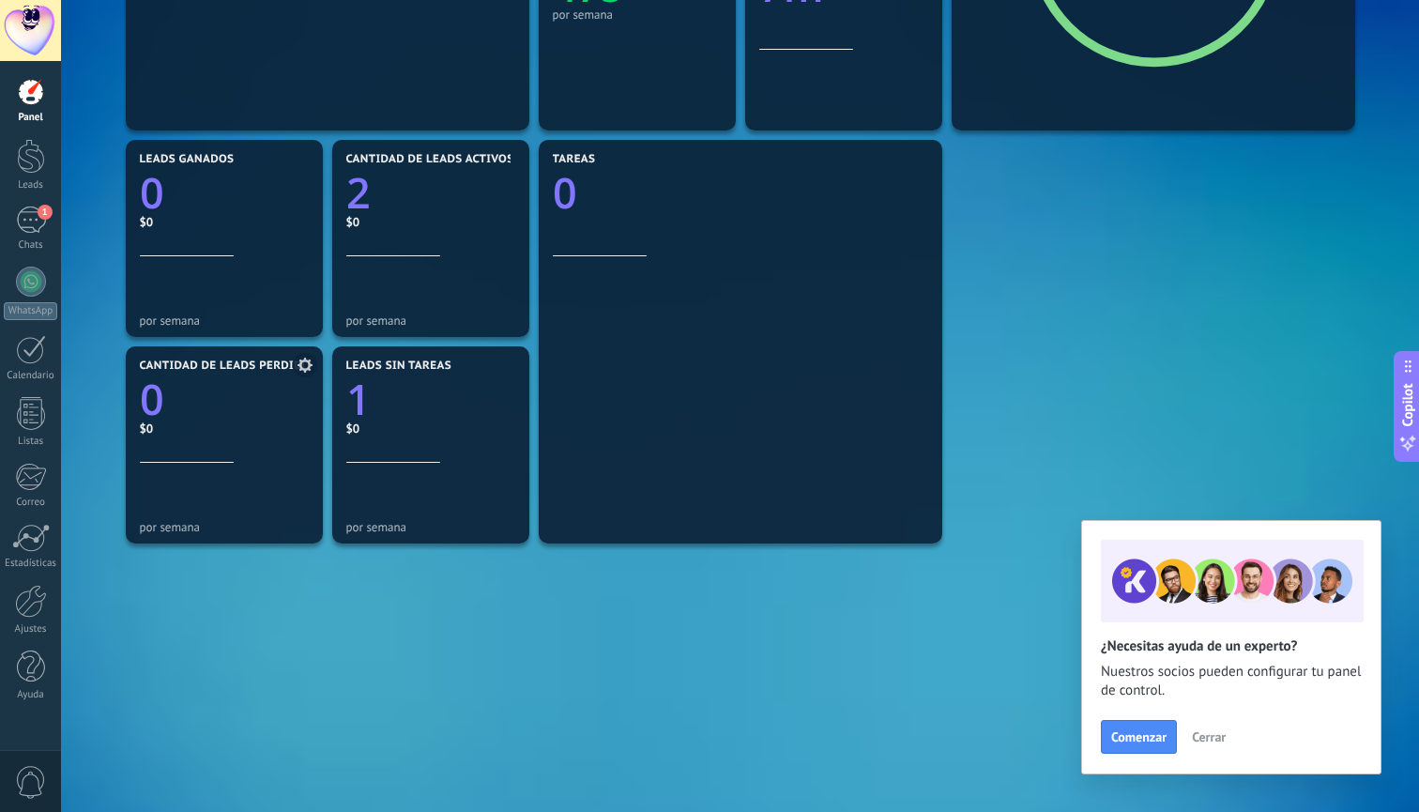
scroll to position [516, 0]
click at [16, 225] on div "1" at bounding box center [31, 219] width 30 height 27
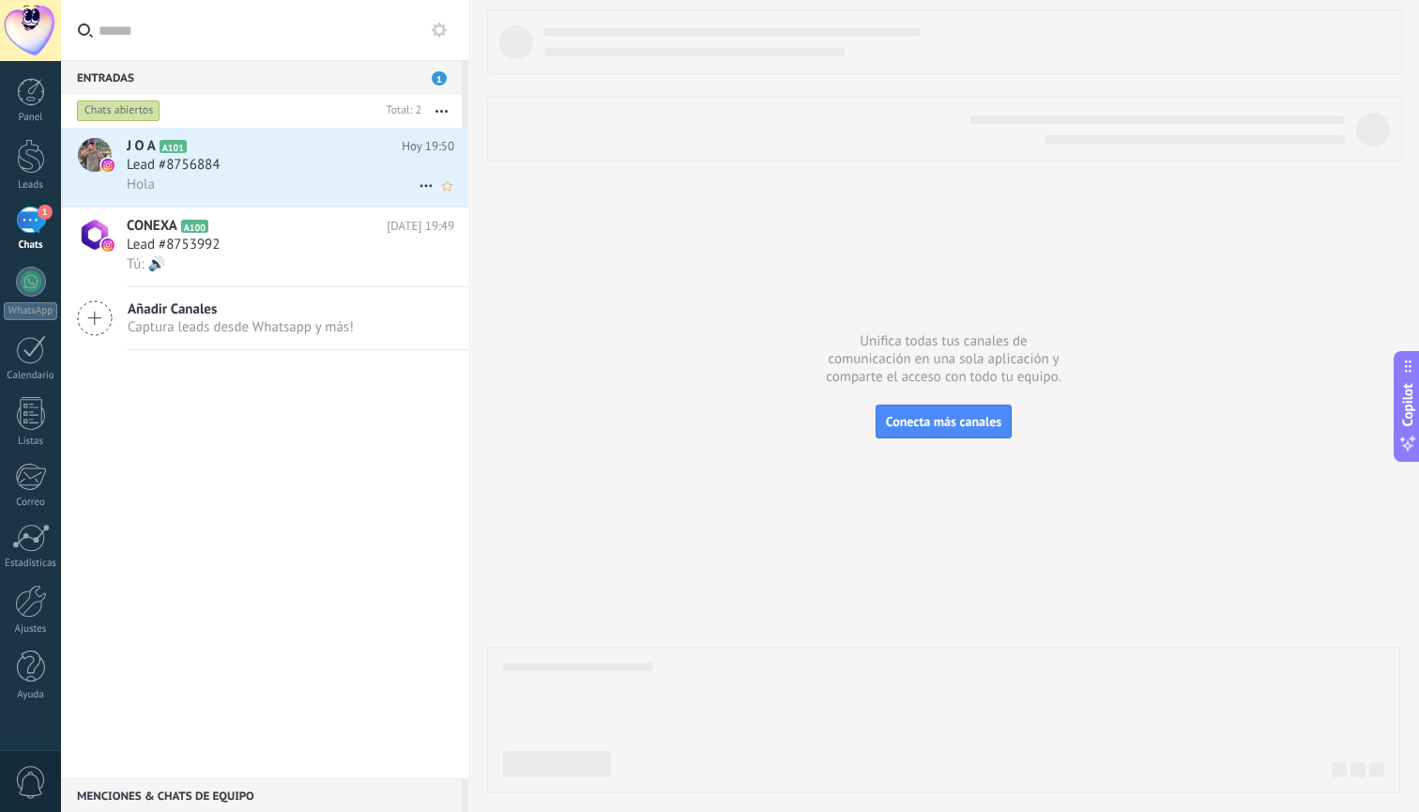
click at [206, 165] on span "Lead #8756884" at bounding box center [173, 165] width 93 height 19
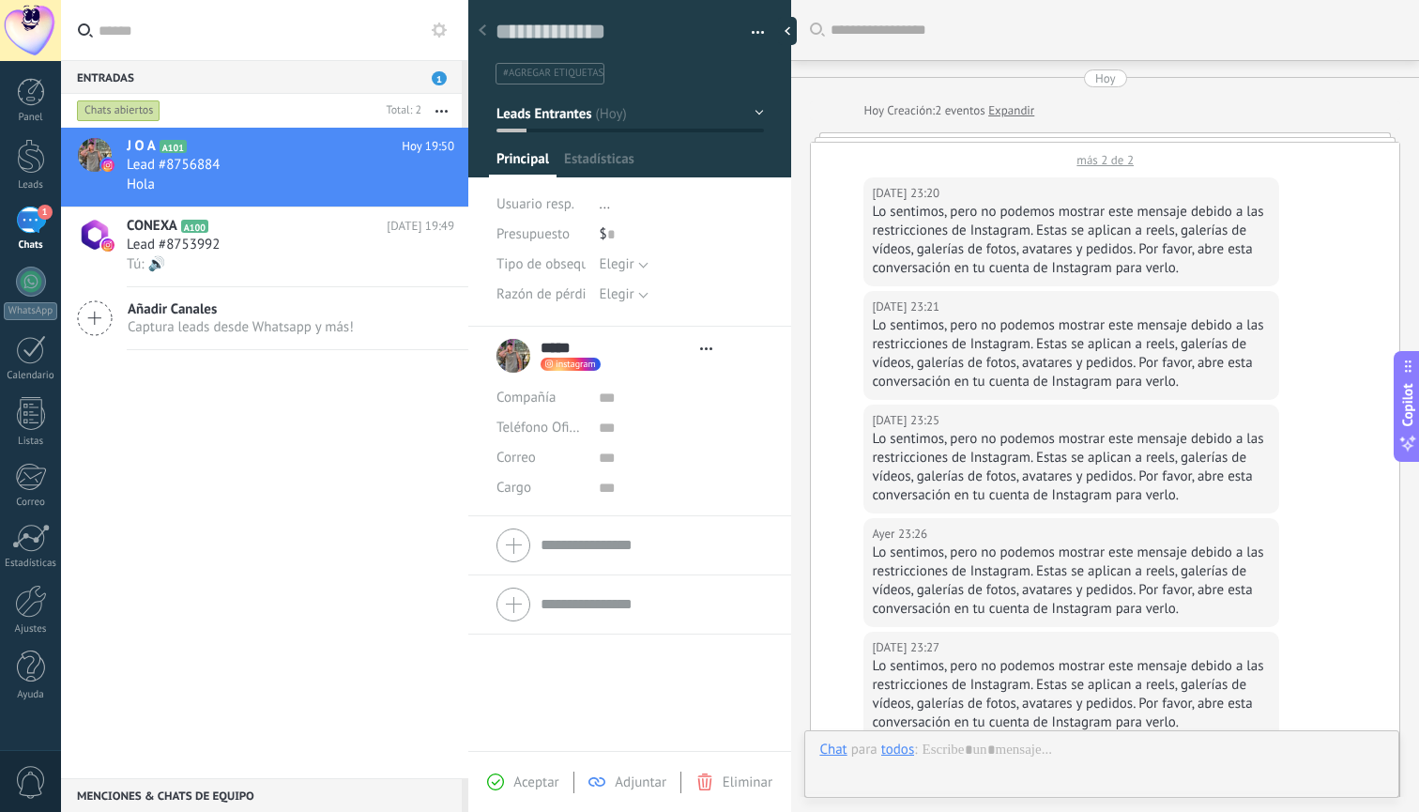
type textarea "**********"
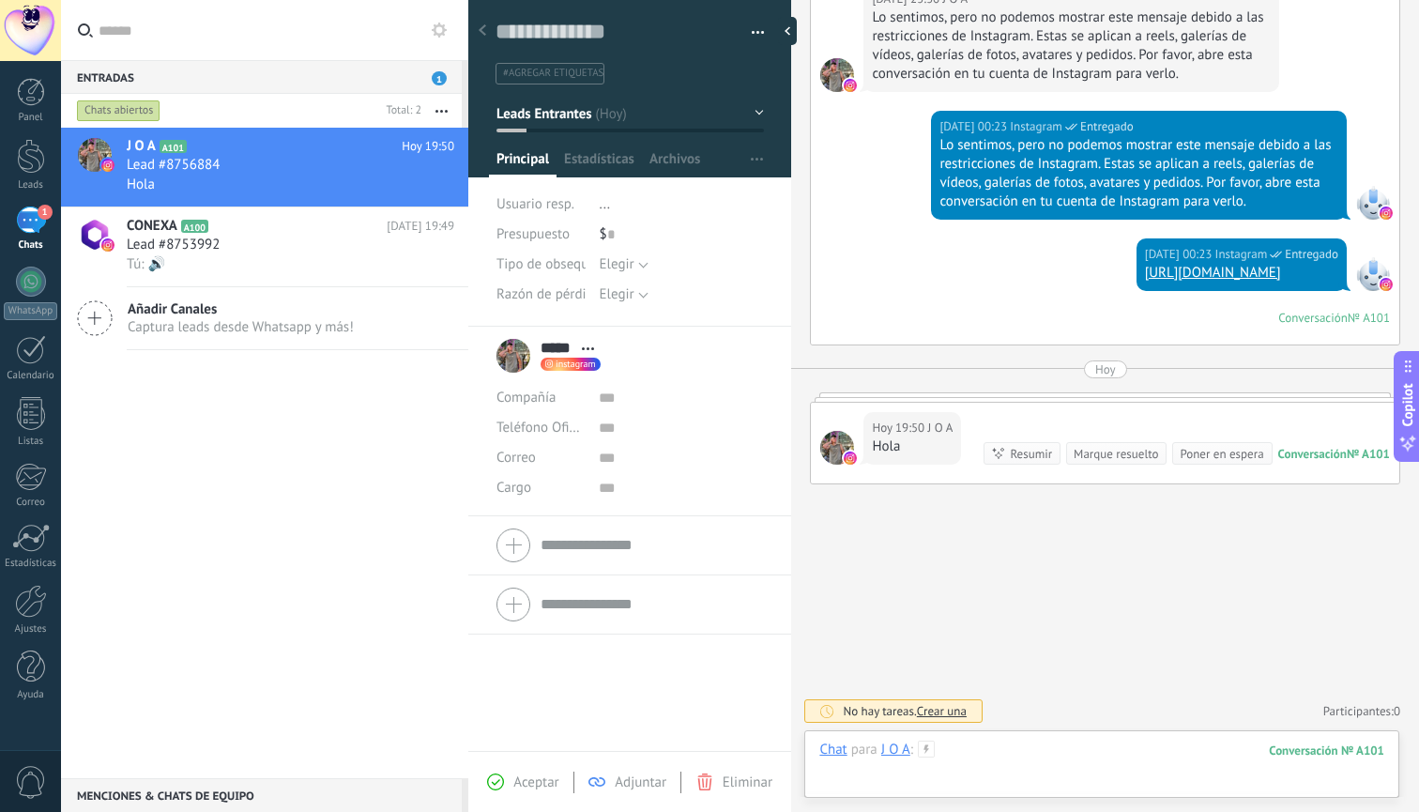
click at [1033, 775] on div at bounding box center [1101, 768] width 565 height 56
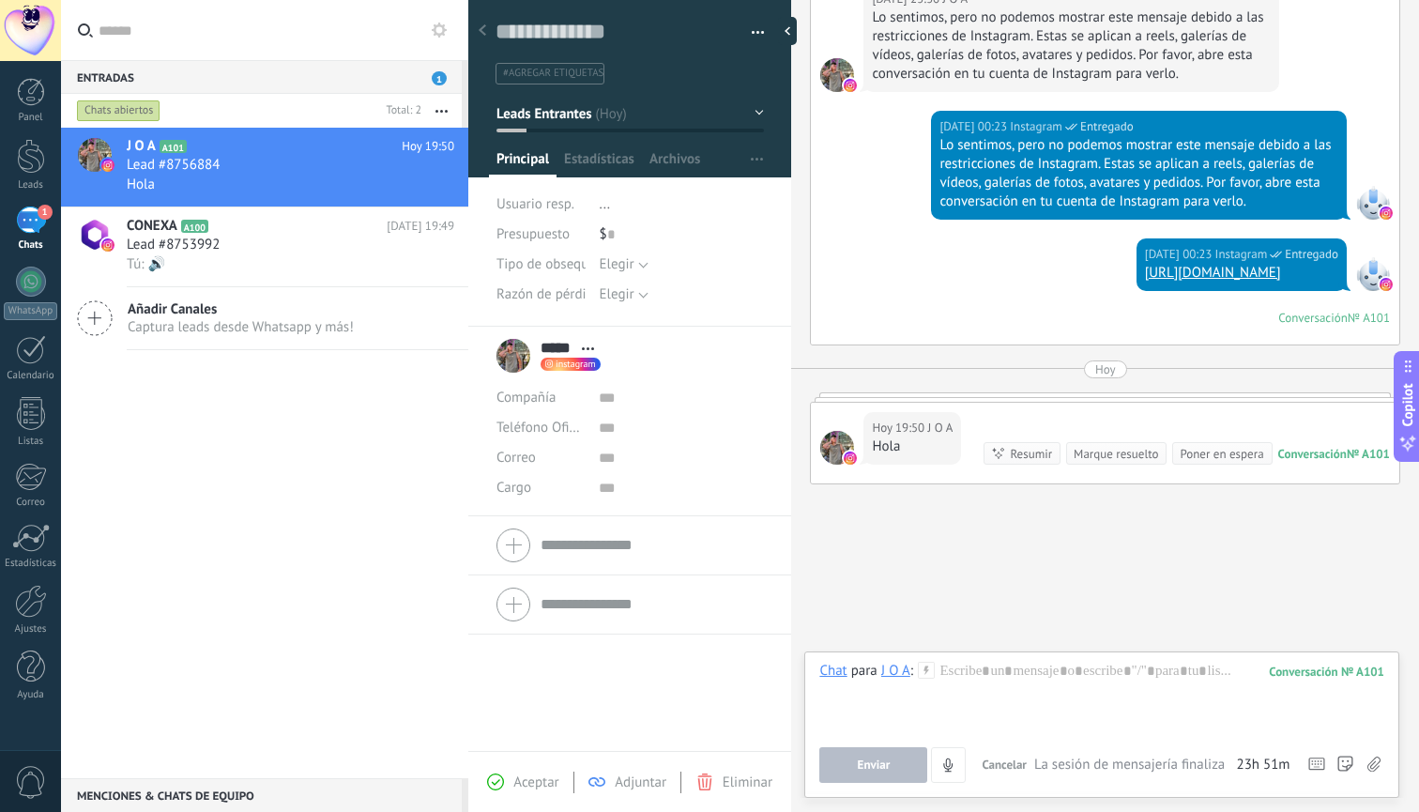
drag, startPoint x: 1033, startPoint y: 534, endPoint x: 1032, endPoint y: 578, distance: 44.1
click at [277, 491] on div "J O A A101 Hoy 19:50 Lead #8756884 Hola CONEXA A100 Hoy 19:49 Lead #8753992 Tú:…" at bounding box center [264, 453] width 407 height 650
click at [32, 615] on div at bounding box center [31, 601] width 32 height 33
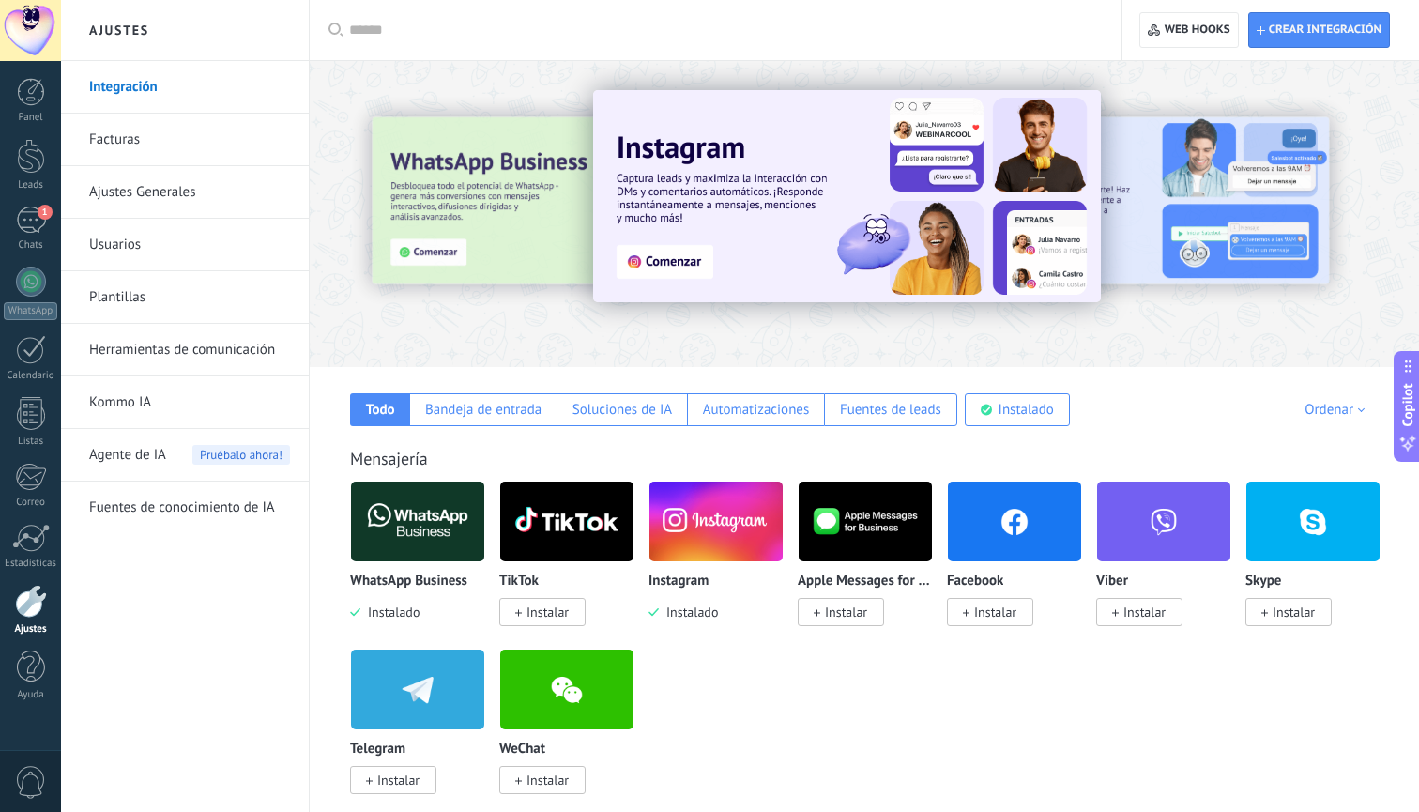
click at [213, 360] on link "Herramientas de comunicación" at bounding box center [189, 350] width 201 height 53
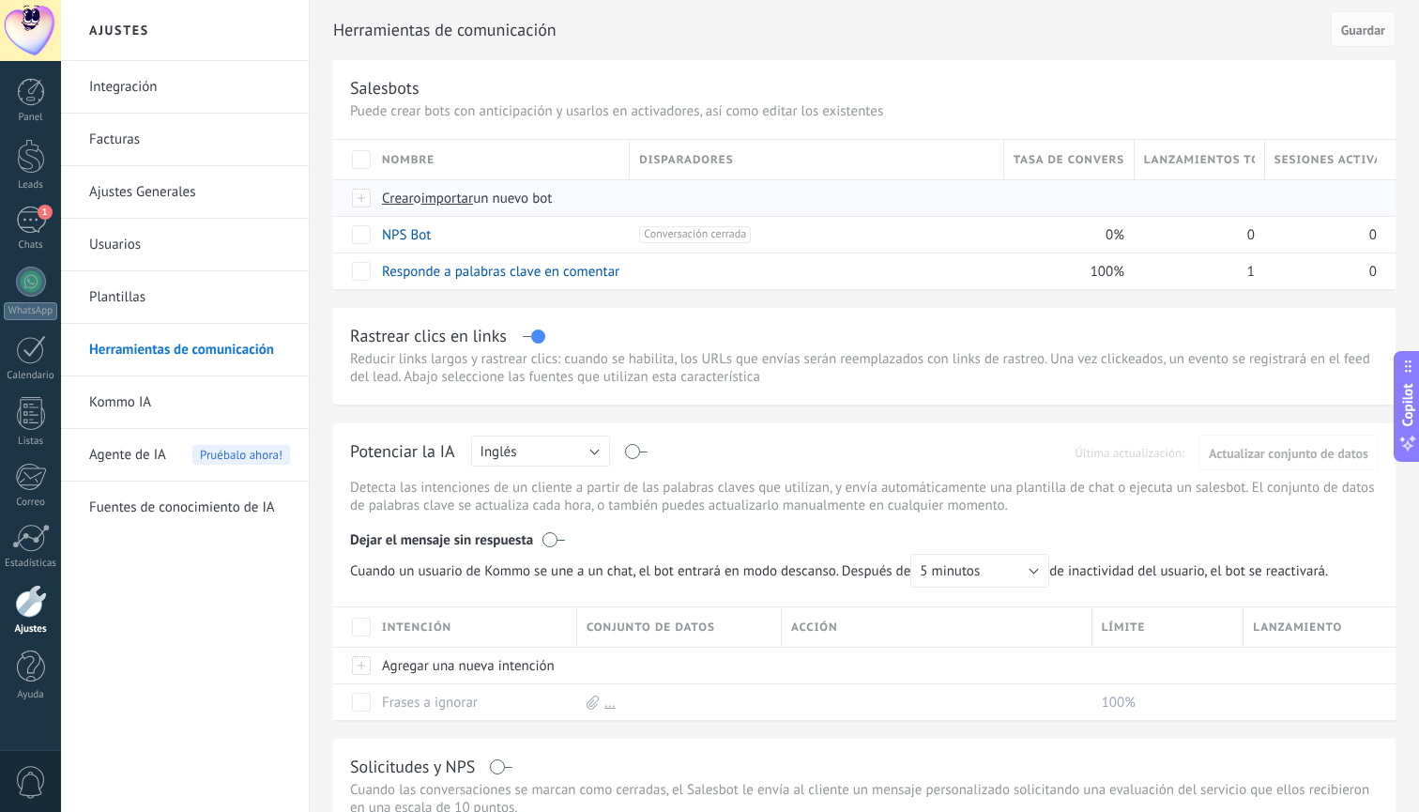
click at [392, 205] on span "Crear" at bounding box center [398, 199] width 32 height 18
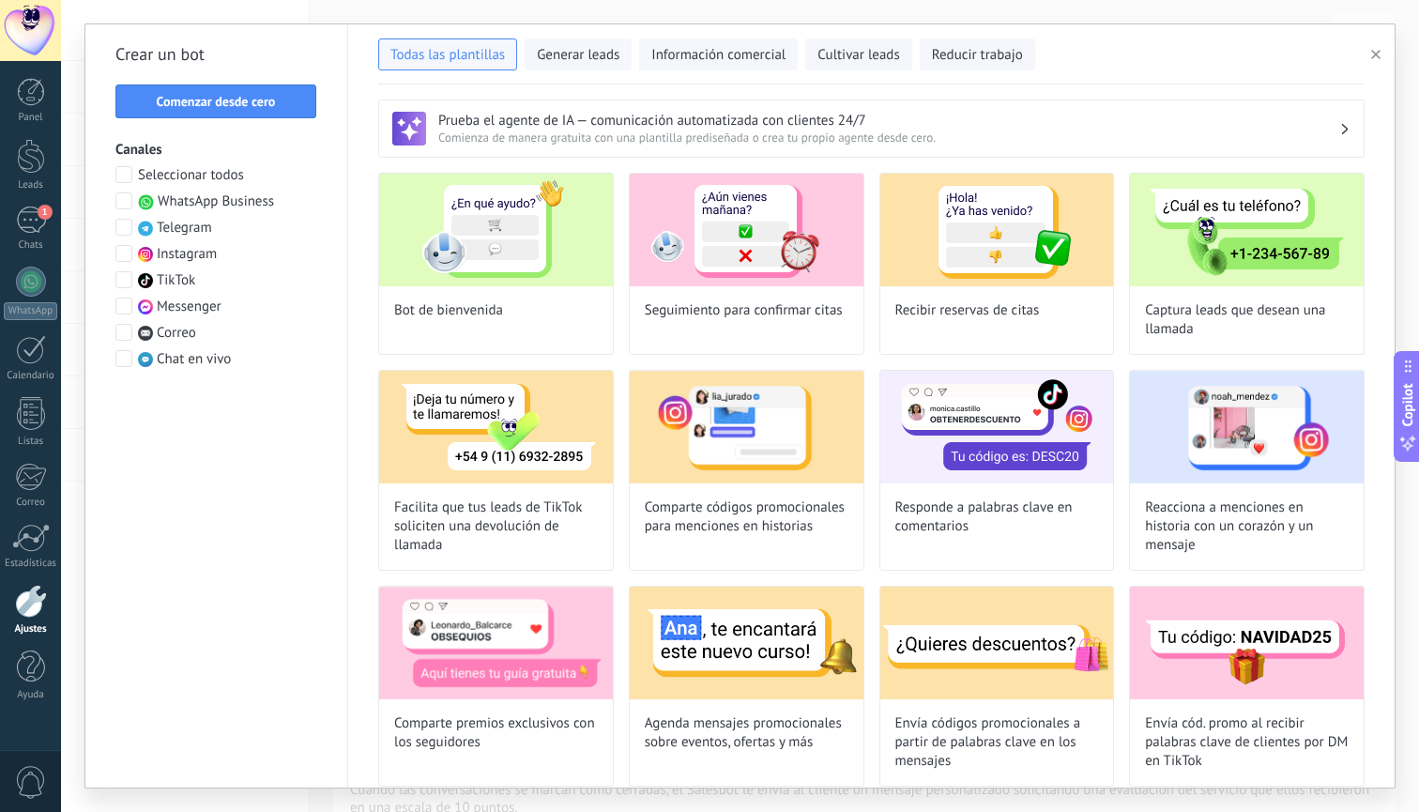
click at [198, 254] on span "Instagram" at bounding box center [187, 254] width 60 height 19
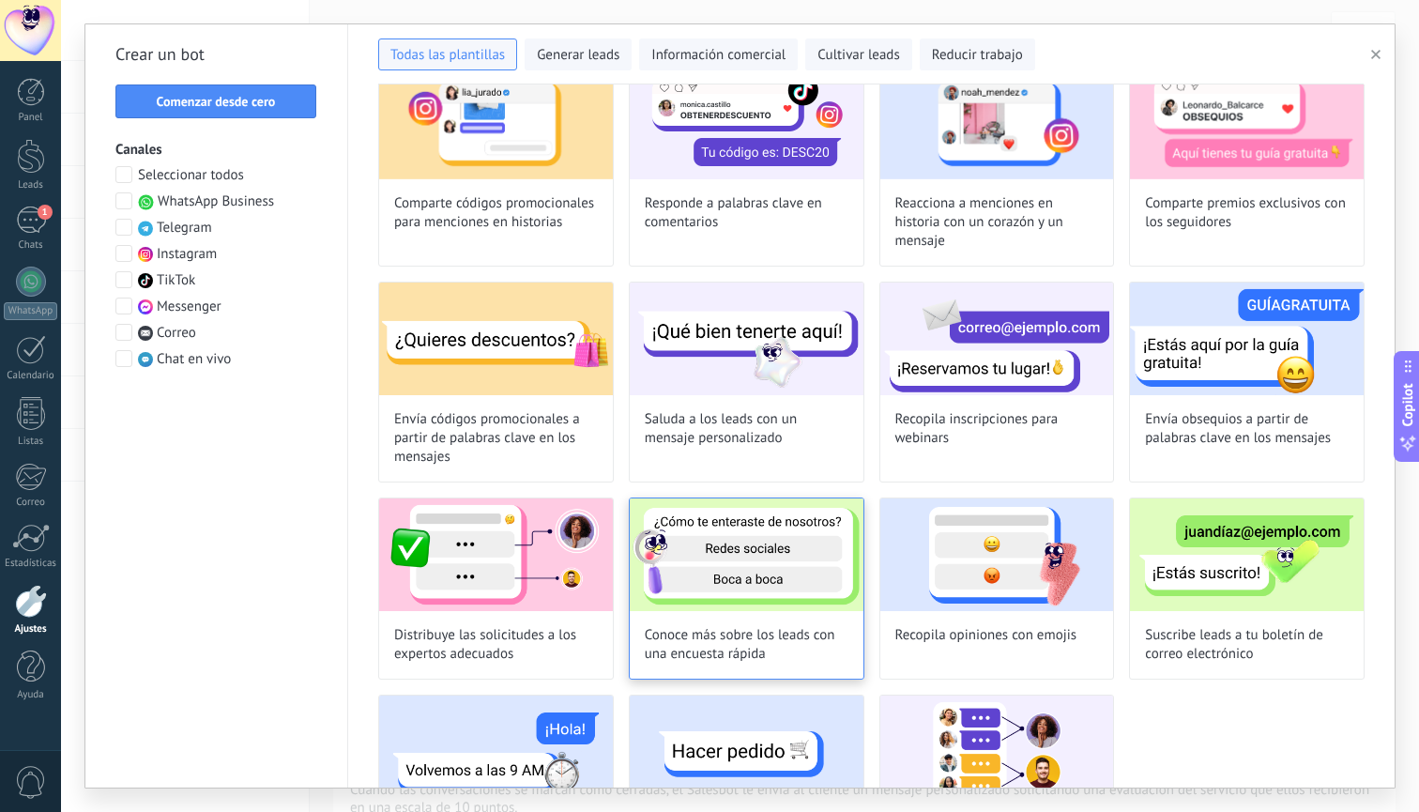
scroll to position [301, 0]
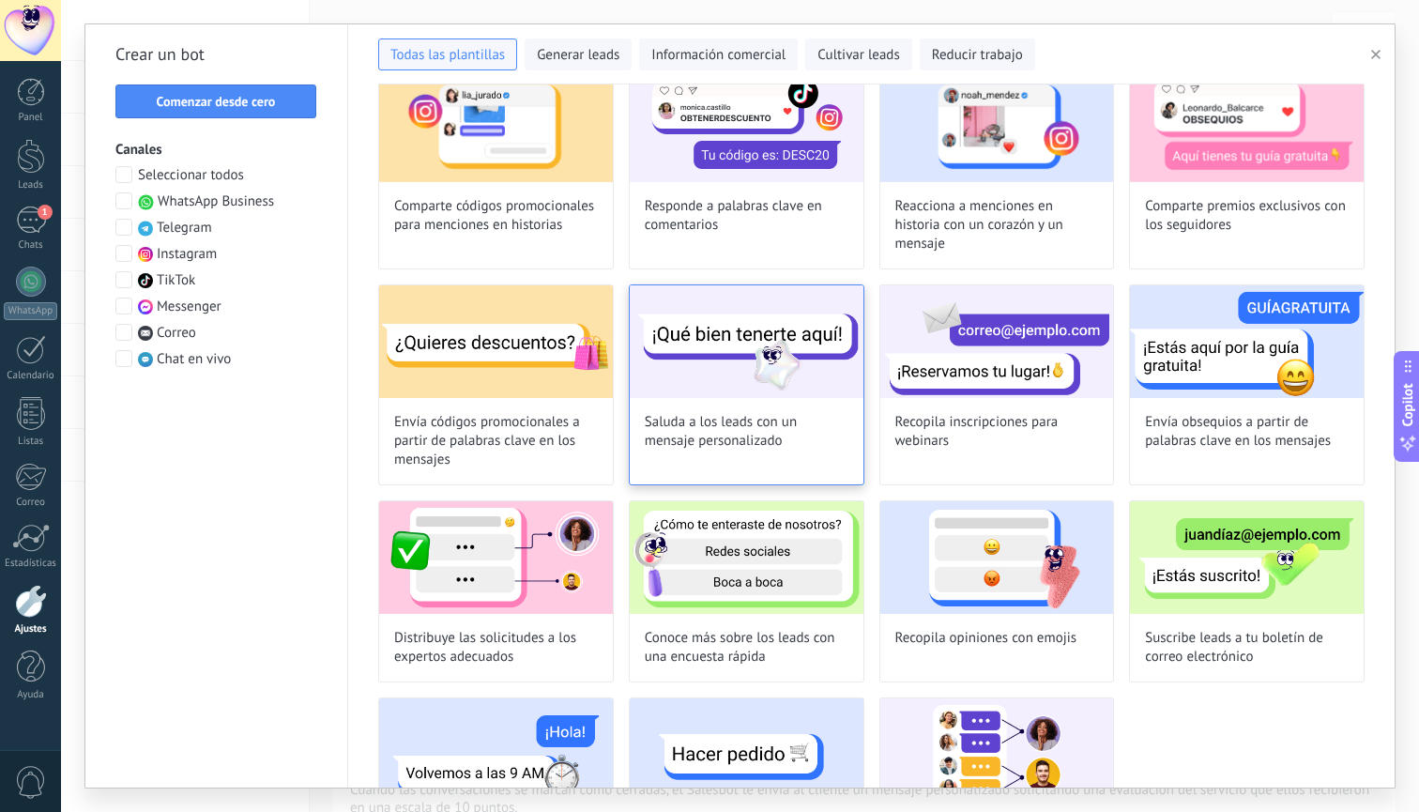
click at [775, 346] on img at bounding box center [747, 341] width 234 height 113
type input "**********"
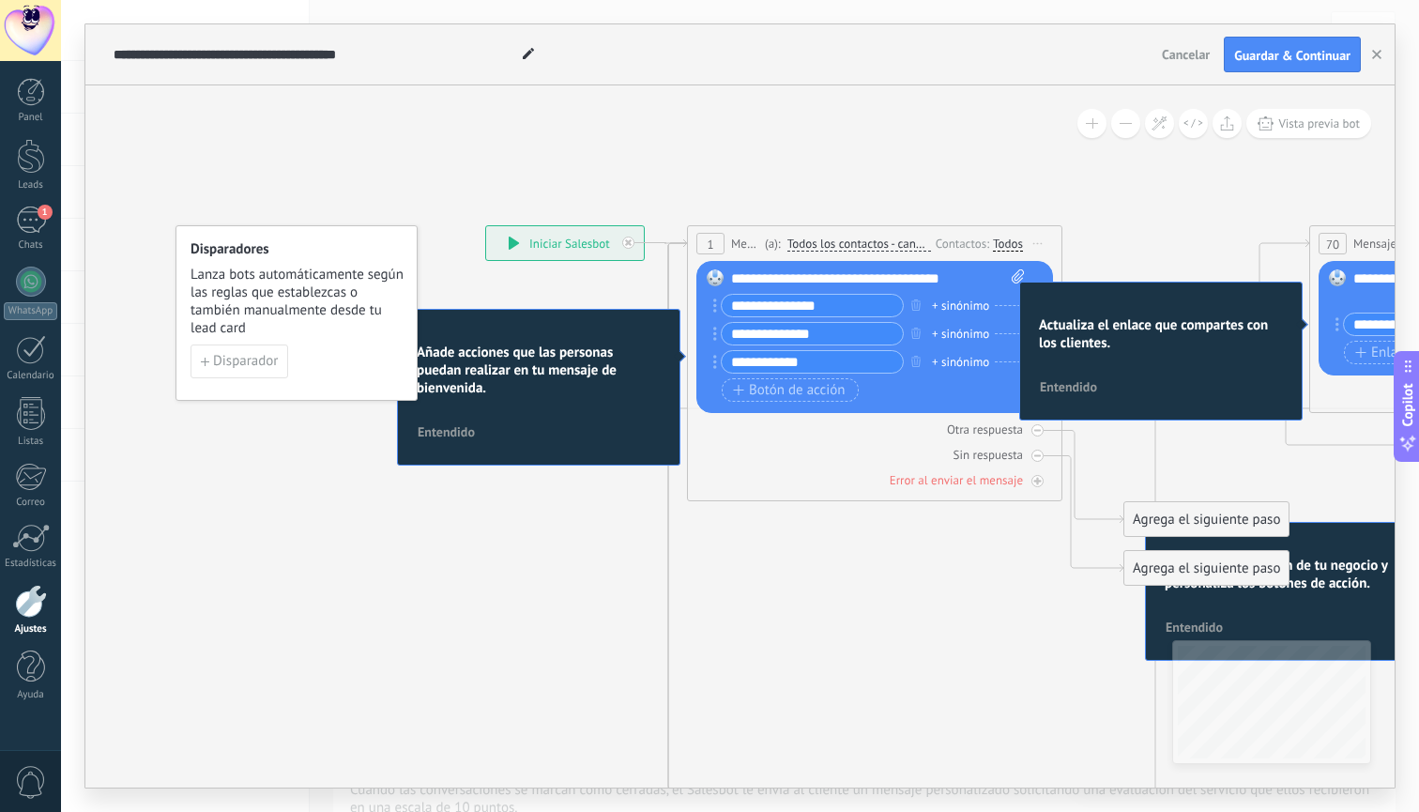
click at [1376, 54] on use "button" at bounding box center [1376, 54] width 9 height 9
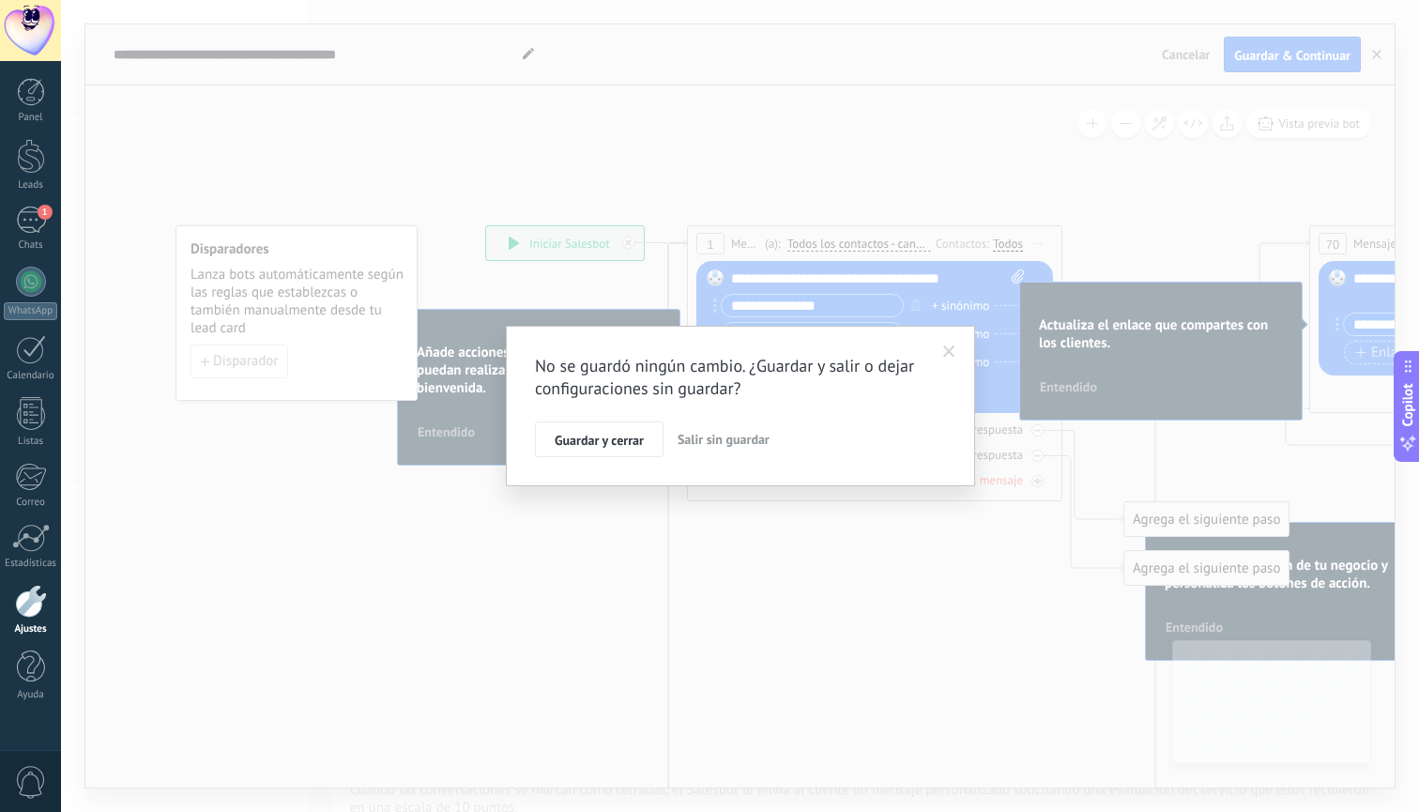
click at [737, 436] on span "Salir sin guardar" at bounding box center [724, 439] width 92 height 17
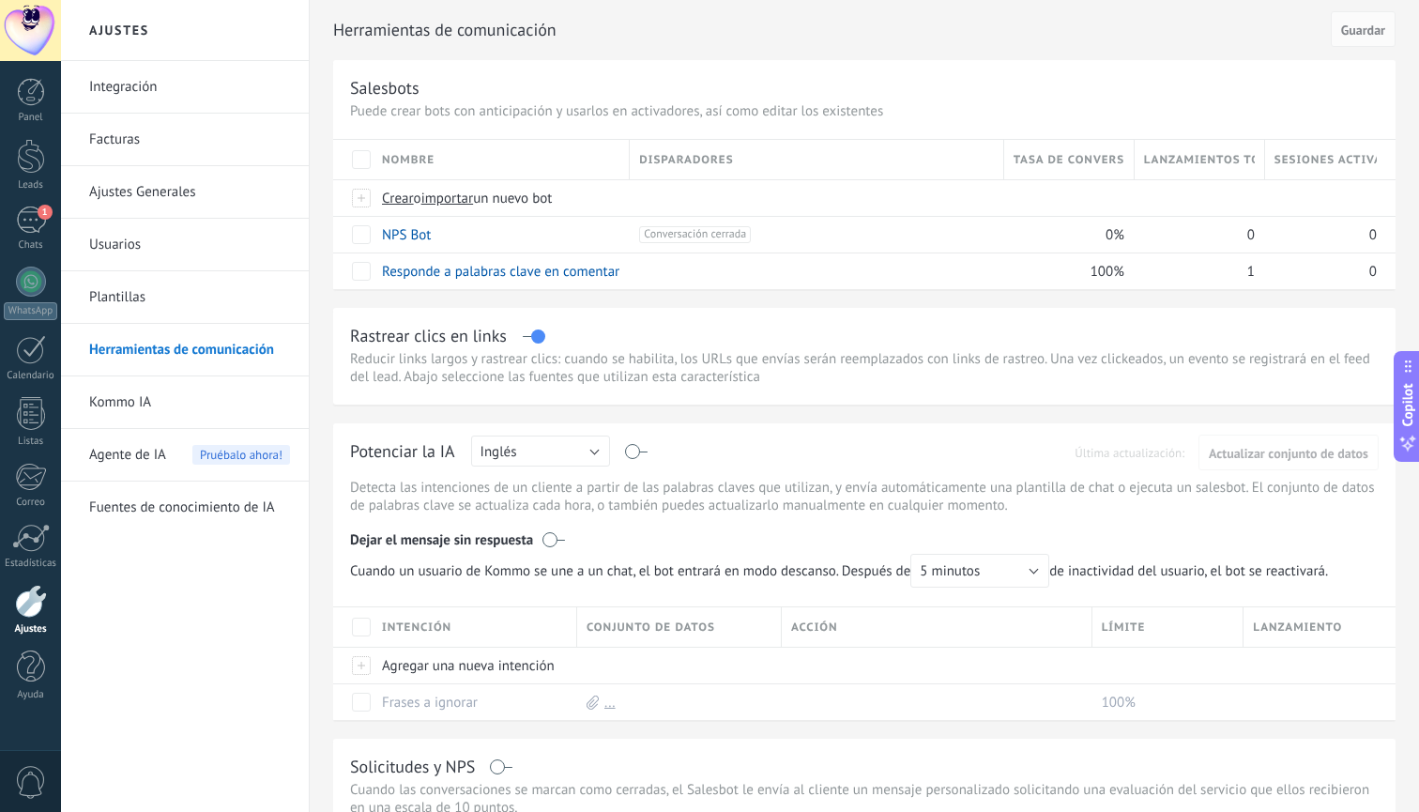
click at [28, 623] on div "Ajustes" at bounding box center [31, 629] width 54 height 12
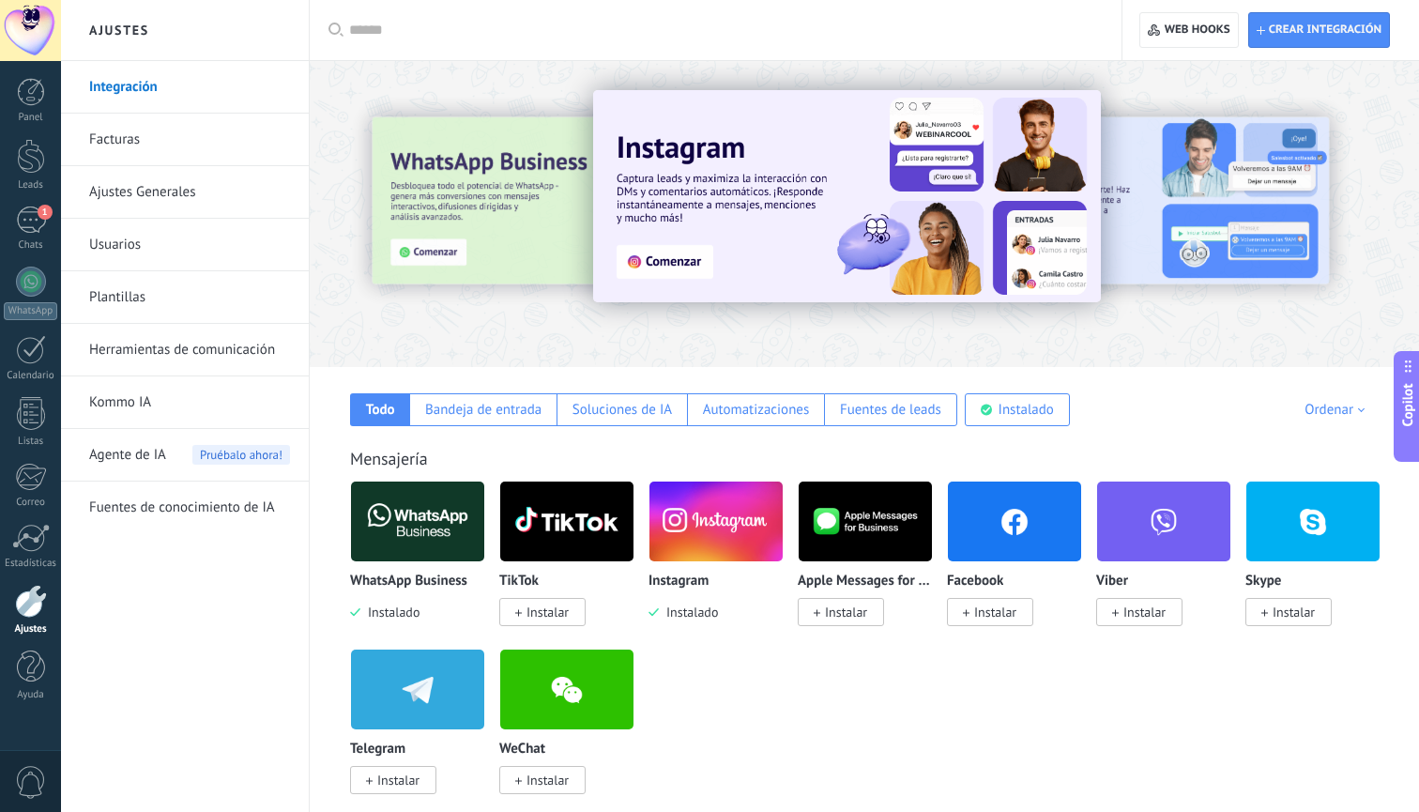
click at [208, 351] on link "Herramientas de comunicación" at bounding box center [189, 350] width 201 height 53
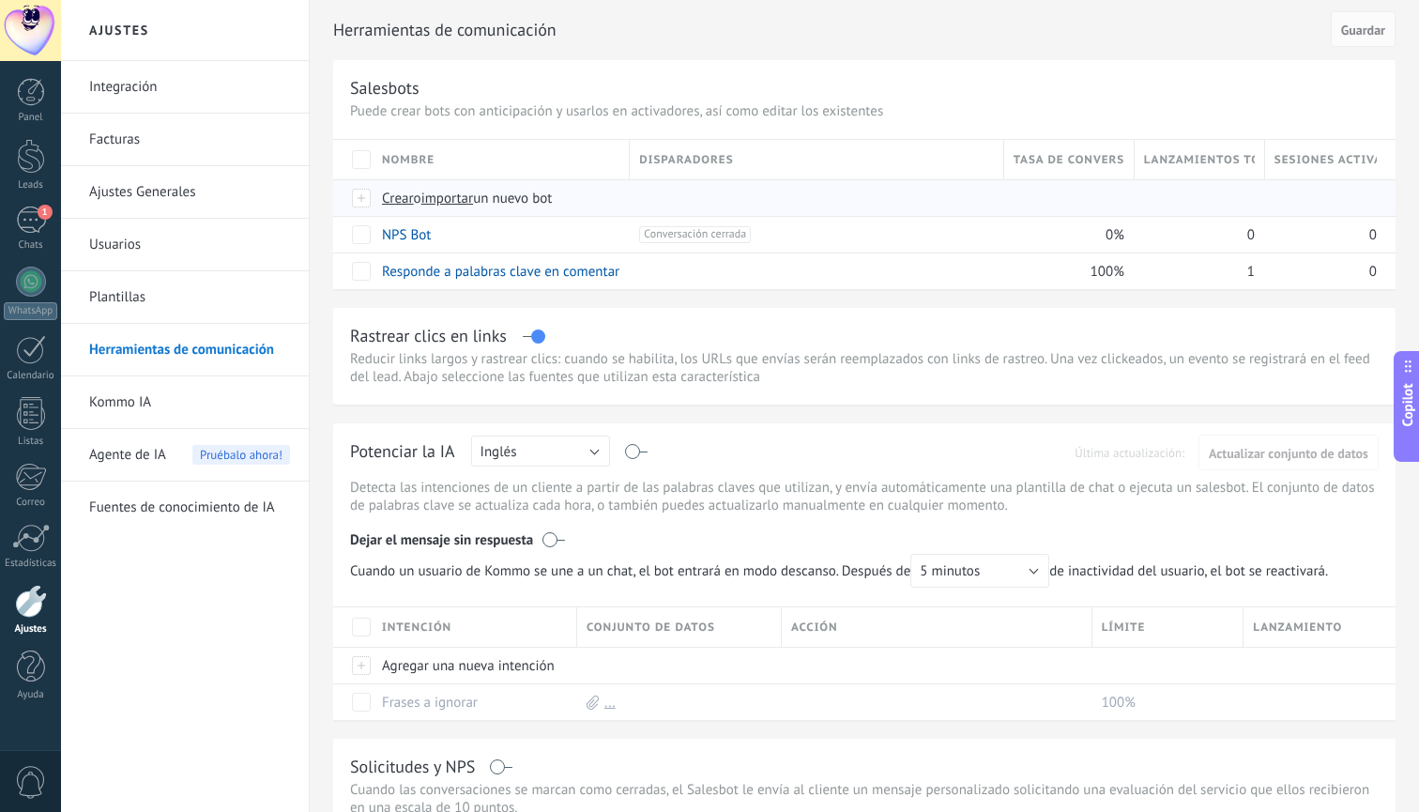
click at [382, 196] on span "Crear" at bounding box center [398, 199] width 32 height 18
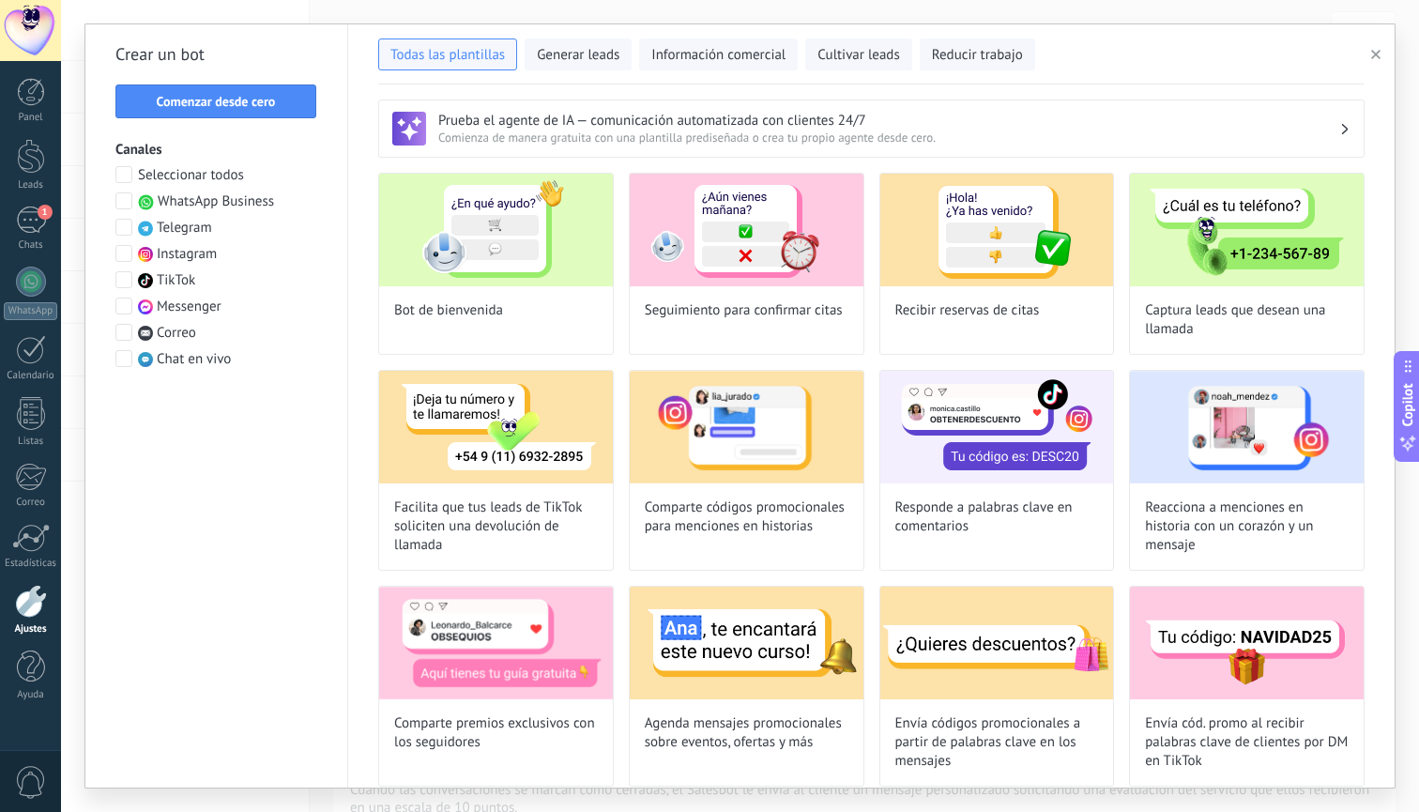
click at [164, 264] on div "Seleccionar todos WhatsApp Business Telegram Instagram TikTok Messenger Correo …" at bounding box center [216, 267] width 202 height 203
click at [159, 255] on span "Instagram" at bounding box center [187, 254] width 60 height 19
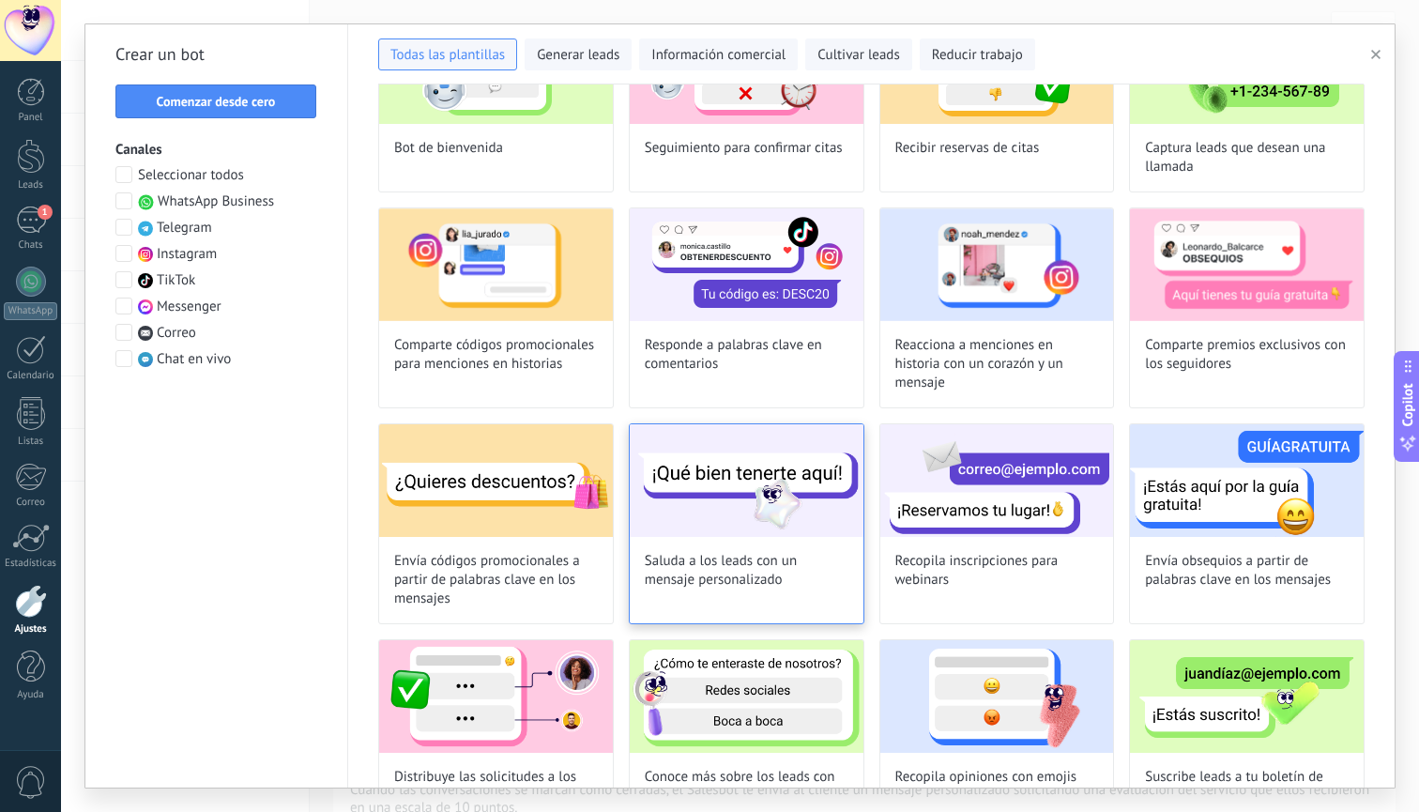
scroll to position [160, 0]
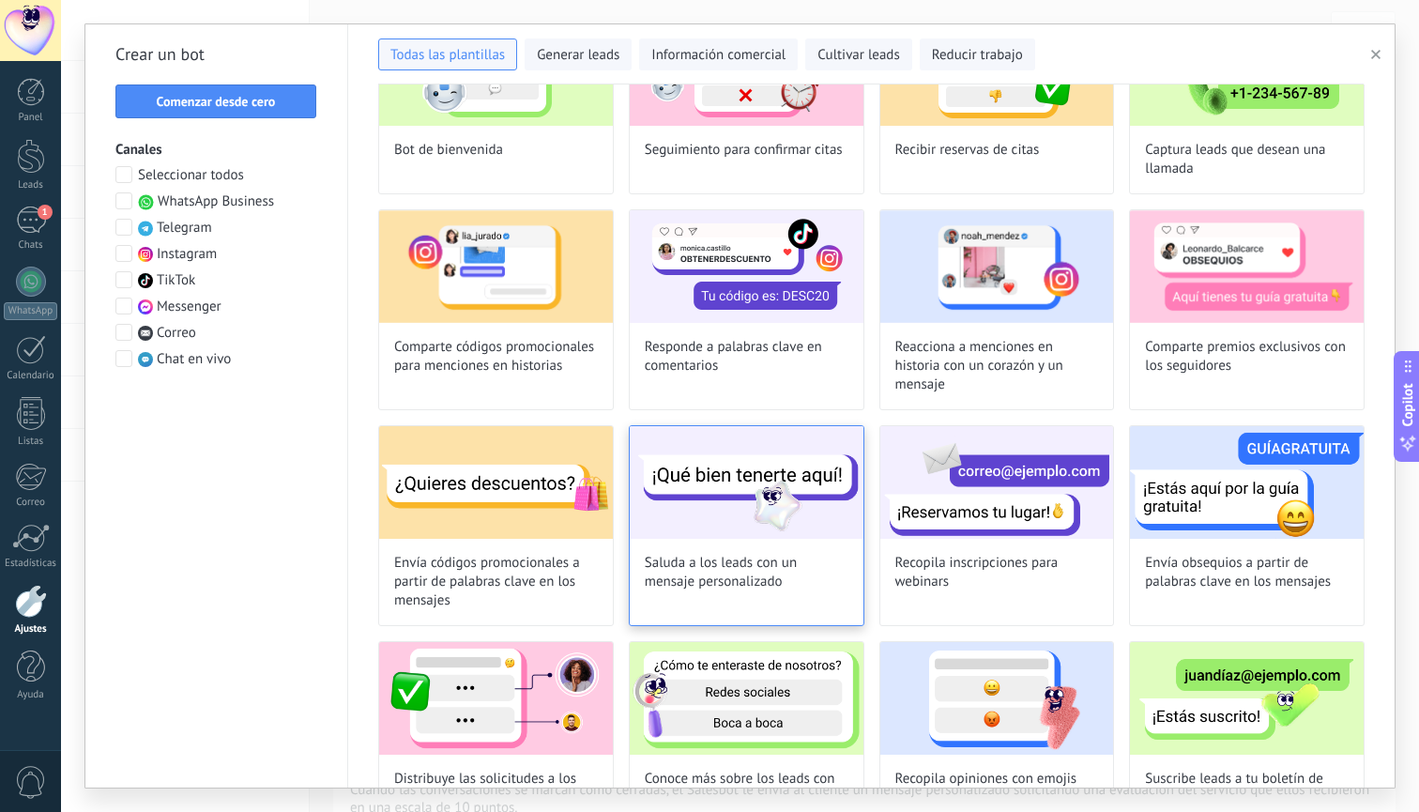
click at [748, 535] on img at bounding box center [747, 482] width 234 height 113
type input "**********"
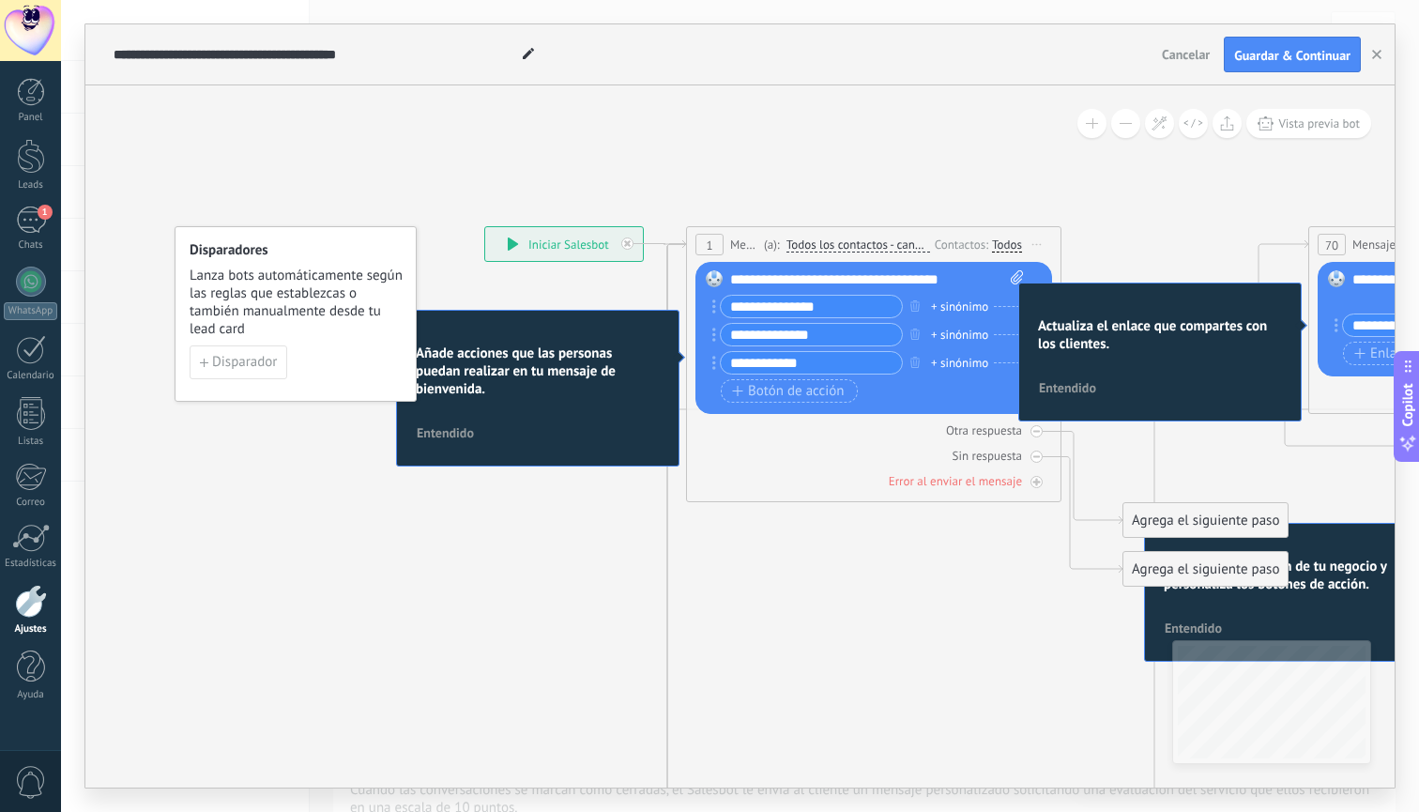
click at [1186, 59] on span "Cancelar" at bounding box center [1186, 54] width 48 height 17
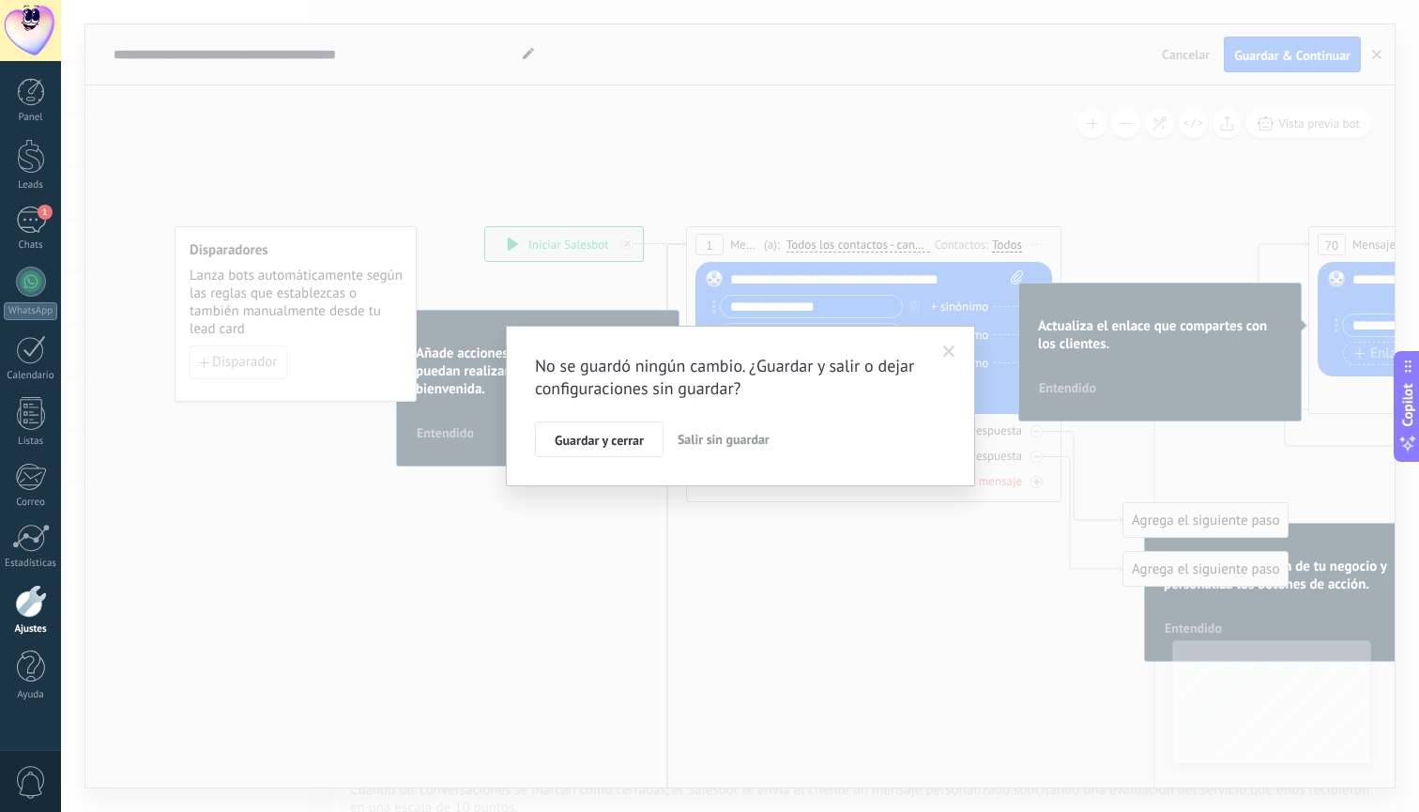
click at [727, 440] on span "Salir sin guardar" at bounding box center [724, 439] width 92 height 17
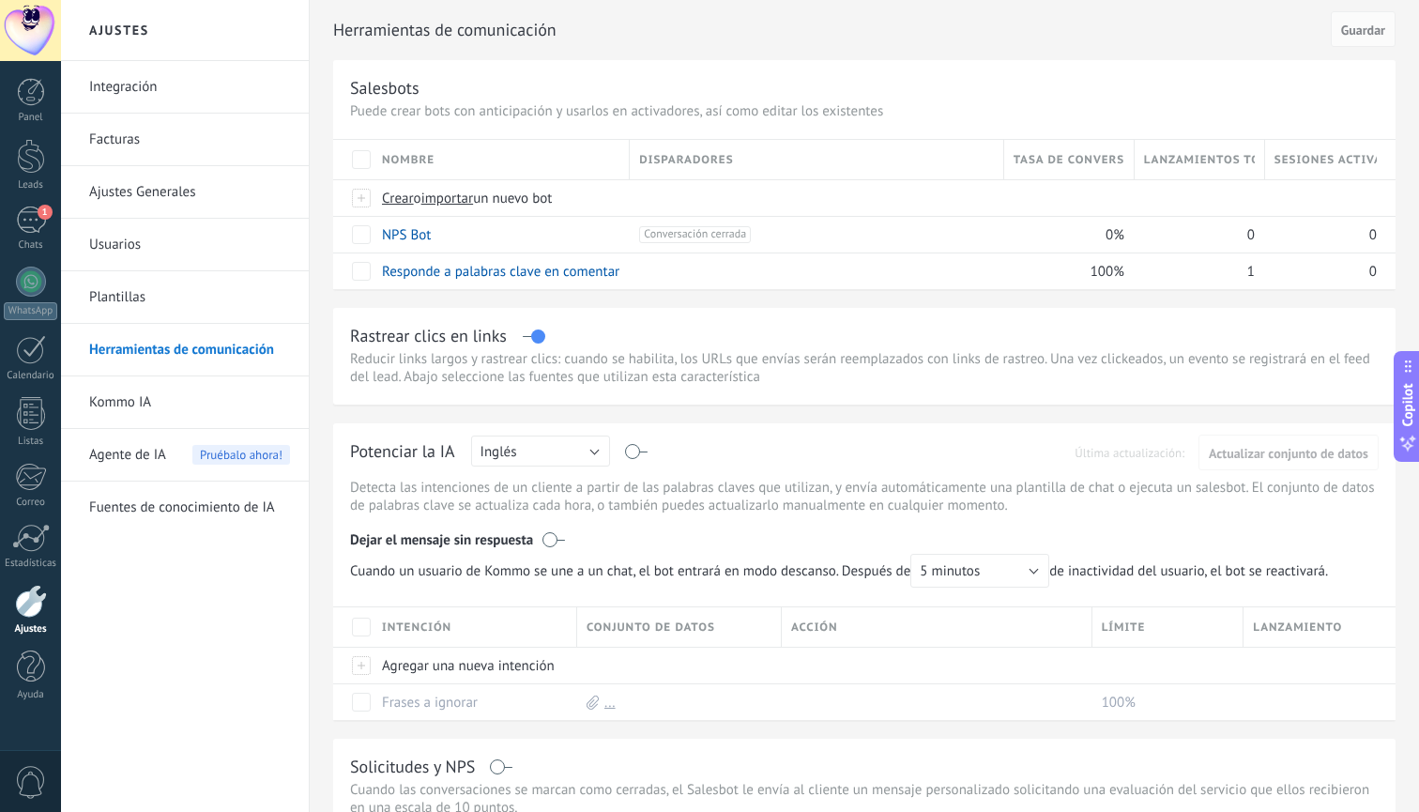
scroll to position [0, 0]
click at [401, 204] on span "Crear" at bounding box center [398, 199] width 32 height 18
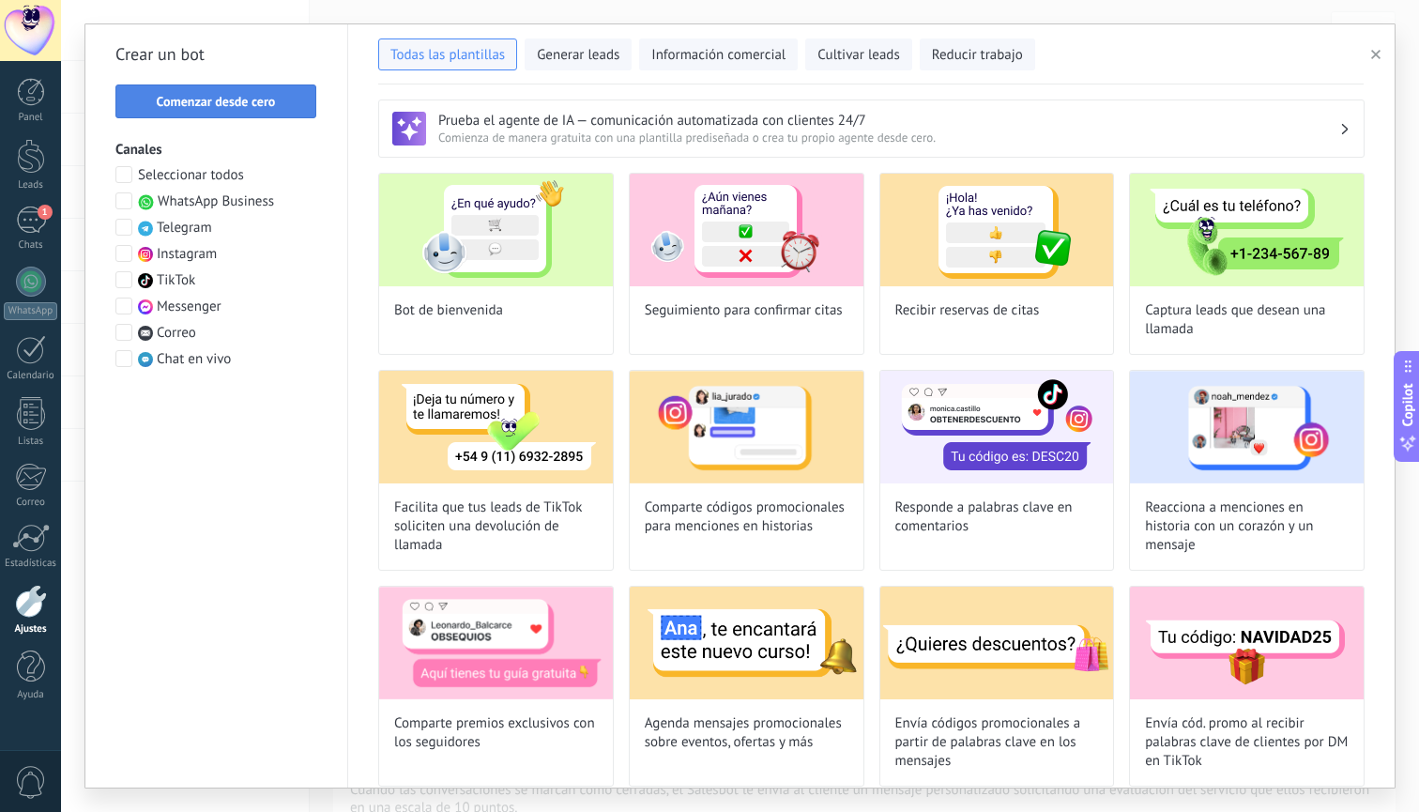
click at [263, 108] on span "Comenzar desde cero" at bounding box center [216, 101] width 119 height 13
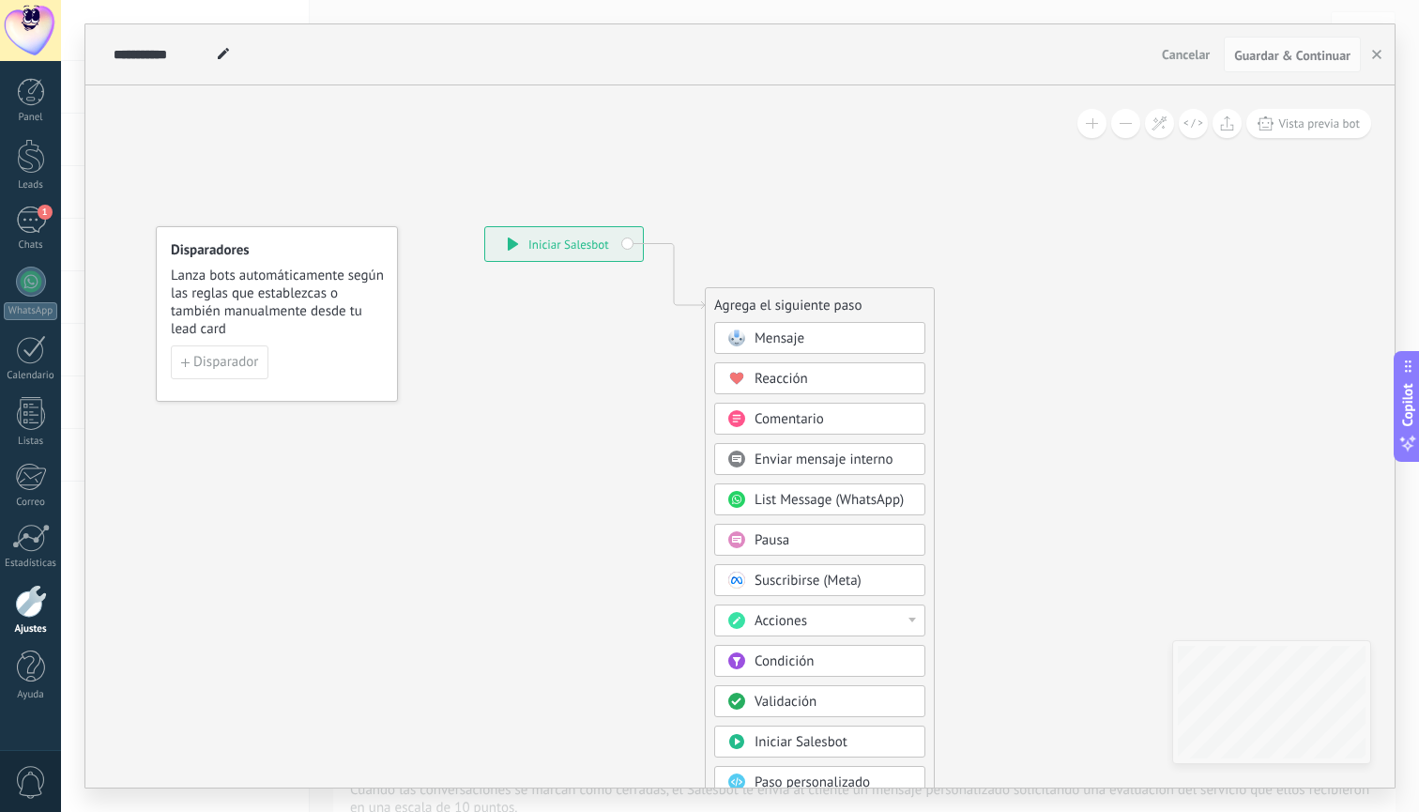
click at [840, 660] on div "Condición" at bounding box center [834, 661] width 158 height 19
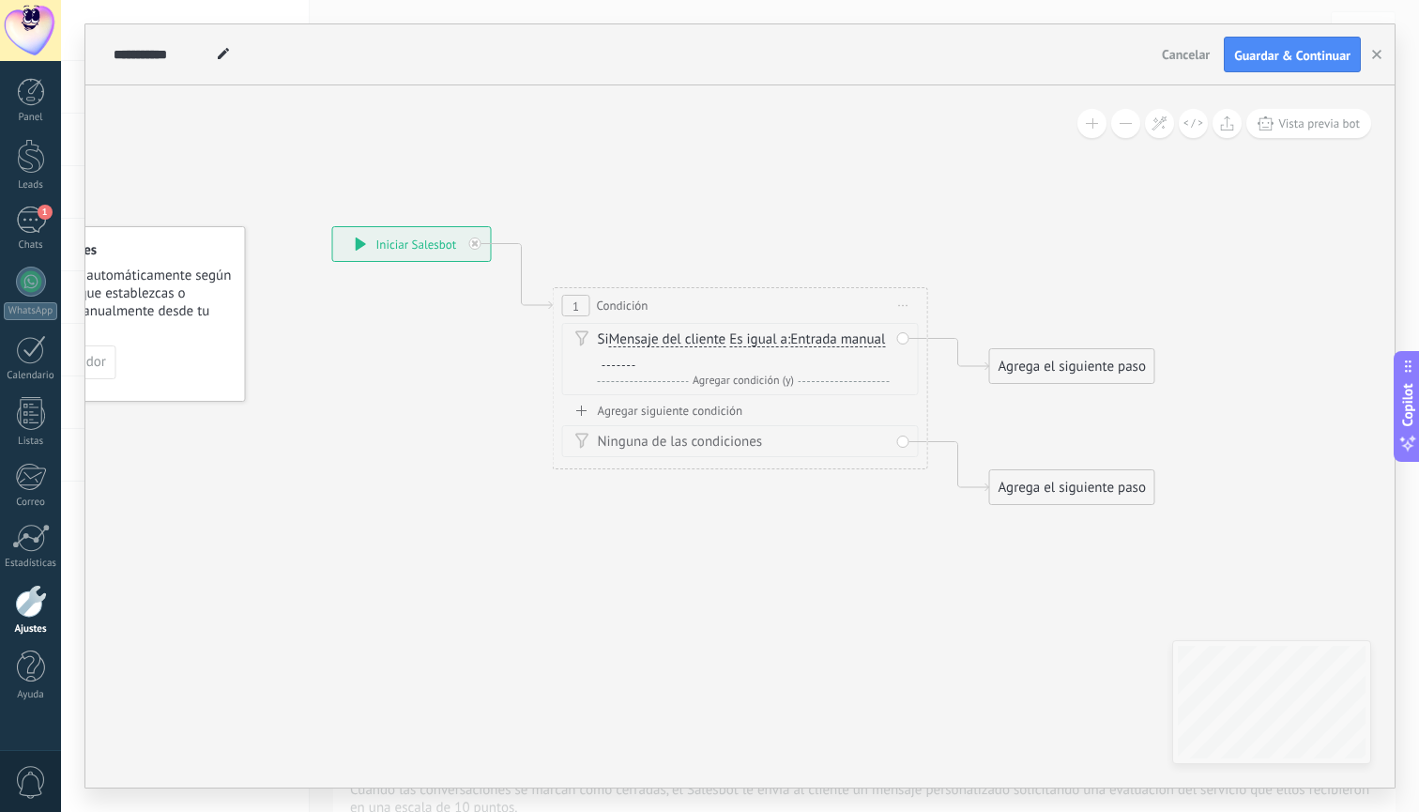
click at [635, 360] on div at bounding box center [619, 358] width 33 height 15
click at [1016, 362] on div "Agrega el siguiente paso" at bounding box center [1072, 366] width 164 height 31
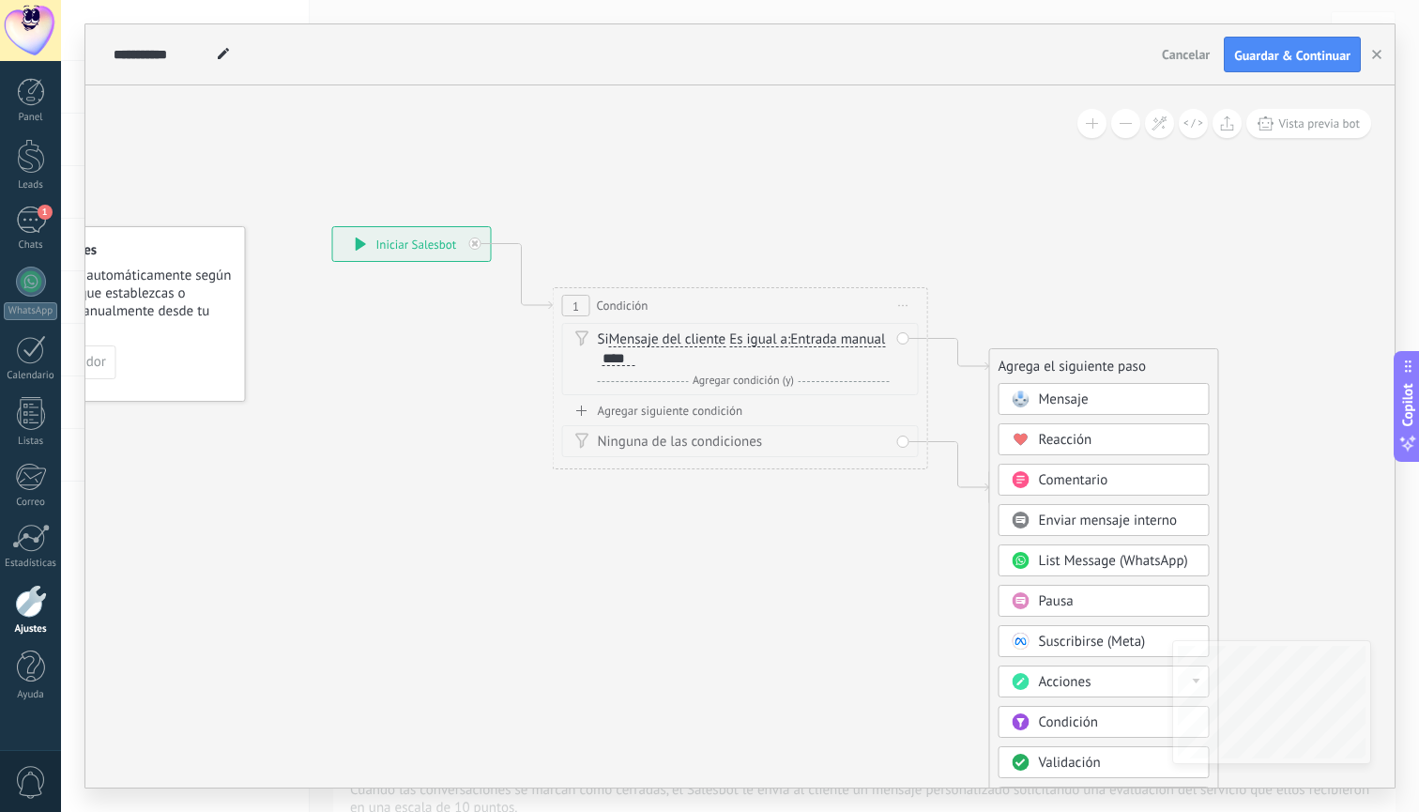
click at [1076, 398] on span "Mensaje" at bounding box center [1064, 399] width 50 height 18
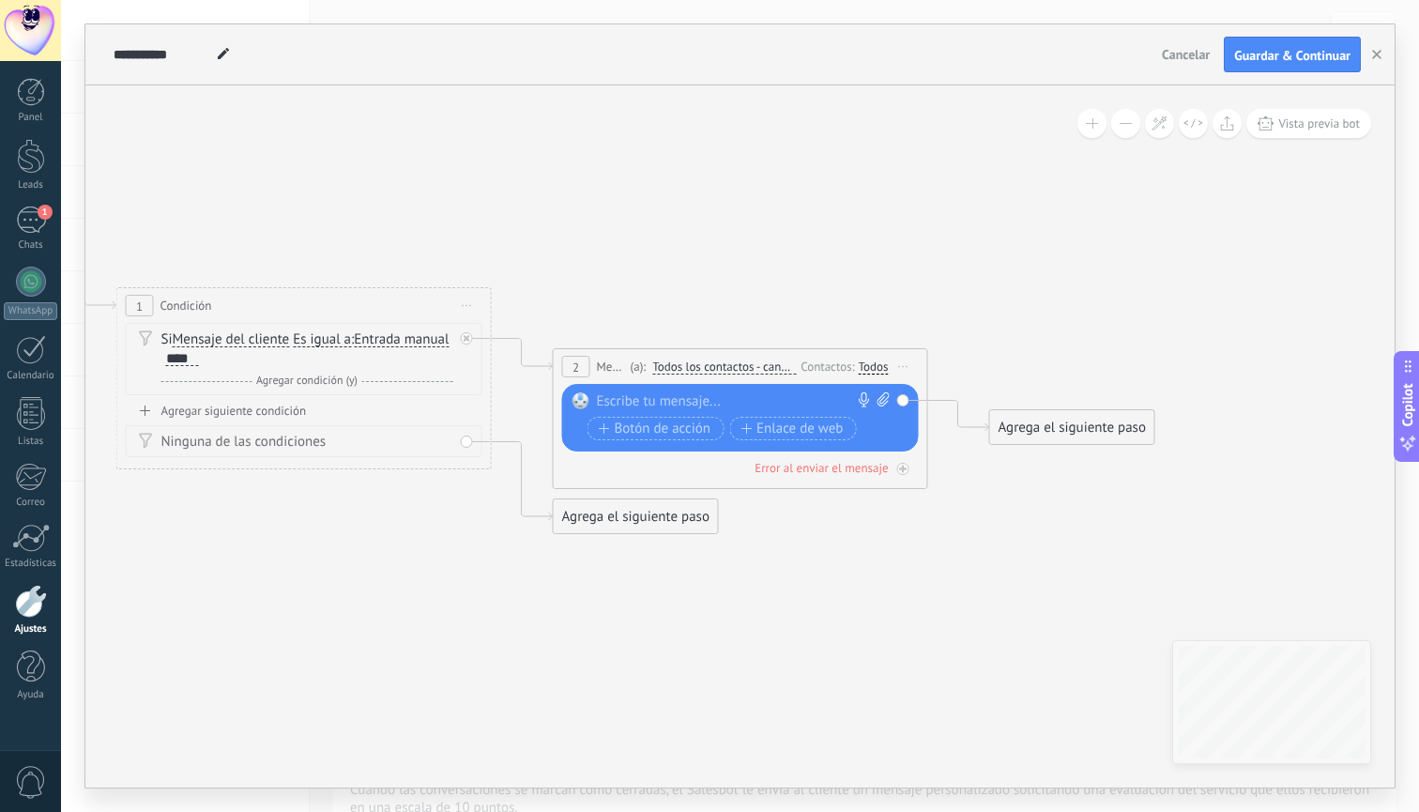
click at [796, 396] on div at bounding box center [736, 401] width 279 height 19
click at [1087, 429] on div "Agrega el siguiente paso" at bounding box center [1072, 427] width 164 height 31
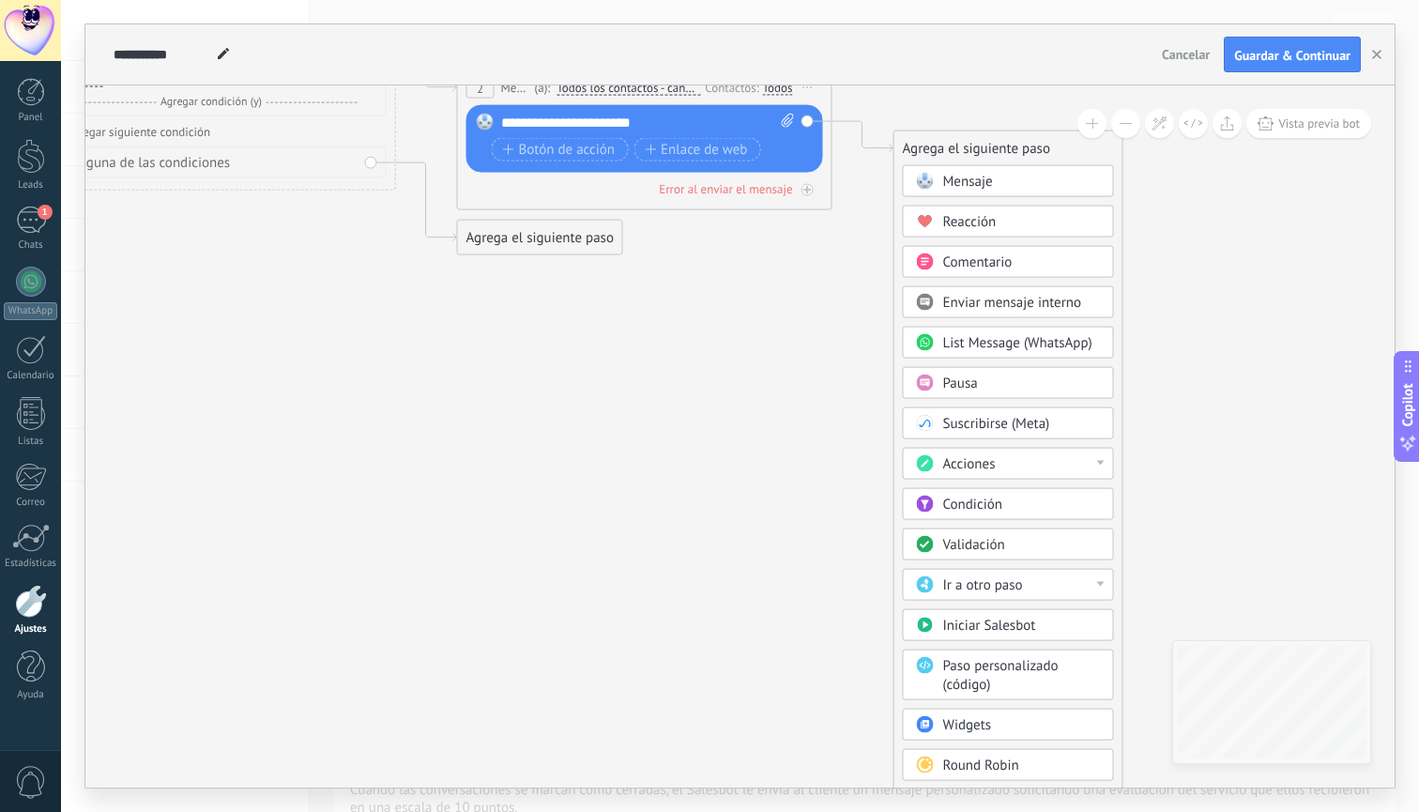
click at [970, 386] on span "Pausa" at bounding box center [960, 383] width 35 height 18
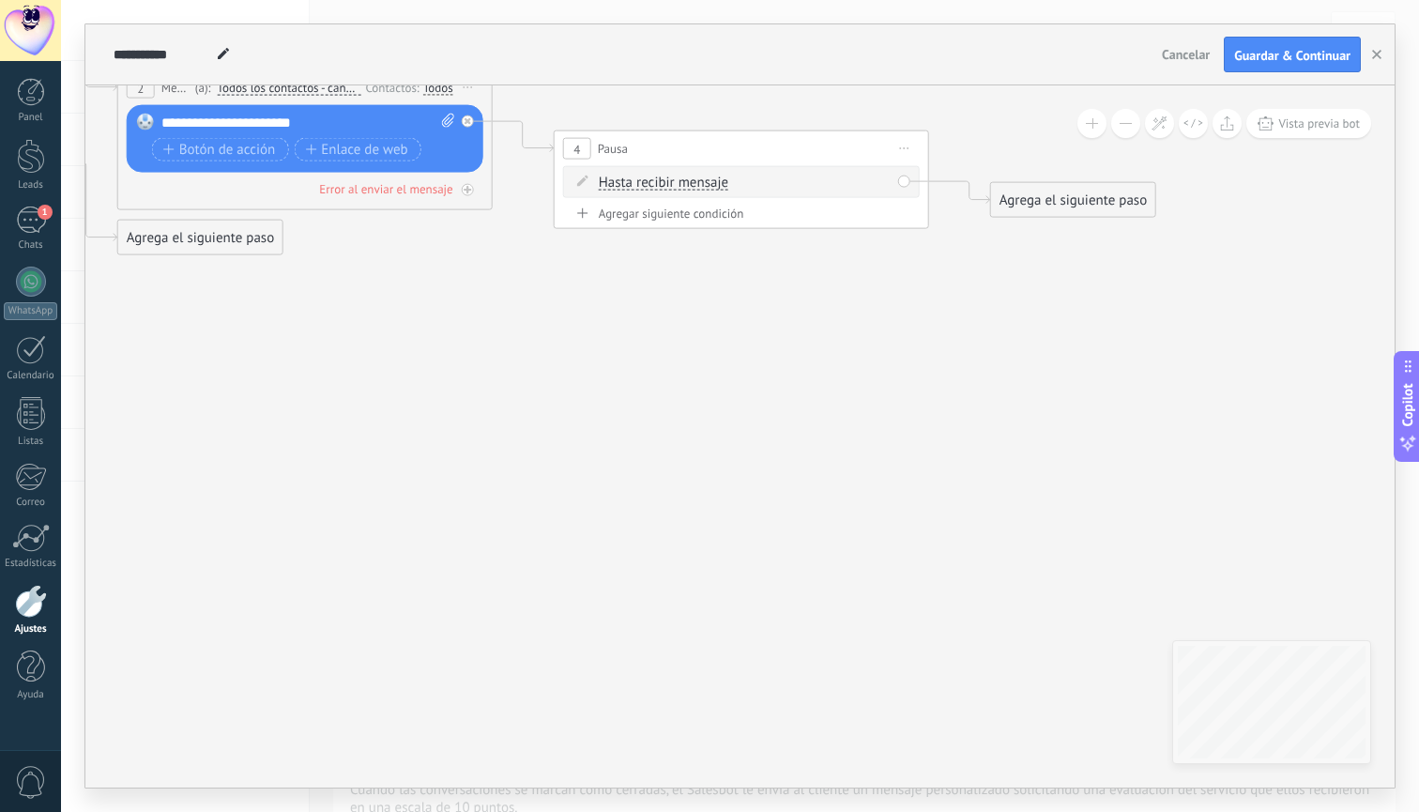
click at [1062, 186] on div "Agrega el siguiente paso" at bounding box center [1073, 200] width 164 height 31
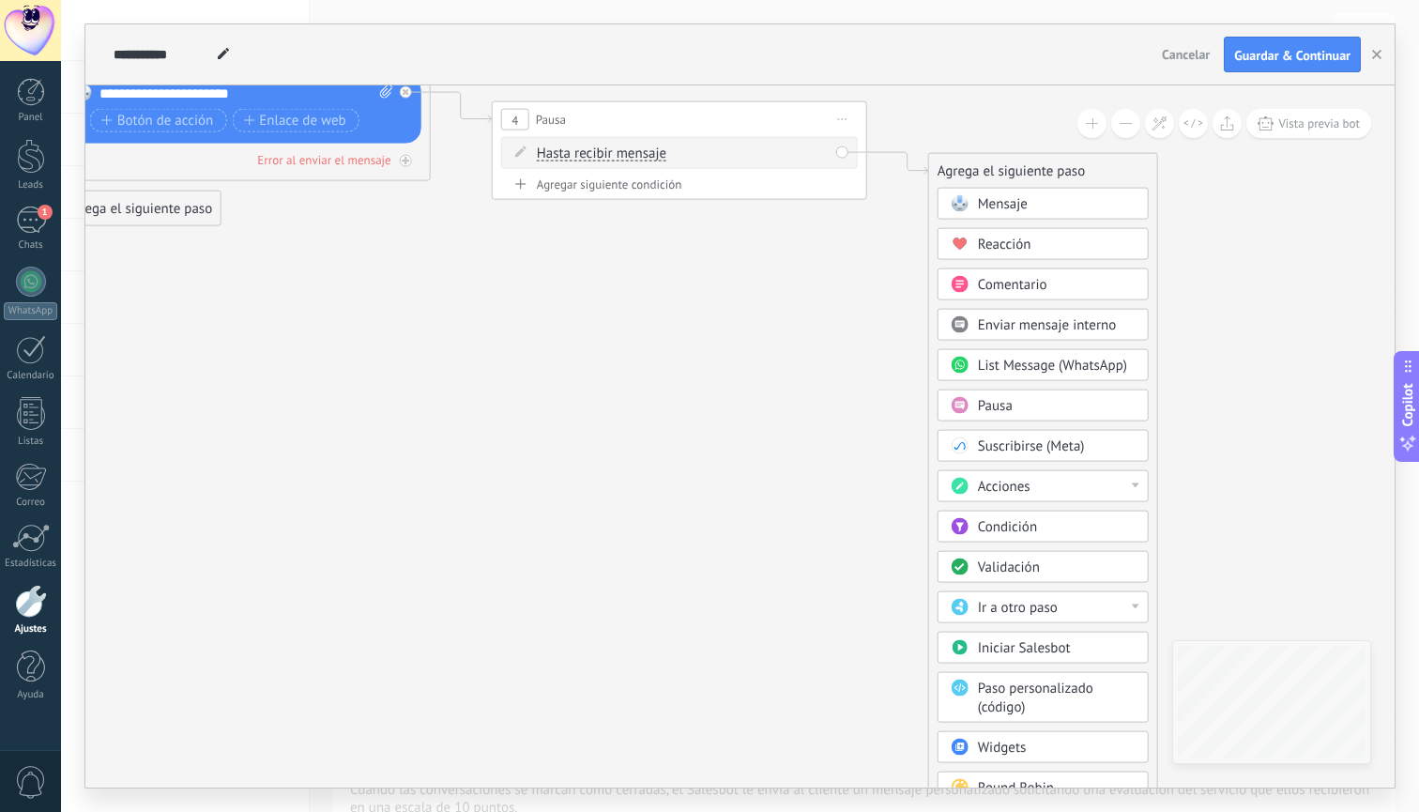
click at [1057, 407] on div "Pausa" at bounding box center [1057, 406] width 158 height 19
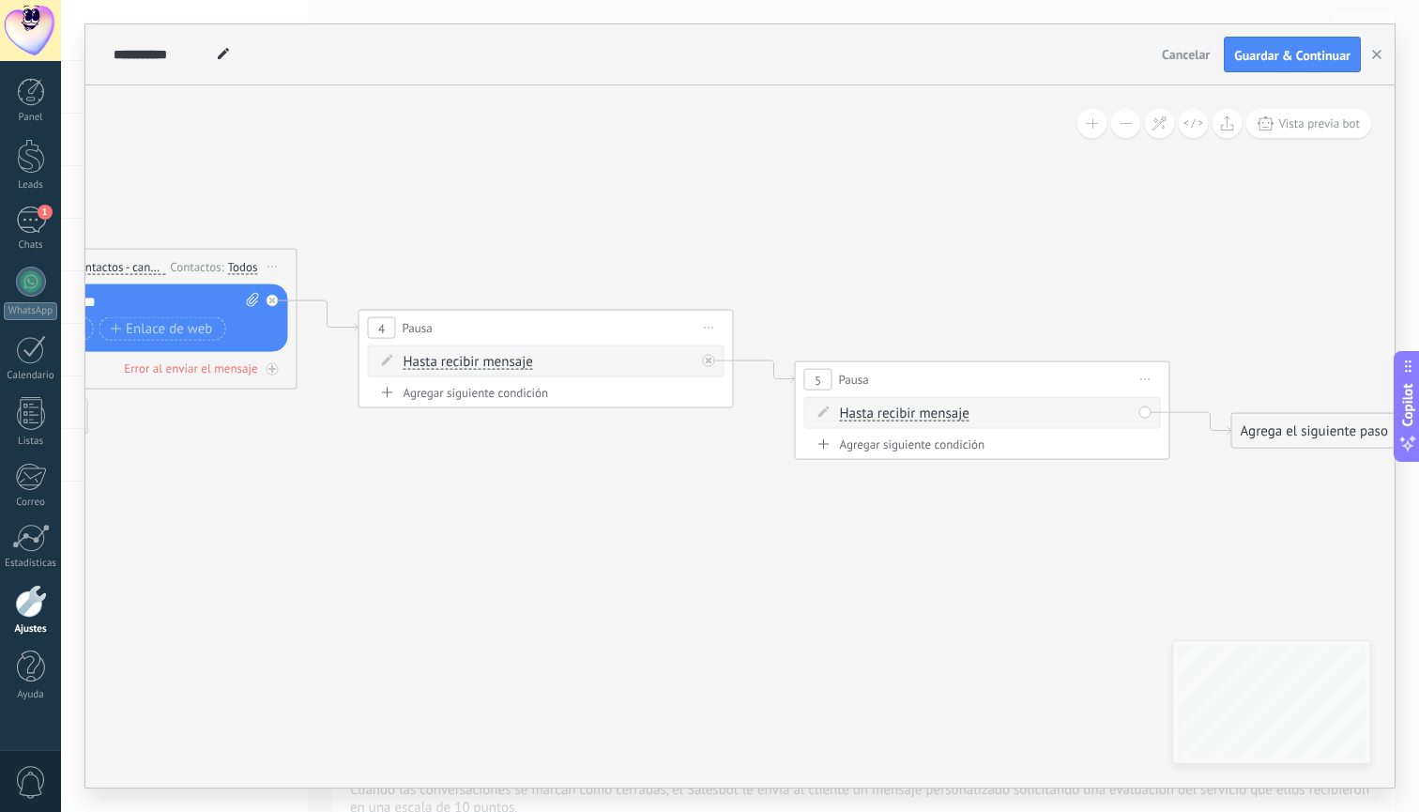
click at [1145, 375] on span "Iniciar vista previa aquí Cambiar nombre Duplicar Borrar" at bounding box center [1146, 379] width 30 height 27
click at [1203, 516] on div "Borrar" at bounding box center [1231, 502] width 186 height 32
click at [926, 377] on div "Agrega el siguiente paso" at bounding box center [878, 379] width 164 height 31
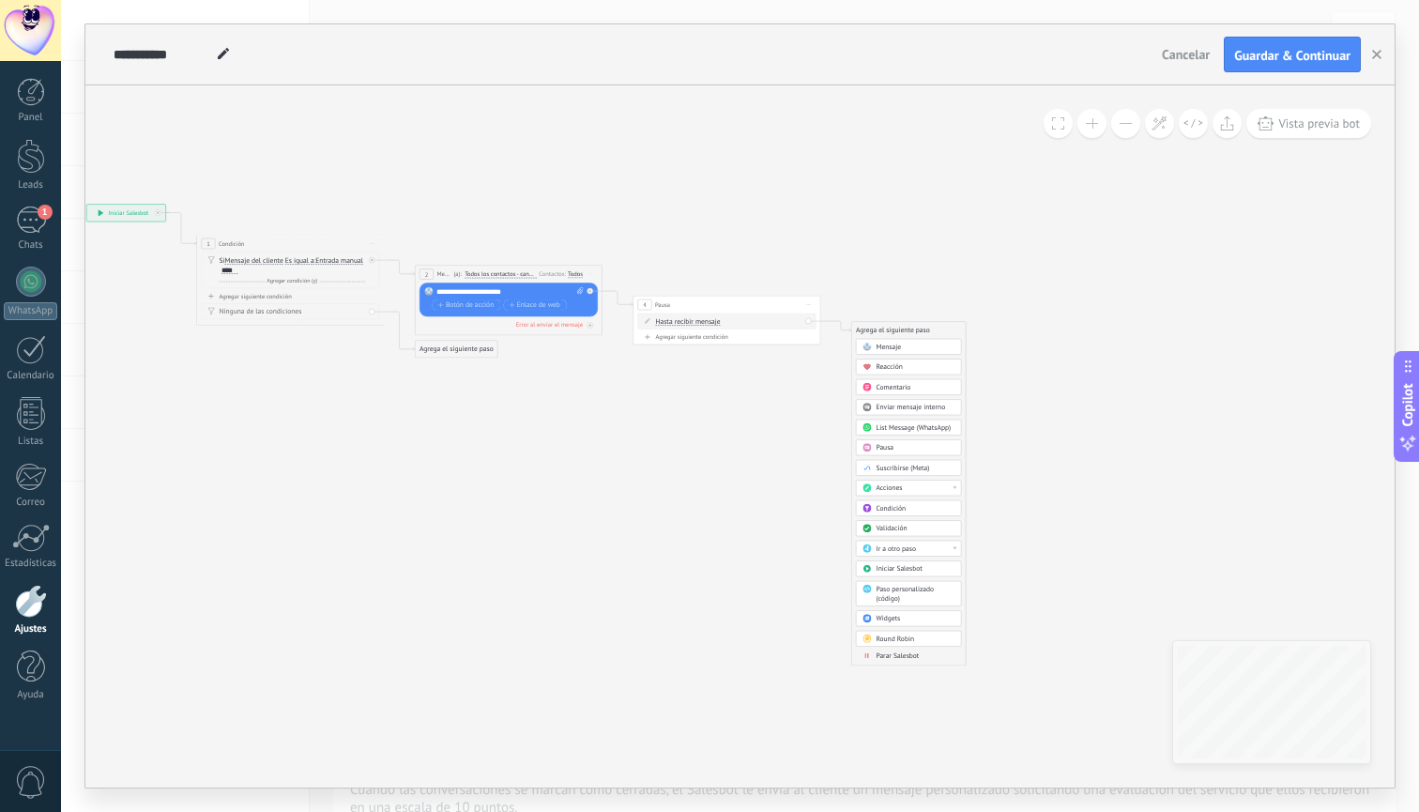
click at [905, 662] on div "Mensaje Mensaje Mensaje Reacción Comentario Enviar mensaje interno" at bounding box center [908, 502] width 105 height 327
click at [905, 658] on span "Parar Salesbot" at bounding box center [897, 655] width 43 height 9
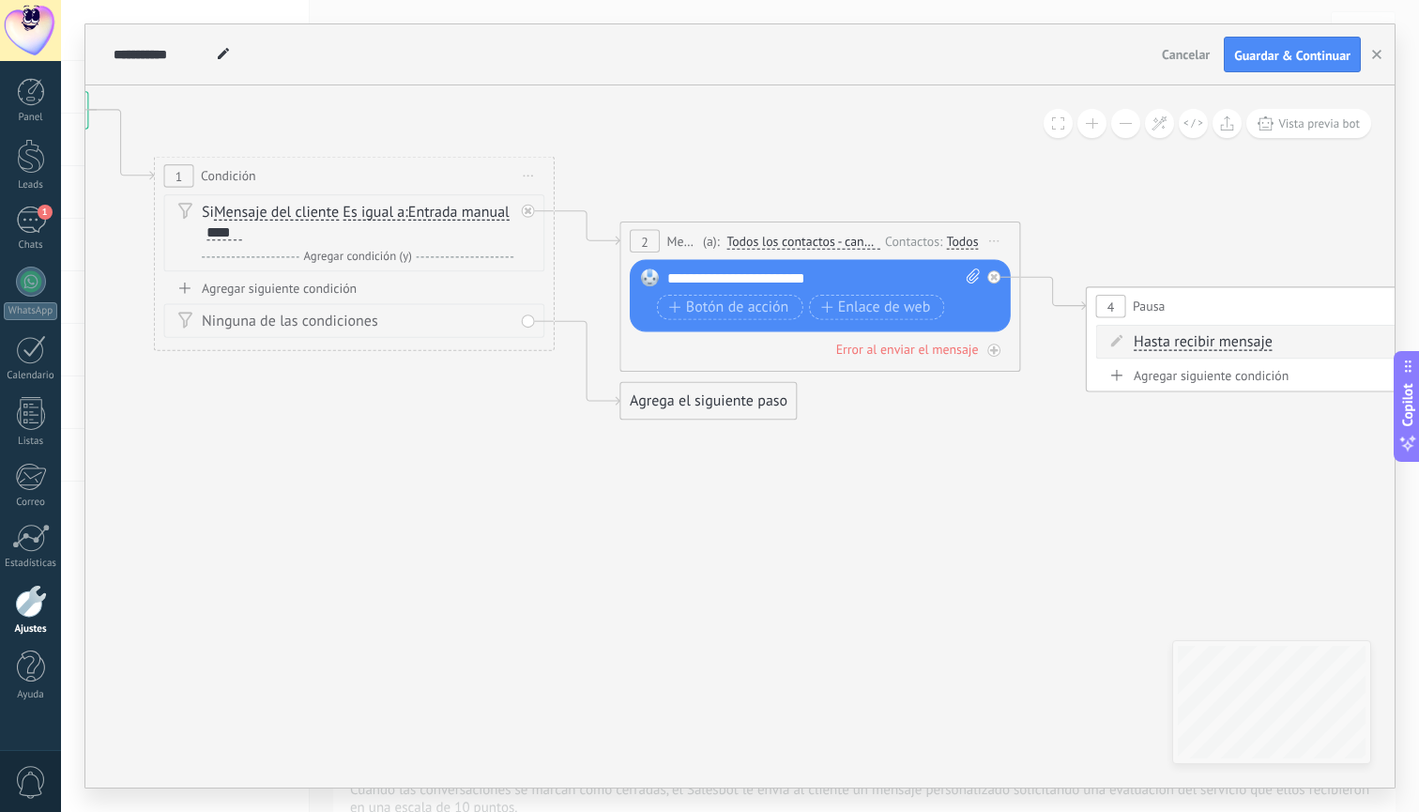
click at [699, 403] on div "Agrega el siguiente paso" at bounding box center [708, 401] width 176 height 33
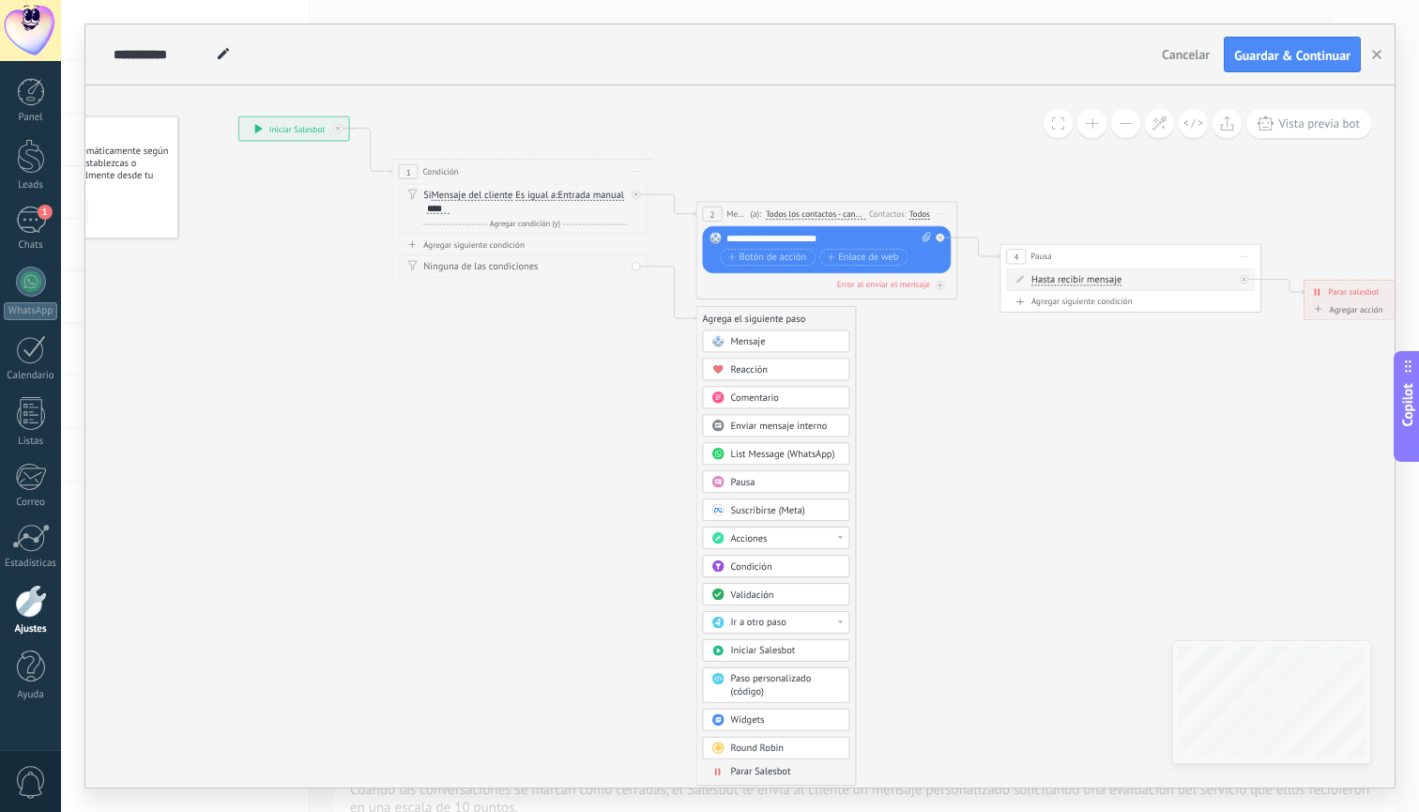
click at [764, 769] on span "Parar Salesbot" at bounding box center [761, 772] width 60 height 12
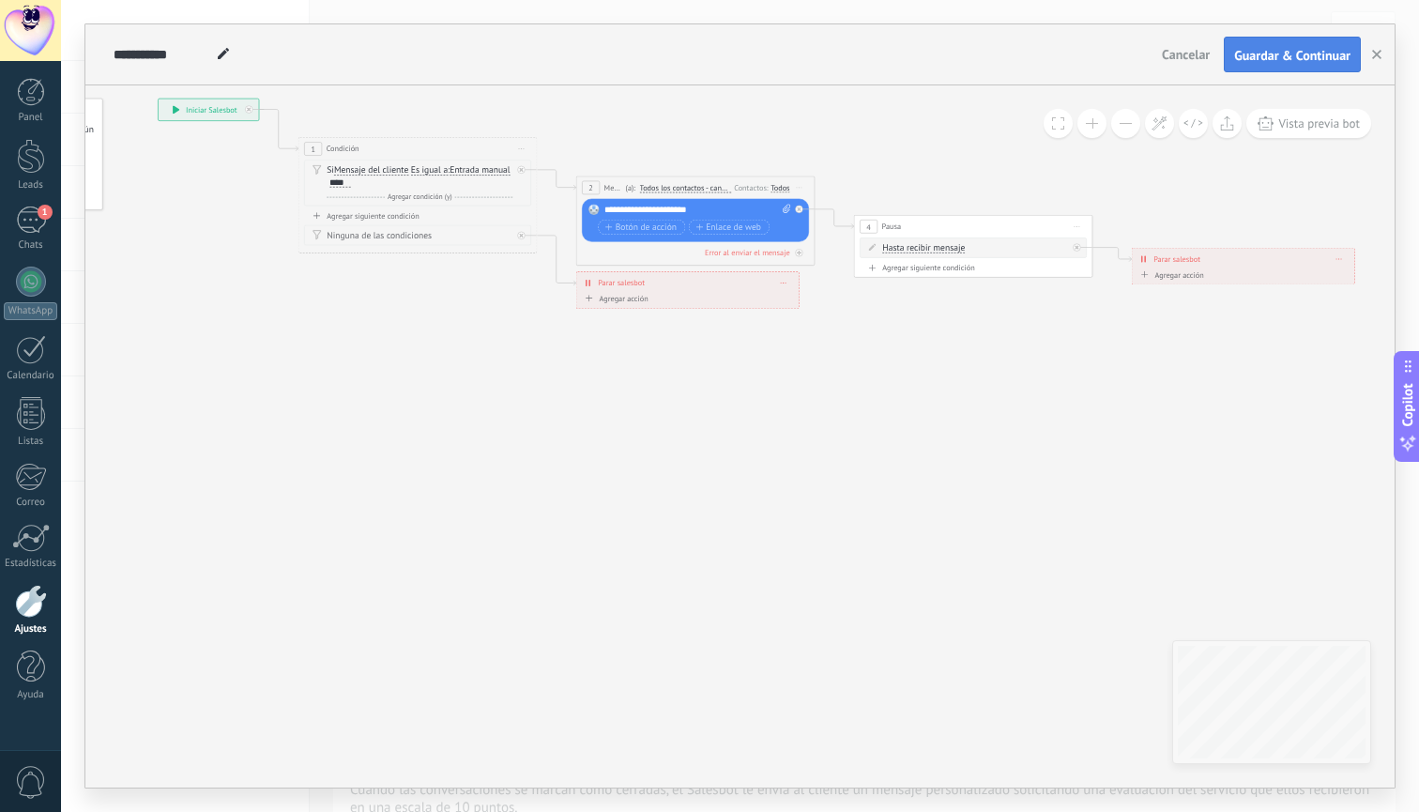
click at [1276, 58] on span "Guardar & Continuar" at bounding box center [1292, 55] width 116 height 13
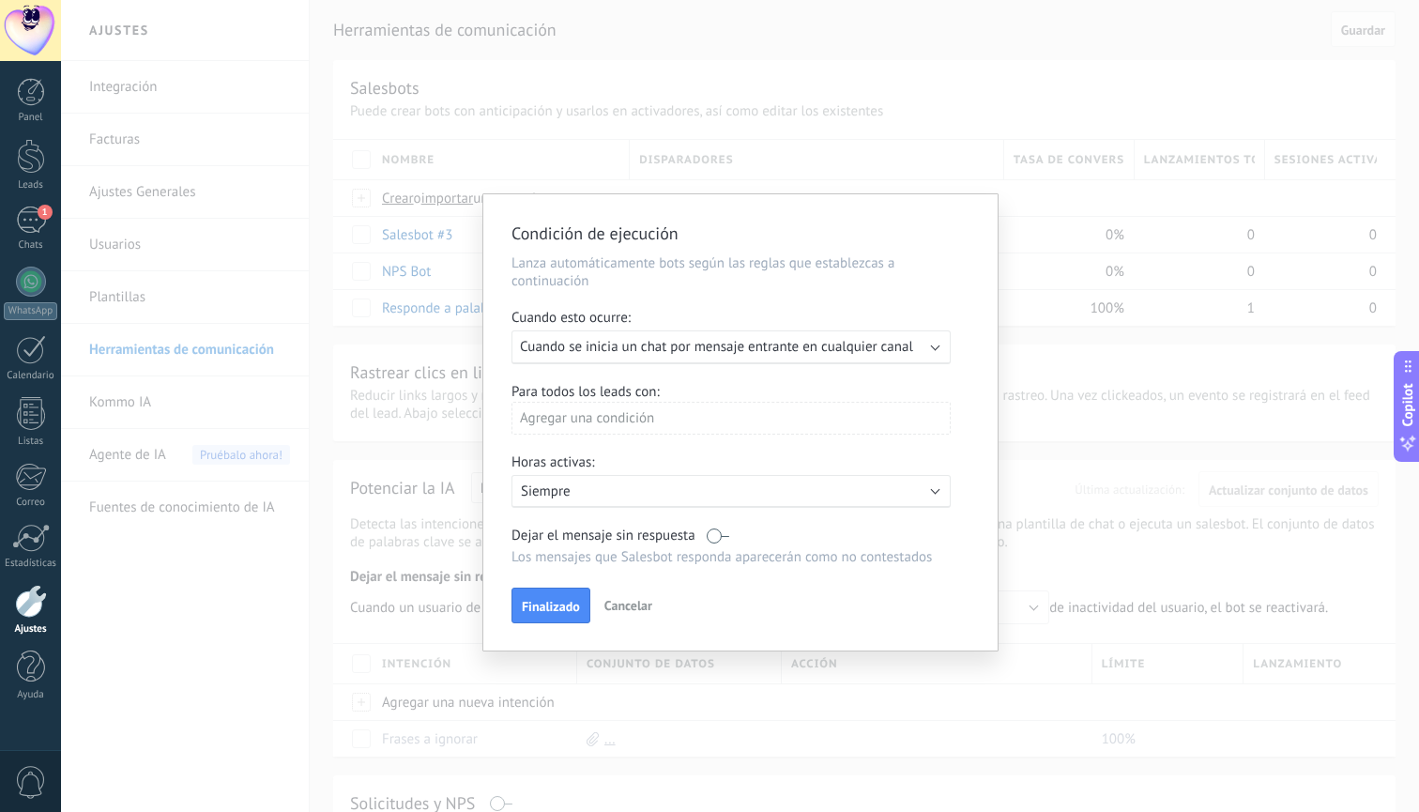
click at [848, 344] on span "Cuando se inicia un chat por mensaje entrante en cualquier canal" at bounding box center [716, 347] width 393 height 18
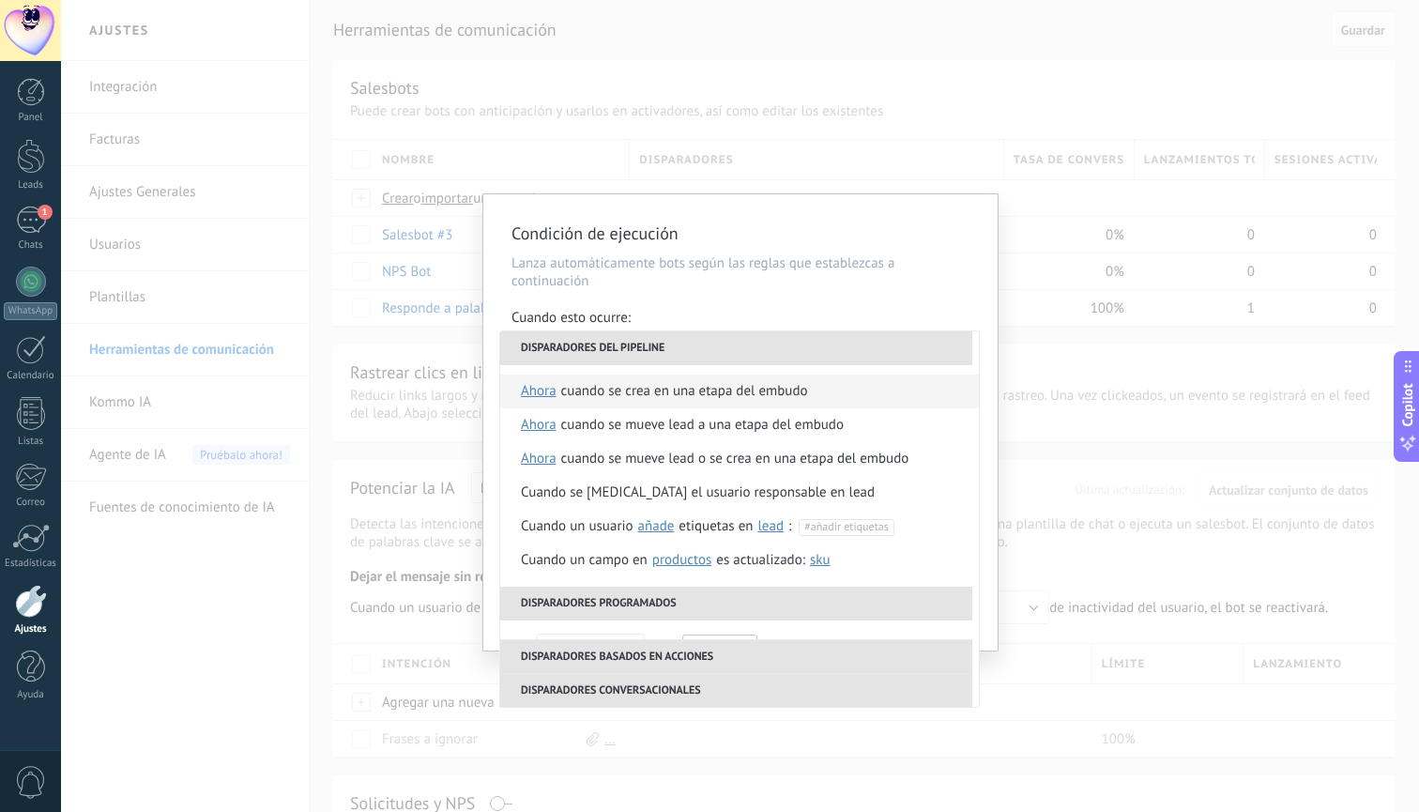
click at [815, 388] on li "Cuando se crea en una etapa del embudo ahora después de 5 minutos después de 10…" at bounding box center [739, 391] width 479 height 34
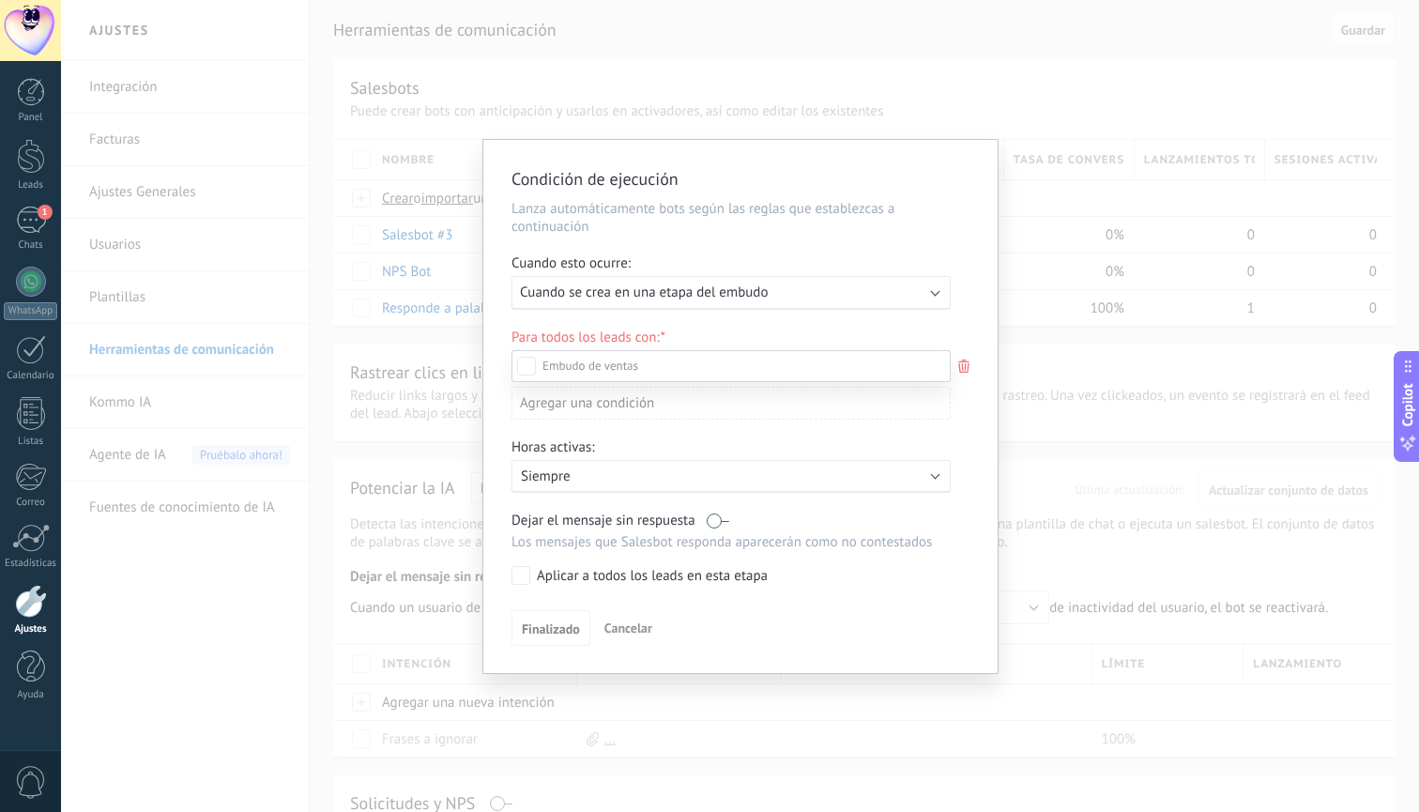
scroll to position [88, 0]
click at [569, 632] on div "Leads Entrantes Comentario o DM Obsequio o DM enviado Cualificado Propuesta env…" at bounding box center [730, 579] width 439 height 459
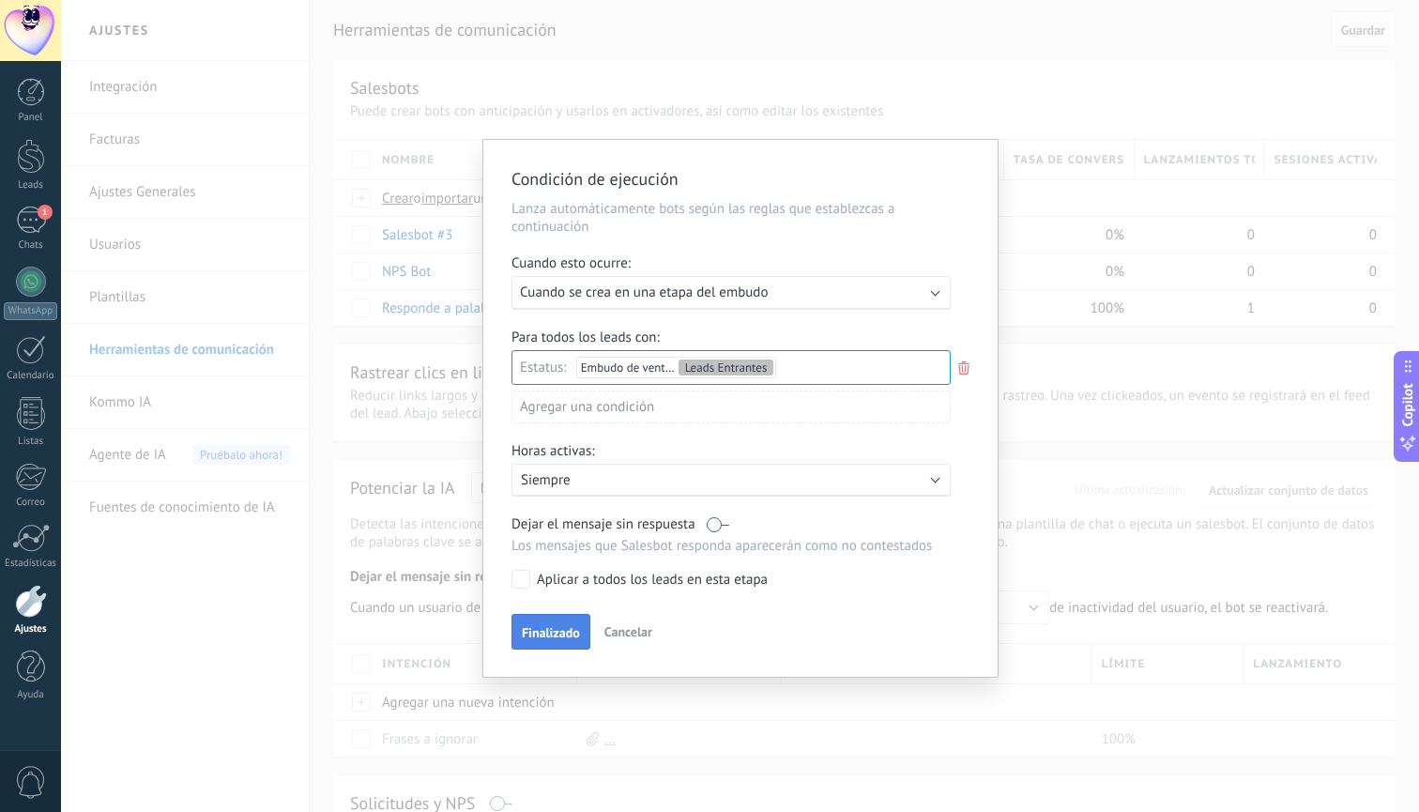
click at [557, 630] on span "Finalizado" at bounding box center [551, 632] width 58 height 13
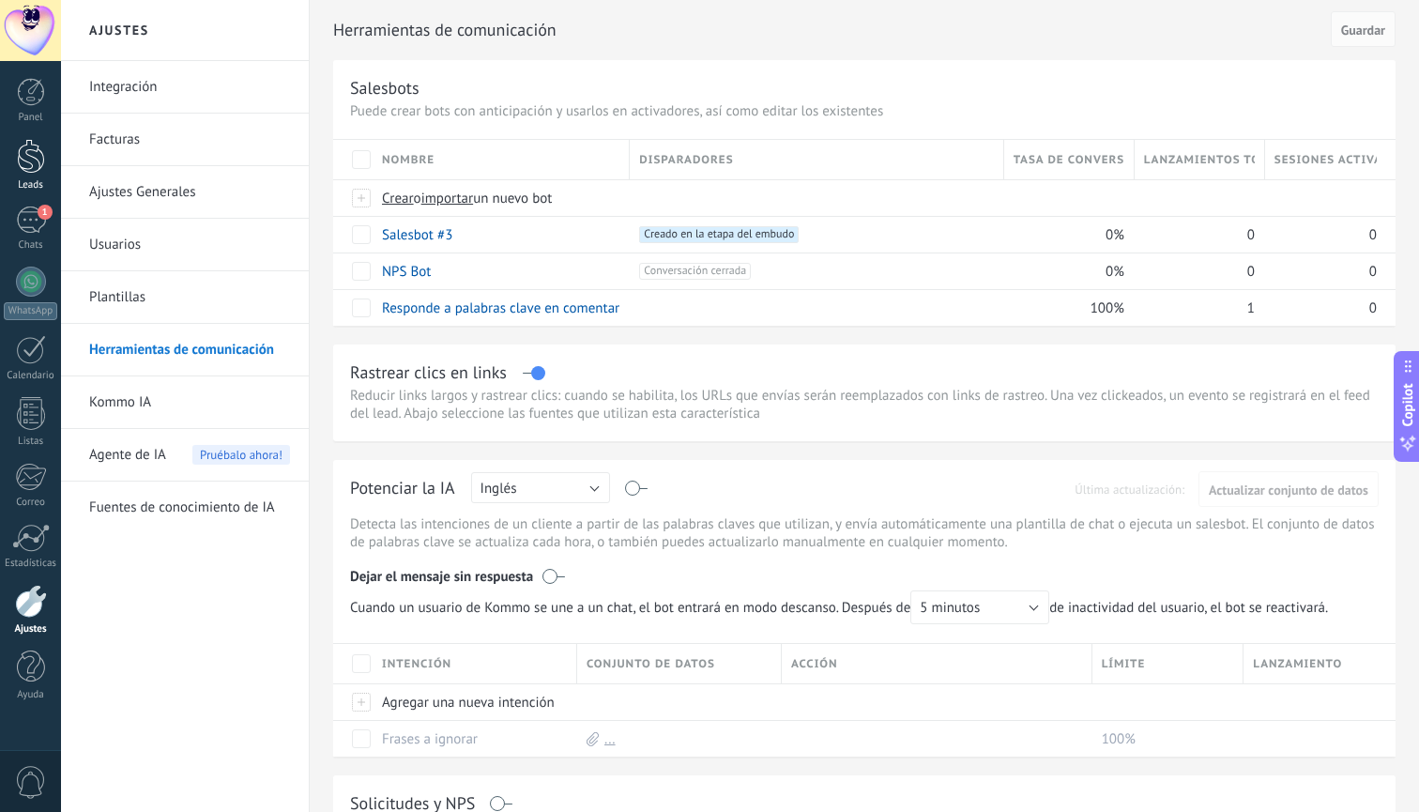
click at [37, 157] on div at bounding box center [31, 156] width 28 height 35
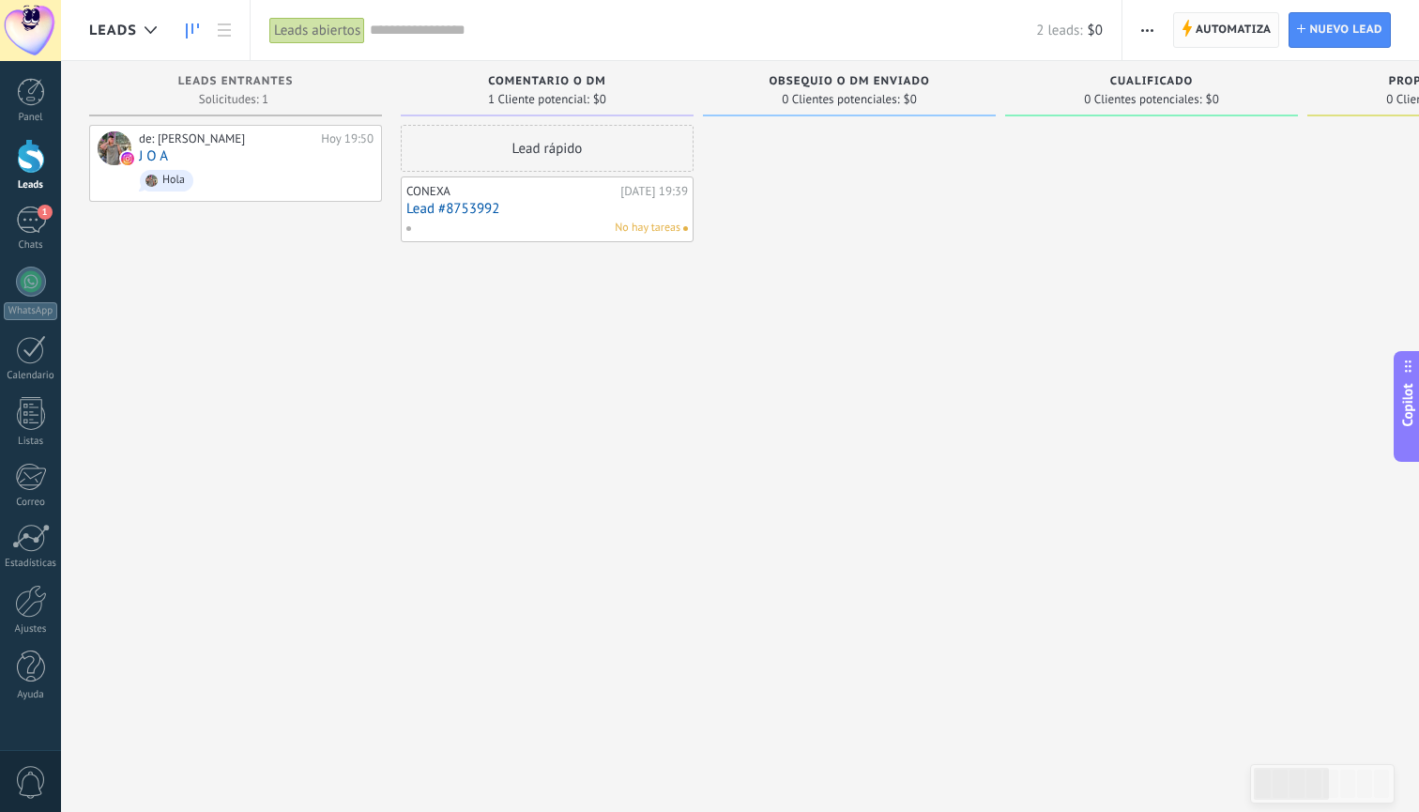
click at [1243, 36] on span "Automatiza" at bounding box center [1234, 30] width 76 height 34
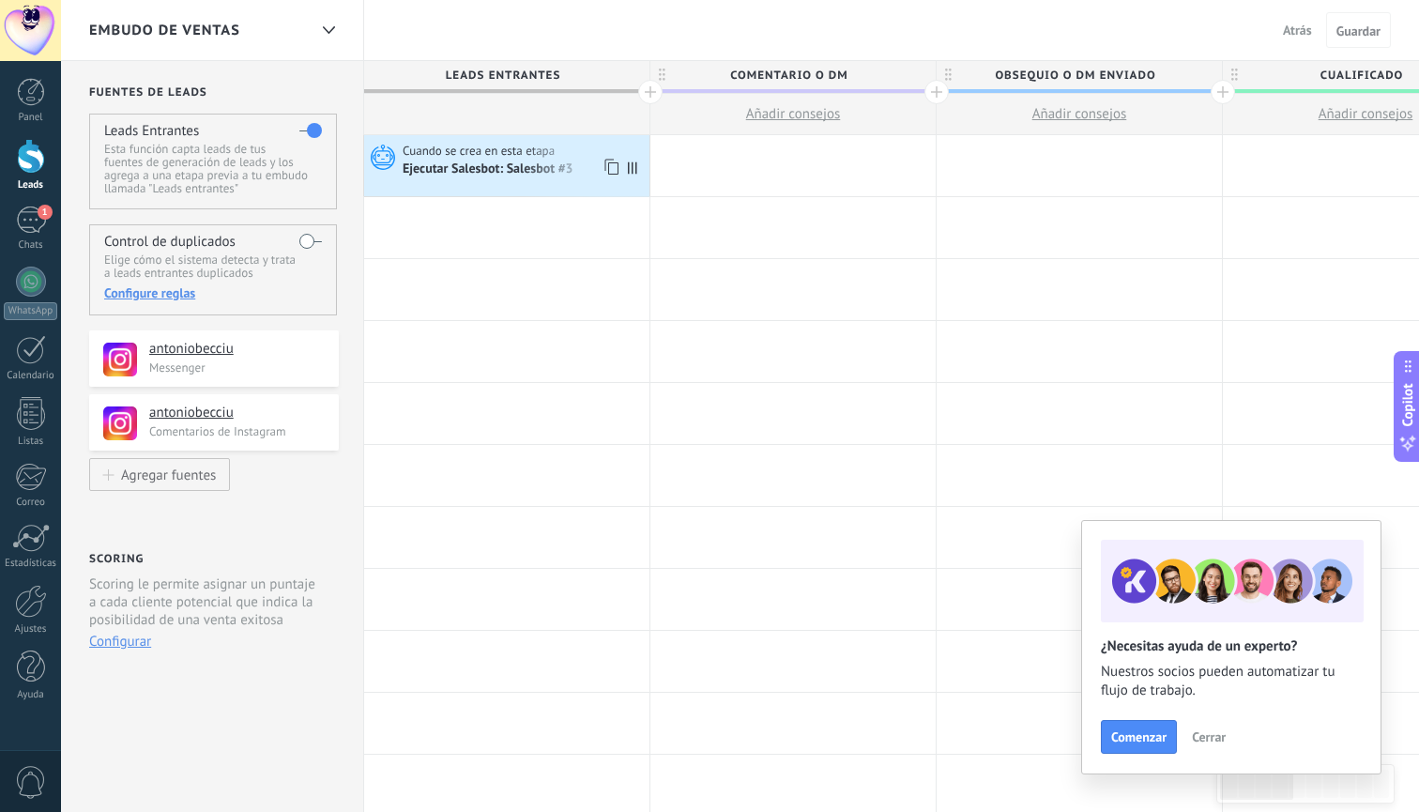
click at [535, 165] on div "Ejecutar Salesbot: Salesbot #3" at bounding box center [490, 169] width 174 height 17
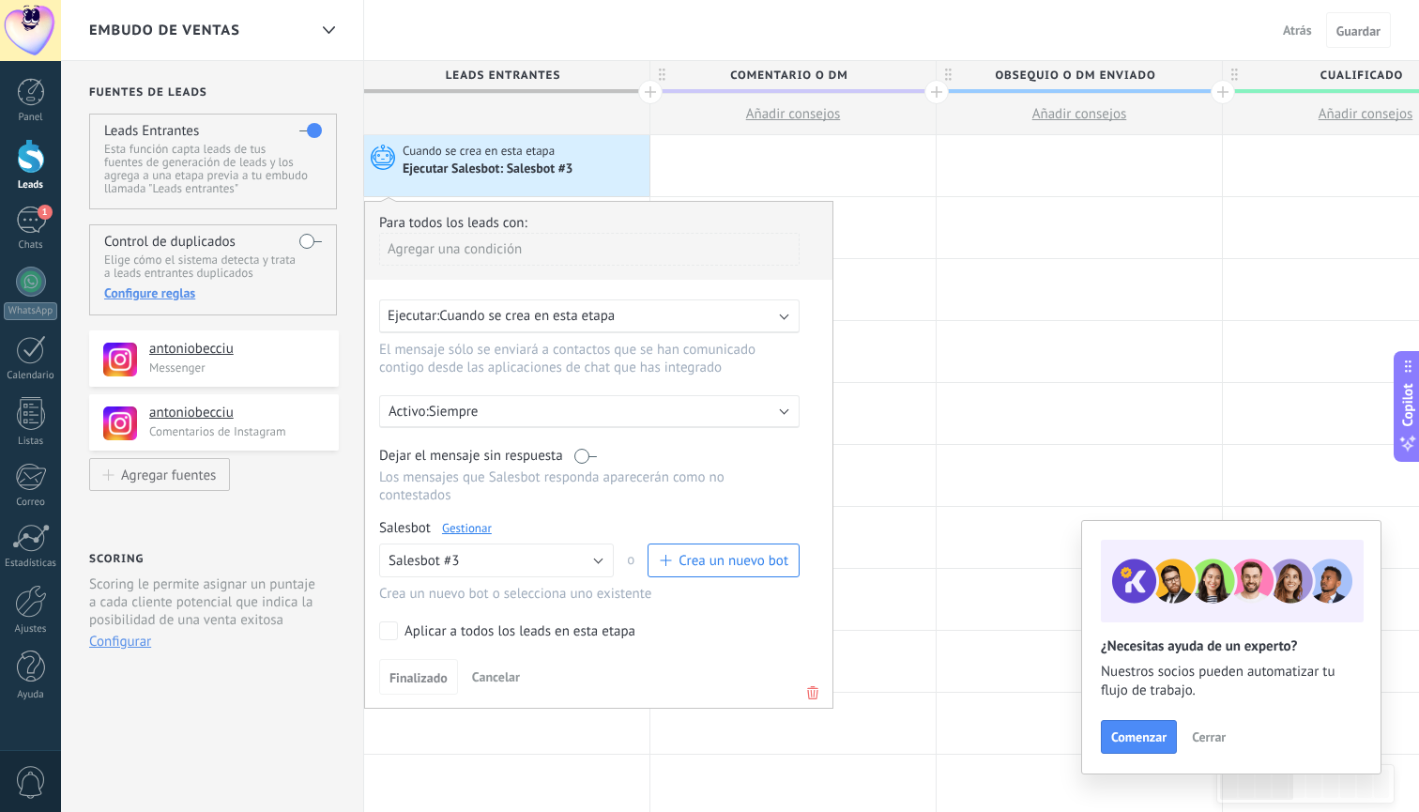
click at [500, 561] on button "Salesbot #3" at bounding box center [496, 560] width 235 height 34
click at [493, 602] on li "Salesbot #3" at bounding box center [490, 592] width 245 height 32
click at [421, 682] on span "Finalizado" at bounding box center [418, 677] width 58 height 13
click at [893, 390] on div at bounding box center [792, 413] width 285 height 61
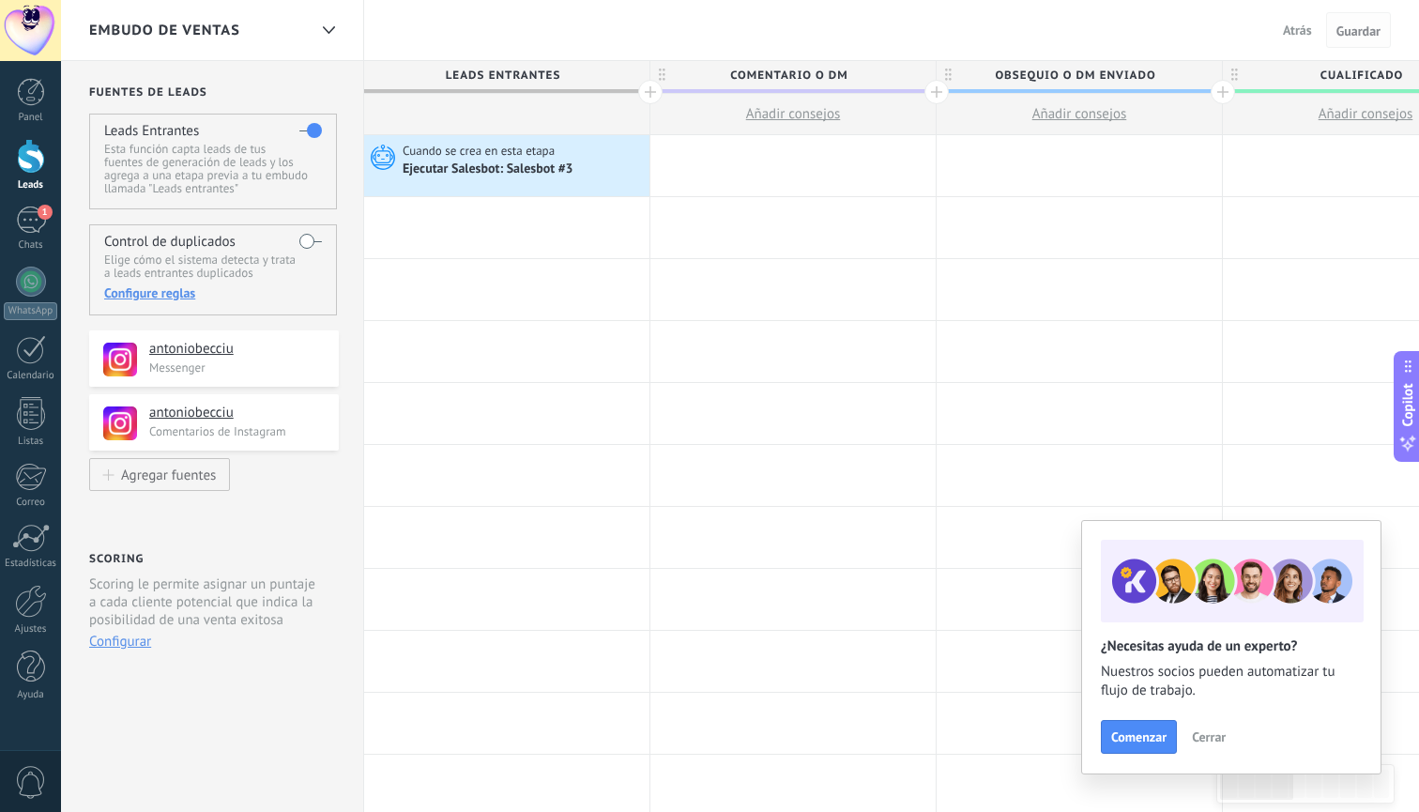
click at [1367, 24] on span "Guardar" at bounding box center [1358, 30] width 44 height 13
click at [1208, 734] on span "Cerrar" at bounding box center [1209, 736] width 34 height 13
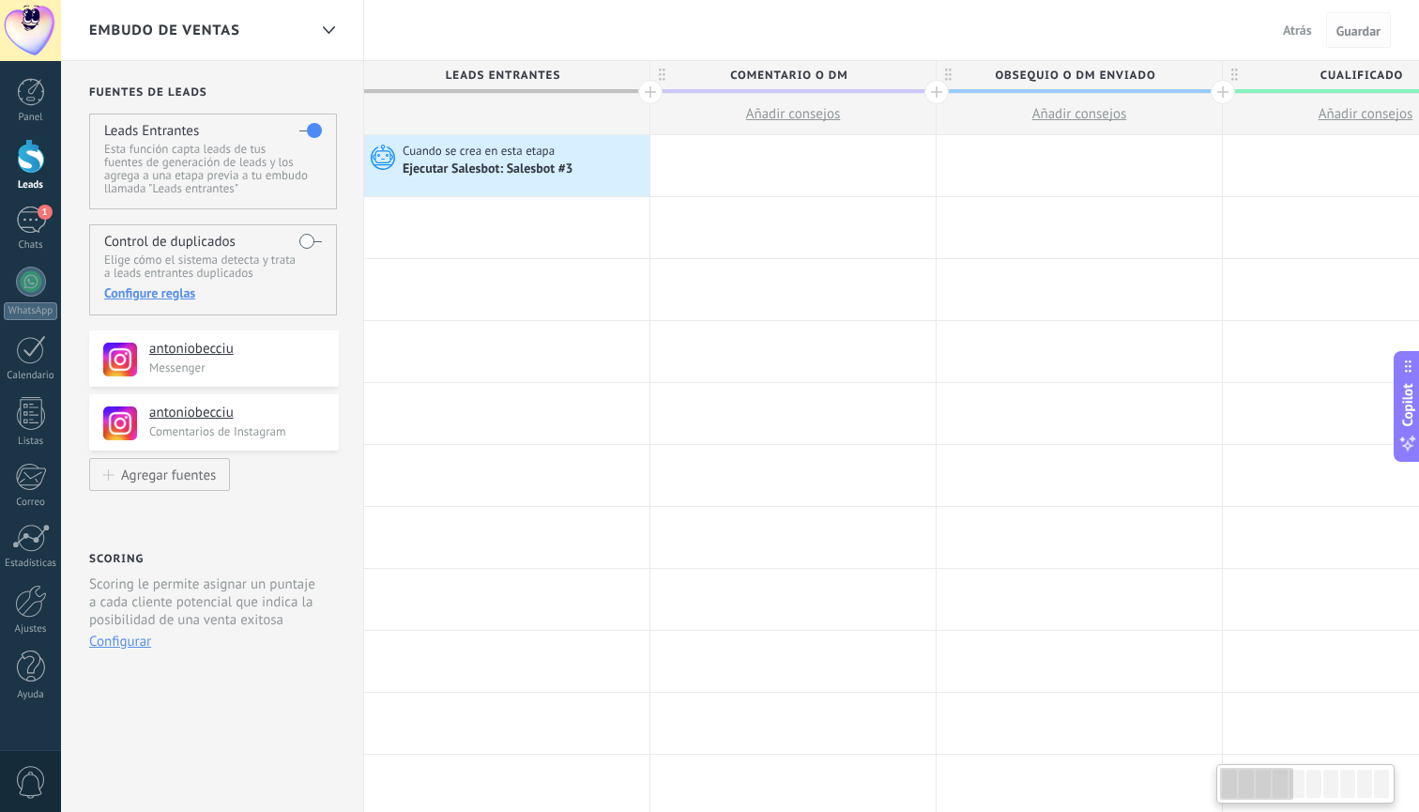
click at [1356, 31] on span "Guardar" at bounding box center [1358, 30] width 44 height 13
click at [1307, 32] on span "Atrás" at bounding box center [1297, 30] width 29 height 17
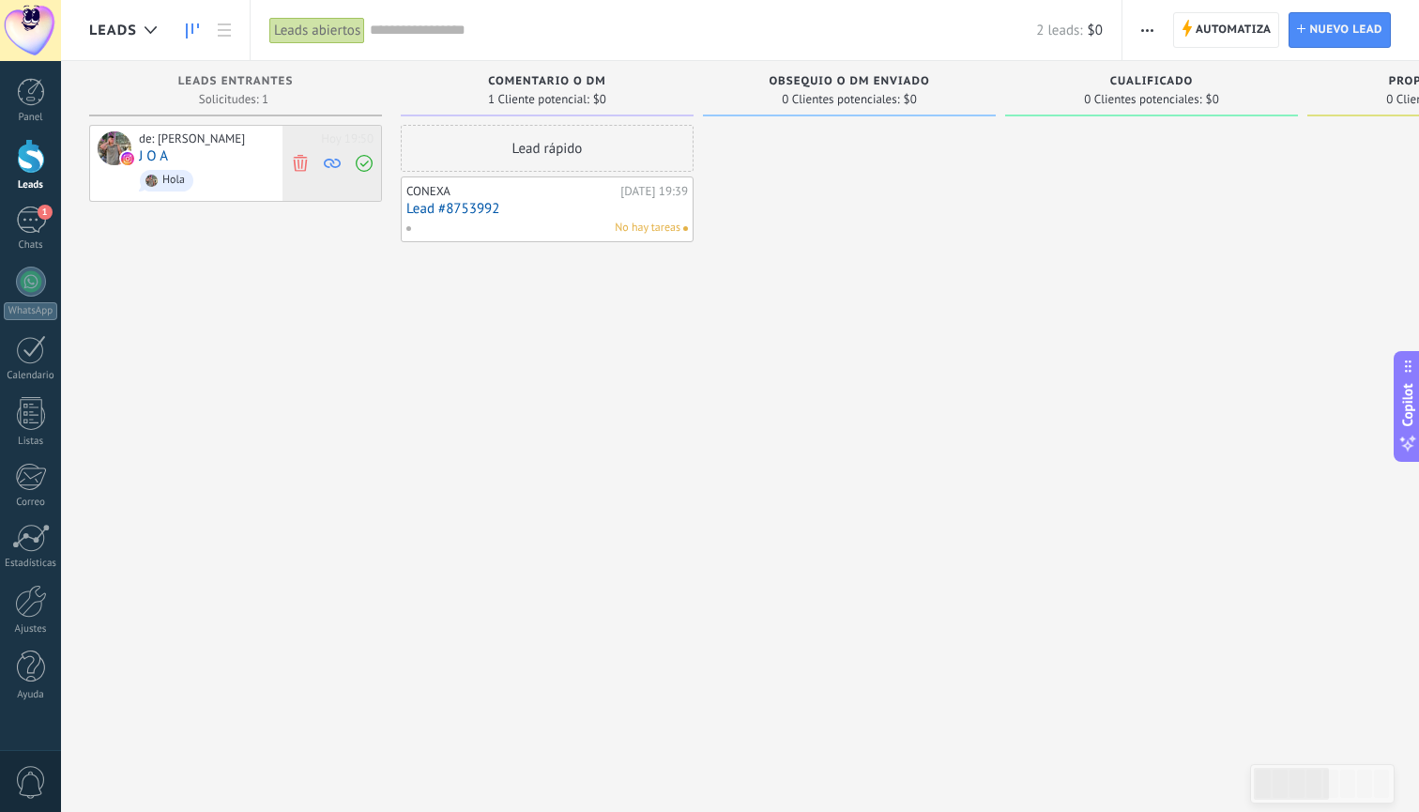
click at [303, 161] on icon at bounding box center [300, 162] width 17 height 17
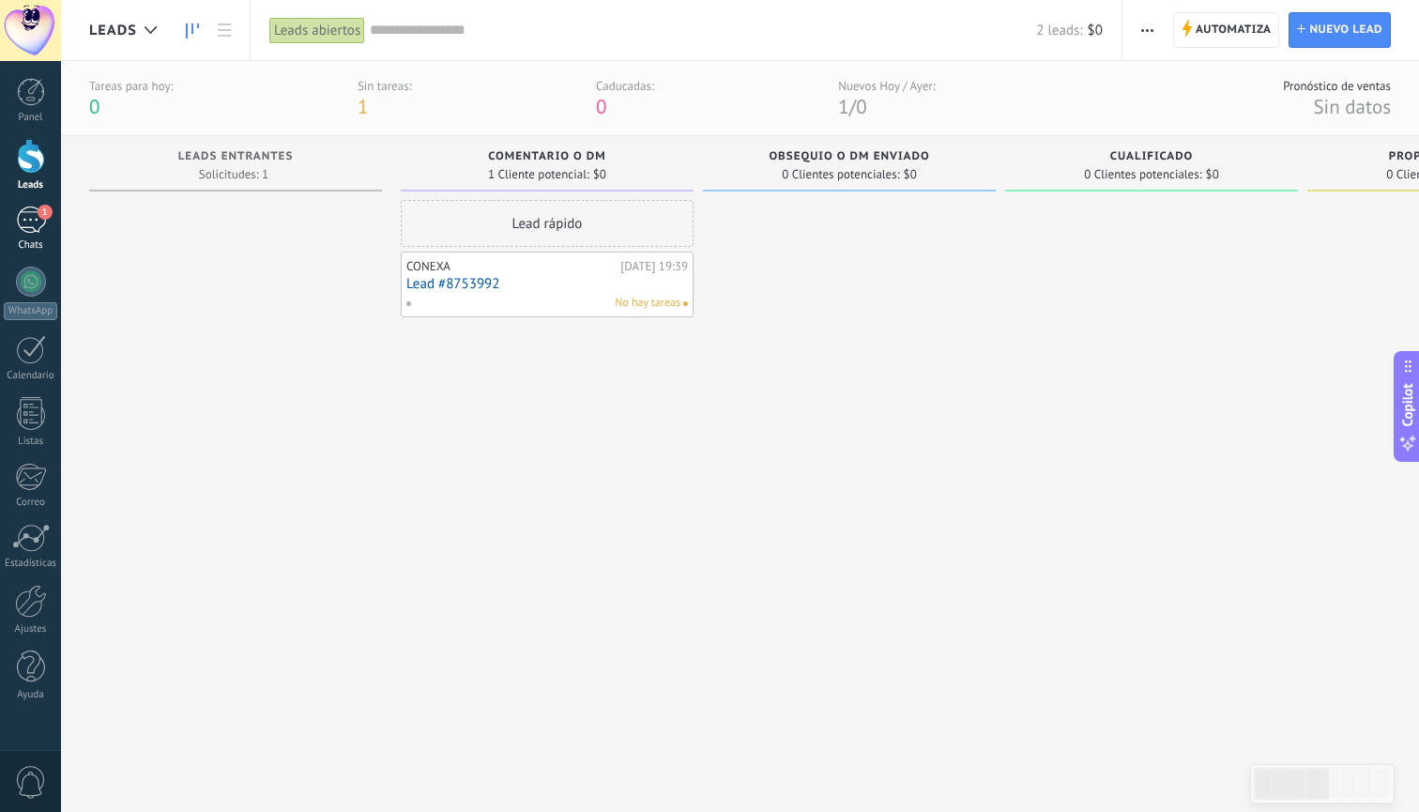
click at [26, 222] on div "1" at bounding box center [31, 219] width 30 height 27
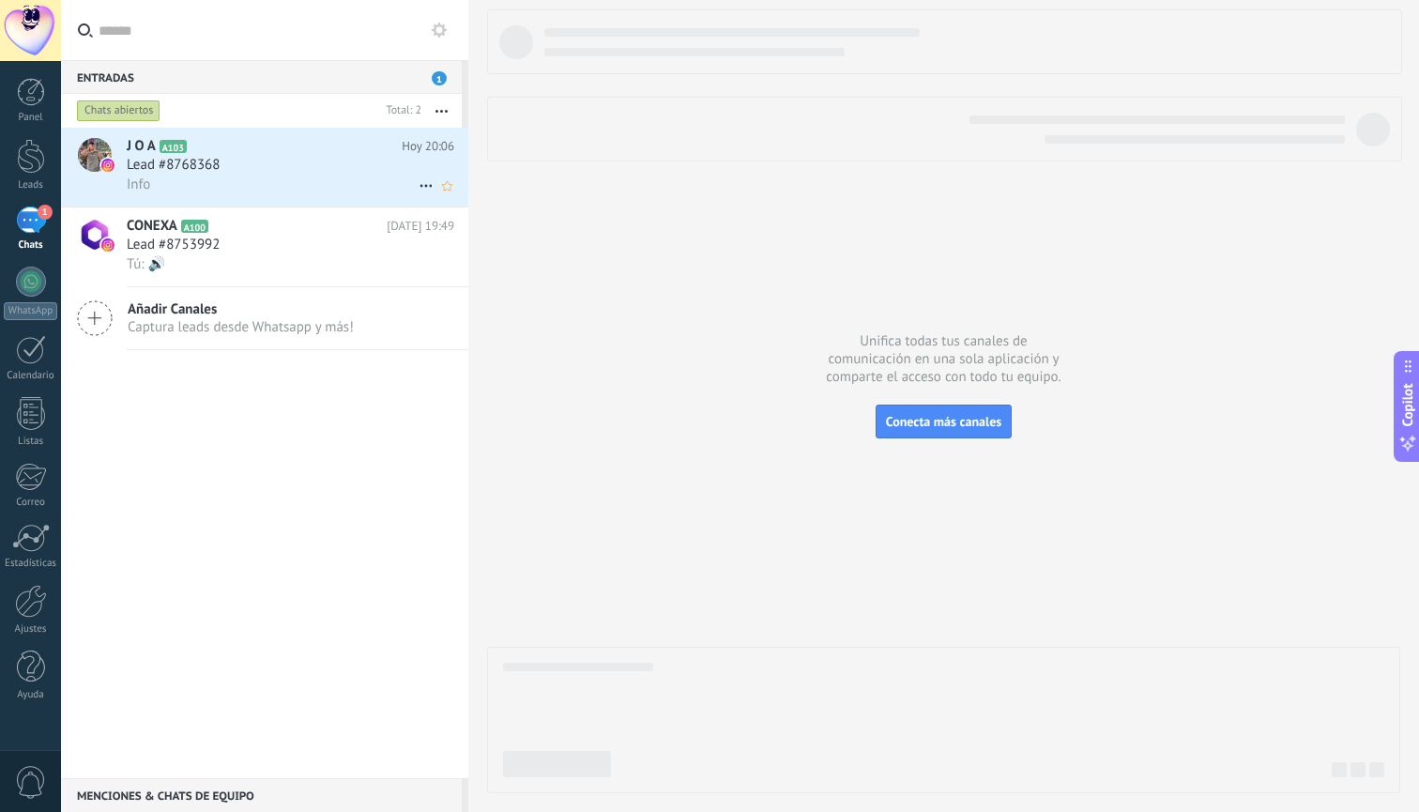
click at [305, 183] on div "Info" at bounding box center [291, 185] width 328 height 20
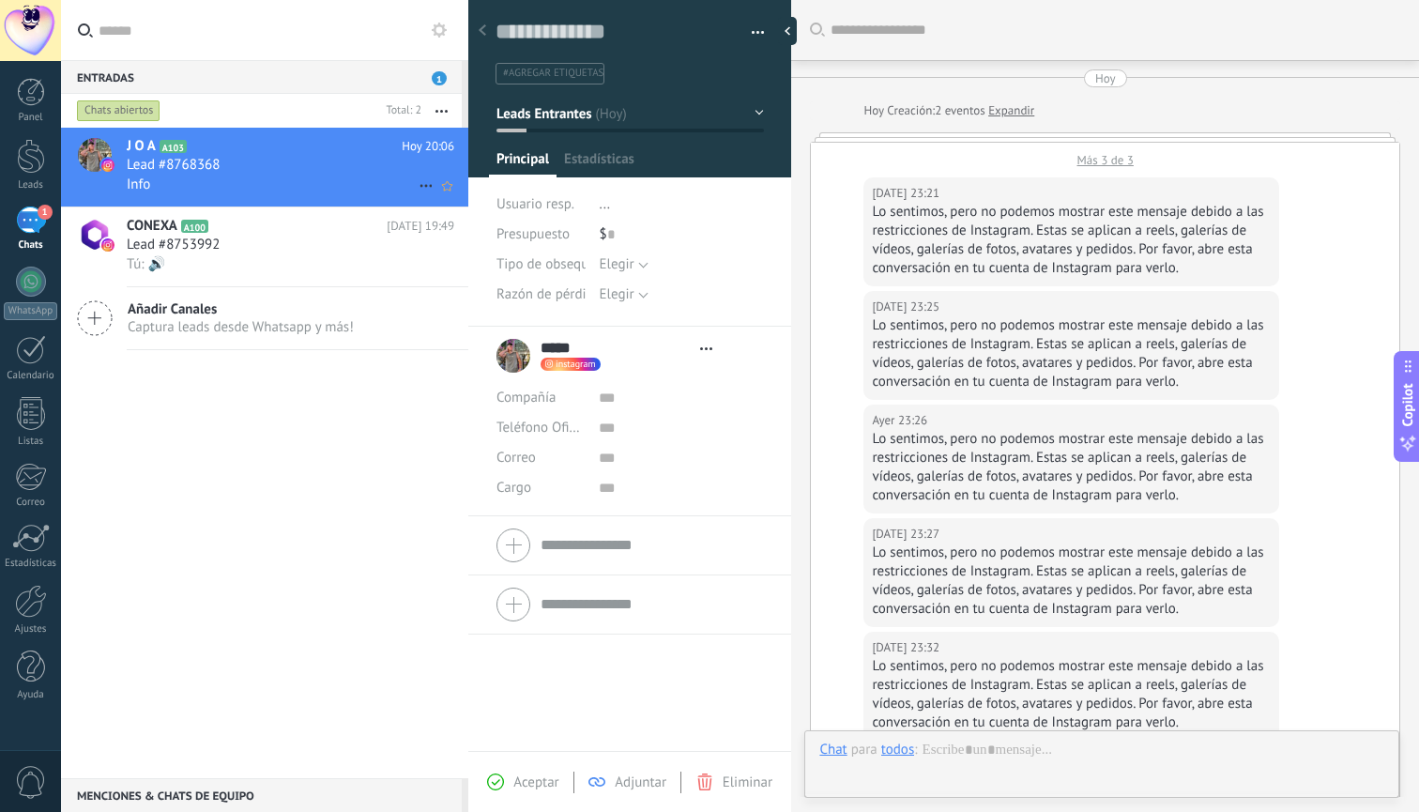
scroll to position [28, 0]
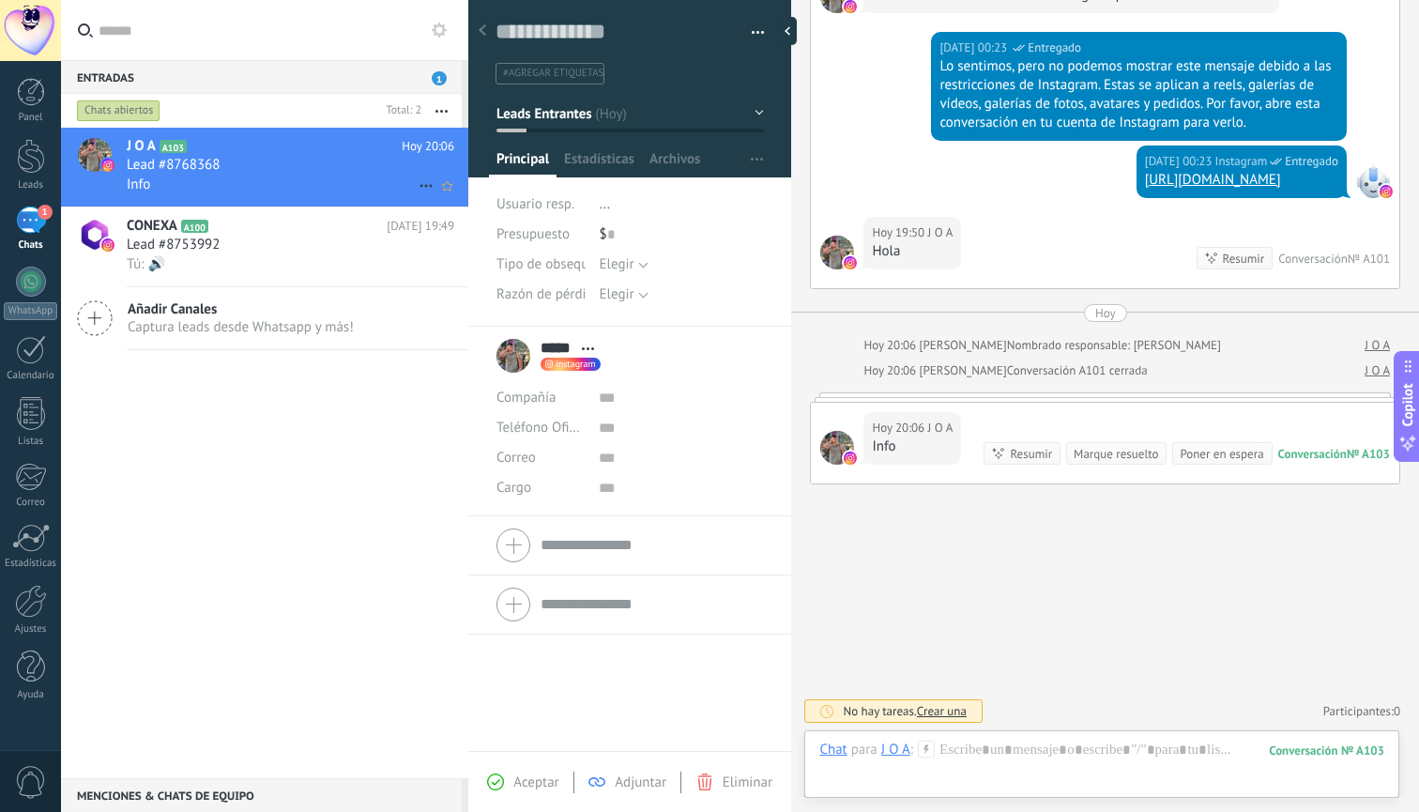
click at [417, 177] on icon at bounding box center [426, 186] width 23 height 23
click at [384, 501] on div at bounding box center [709, 406] width 1419 height 812
click at [482, 32] on use at bounding box center [483, 29] width 8 height 11
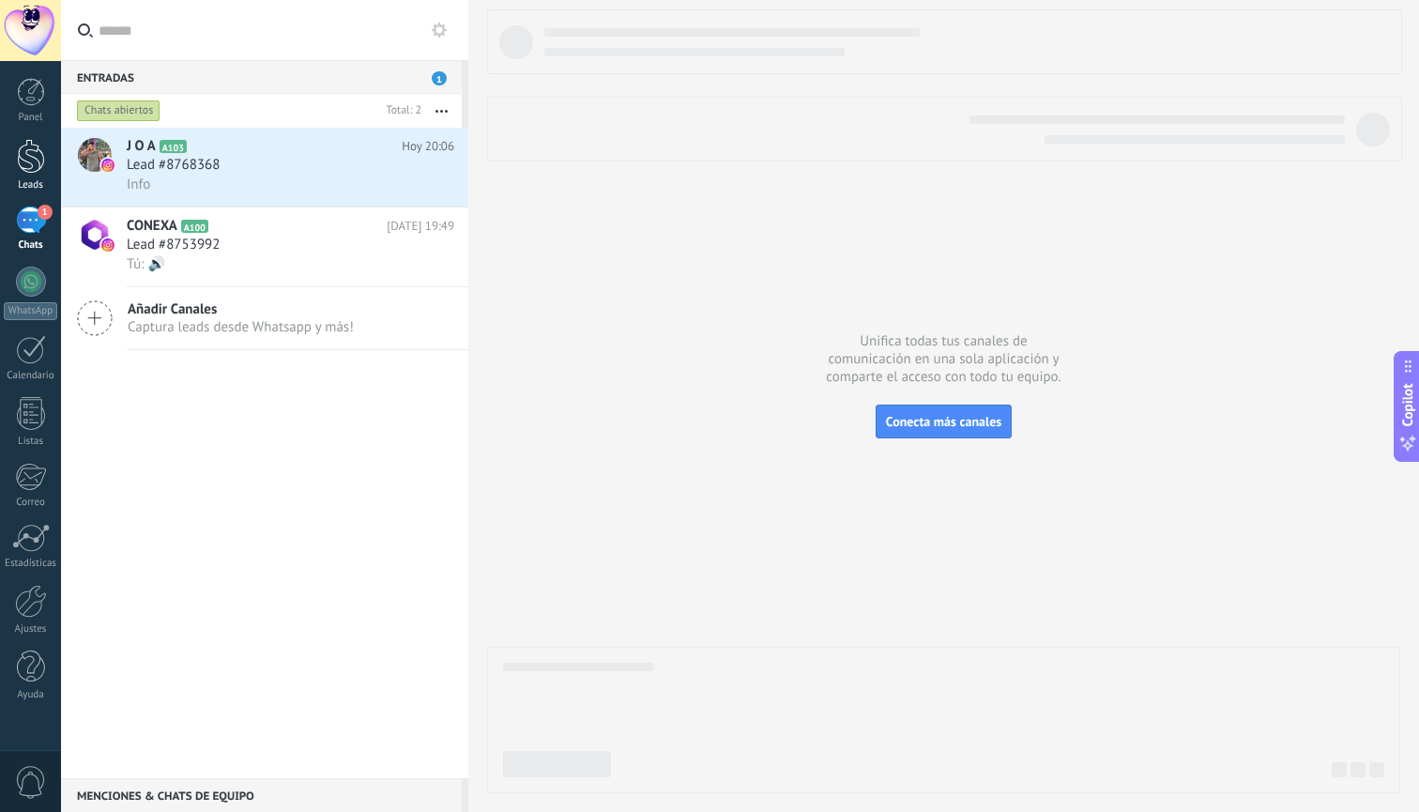
click at [33, 158] on div at bounding box center [31, 156] width 28 height 35
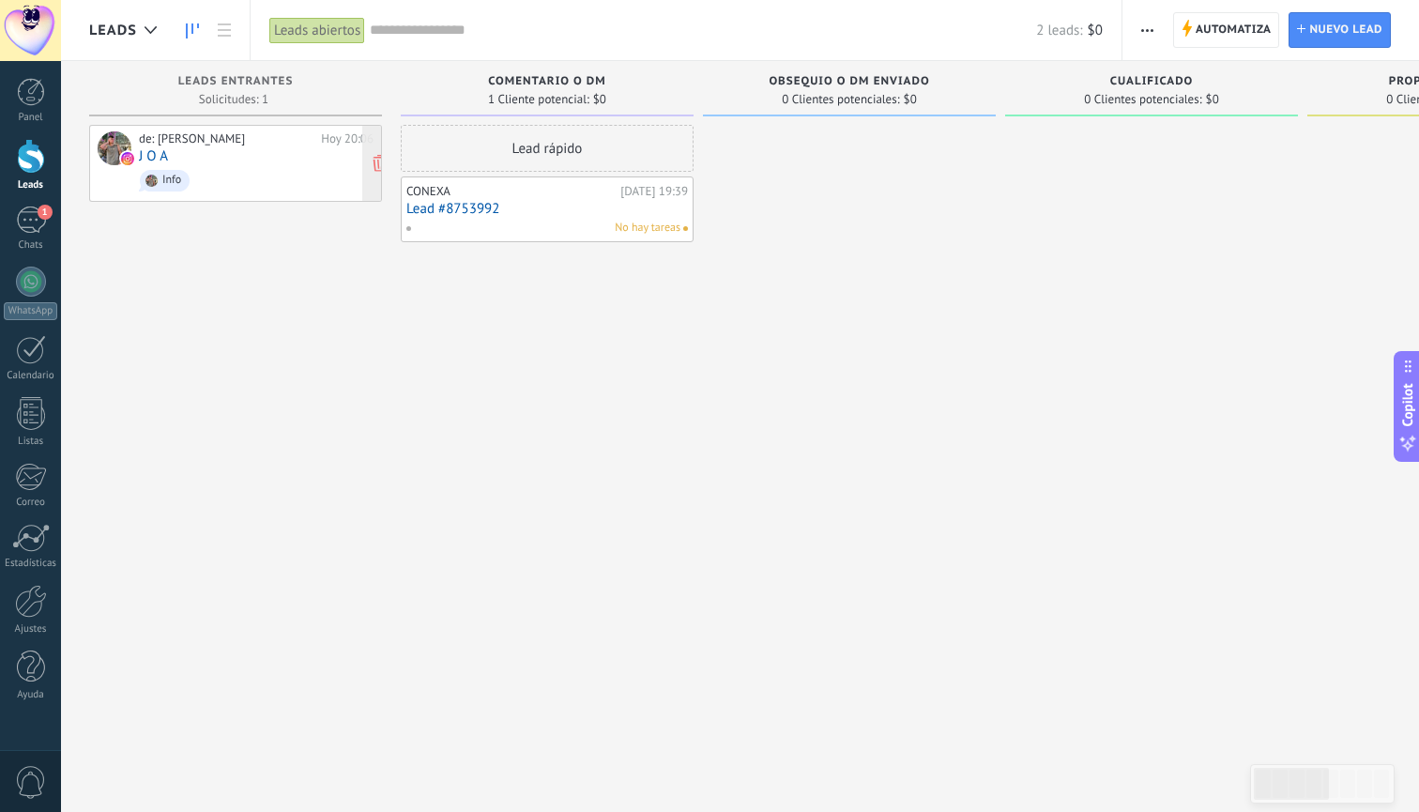
click at [275, 166] on span "Info" at bounding box center [256, 180] width 235 height 29
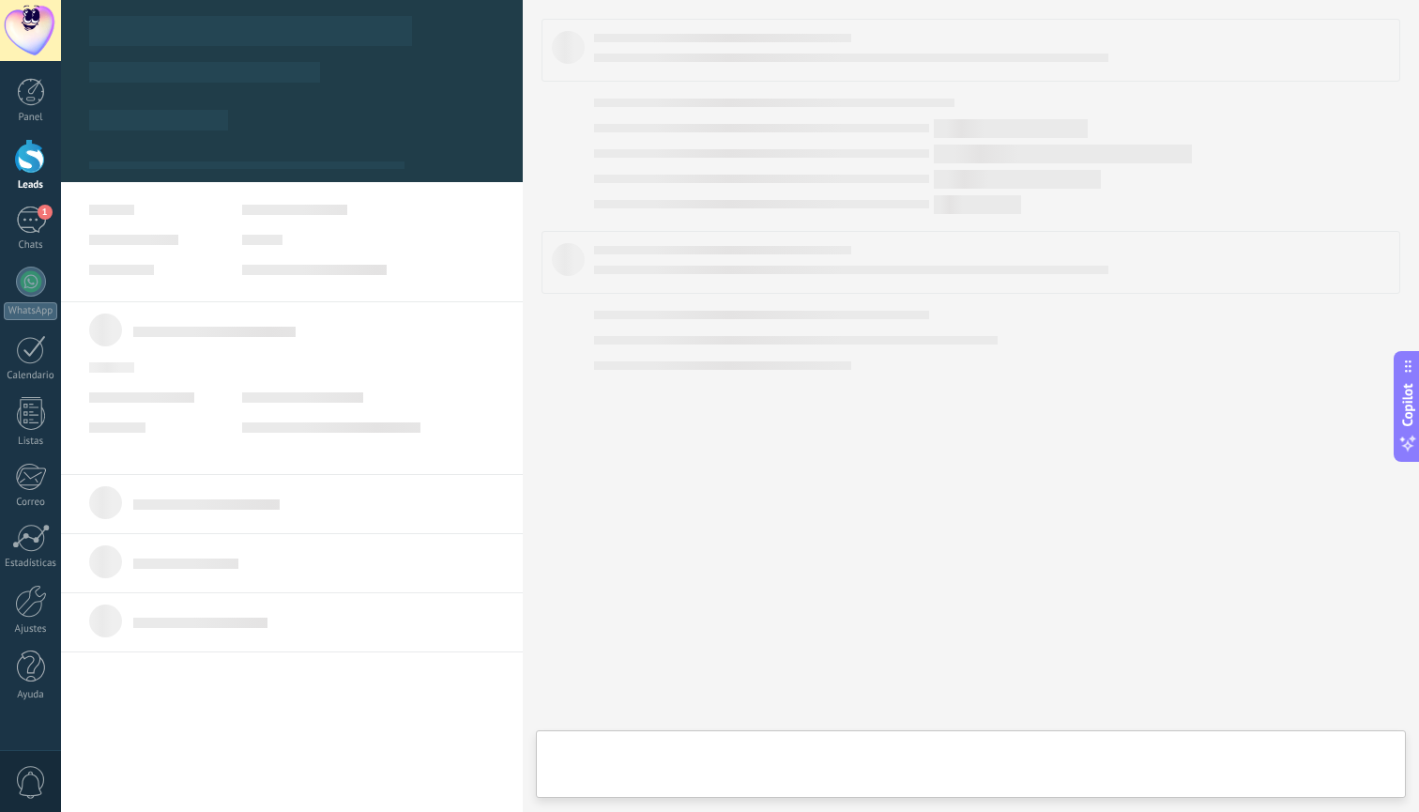
type textarea "**********"
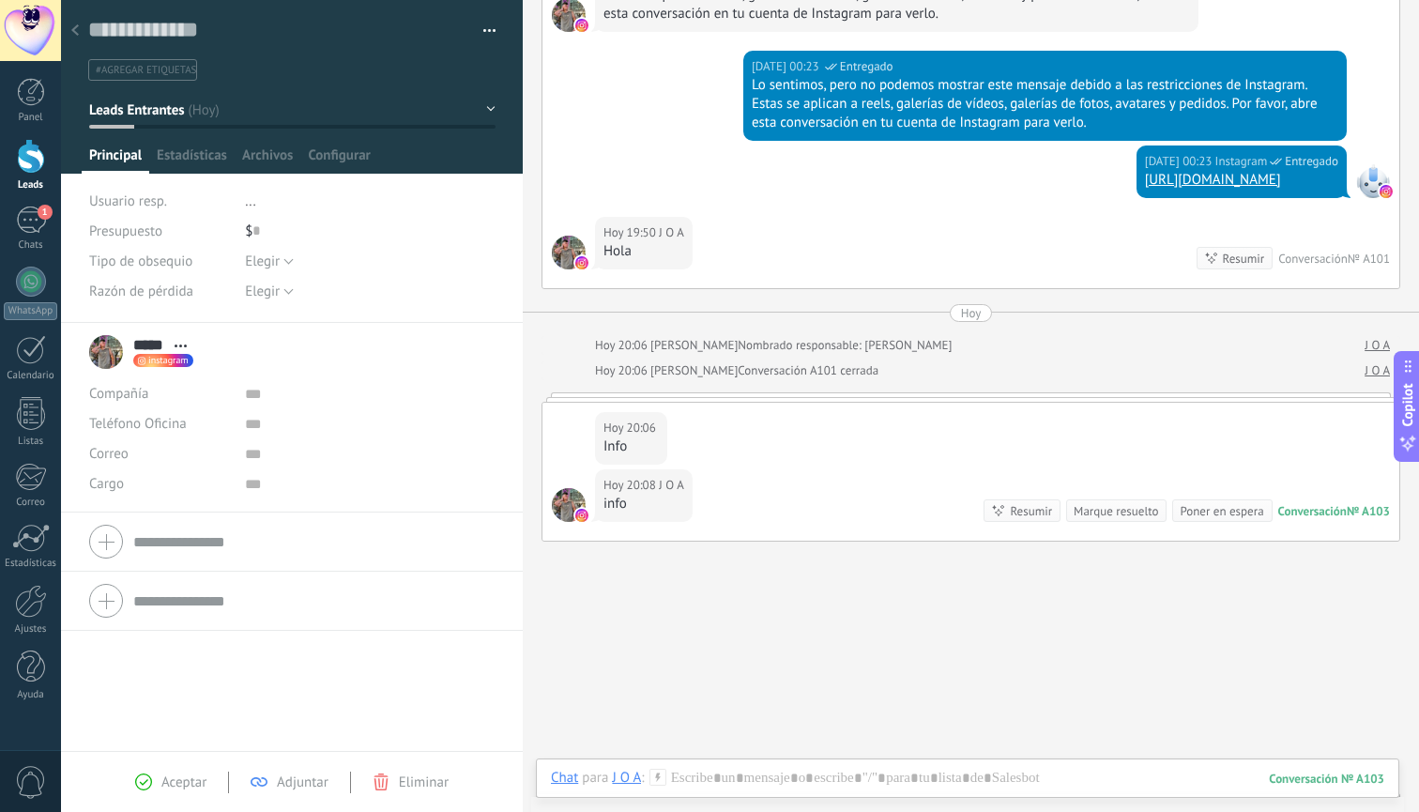
scroll to position [847, 0]
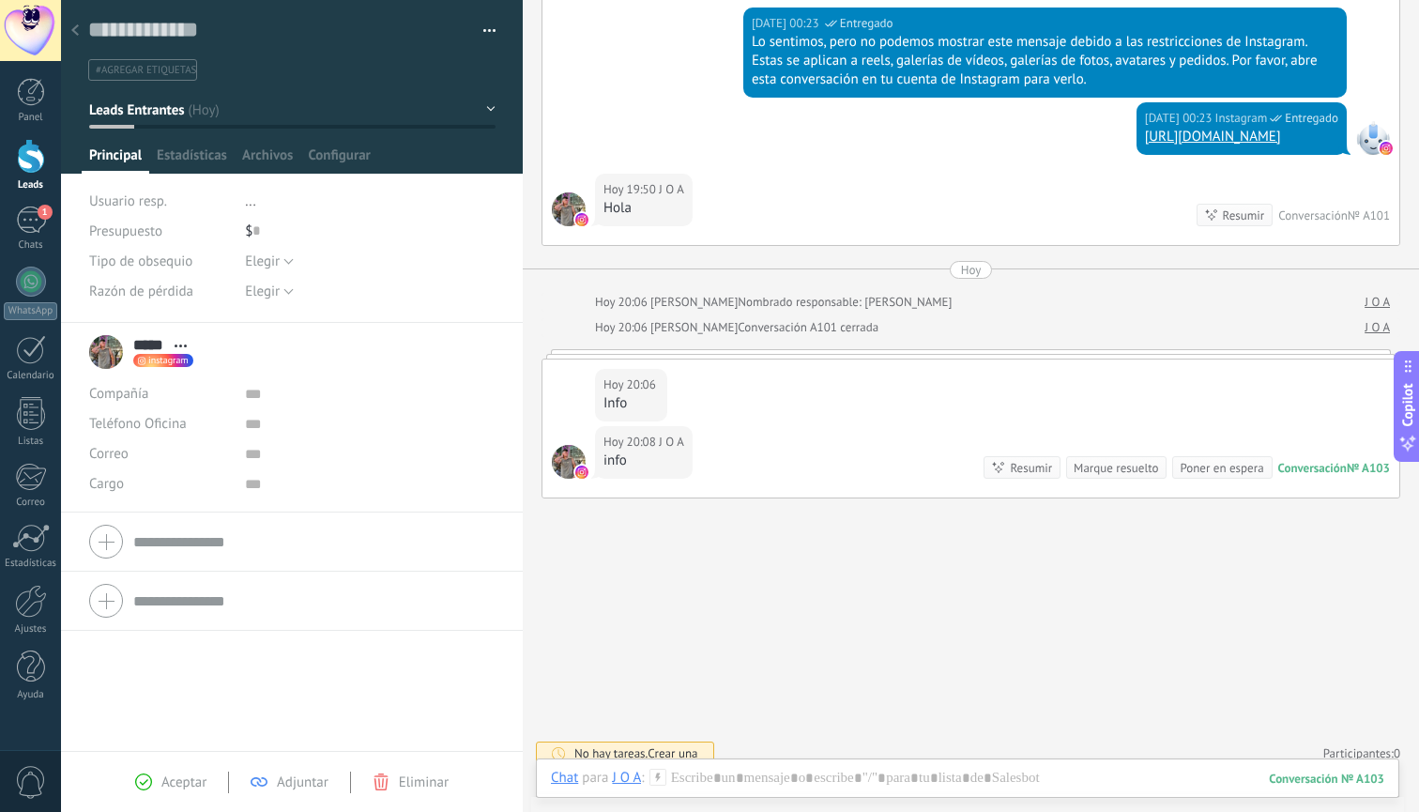
click at [70, 28] on div at bounding box center [75, 31] width 26 height 37
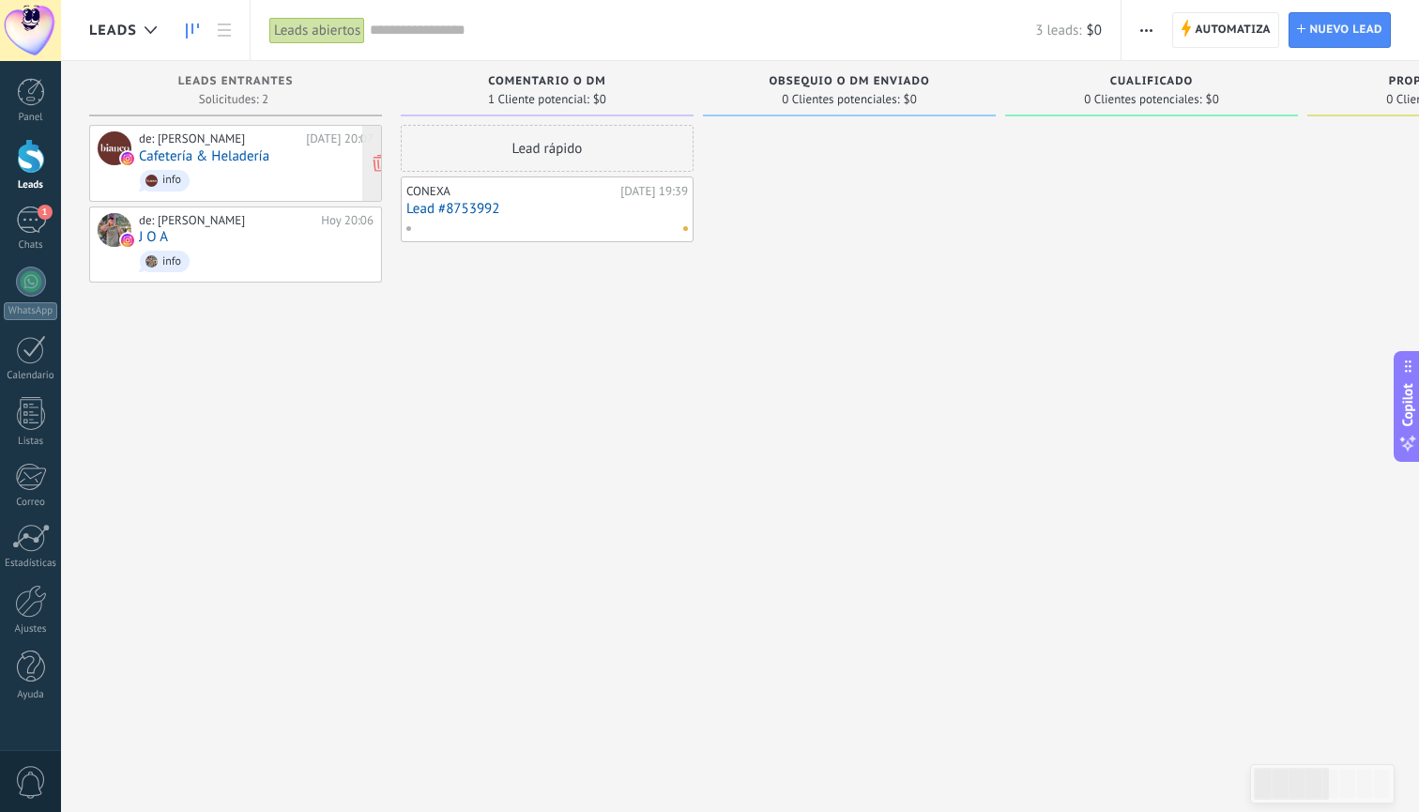
click at [325, 159] on div "de: antoniobecciu Hoy 20:07 Cafetería & Heladería info" at bounding box center [256, 163] width 235 height 64
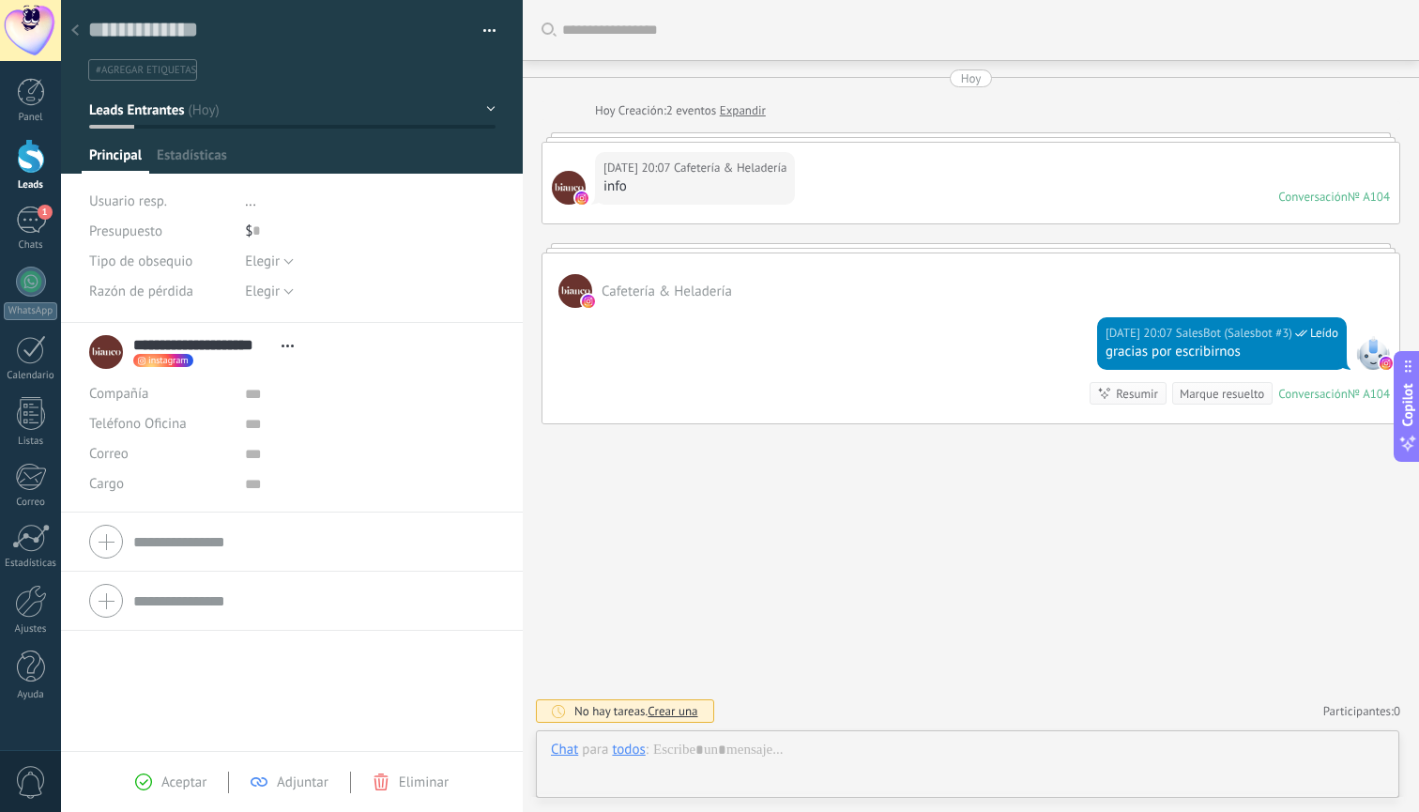
scroll to position [28, 0]
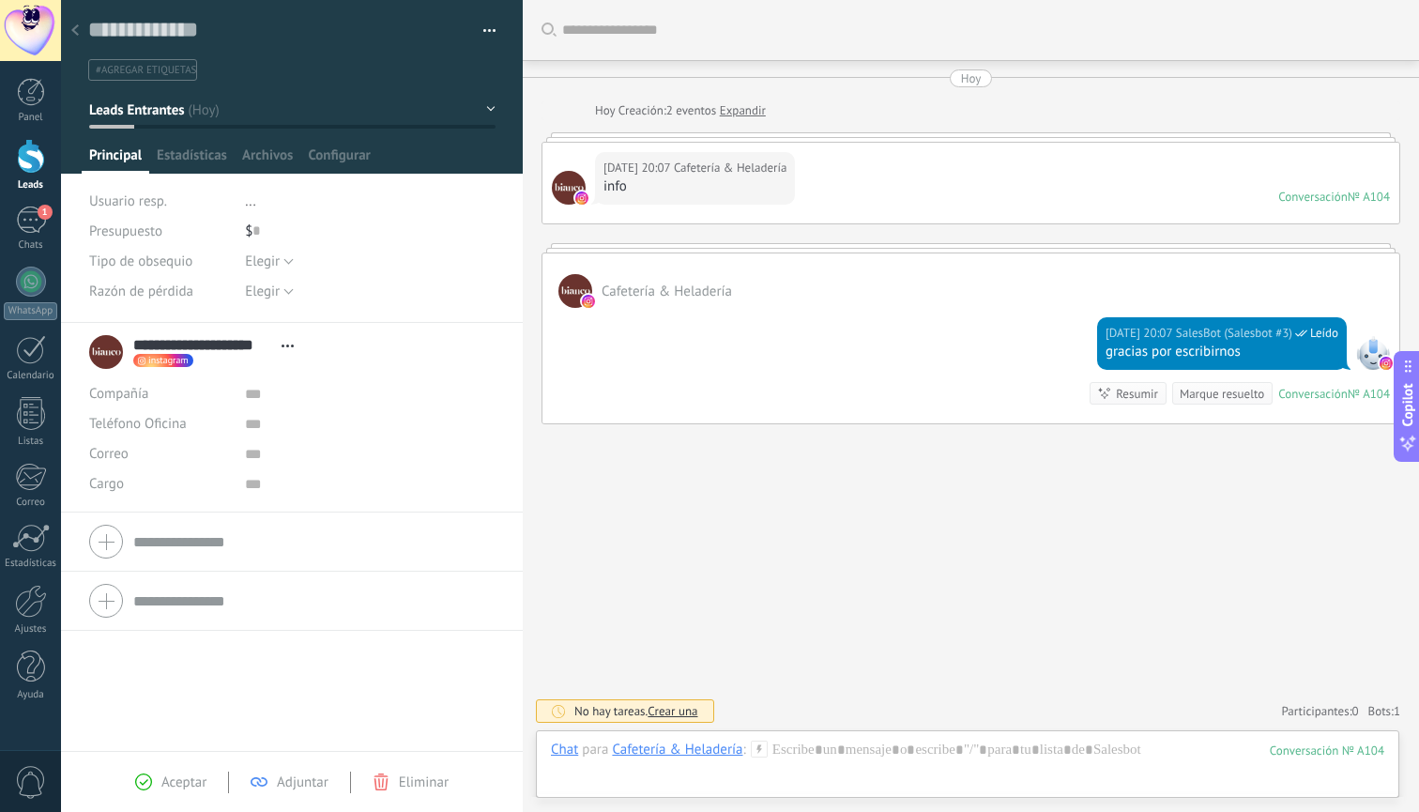
click at [78, 25] on icon at bounding box center [75, 29] width 8 height 11
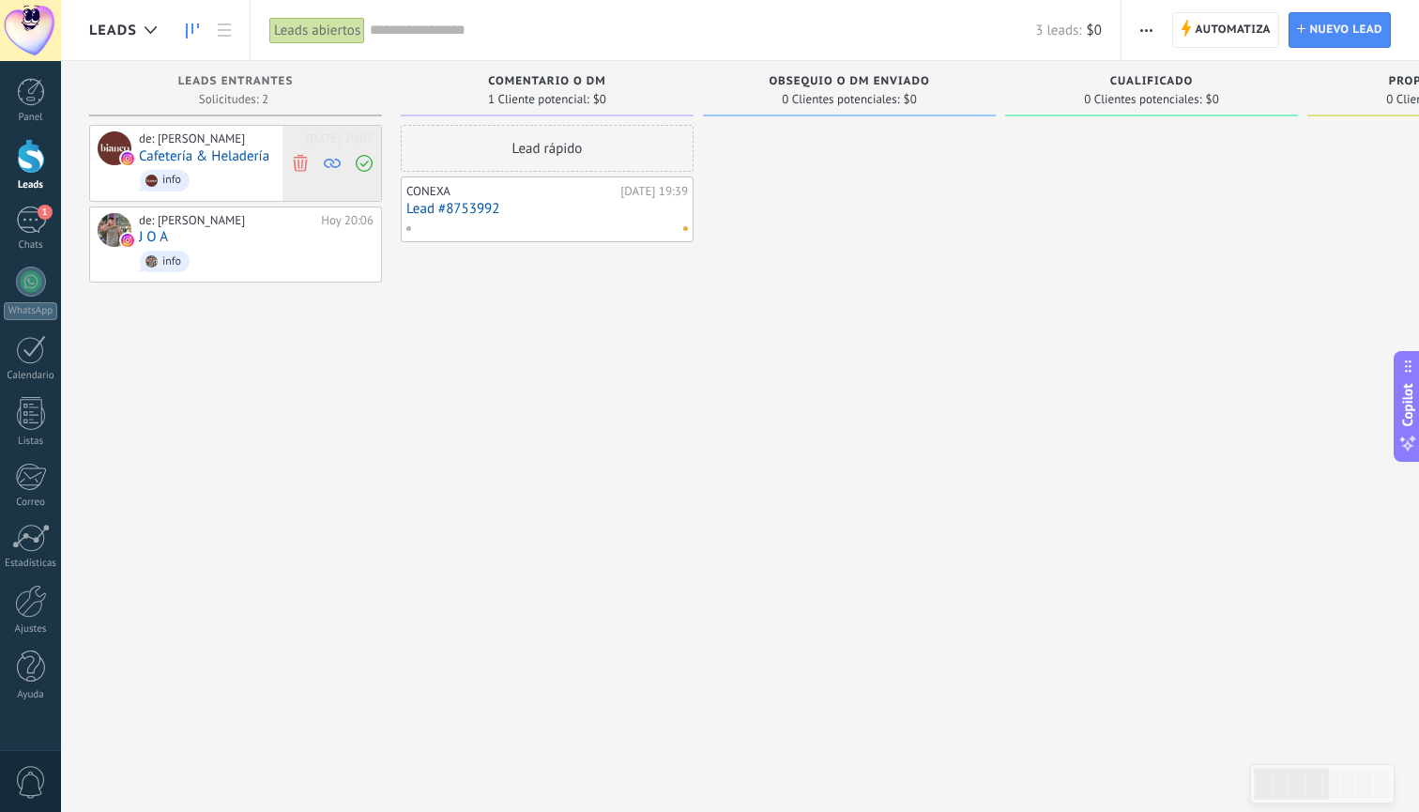
click at [301, 167] on use at bounding box center [300, 162] width 14 height 17
click at [302, 182] on span "Comentó info" at bounding box center [256, 180] width 235 height 29
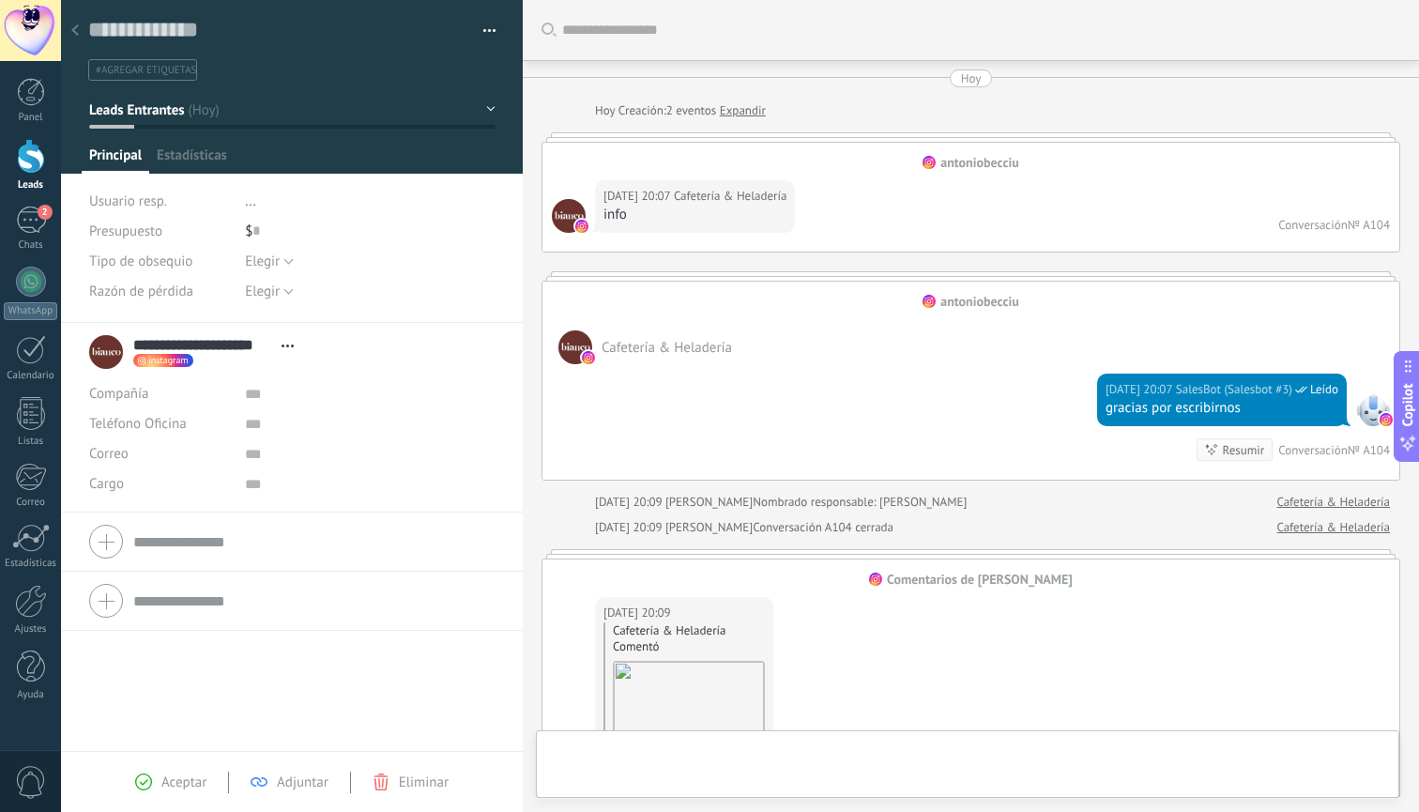
scroll to position [439, 0]
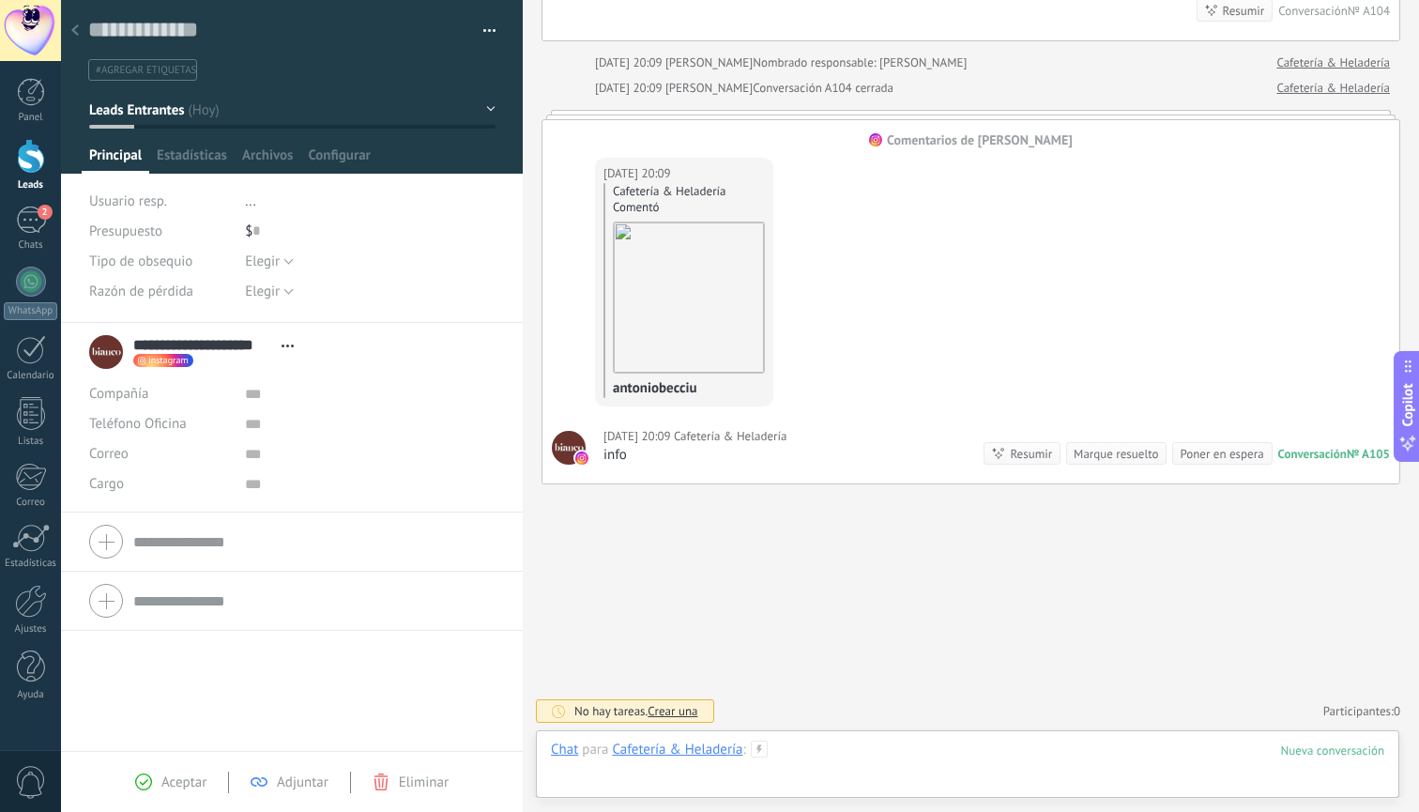
click at [841, 762] on div at bounding box center [967, 768] width 833 height 56
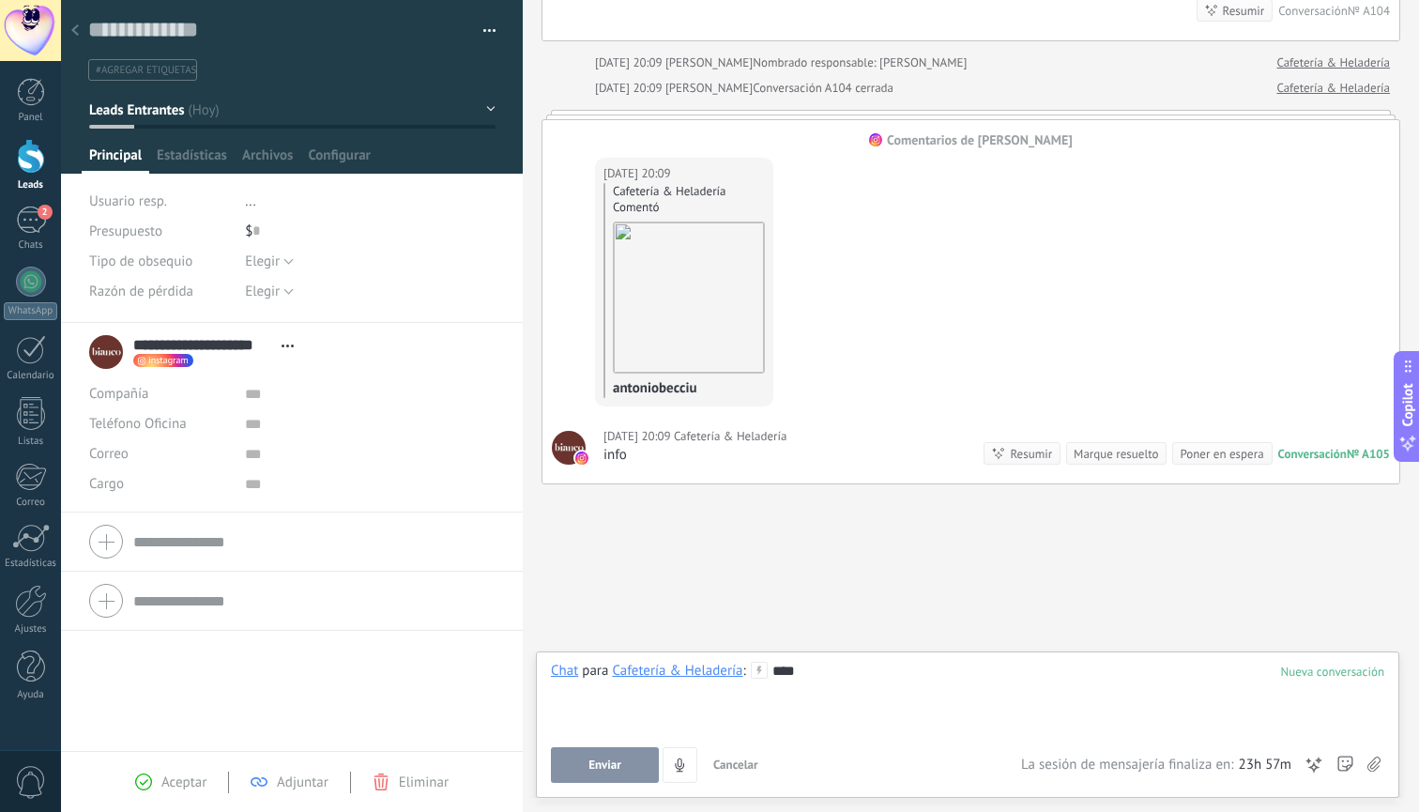
click at [72, 24] on div at bounding box center [75, 31] width 26 height 37
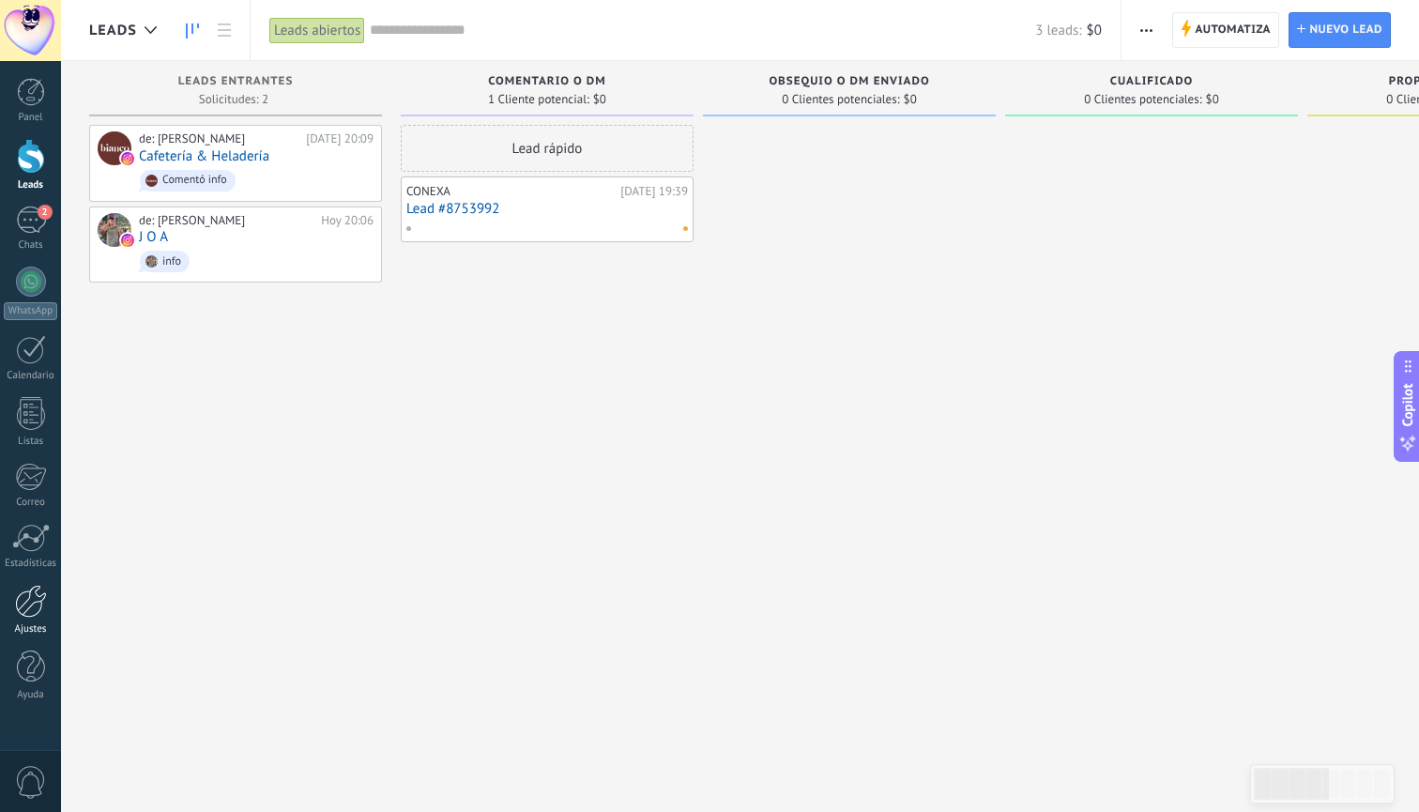
click at [25, 614] on div at bounding box center [31, 601] width 32 height 33
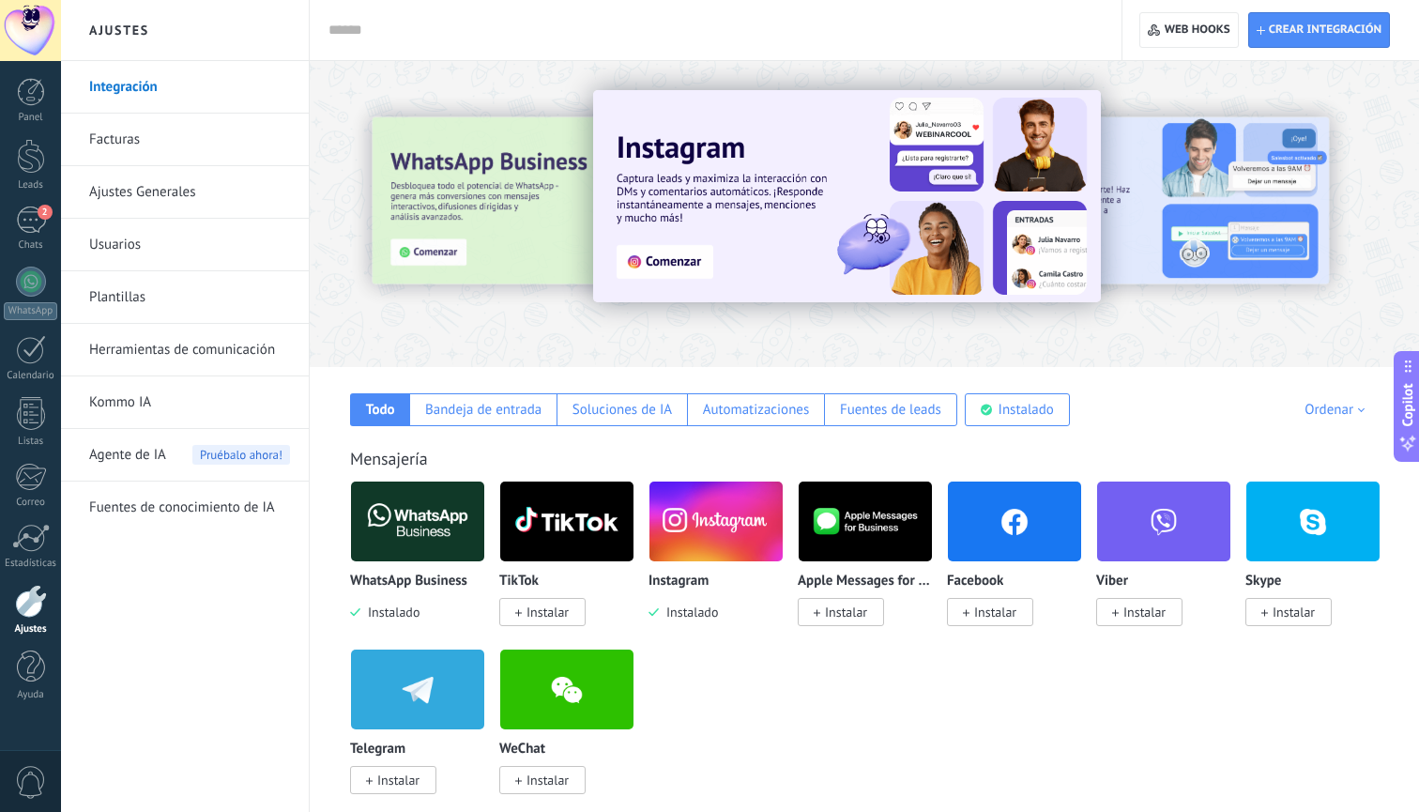
click at [199, 343] on link "Herramientas de comunicación" at bounding box center [189, 350] width 201 height 53
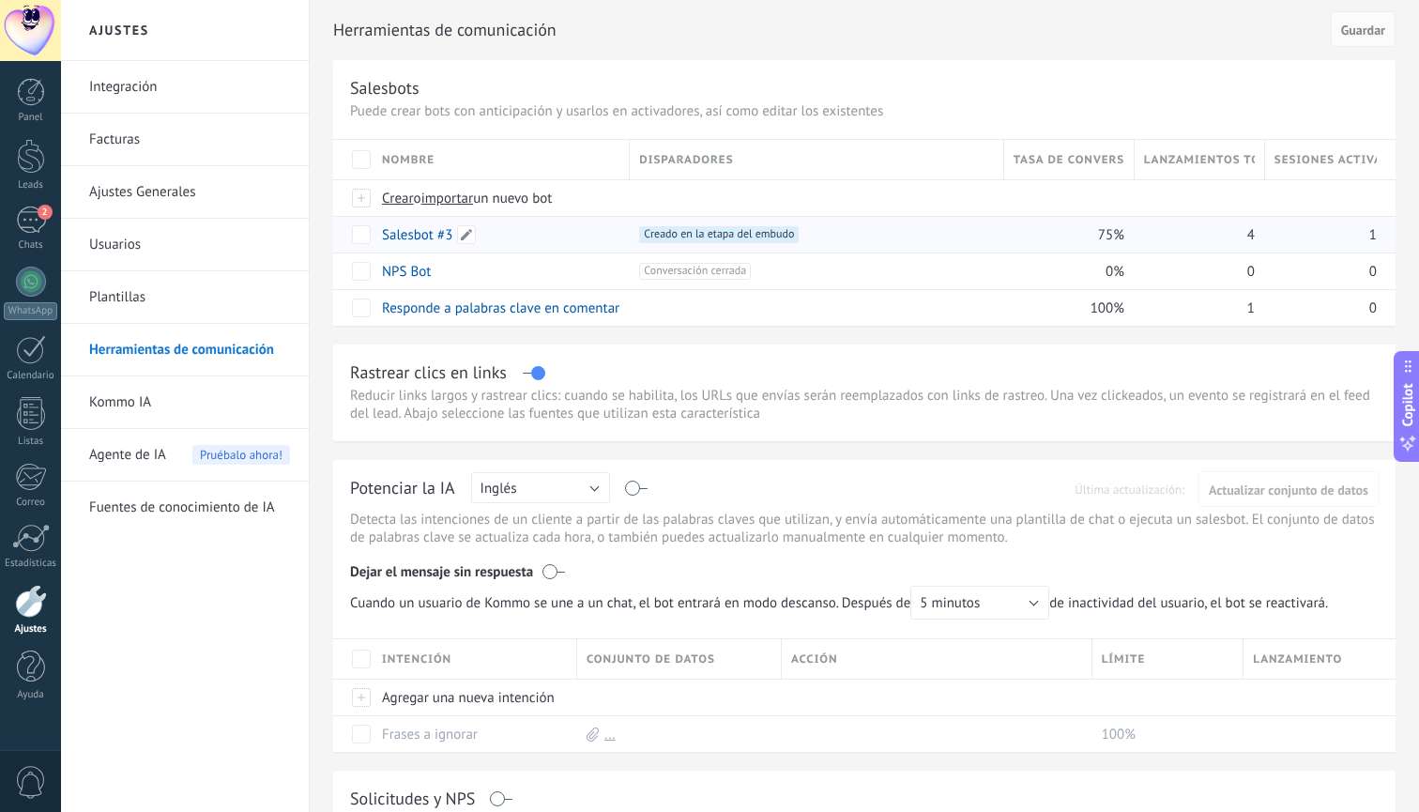
click at [421, 235] on link "Salesbot #3" at bounding box center [417, 235] width 70 height 18
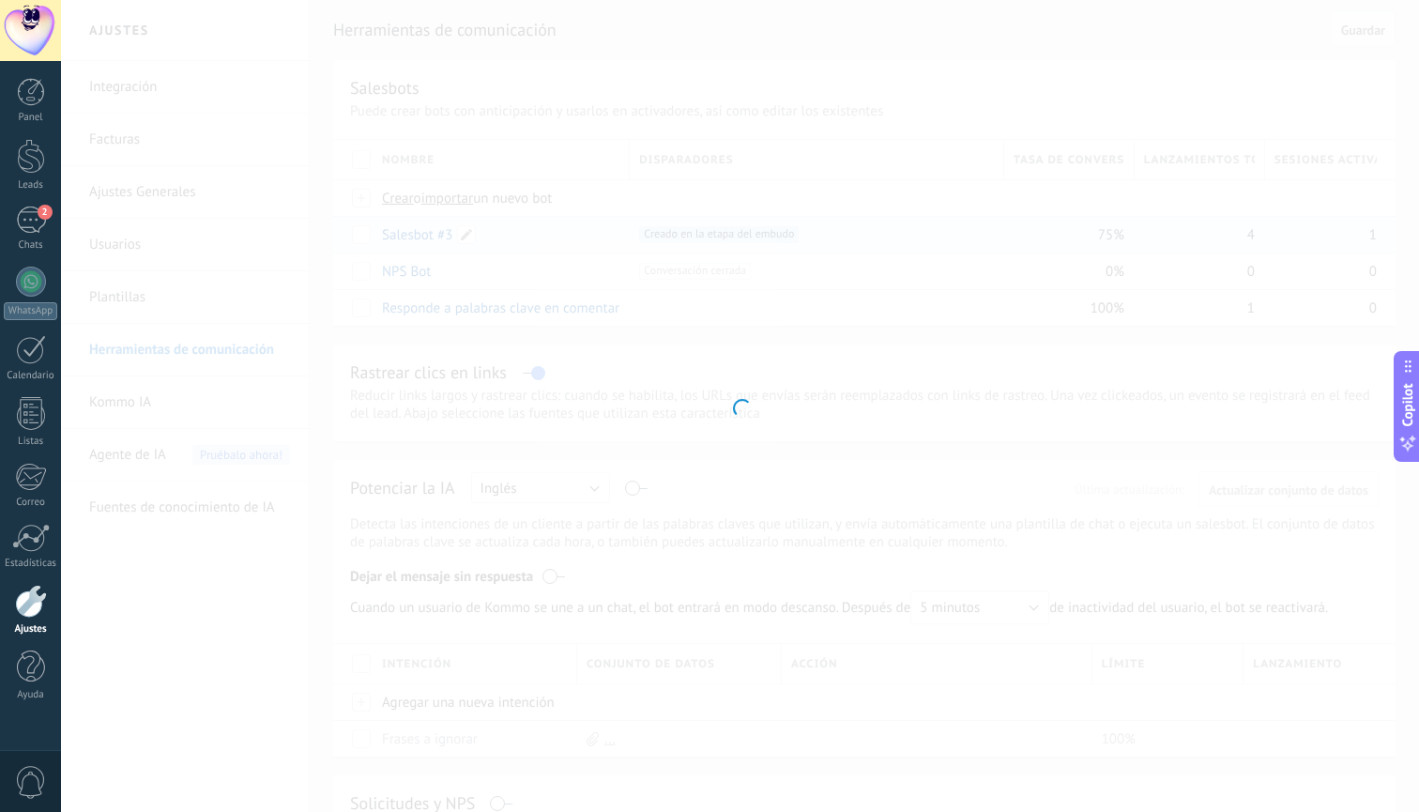
type input "**********"
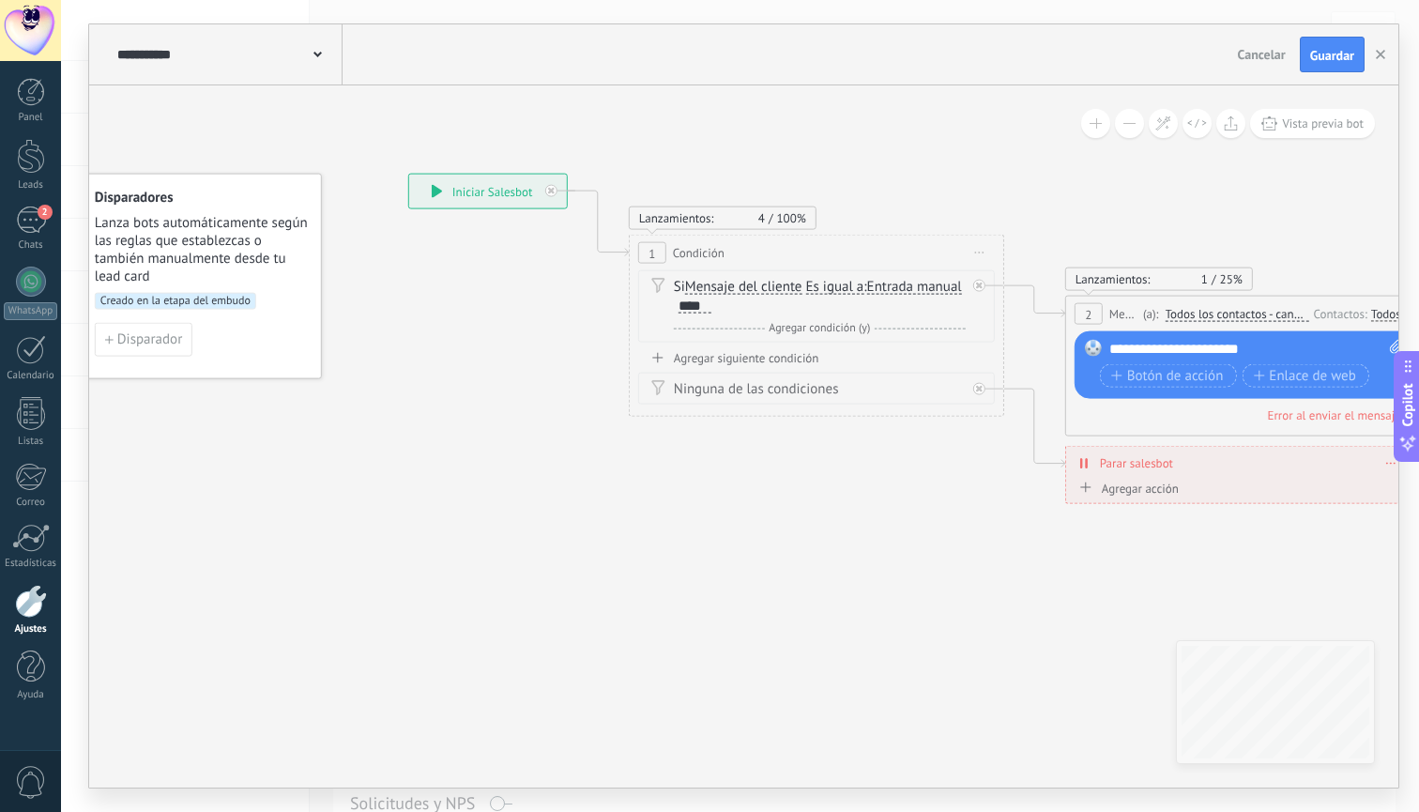
click at [772, 356] on div "Agregar siguiente condición" at bounding box center [816, 358] width 357 height 16
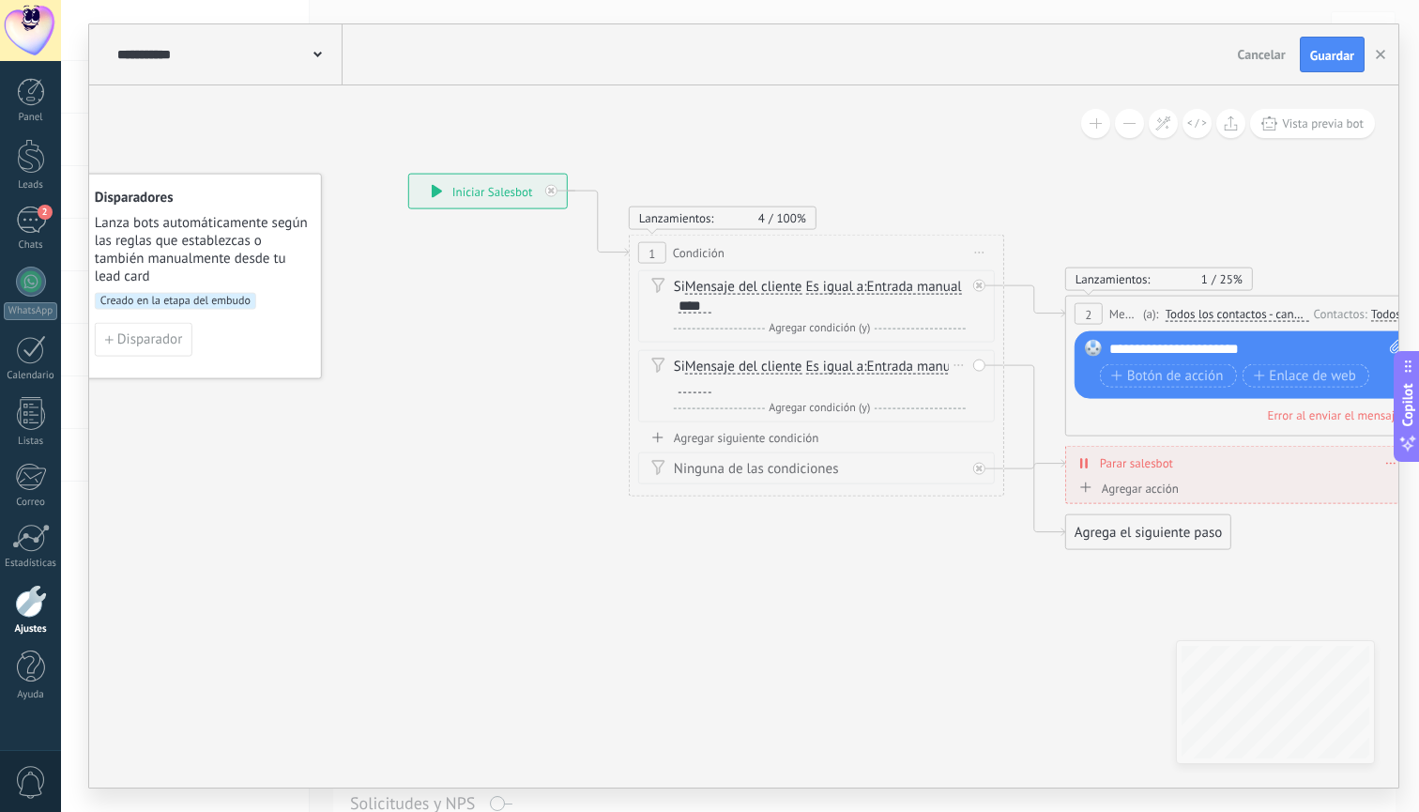
click at [808, 365] on div "Si Mensaje del cliente Mensaje del cliente Comentario del cliente El cliente Có…" at bounding box center [820, 377] width 292 height 38
click at [785, 365] on span "Mensaje del cliente" at bounding box center [743, 366] width 117 height 15
click at [785, 365] on button "Mensaje del cliente" at bounding box center [793, 367] width 235 height 34
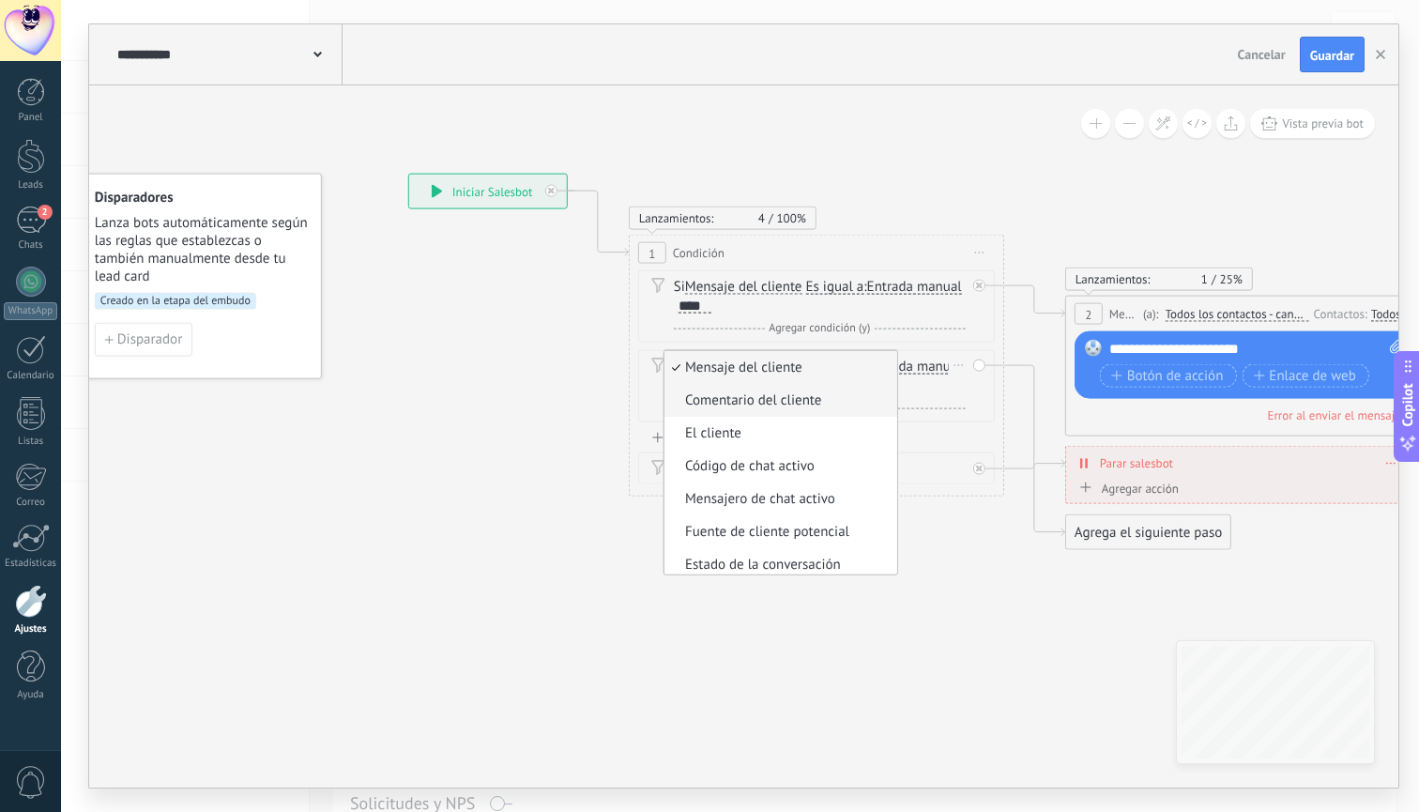
click at [786, 395] on span "Comentario del cliente" at bounding box center [777, 400] width 227 height 19
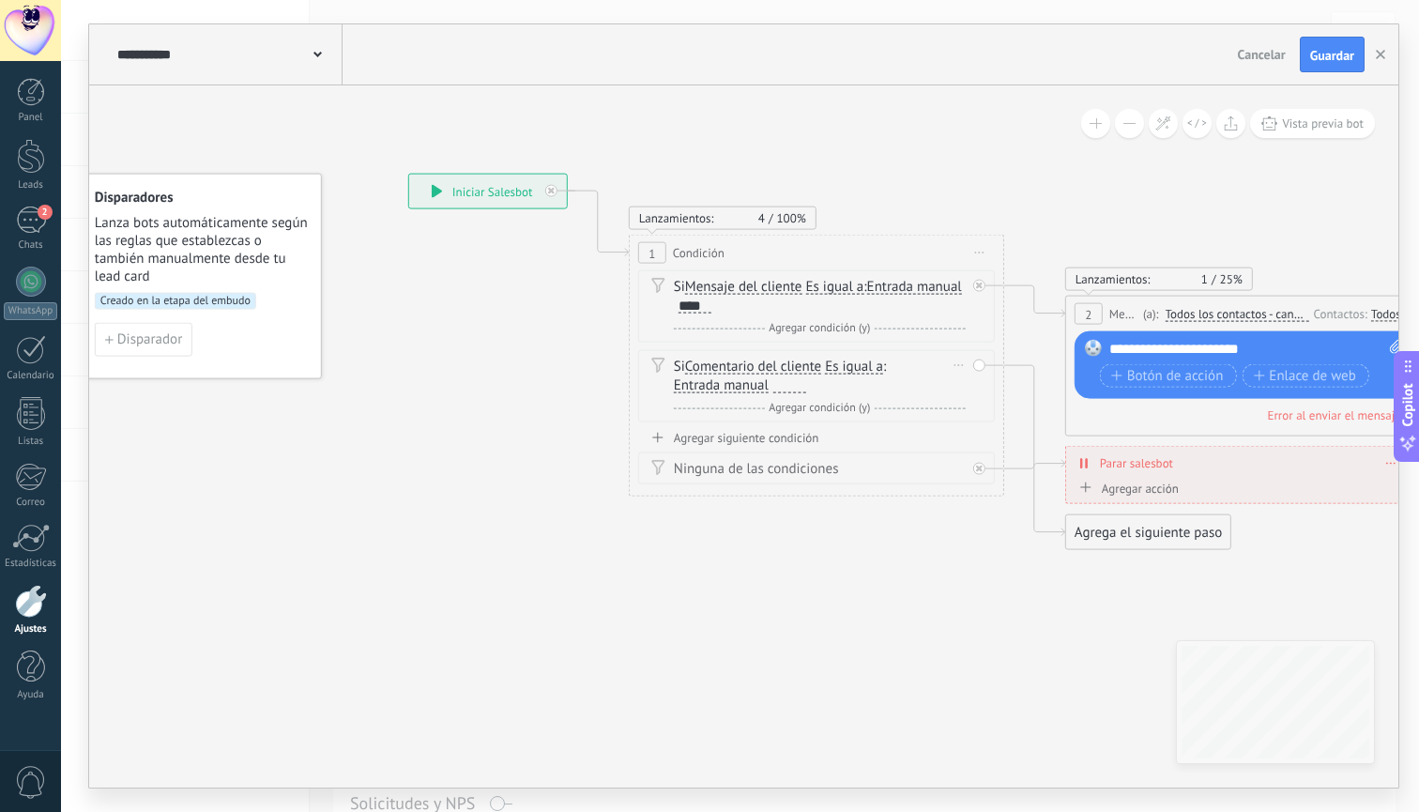
click at [781, 381] on div at bounding box center [789, 385] width 33 height 15
click at [869, 605] on icon at bounding box center [1348, 361] width 2819 height 1315
click at [1336, 53] on span "Guardar" at bounding box center [1332, 55] width 44 height 13
click at [1332, 49] on span "Guardar" at bounding box center [1332, 55] width 44 height 13
click at [1386, 53] on button "button" at bounding box center [1380, 55] width 28 height 36
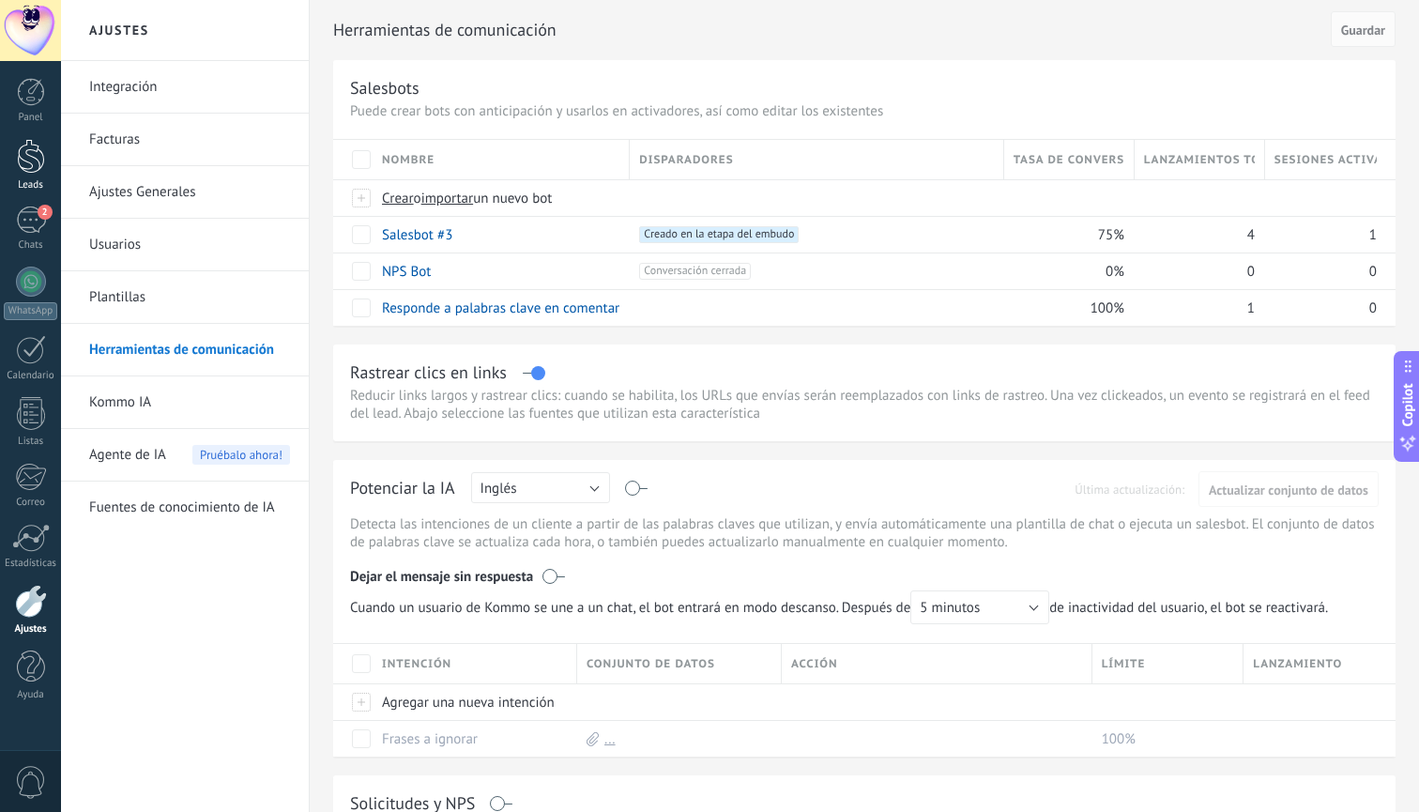
click at [23, 168] on div at bounding box center [31, 156] width 28 height 35
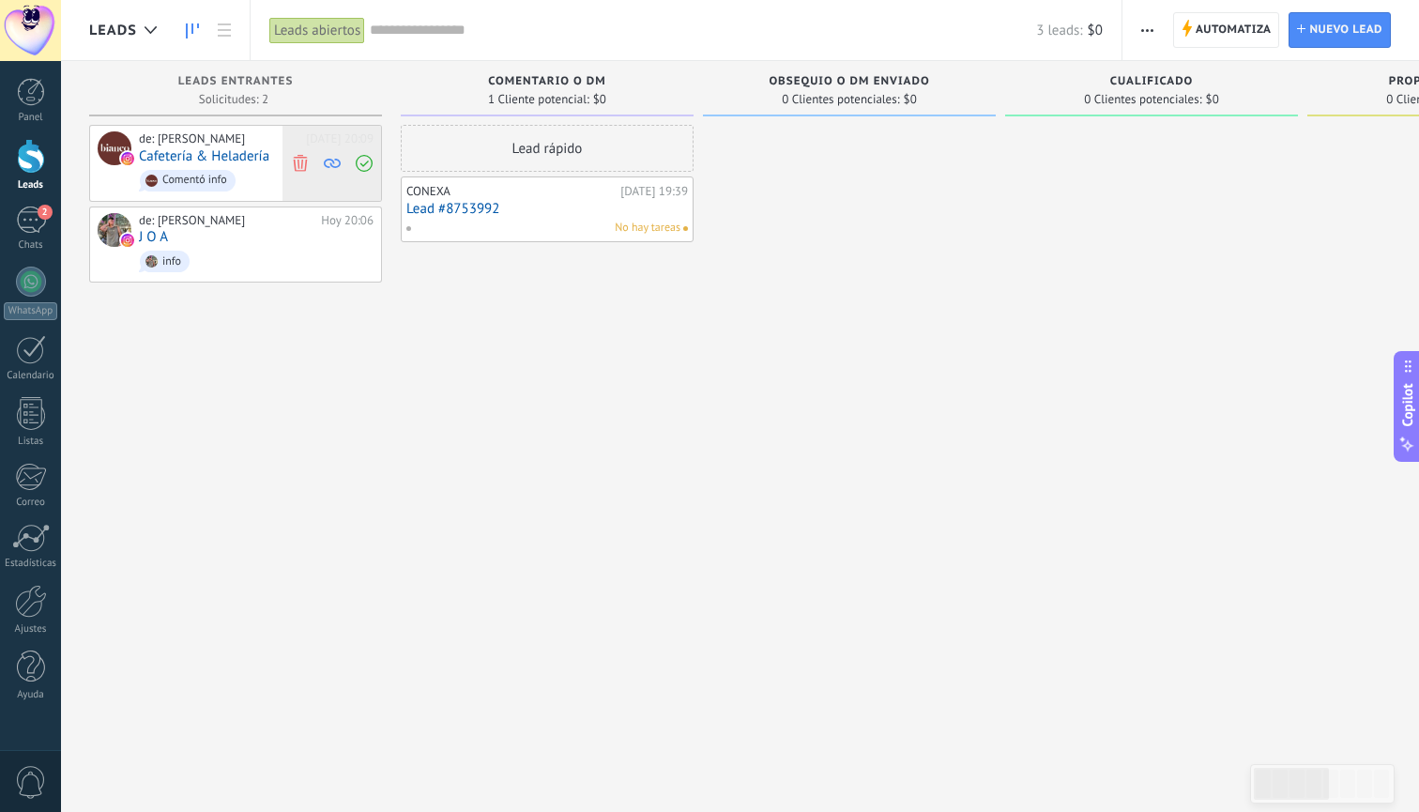
click at [295, 163] on use at bounding box center [300, 162] width 14 height 17
click at [307, 178] on span "Comentó info" at bounding box center [256, 180] width 235 height 29
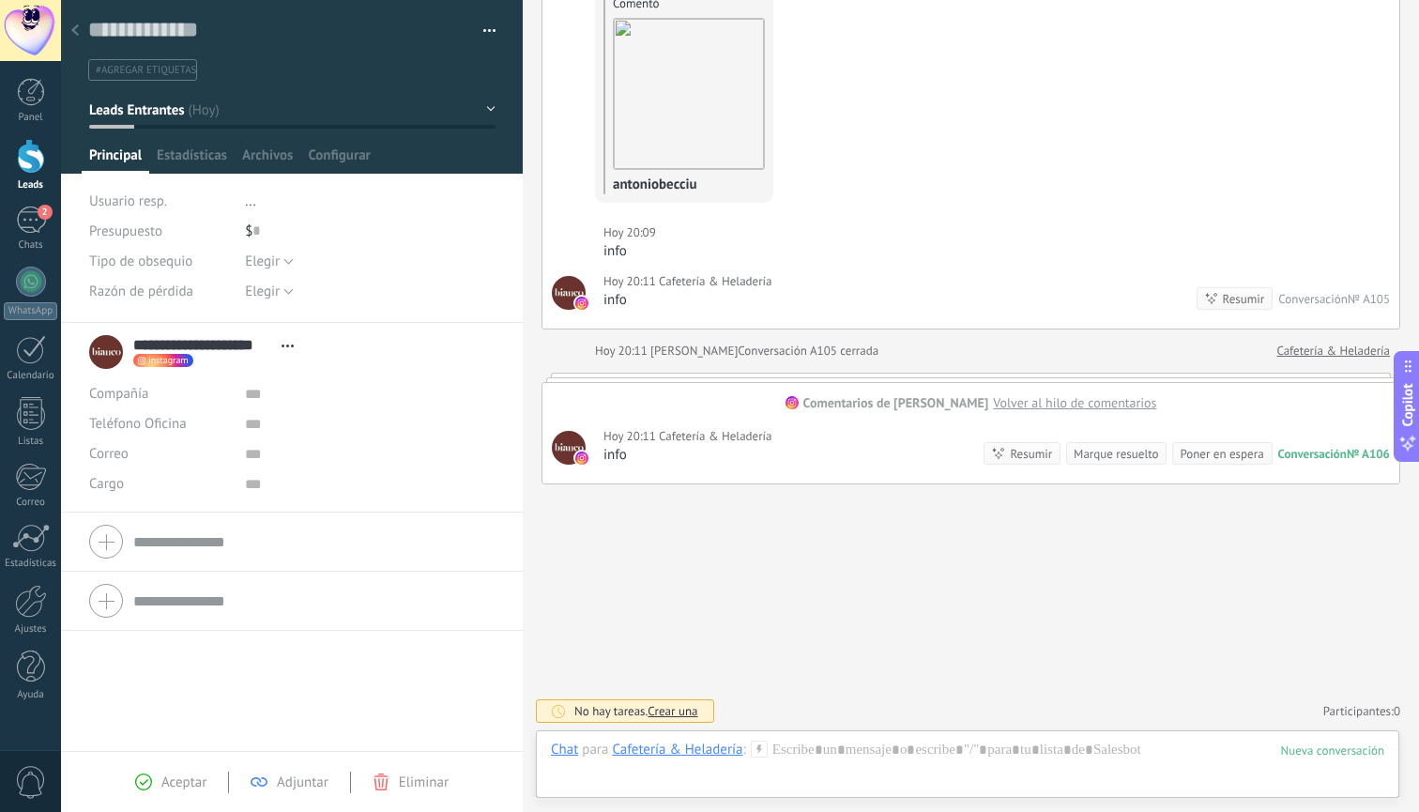
scroll to position [643, 0]
click at [30, 598] on div at bounding box center [31, 601] width 32 height 33
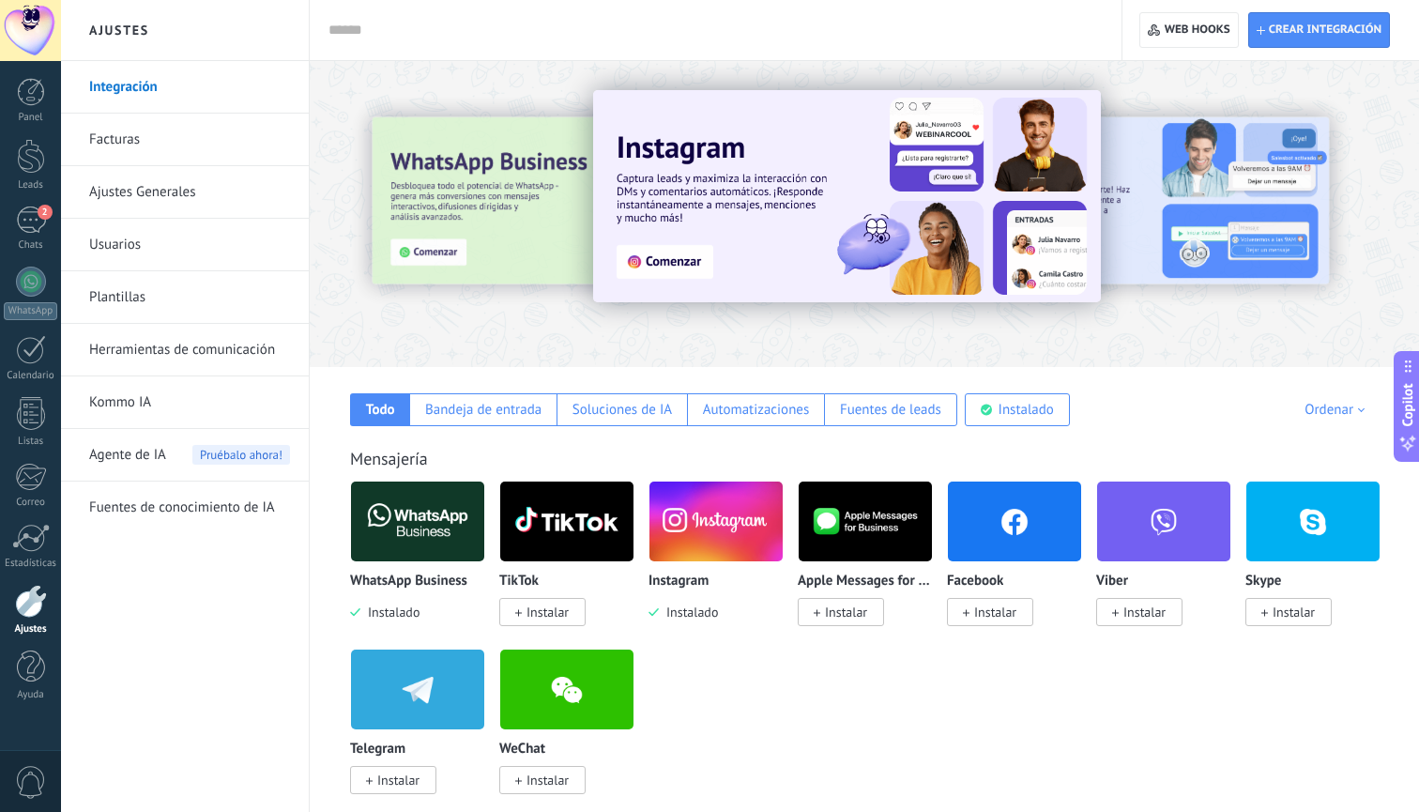
click at [227, 352] on link "Herramientas de comunicación" at bounding box center [189, 350] width 201 height 53
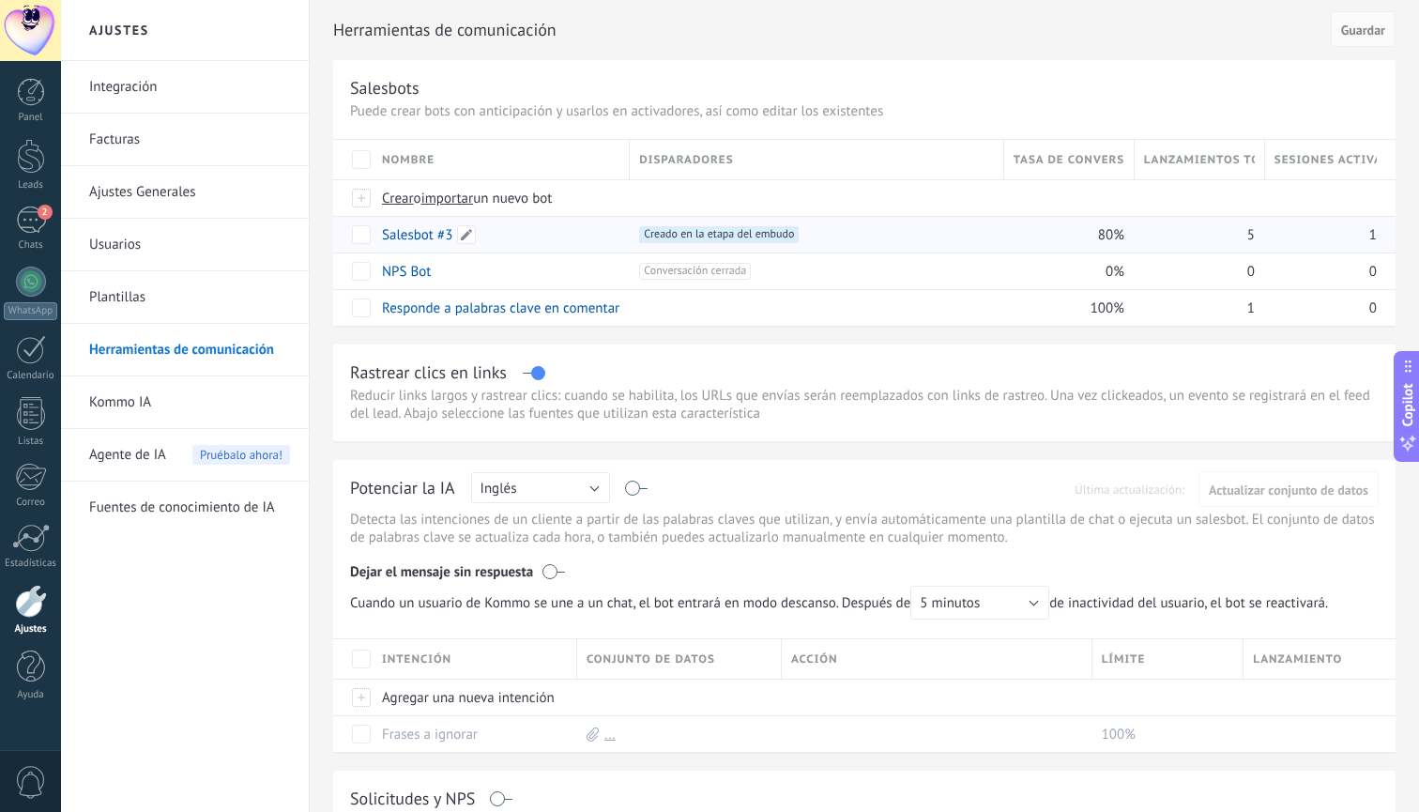
click at [405, 234] on link "Salesbot #3" at bounding box center [417, 235] width 70 height 18
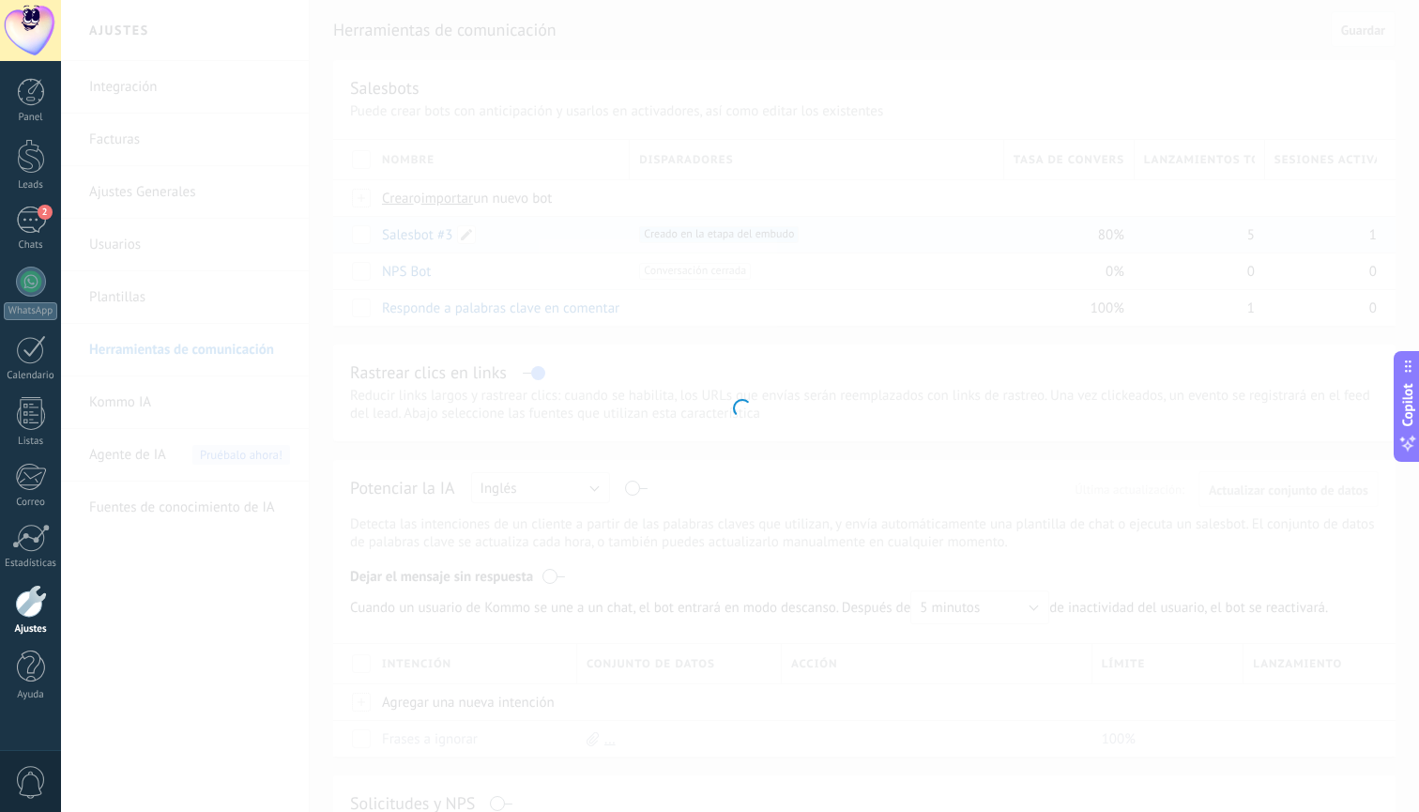
type input "**********"
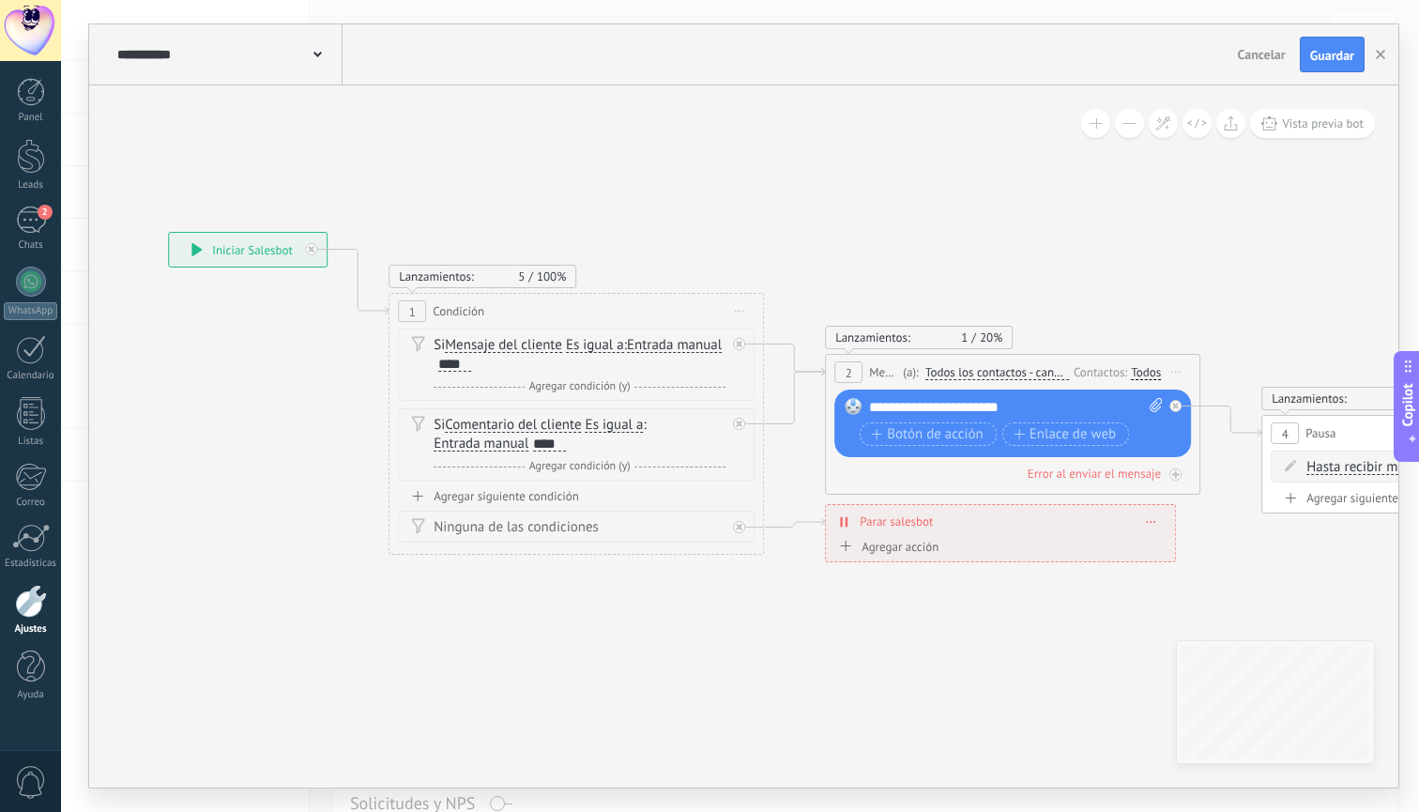
click at [882, 694] on icon at bounding box center [1108, 398] width 2819 height 1270
click at [1334, 53] on span "Guardar" at bounding box center [1332, 55] width 44 height 13
click at [40, 147] on div at bounding box center [31, 156] width 28 height 35
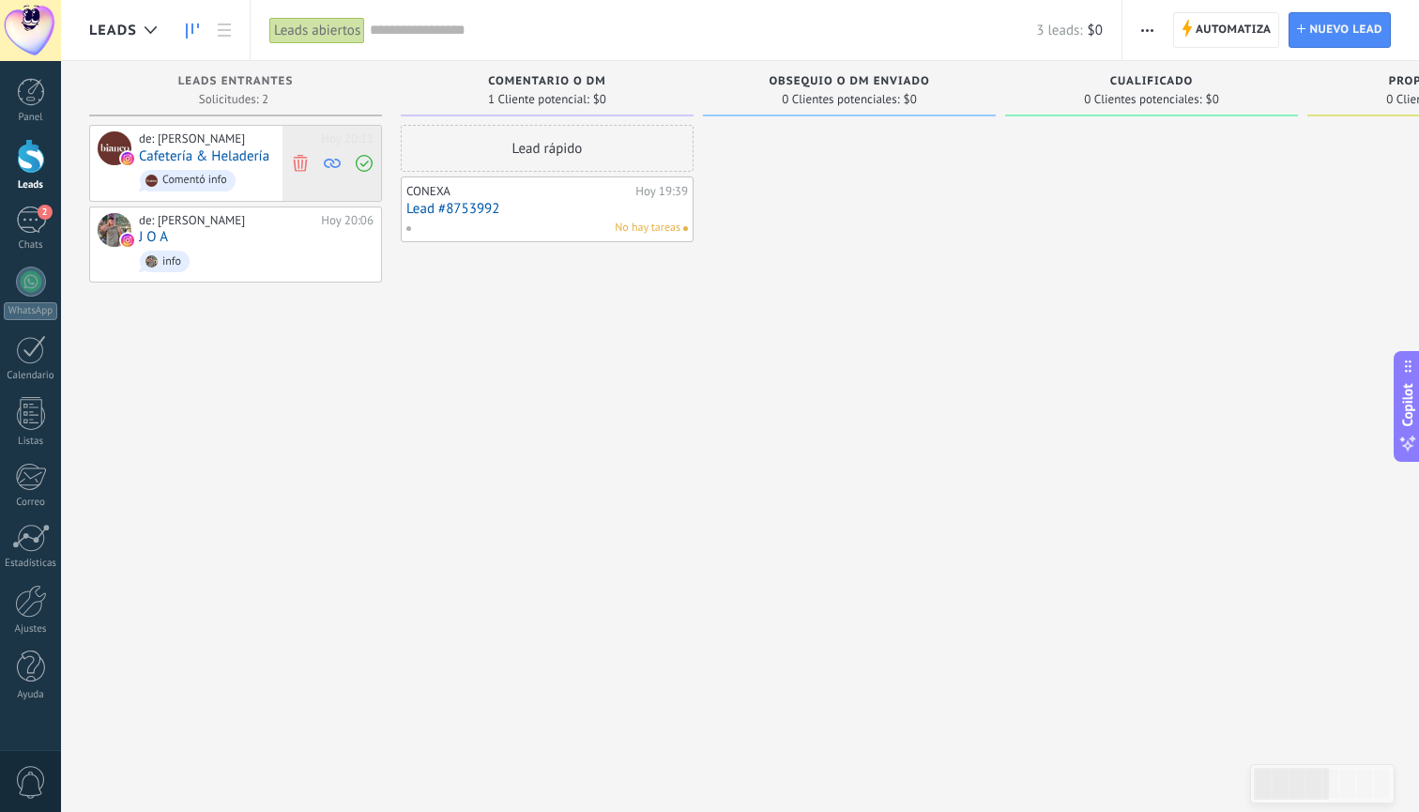
click at [302, 169] on icon at bounding box center [300, 162] width 17 height 17
click at [304, 160] on div "de: [PERSON_NAME] [DATE] 20:13 Cafetería & Heladería Comentó info" at bounding box center [256, 163] width 235 height 64
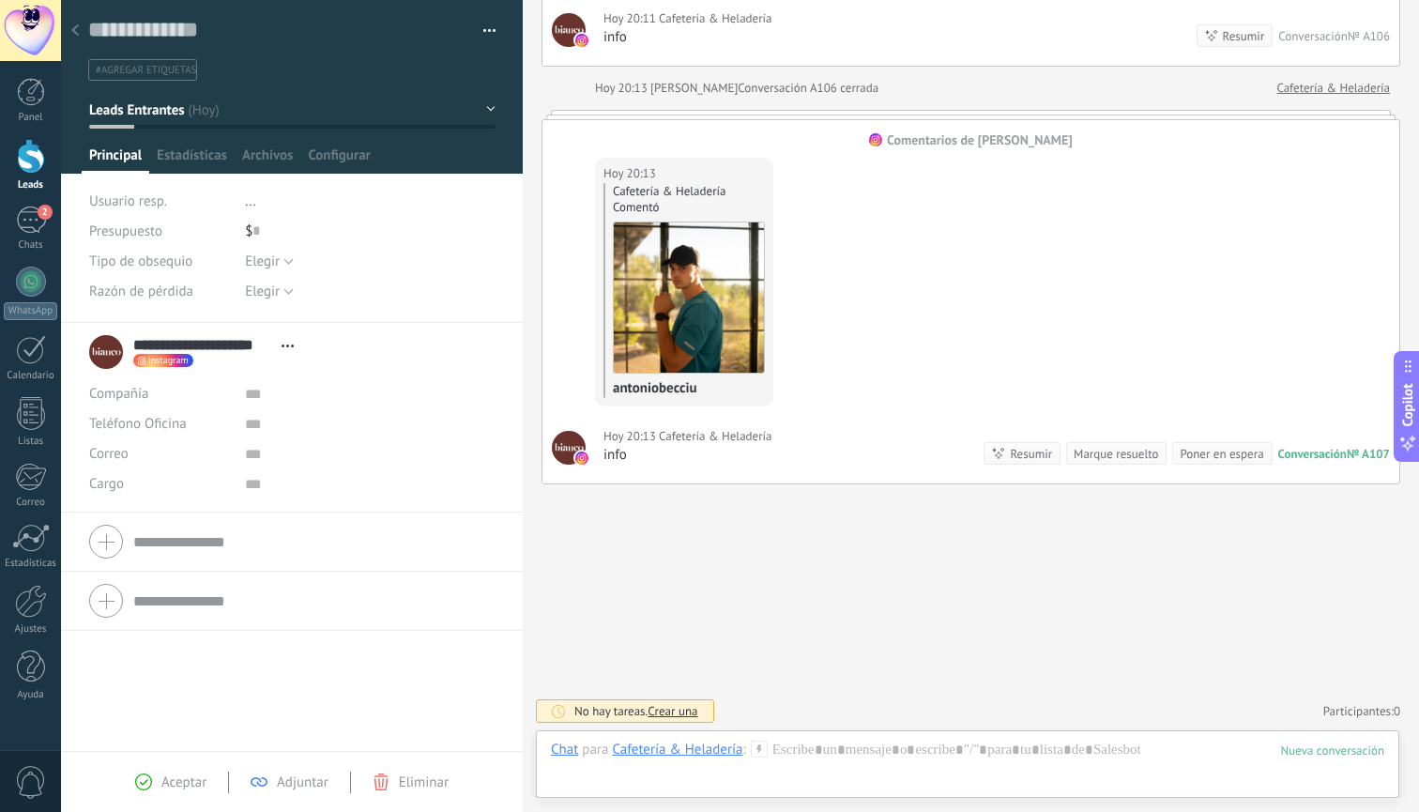
scroll to position [1061, 0]
click at [29, 603] on div at bounding box center [31, 601] width 32 height 33
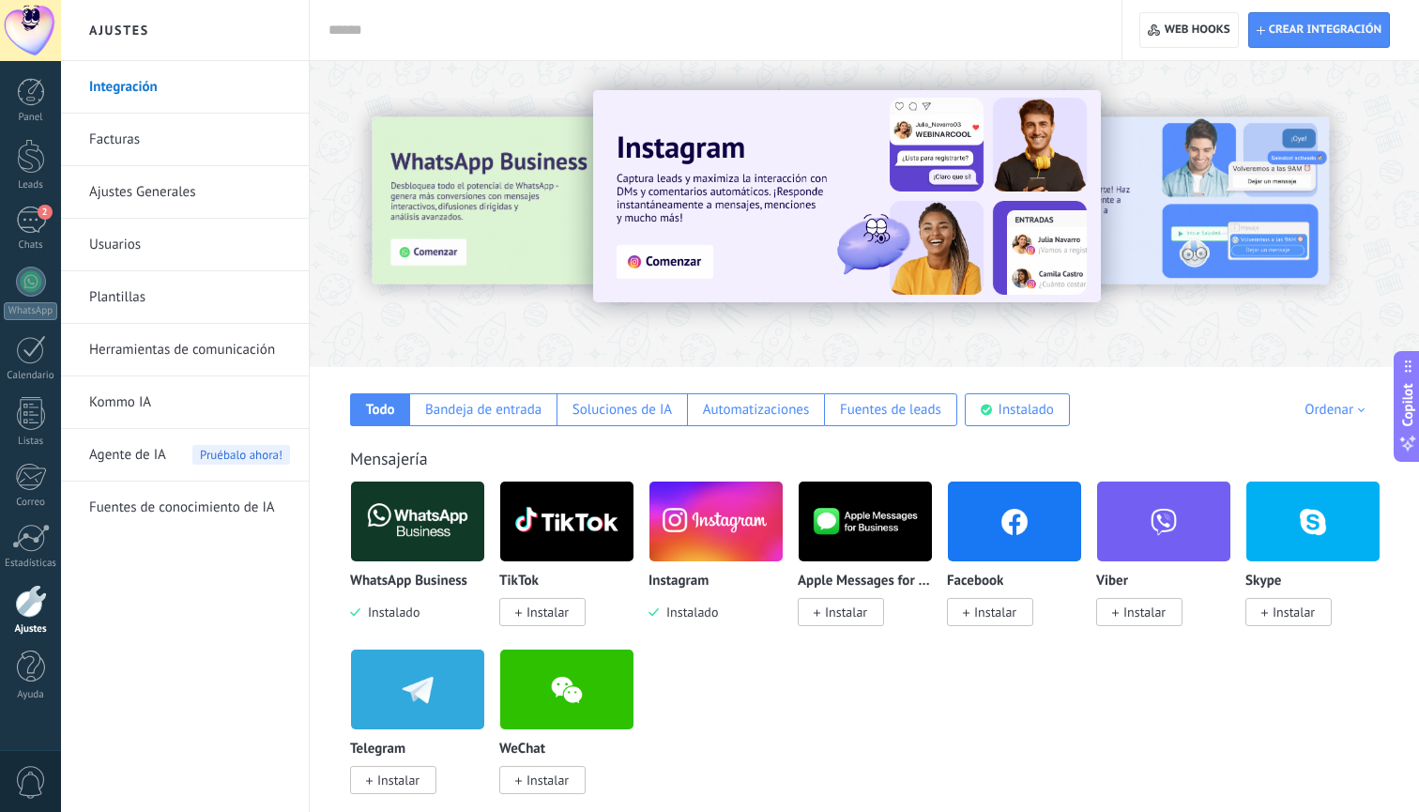
click at [180, 352] on link "Herramientas de comunicación" at bounding box center [189, 350] width 201 height 53
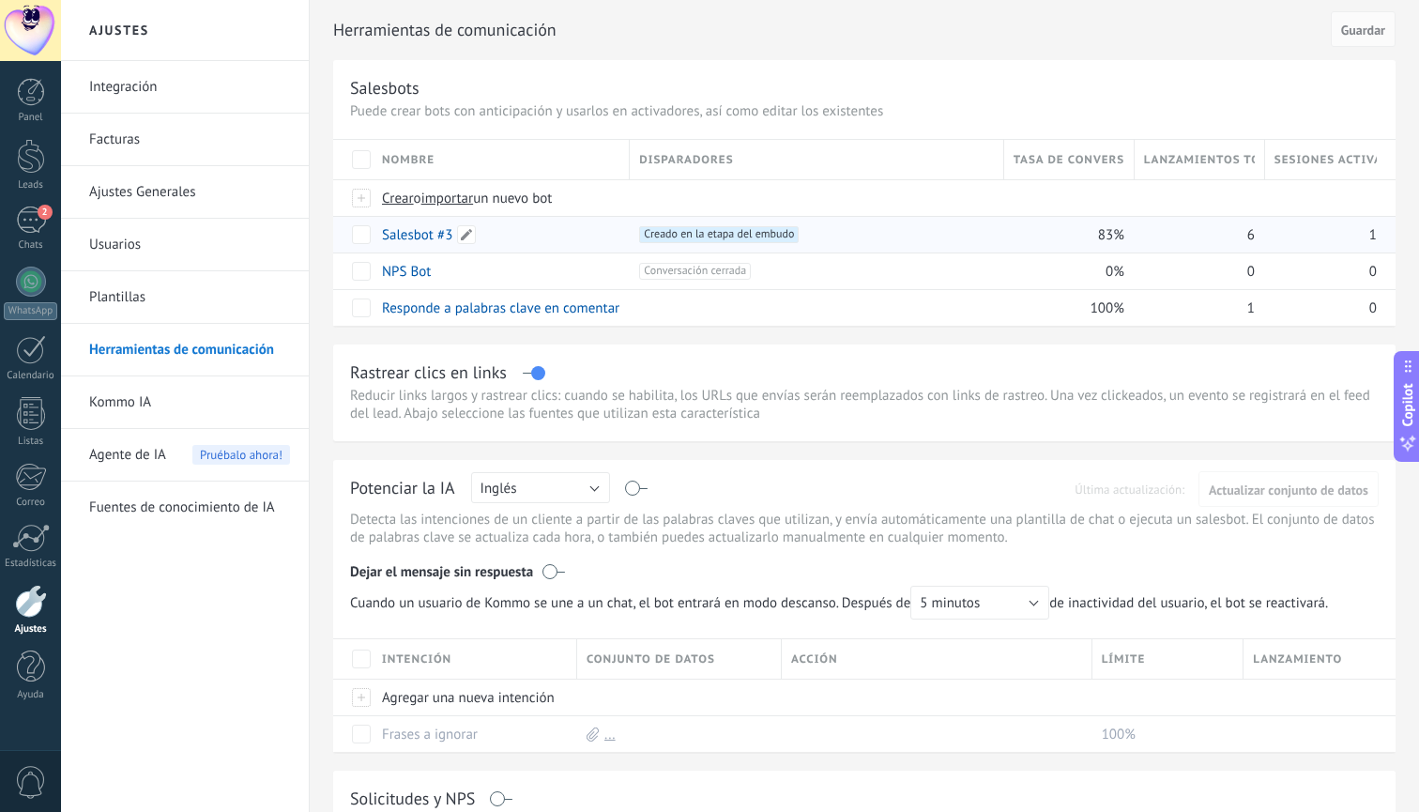
click at [409, 234] on link "Salesbot #3" at bounding box center [417, 235] width 70 height 18
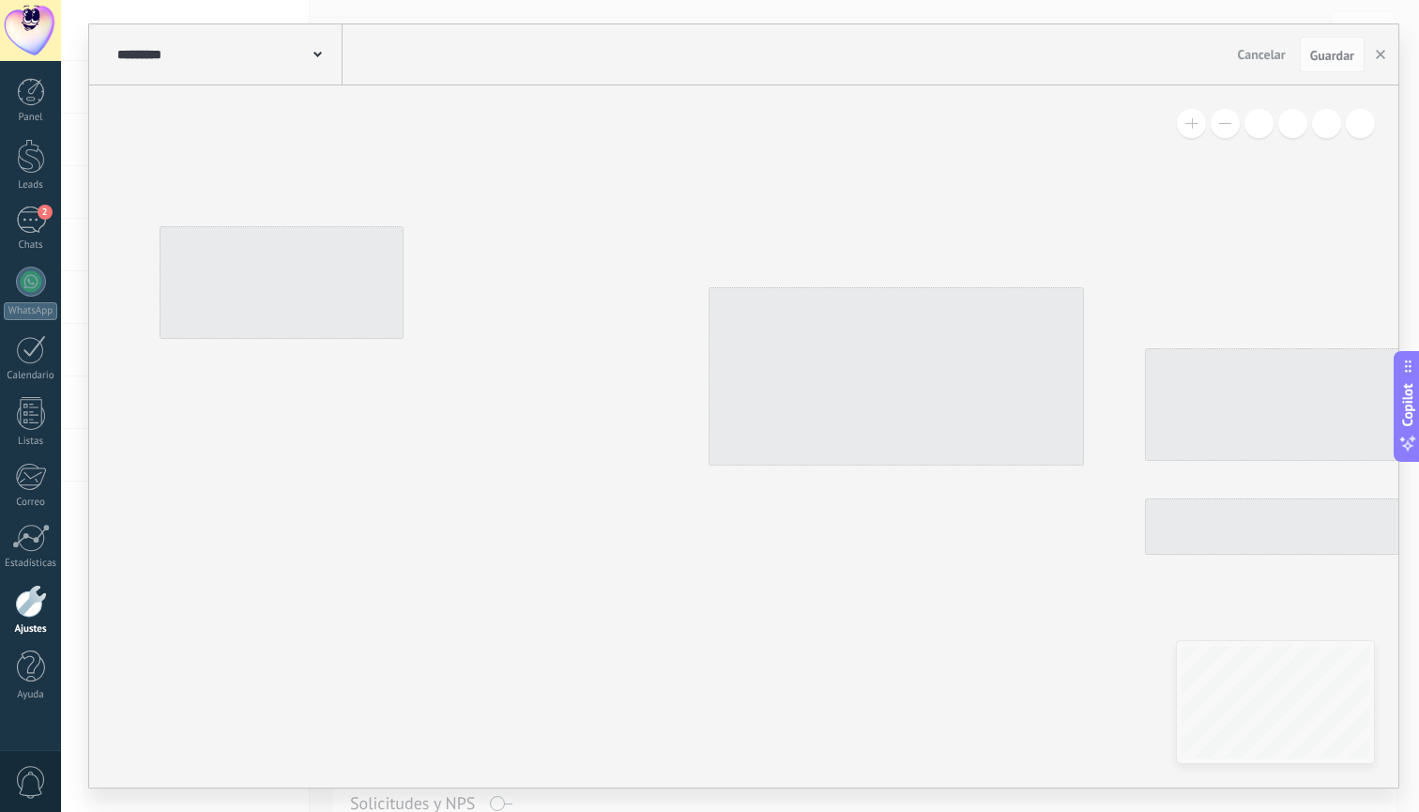
type input "**********"
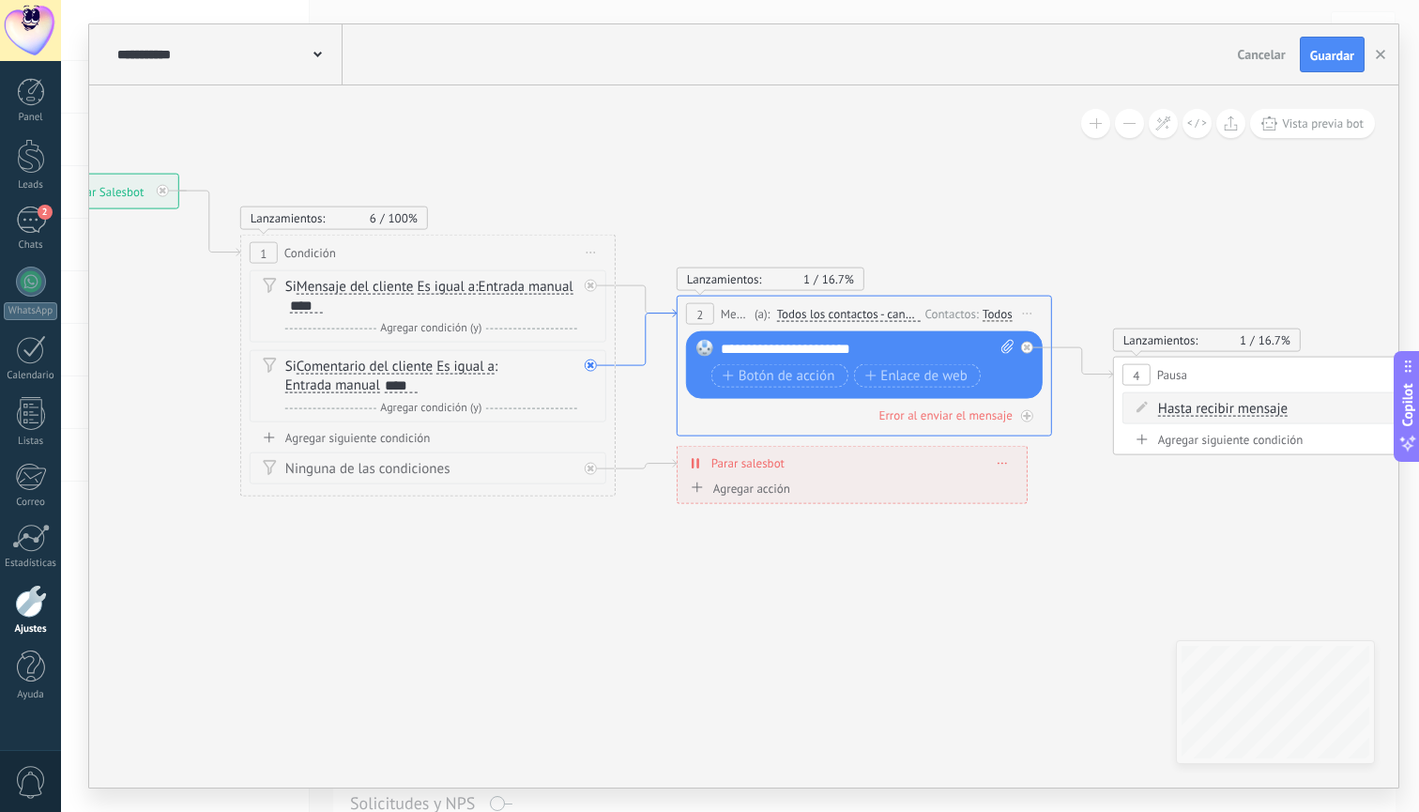
click at [636, 362] on icon at bounding box center [646, 338] width 61 height 56
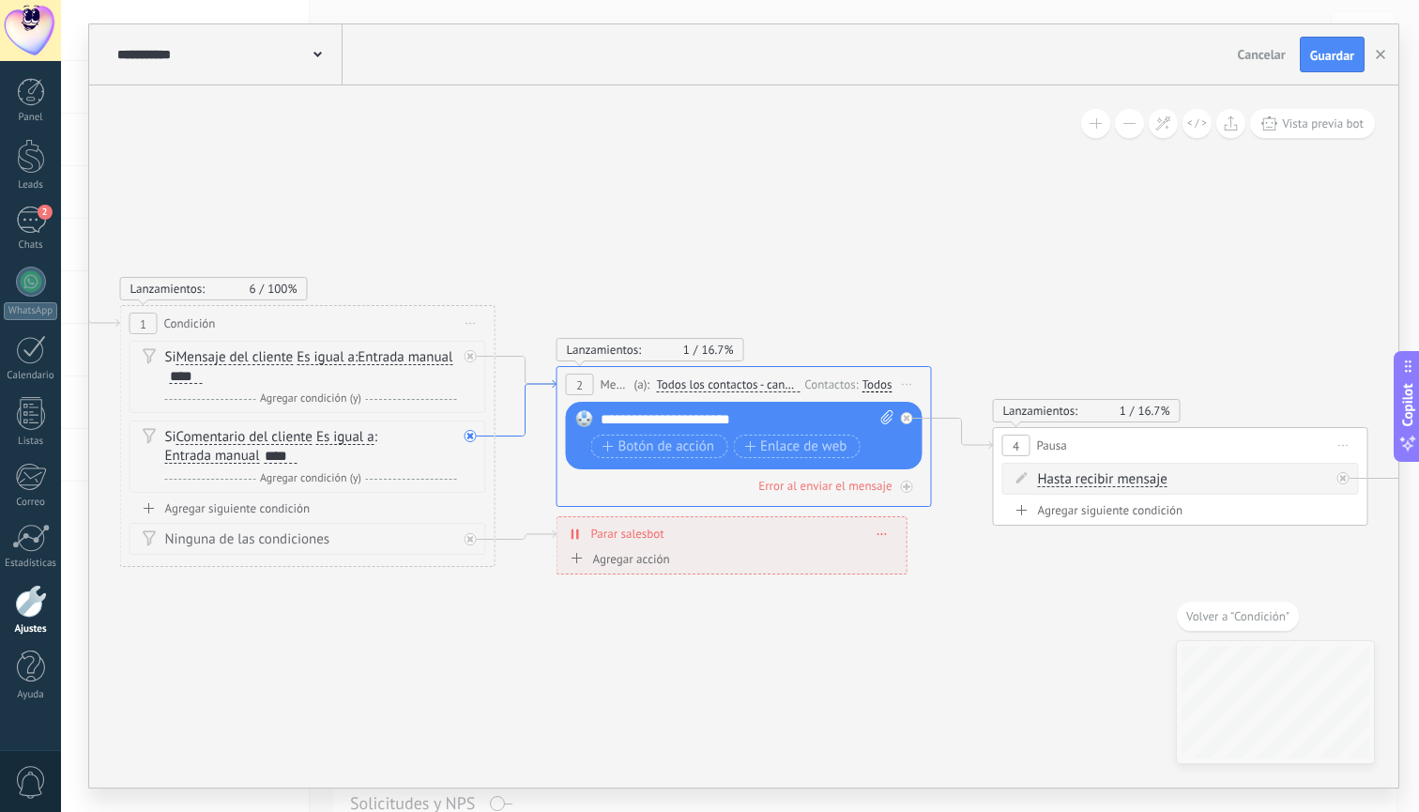
click at [514, 433] on icon at bounding box center [526, 408] width 61 height 56
click at [474, 435] on div at bounding box center [471, 436] width 12 height 12
click at [625, 601] on div "Agrega el siguiente paso" at bounding box center [639, 603] width 164 height 31
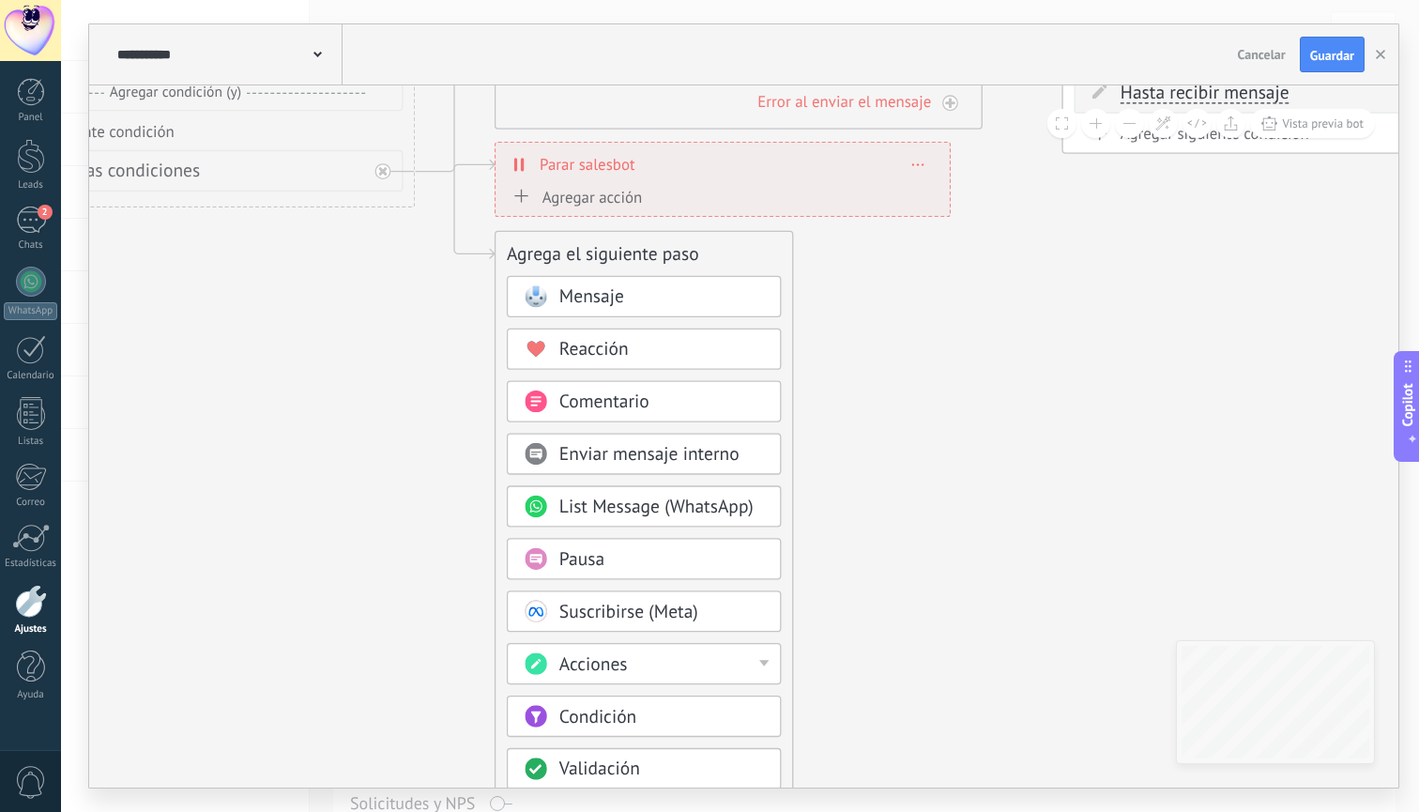
click at [615, 307] on span "Mensaje" at bounding box center [591, 296] width 65 height 23
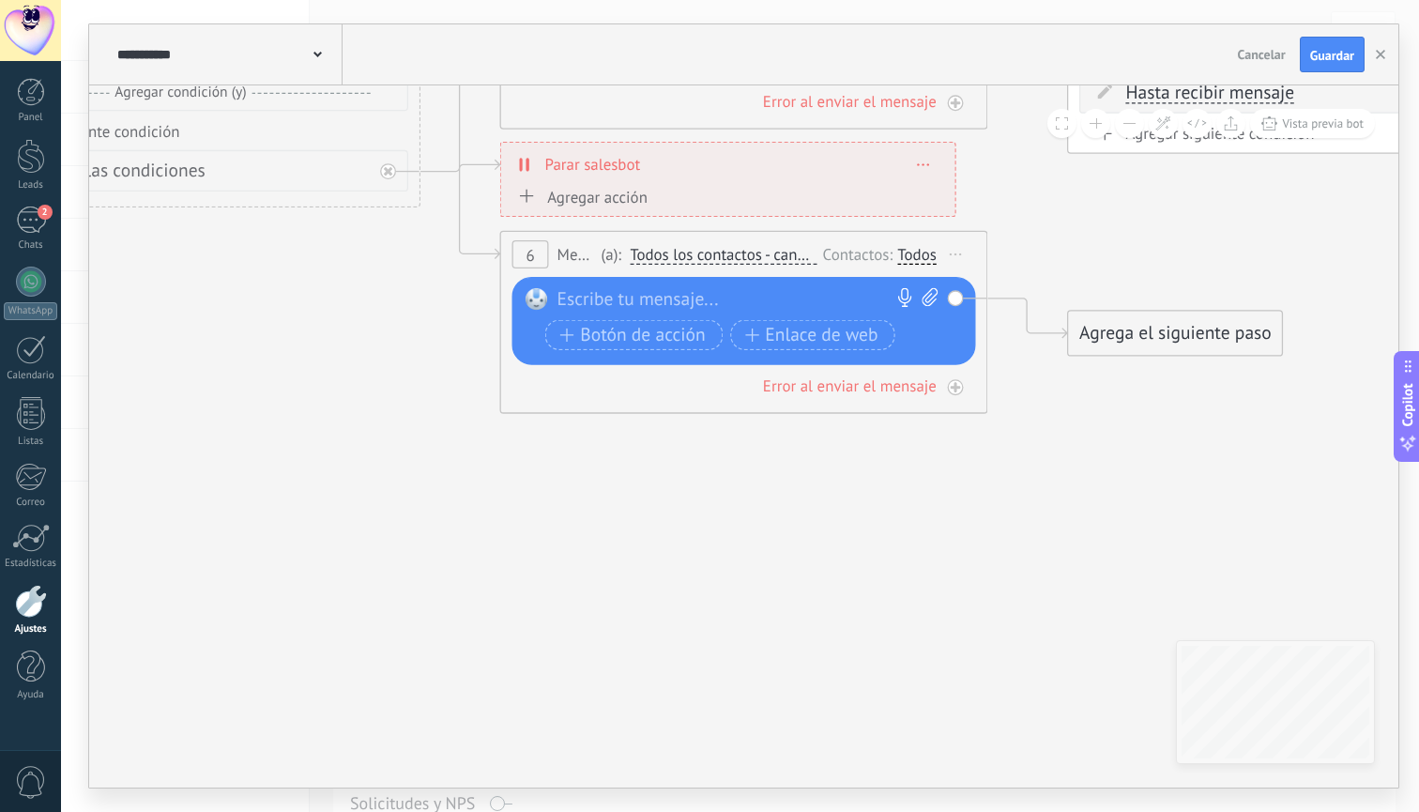
click at [775, 252] on span "Todos los contactos - canales seleccionados" at bounding box center [723, 255] width 187 height 20
click at [775, 252] on button "Todos los contactos - canales seleccionados" at bounding box center [770, 255] width 305 height 44
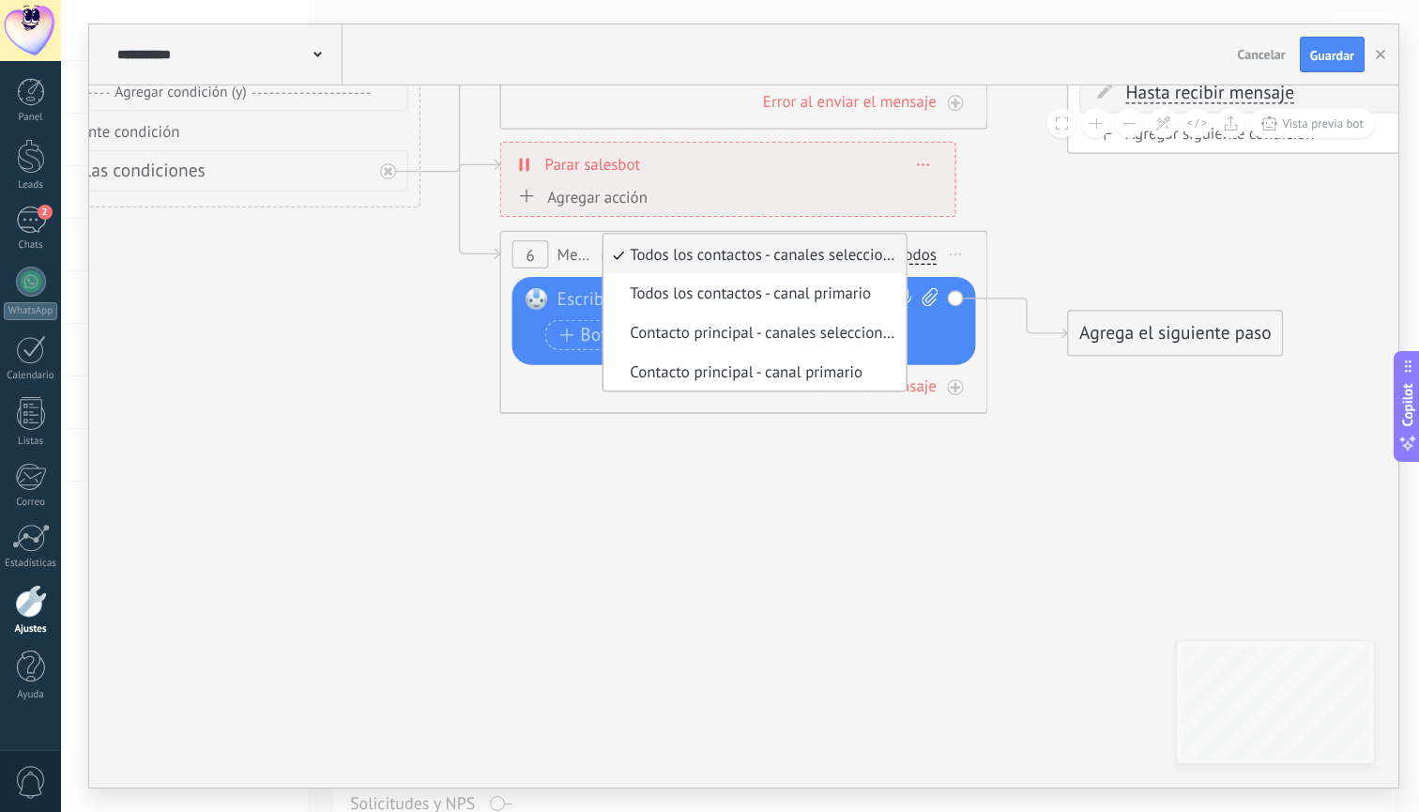
click at [849, 262] on span "Todos los contactos - canales seleccionados" at bounding box center [751, 254] width 296 height 21
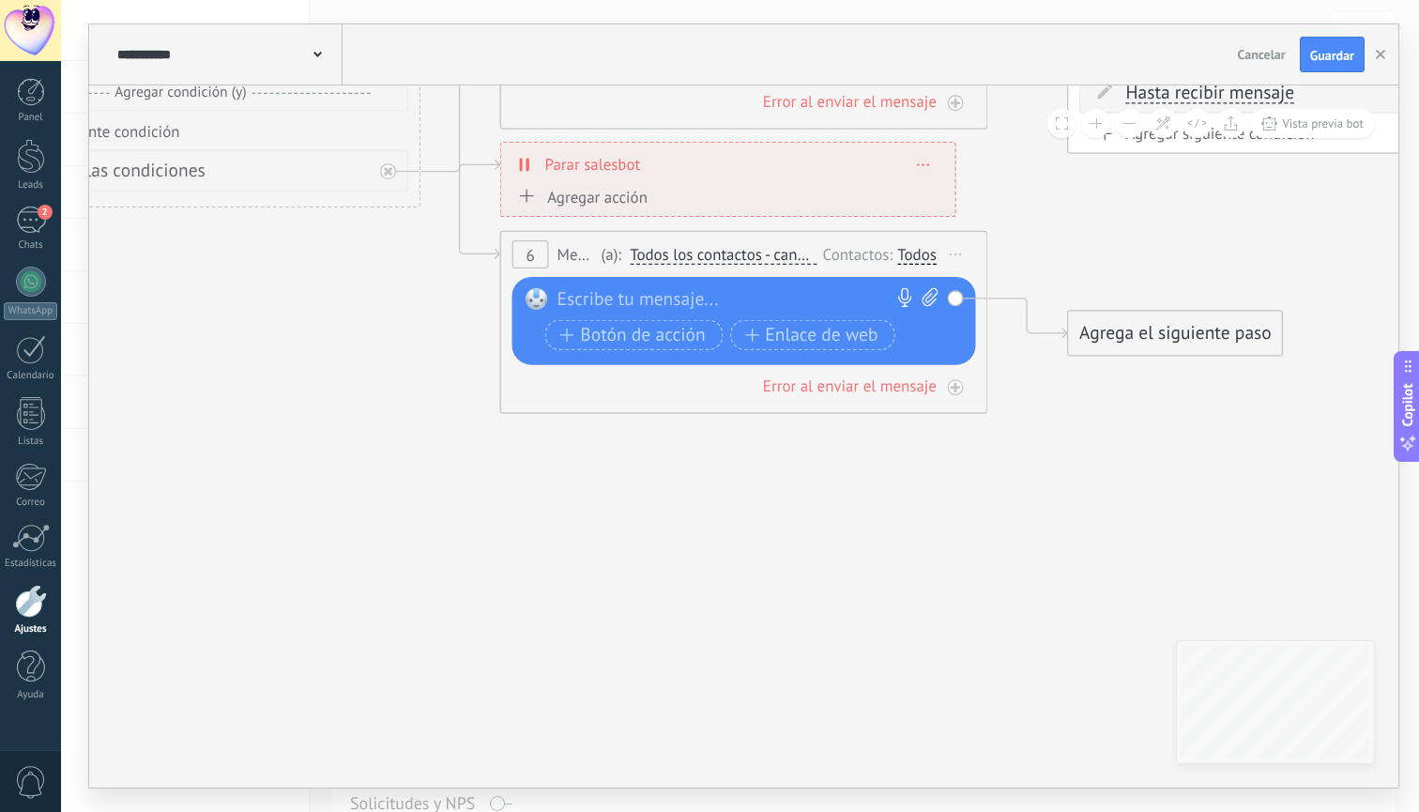
click at [684, 296] on div at bounding box center [738, 300] width 362 height 24
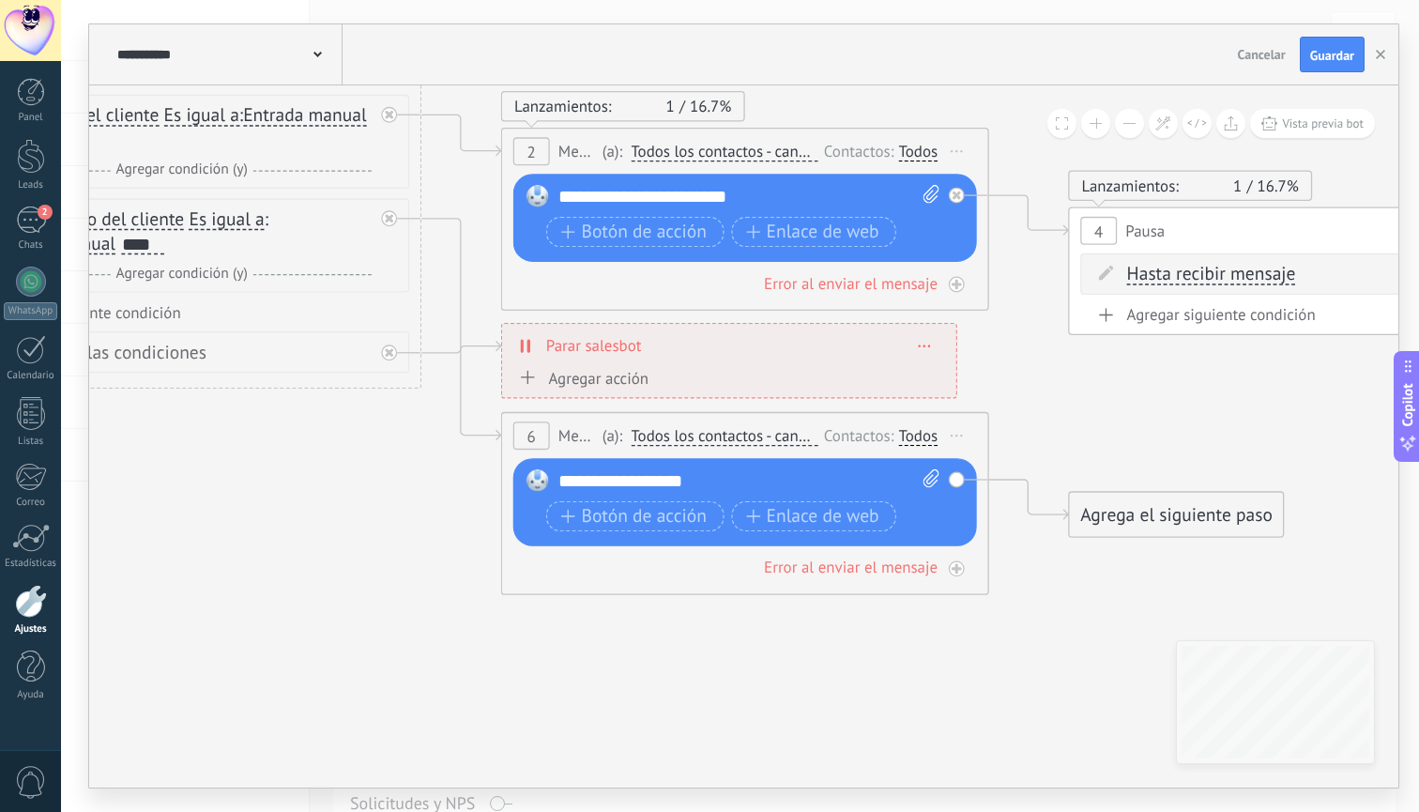
click at [741, 644] on icon at bounding box center [869, 282] width 3665 height 1846
click at [953, 287] on div at bounding box center [957, 285] width 16 height 16
click at [1167, 419] on div "Agrega el siguiente paso" at bounding box center [1177, 413] width 214 height 40
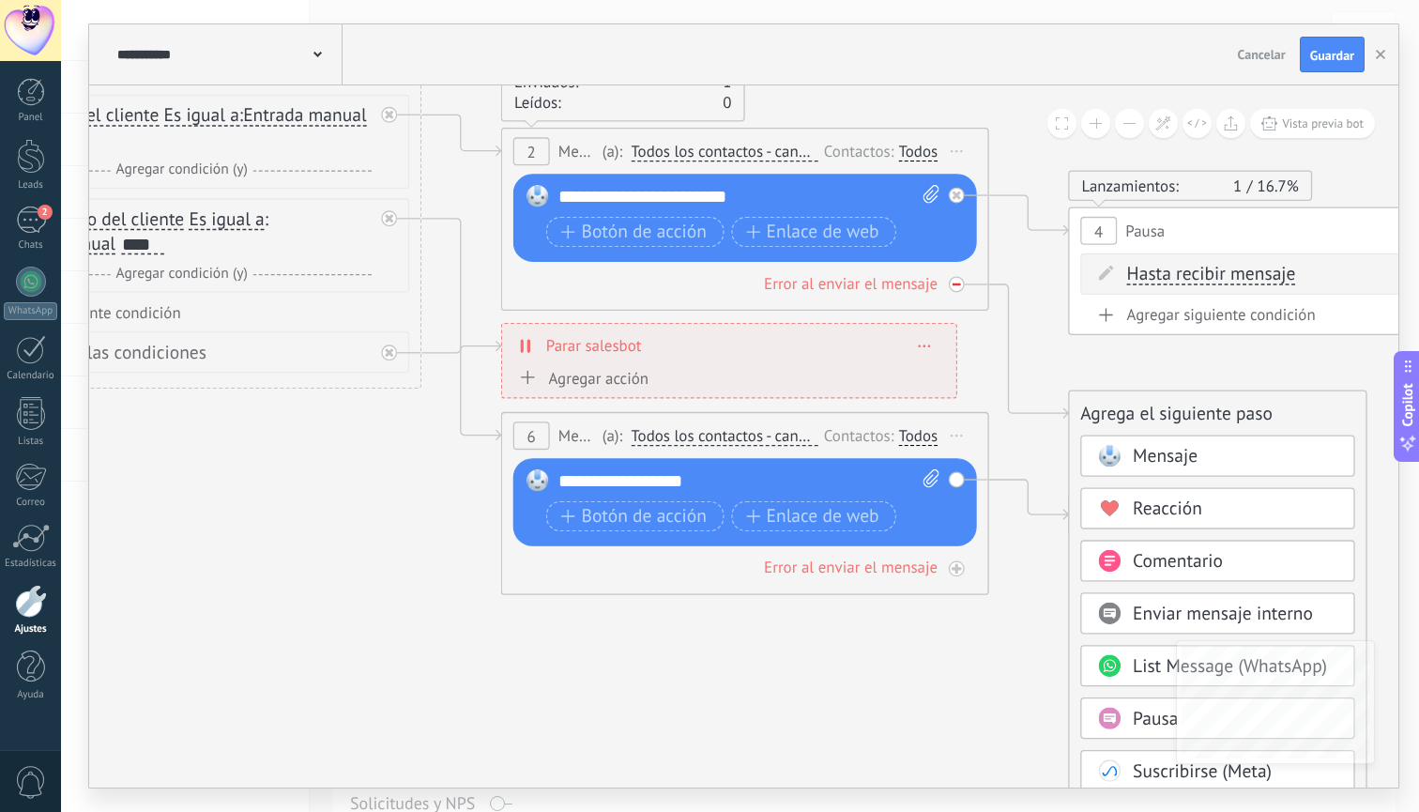
click at [959, 288] on icon at bounding box center [957, 284] width 8 height 8
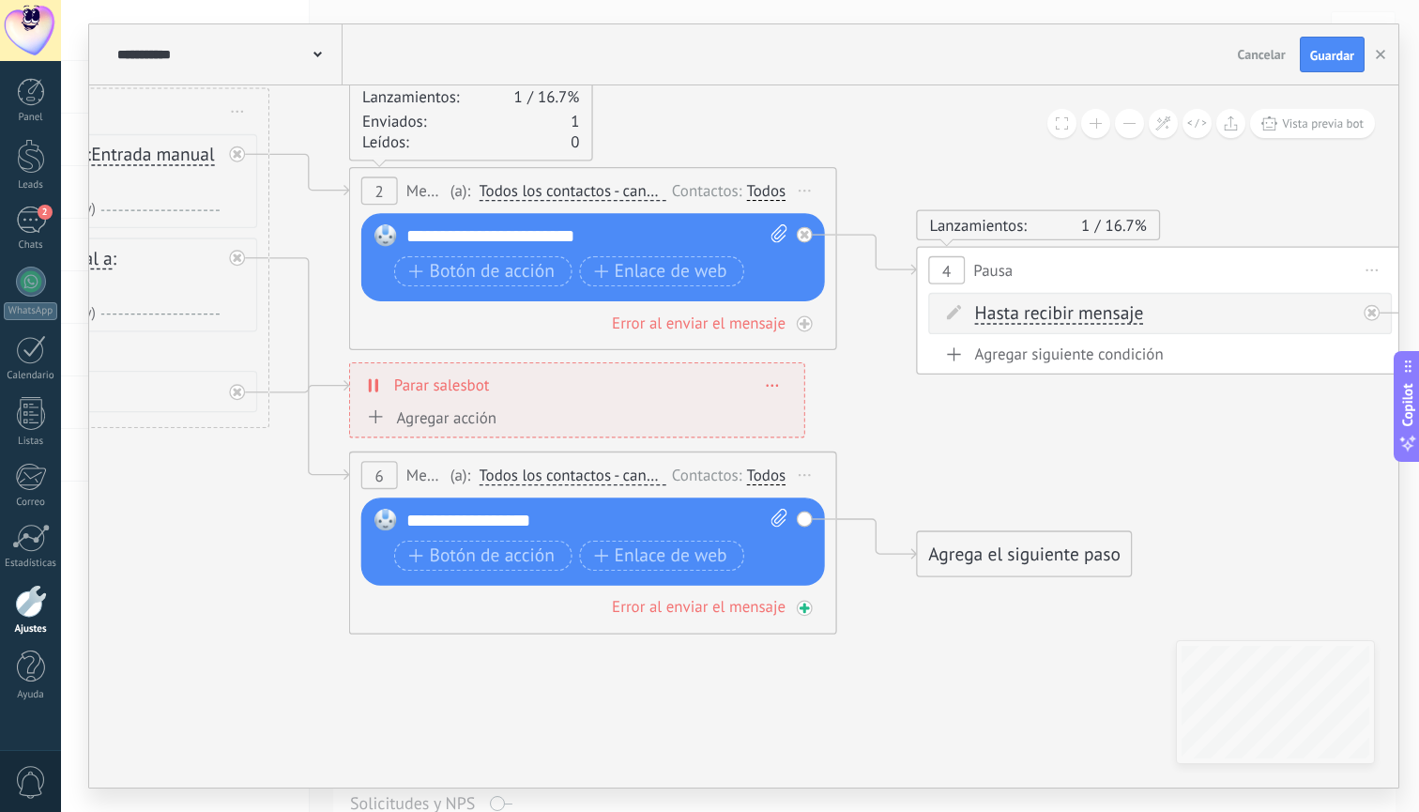
click at [805, 612] on icon at bounding box center [805, 608] width 12 height 12
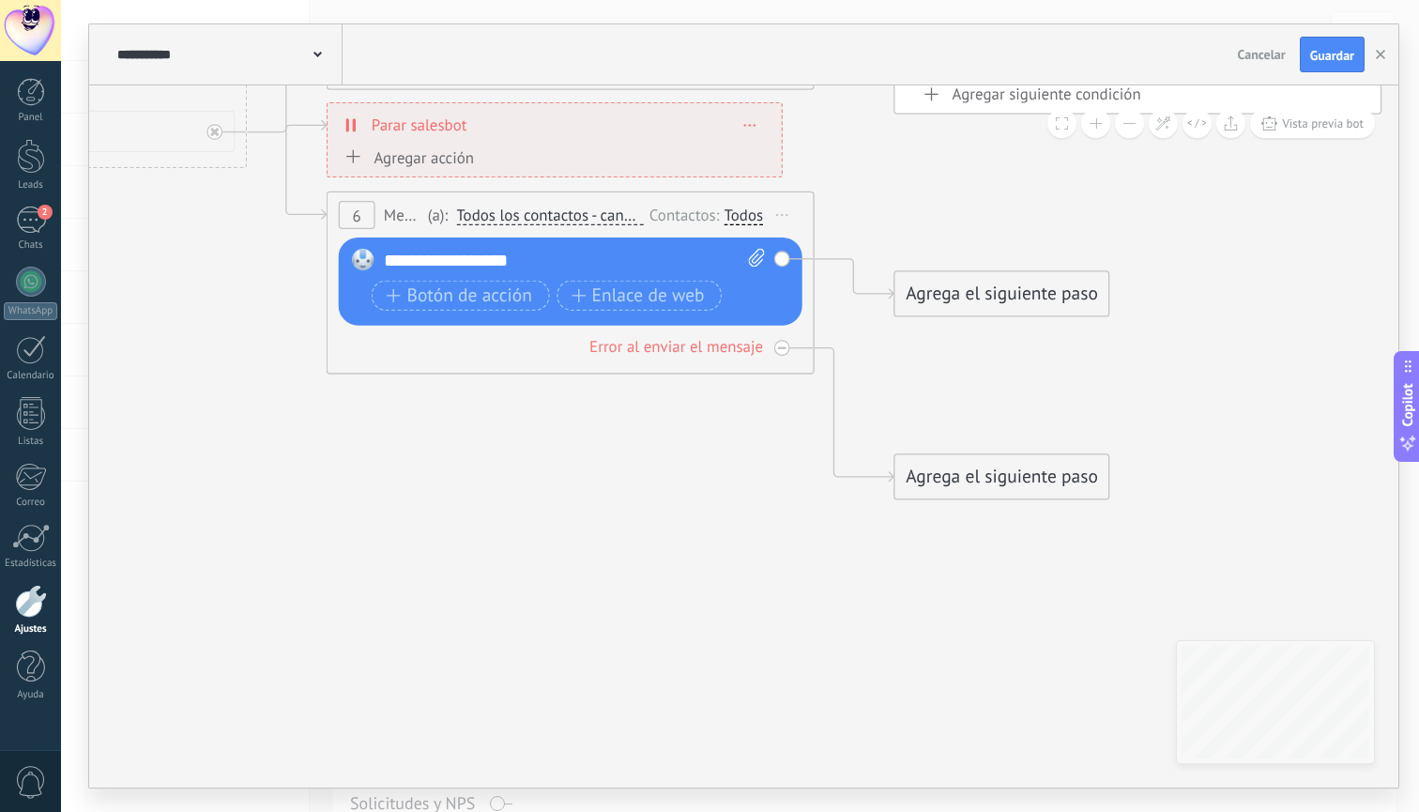
click at [1034, 472] on div "Agrega el siguiente paso" at bounding box center [1002, 477] width 214 height 40
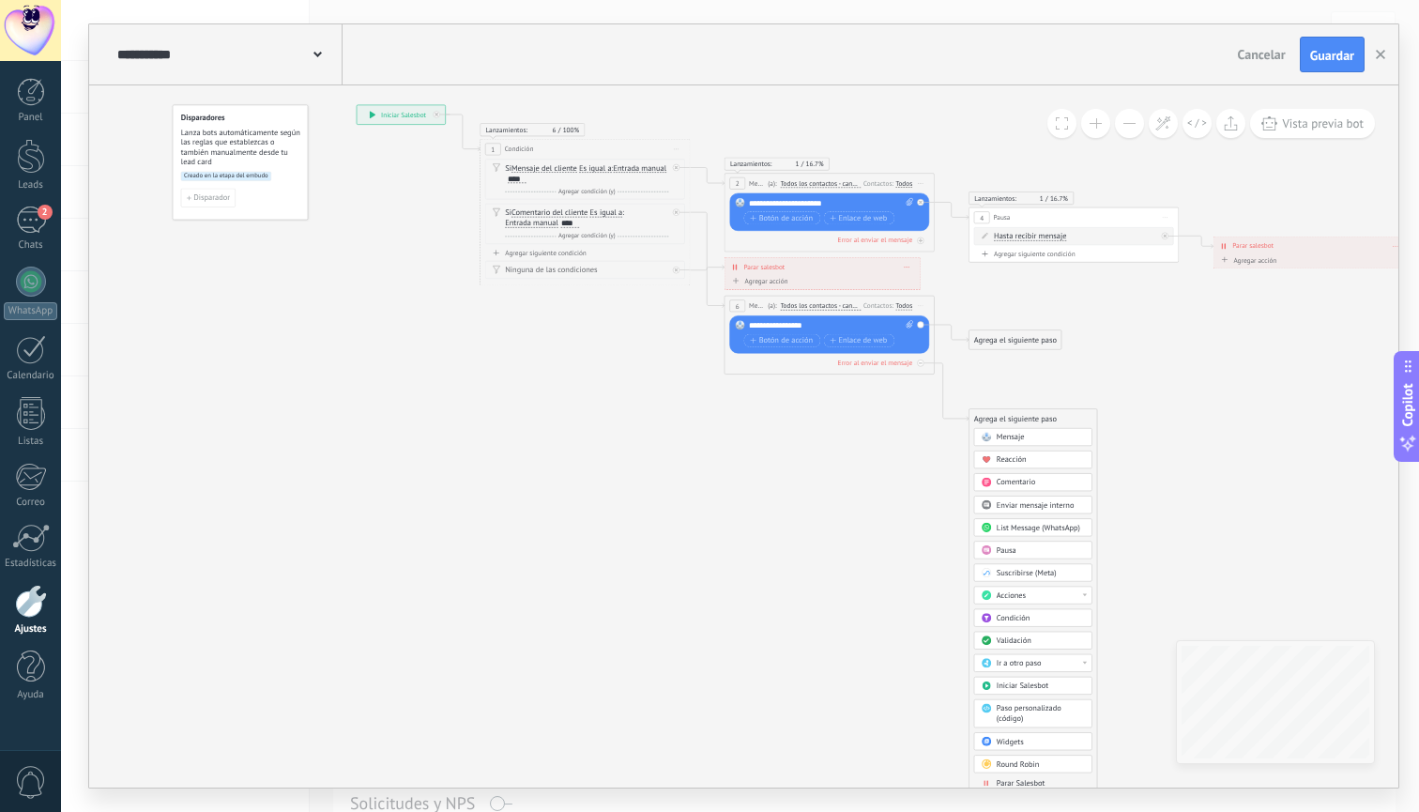
click at [1024, 783] on span "Parar Salesbot" at bounding box center [1021, 783] width 48 height 10
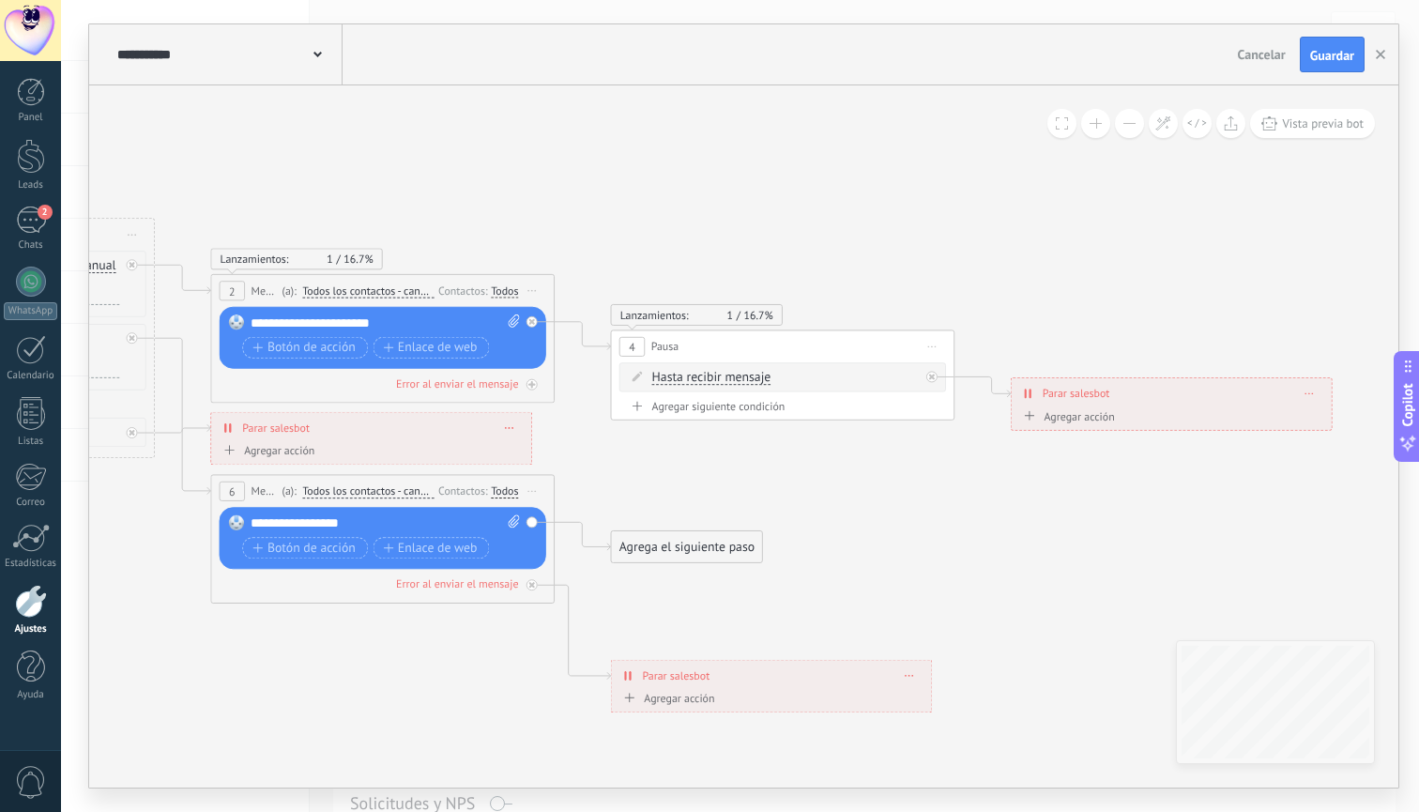
click at [725, 680] on div "**********" at bounding box center [771, 675] width 320 height 30
click at [910, 670] on div "**********" at bounding box center [771, 675] width 320 height 30
click at [912, 674] on span at bounding box center [910, 674] width 8 height 9
click at [941, 694] on div "Borrar" at bounding box center [941, 699] width 76 height 29
click at [535, 587] on div at bounding box center [532, 584] width 11 height 11
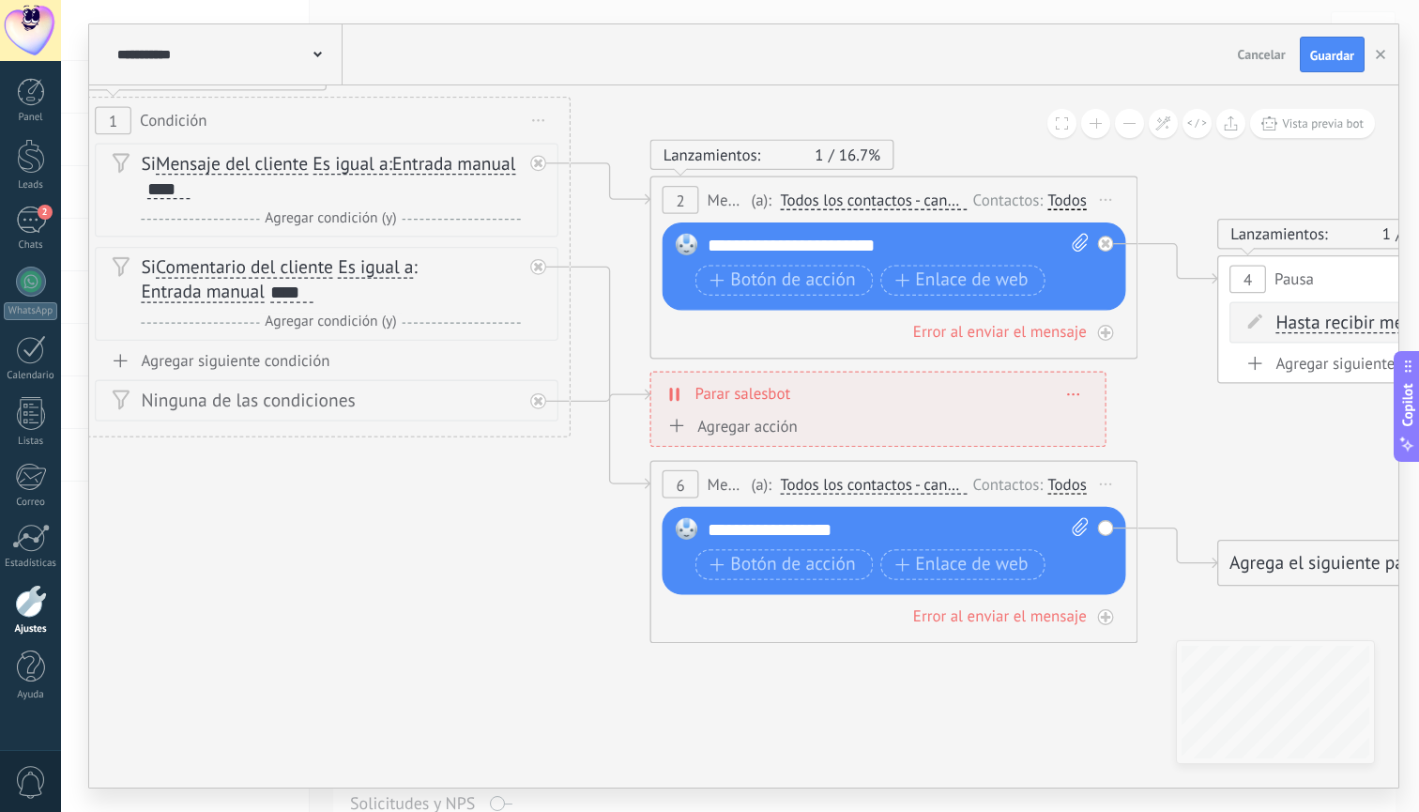
click at [238, 358] on div "Agregar siguiente condición" at bounding box center [327, 360] width 464 height 21
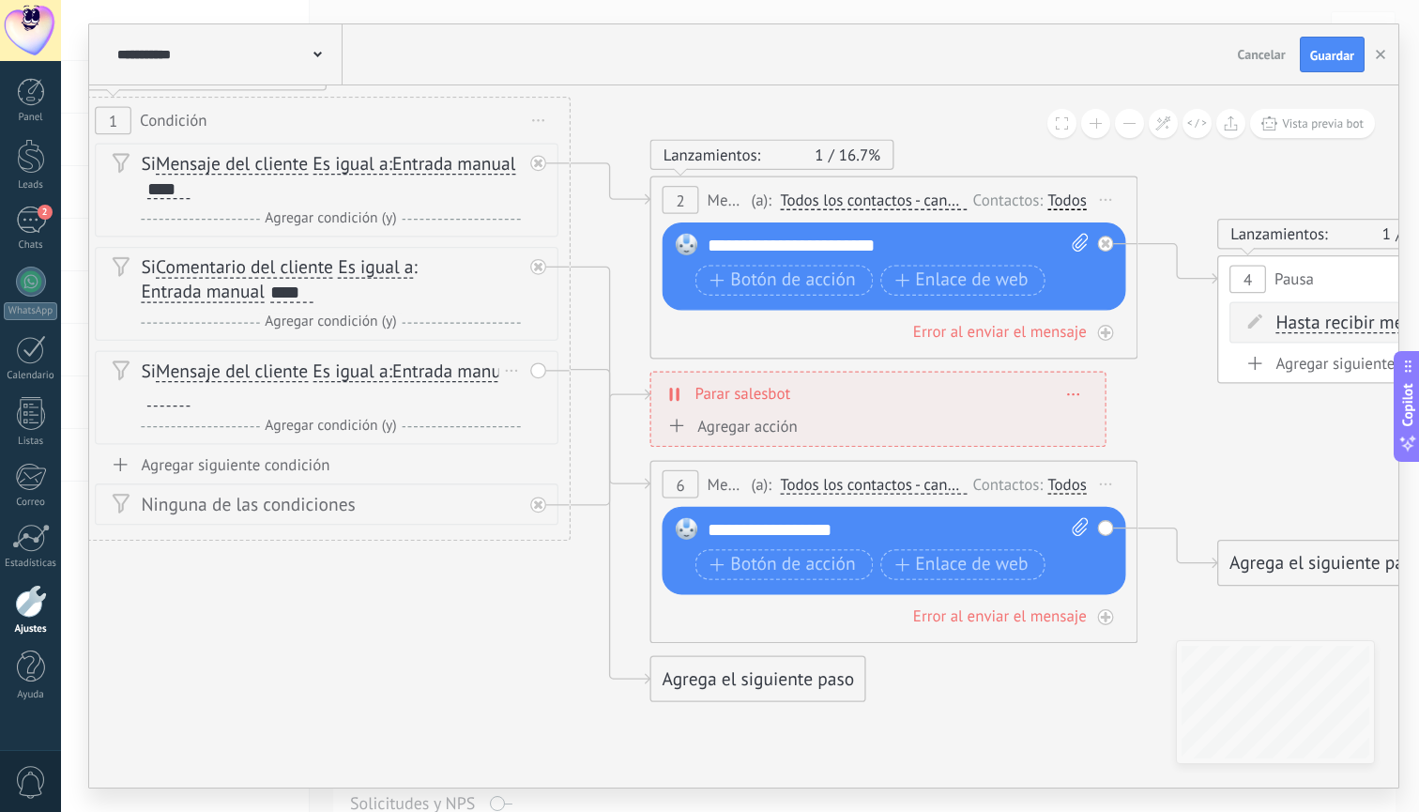
click at [264, 376] on span "Mensaje del cliente" at bounding box center [232, 372] width 152 height 20
click at [264, 376] on button "Mensaje del cliente" at bounding box center [296, 372] width 305 height 44
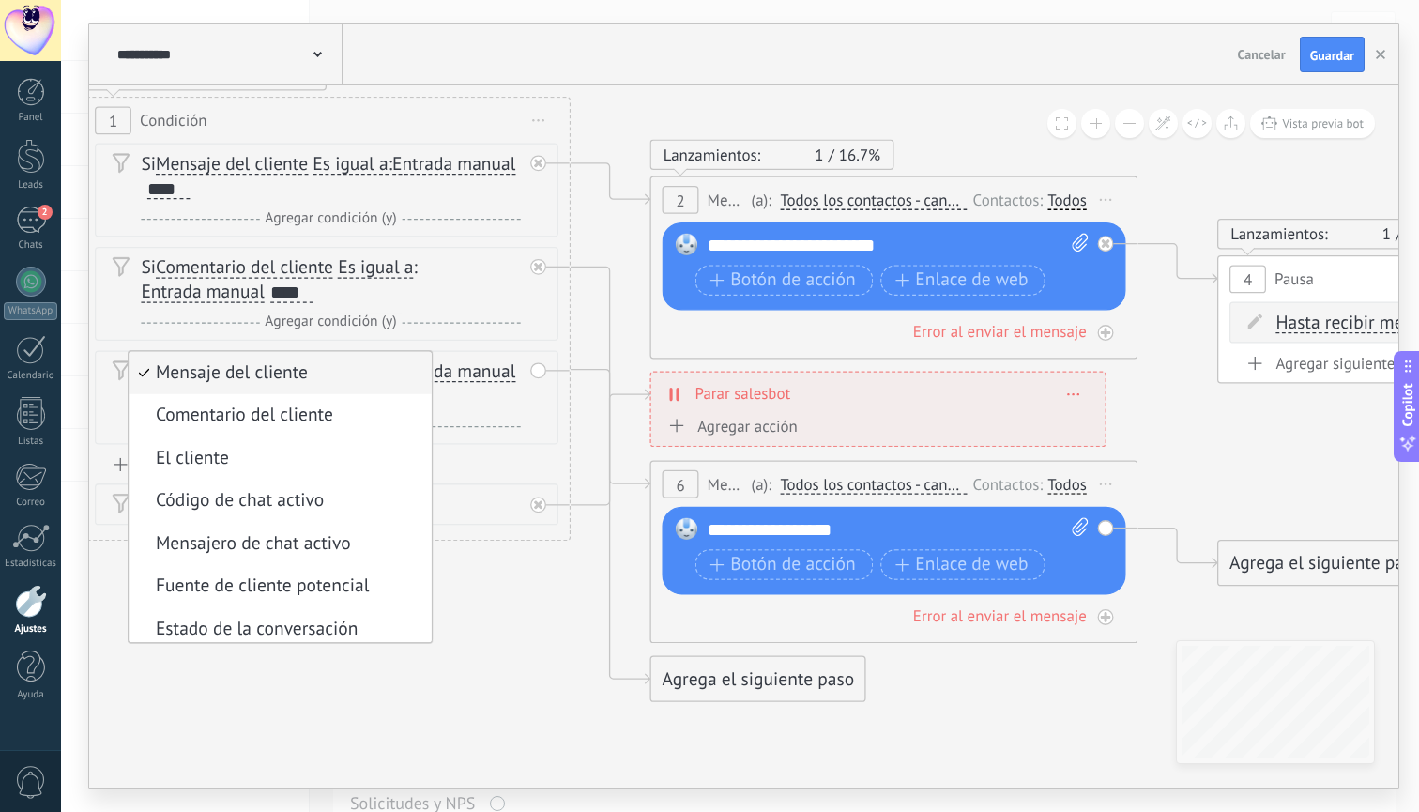
click at [481, 693] on icon at bounding box center [1017, 359] width 3665 height 1904
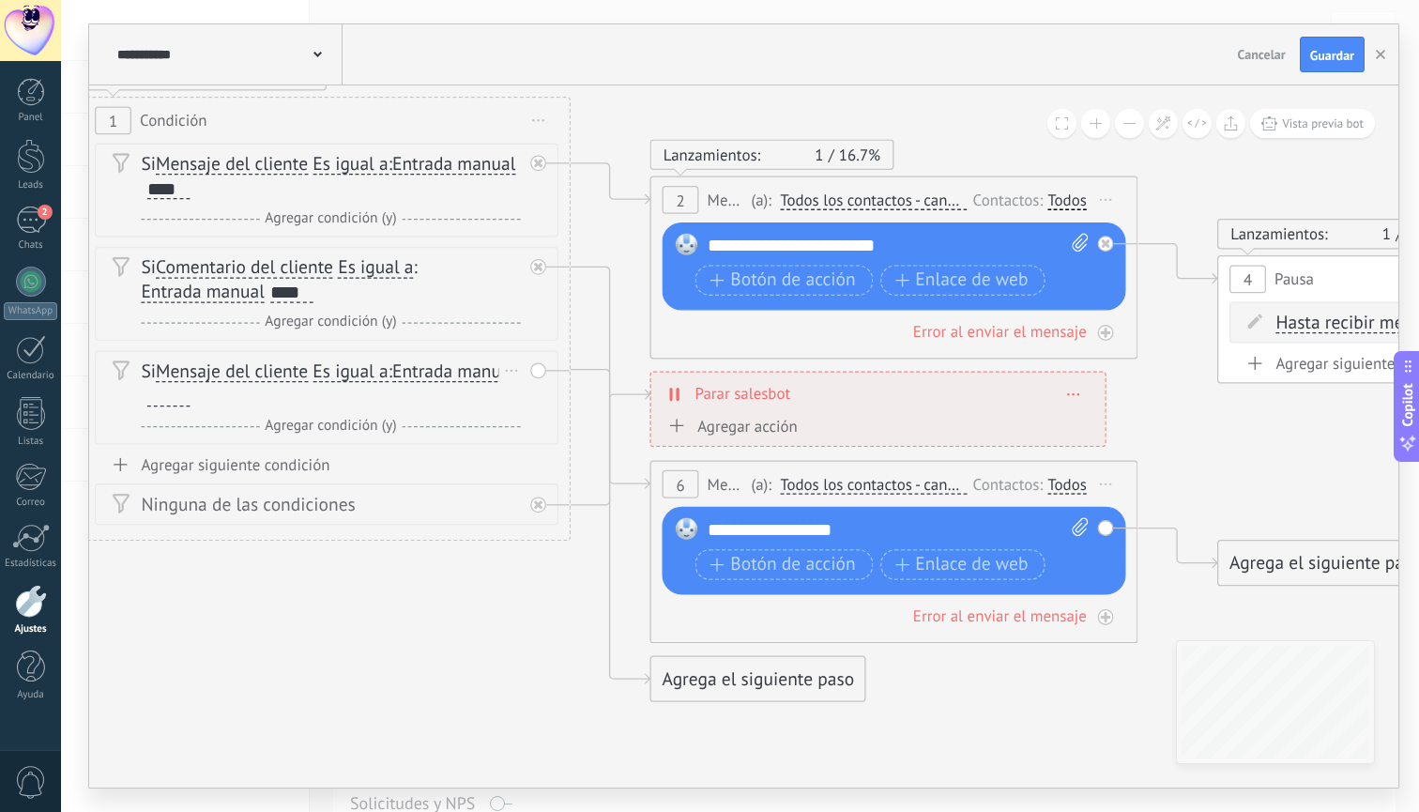
click at [507, 369] on div "Borrar" at bounding box center [511, 371] width 27 height 36
click at [541, 399] on div "Borrar" at bounding box center [550, 405] width 108 height 41
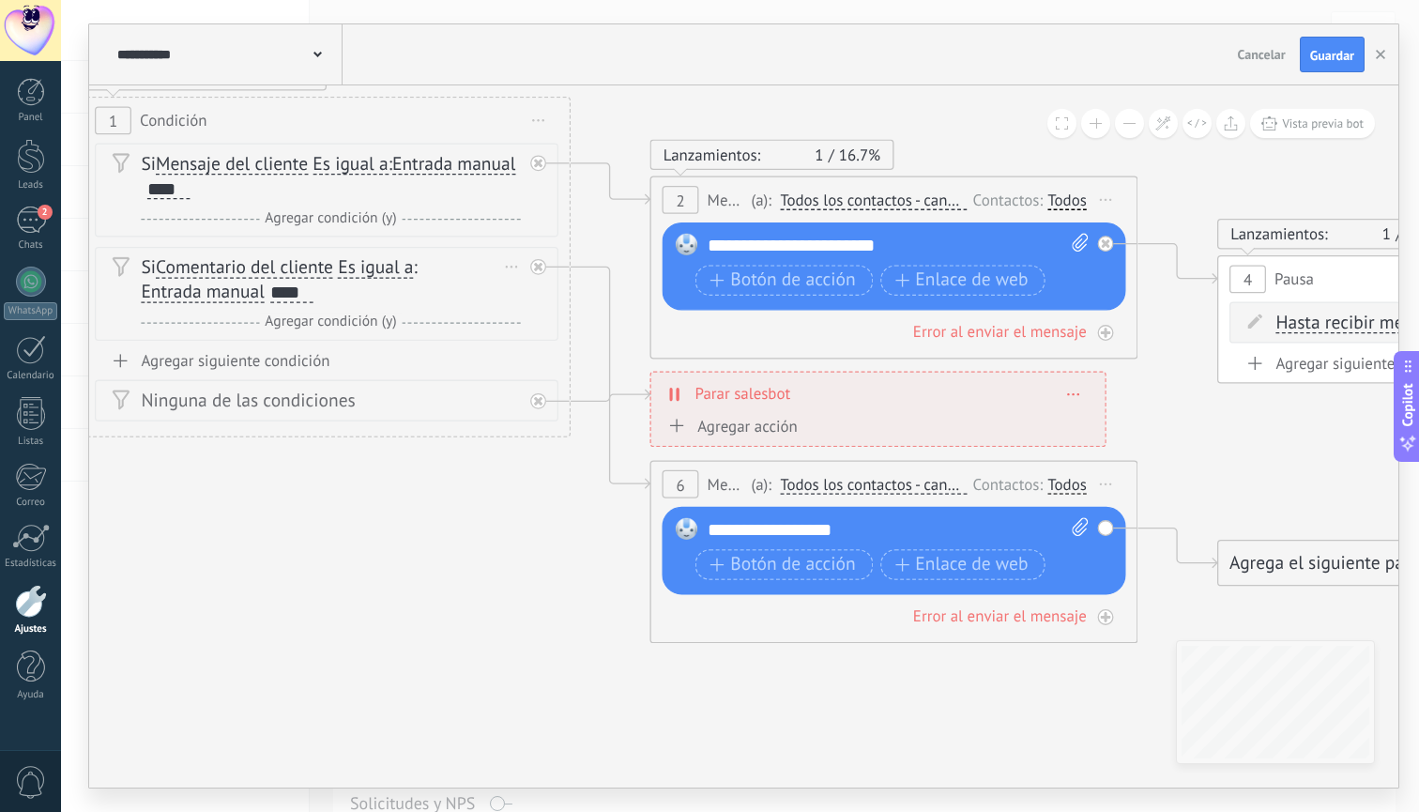
click at [299, 295] on div "****" at bounding box center [291, 293] width 43 height 20
click at [452, 524] on icon at bounding box center [1017, 359] width 3665 height 1904
click at [1340, 58] on span "Guardar" at bounding box center [1332, 55] width 44 height 13
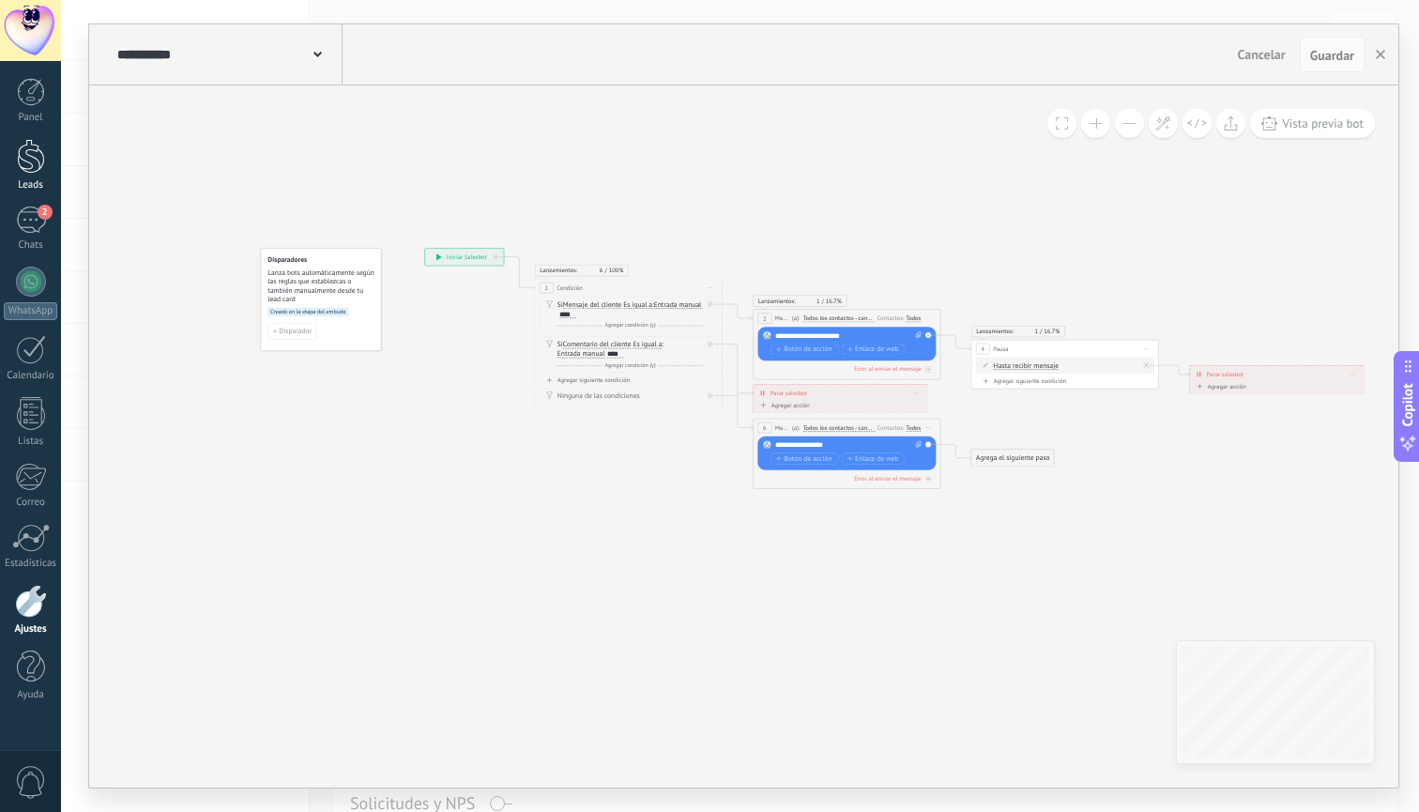
click at [24, 146] on div at bounding box center [31, 156] width 28 height 35
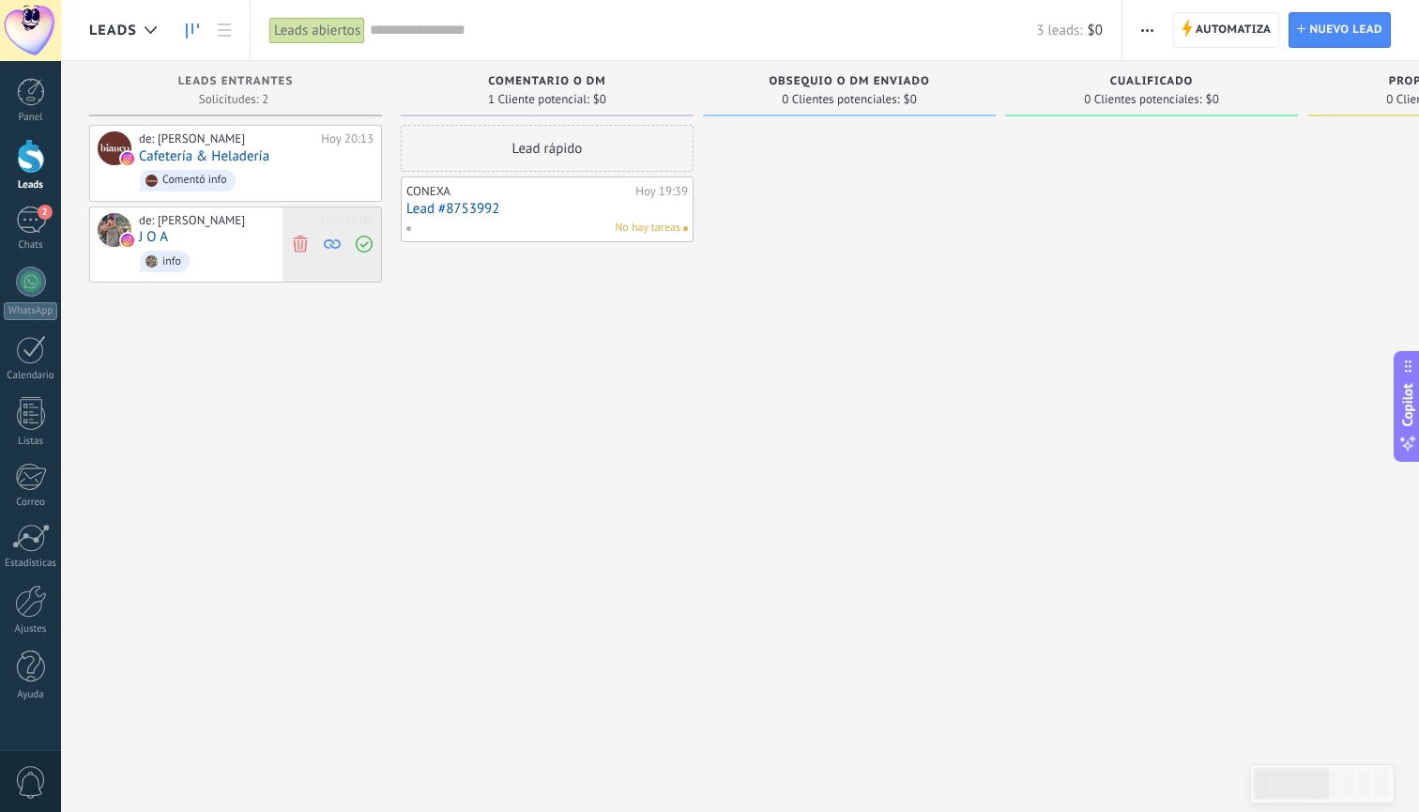
click at [298, 245] on icon at bounding box center [300, 244] width 17 height 17
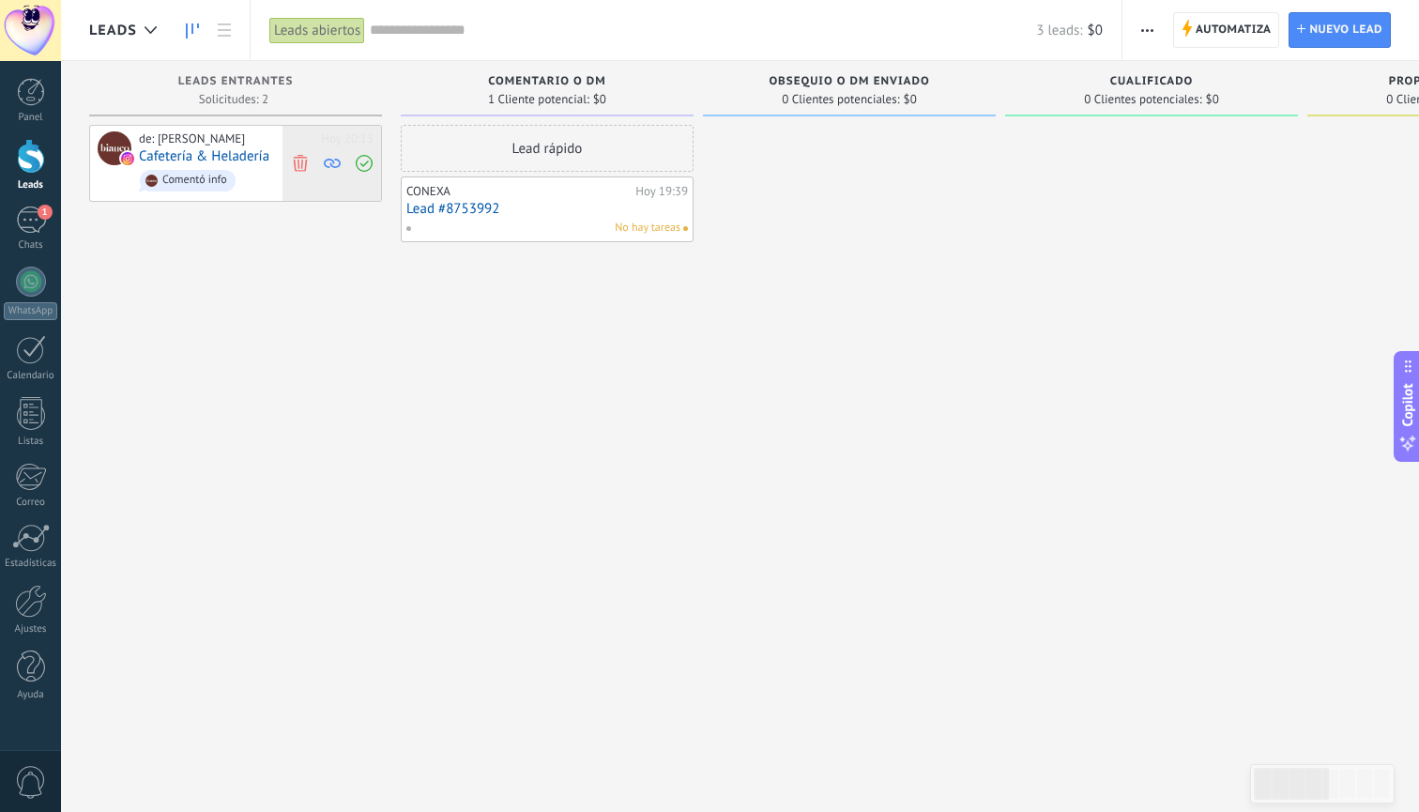
click at [298, 167] on use at bounding box center [300, 162] width 14 height 17
click at [629, 213] on link "Lead #8753992" at bounding box center [547, 209] width 282 height 16
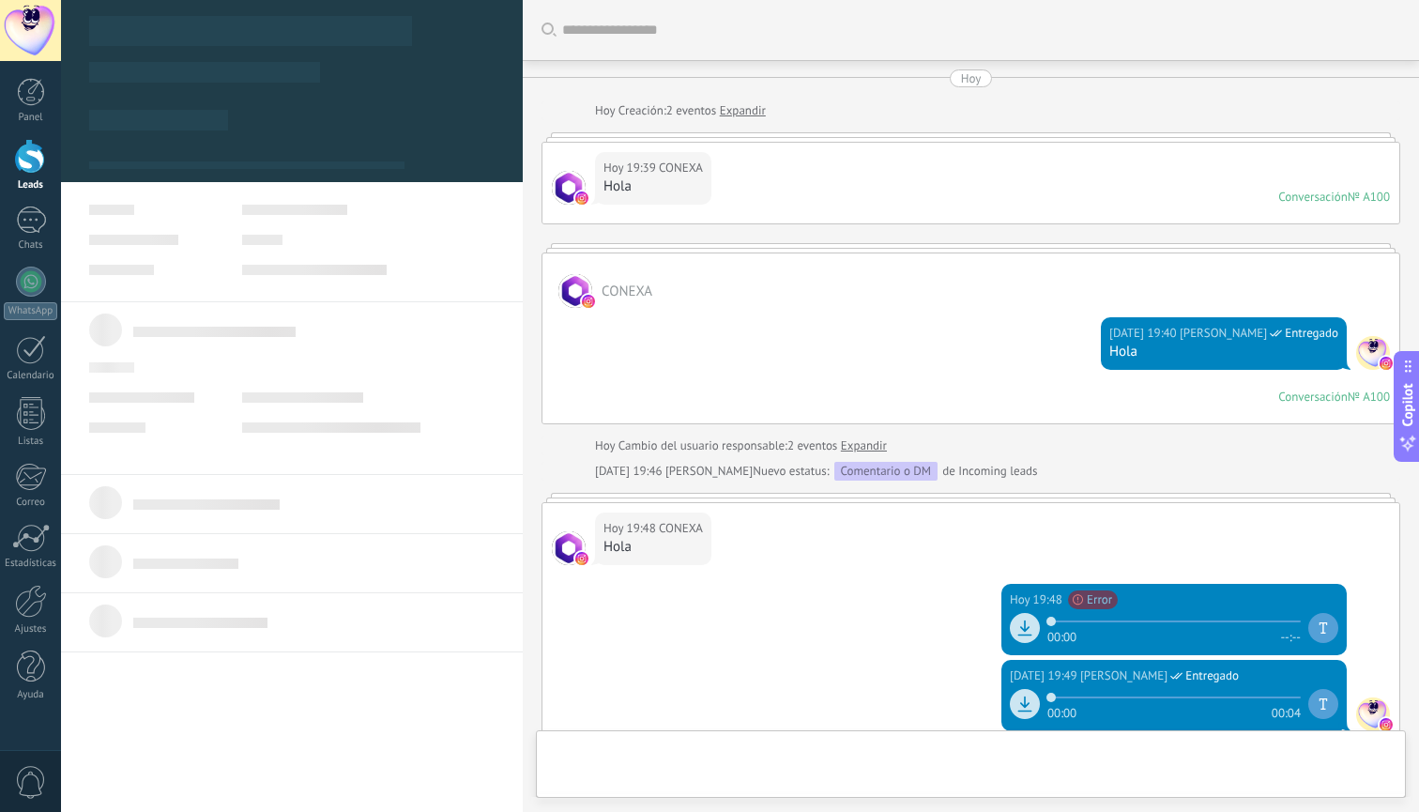
scroll to position [301, 0]
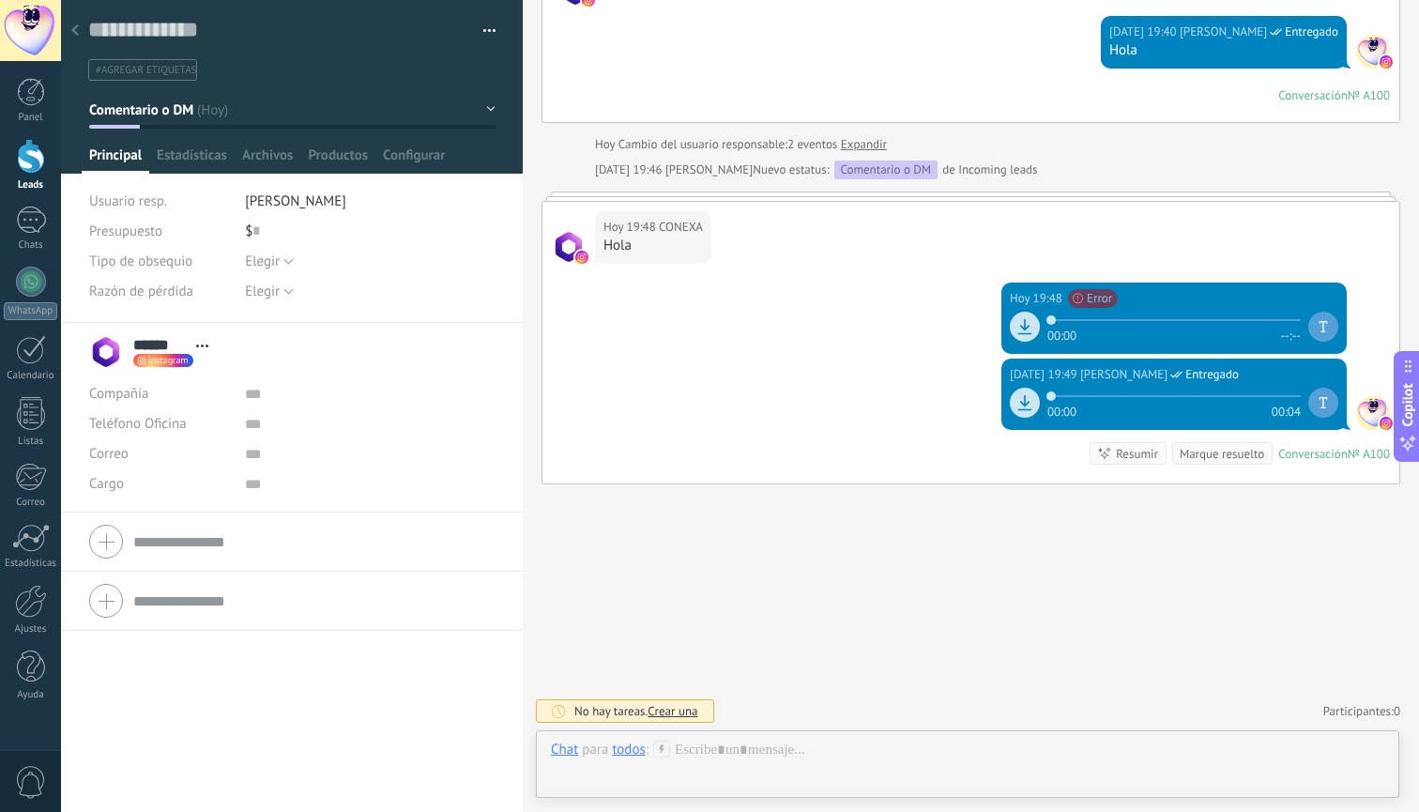
click at [77, 24] on div at bounding box center [75, 31] width 26 height 37
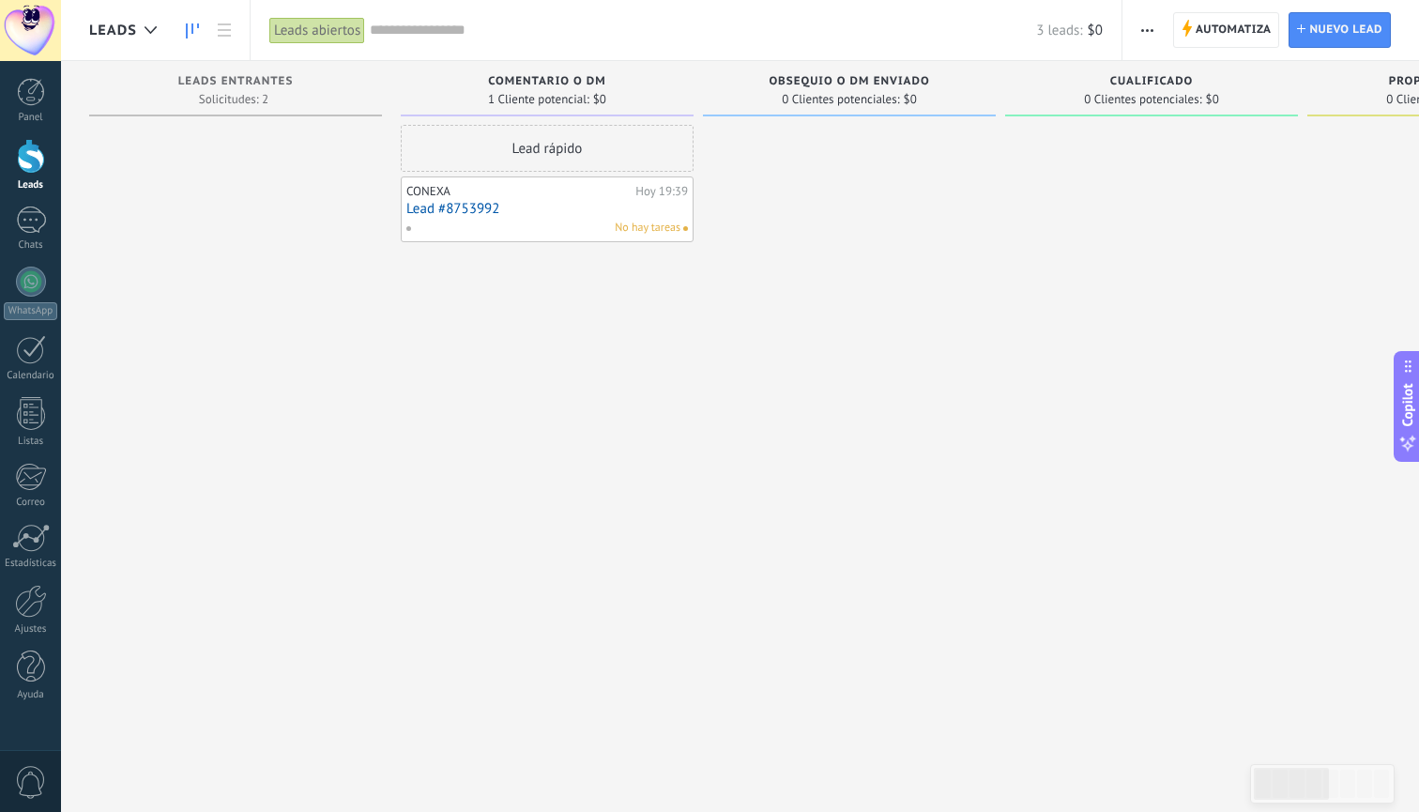
click at [554, 220] on div "No hay tareas" at bounding box center [542, 228] width 275 height 17
click at [603, 215] on link "Lead #8753992" at bounding box center [547, 209] width 282 height 16
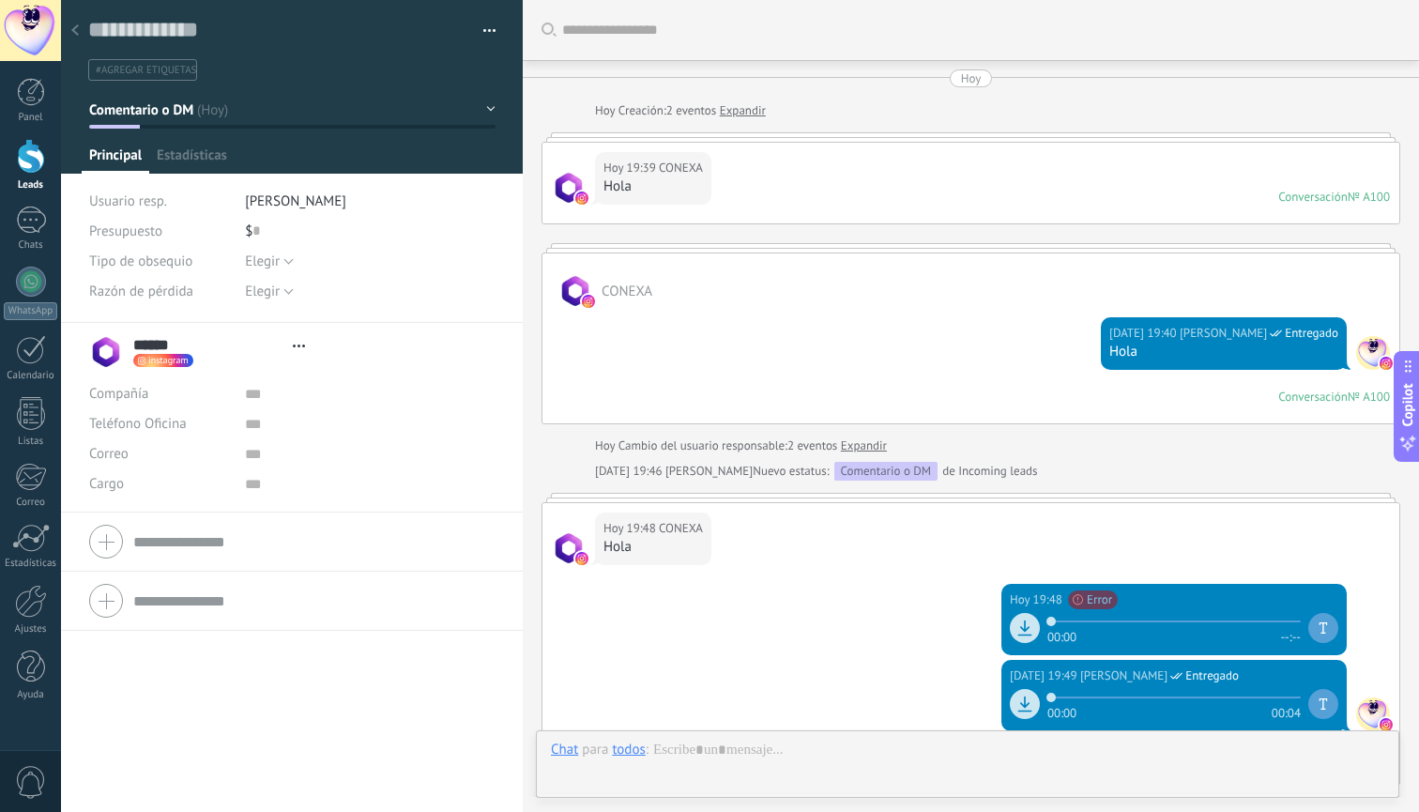
type textarea "**********"
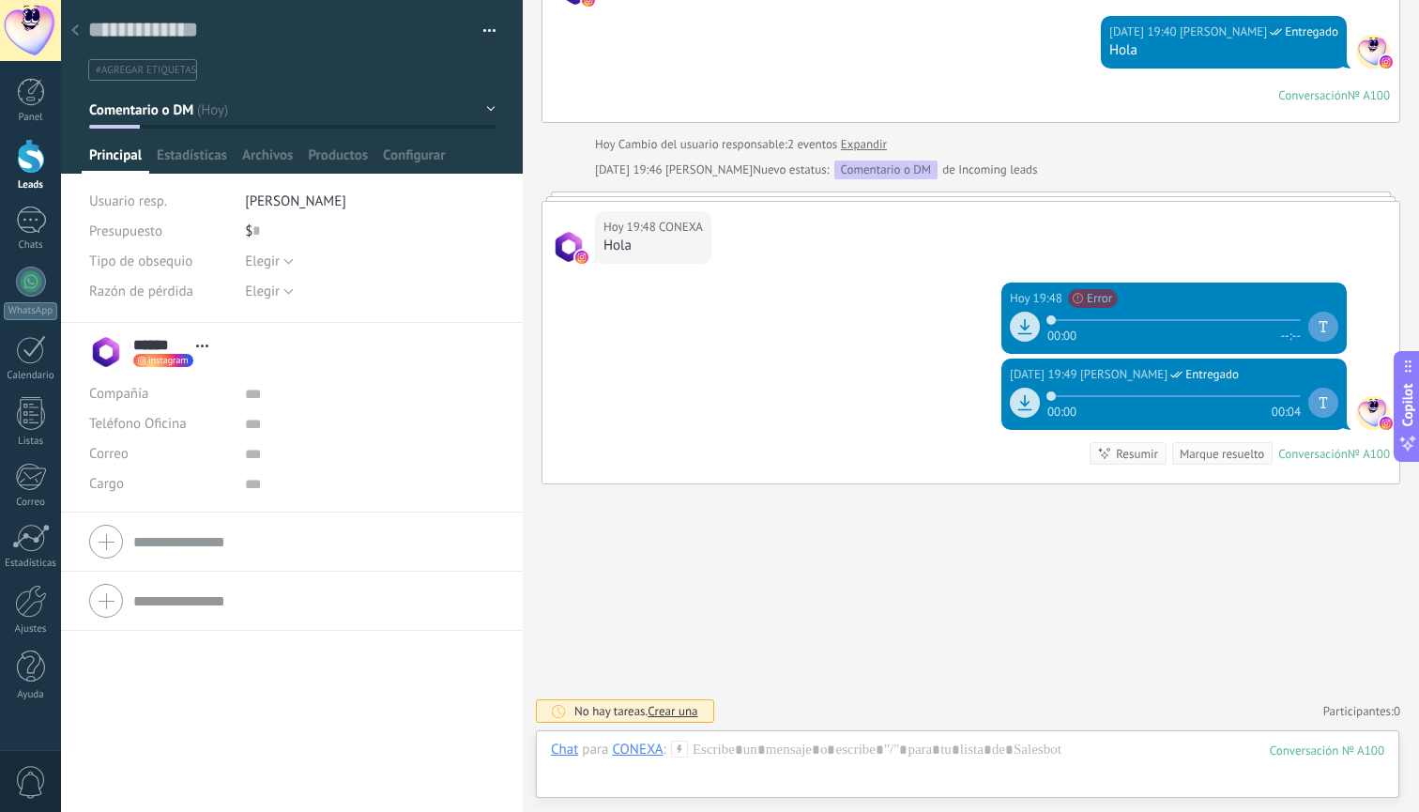
click at [486, 34] on span "button" at bounding box center [489, 34] width 13 height 4
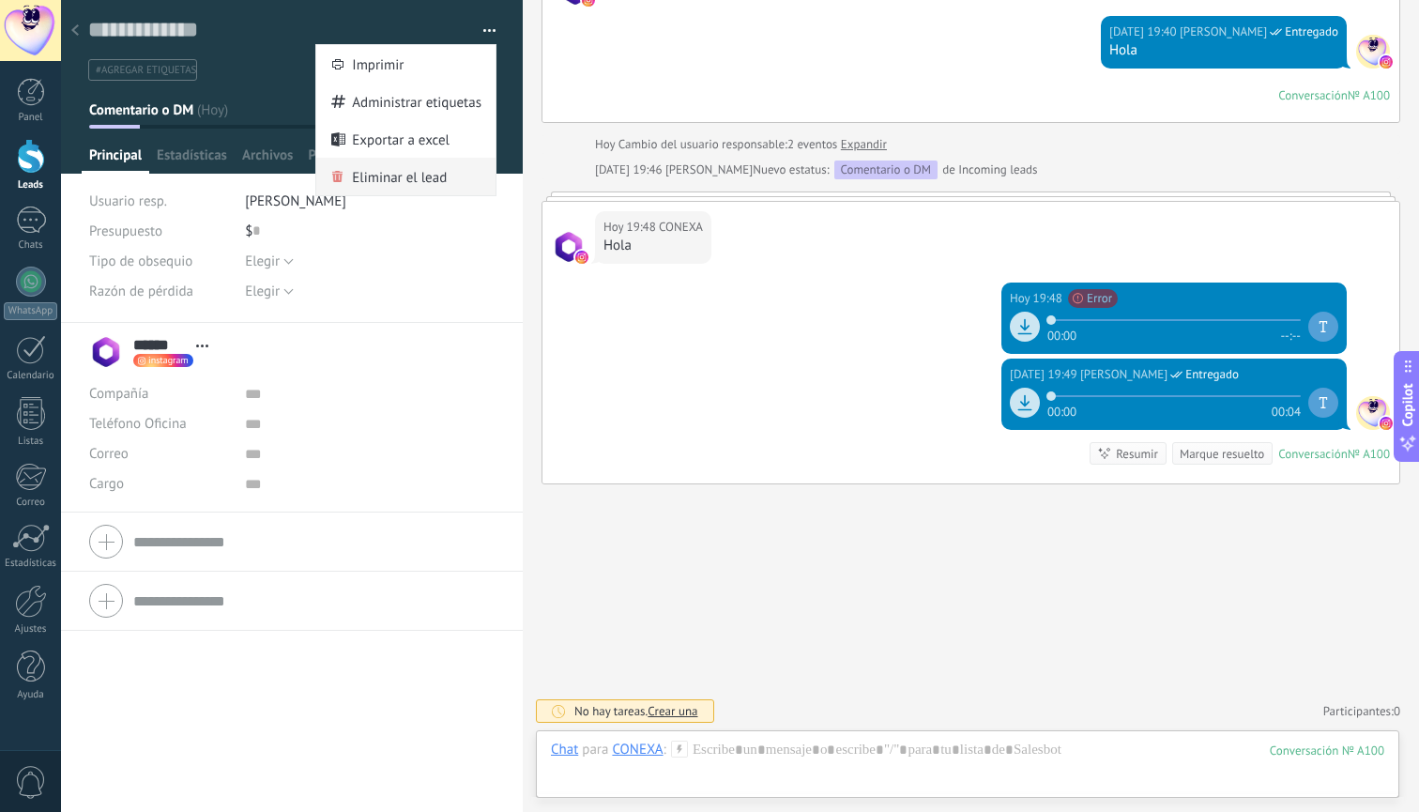
click at [431, 189] on span "Eliminar el lead" at bounding box center [399, 177] width 95 height 38
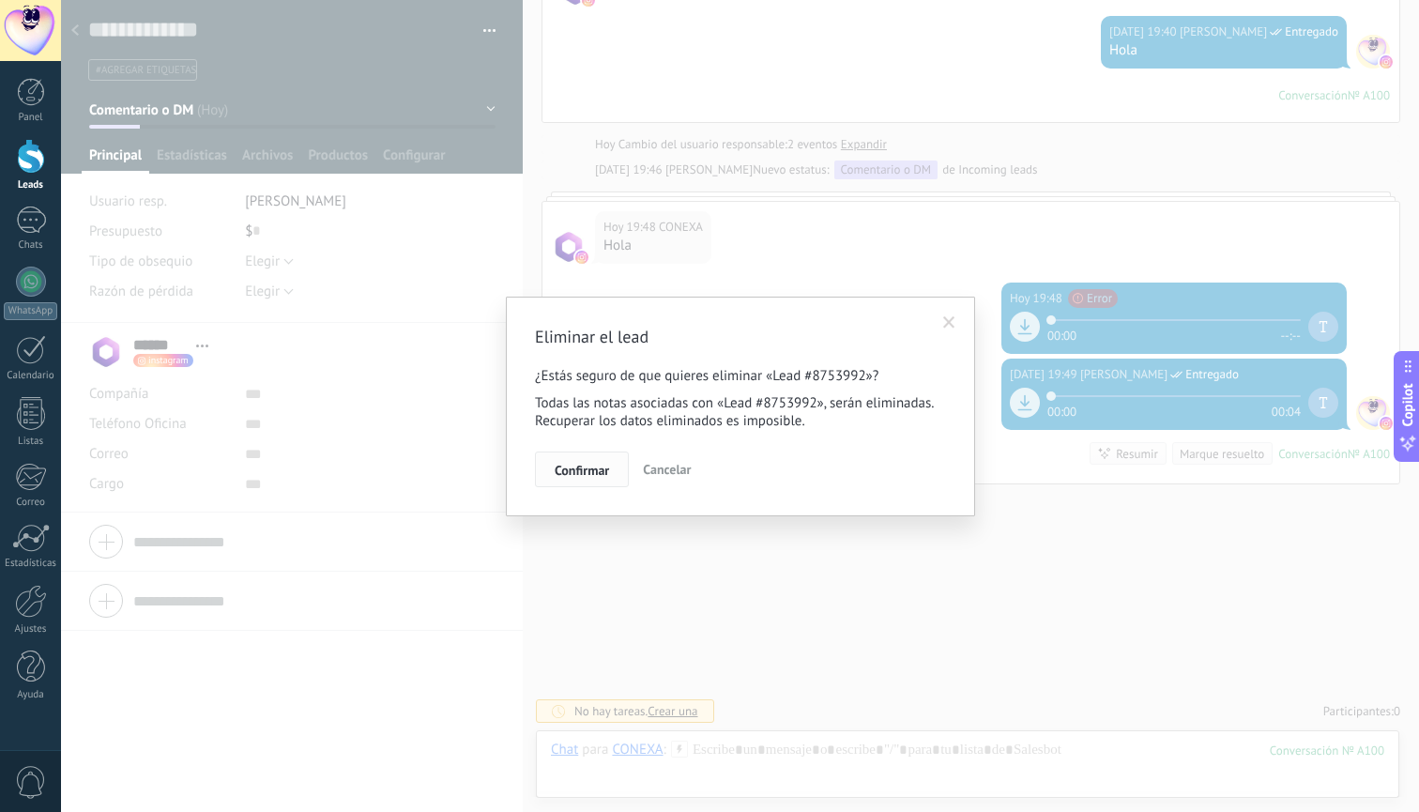
click at [595, 468] on span "Confirmar" at bounding box center [582, 470] width 54 height 13
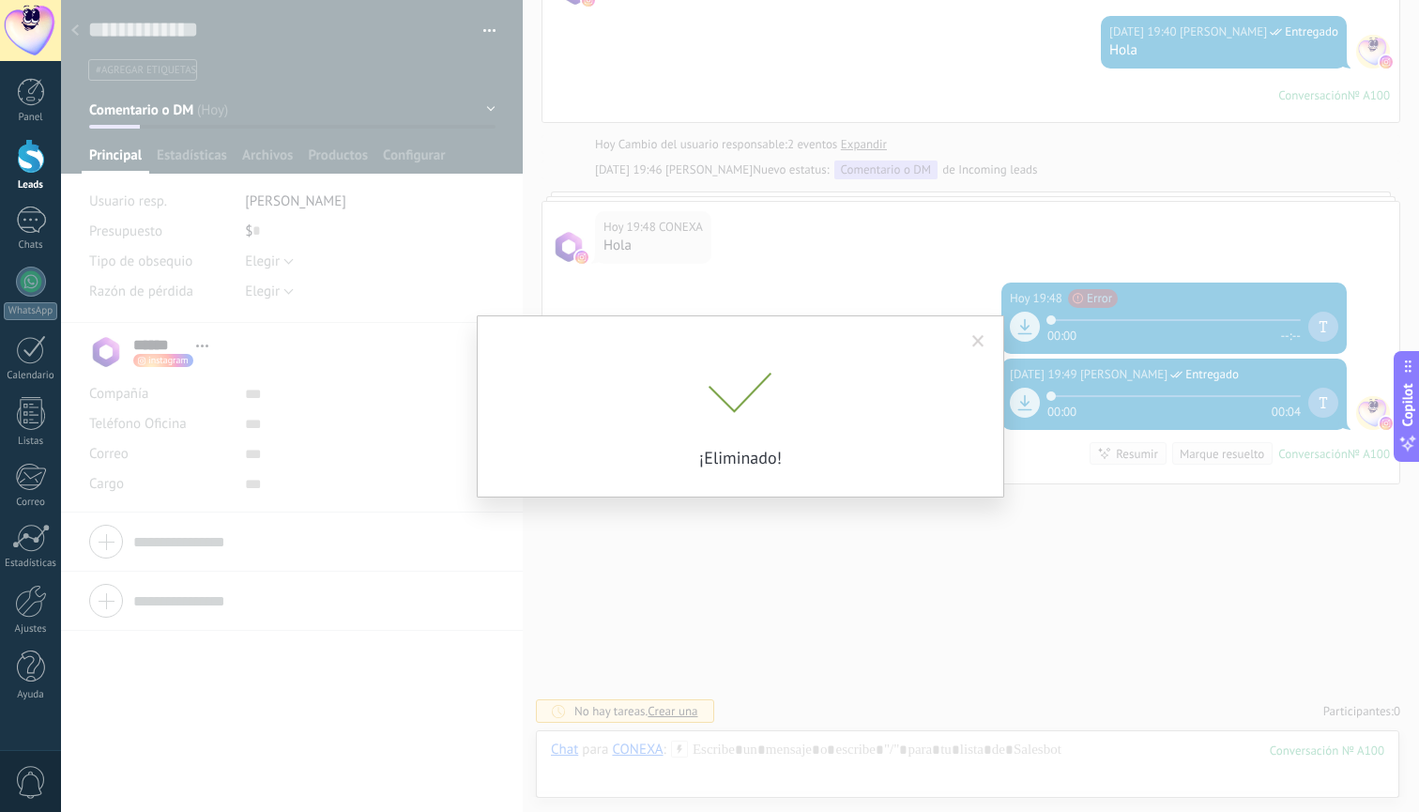
scroll to position [332, 0]
